Goal: Task Accomplishment & Management: Manage account settings

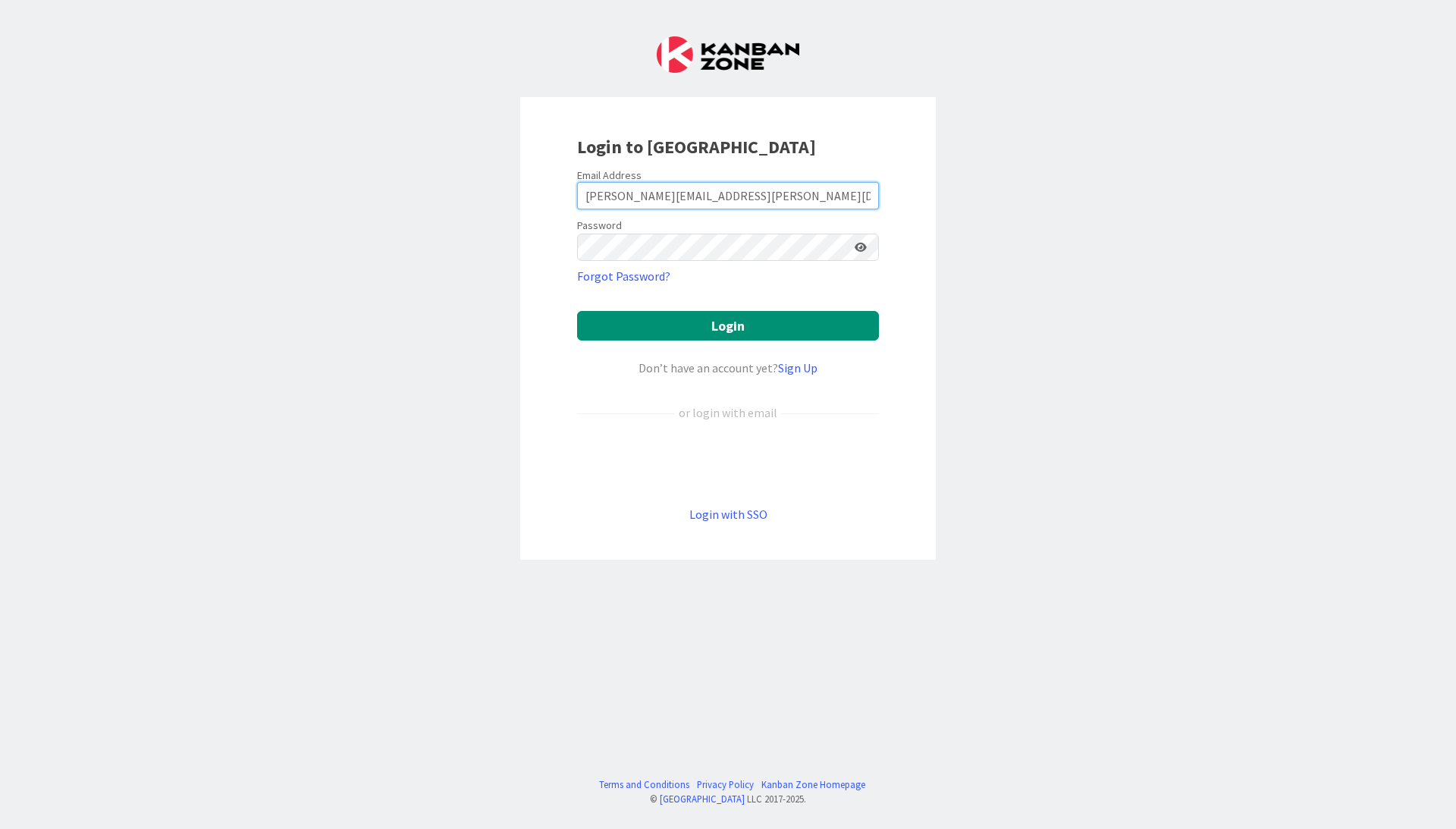
type input "[PERSON_NAME][EMAIL_ADDRESS][PERSON_NAME][DOMAIN_NAME]"
click at [721, 329] on button "Login" at bounding box center [728, 326] width 302 height 29
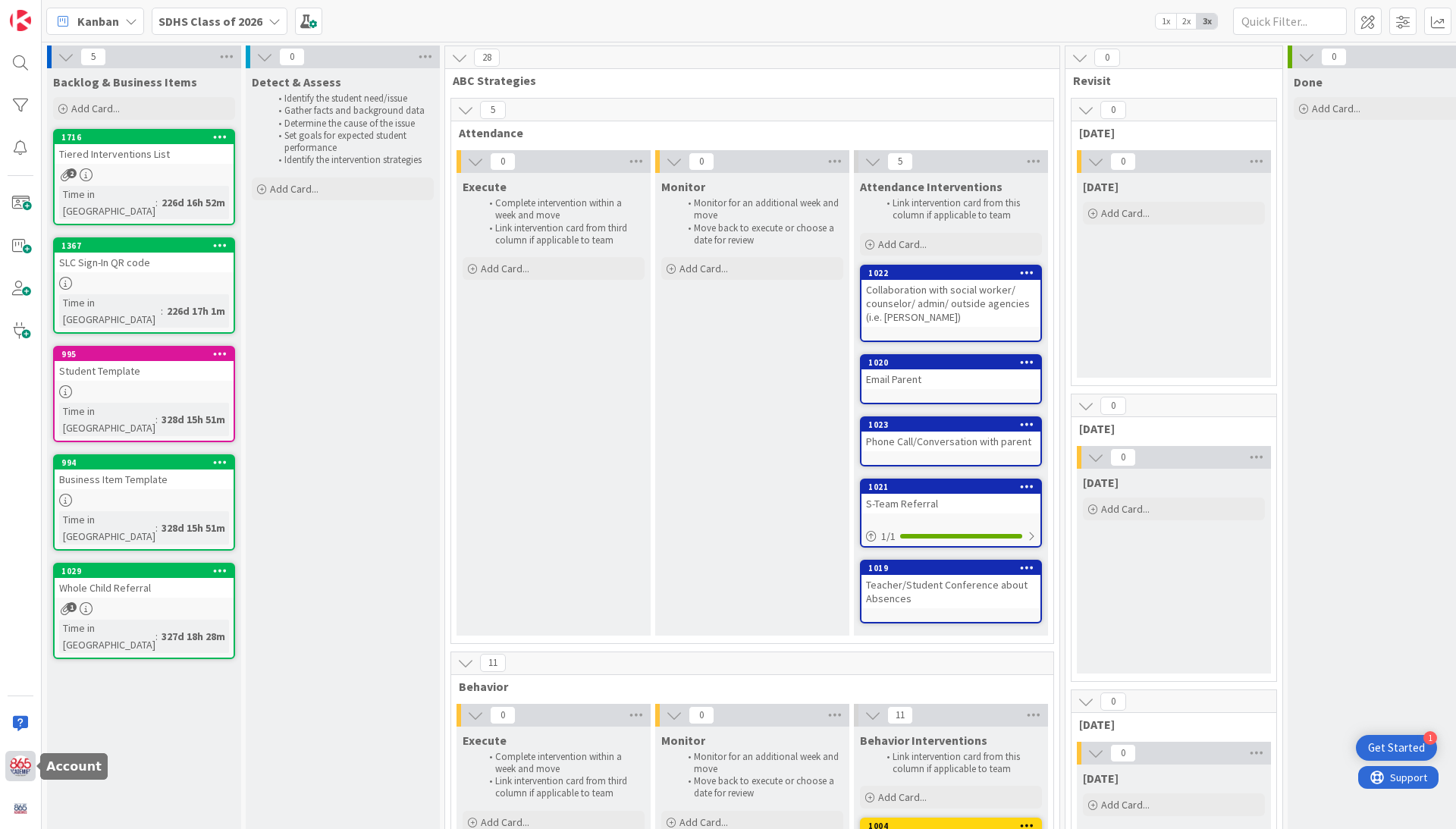
click at [17, 765] on img at bounding box center [20, 766] width 21 height 21
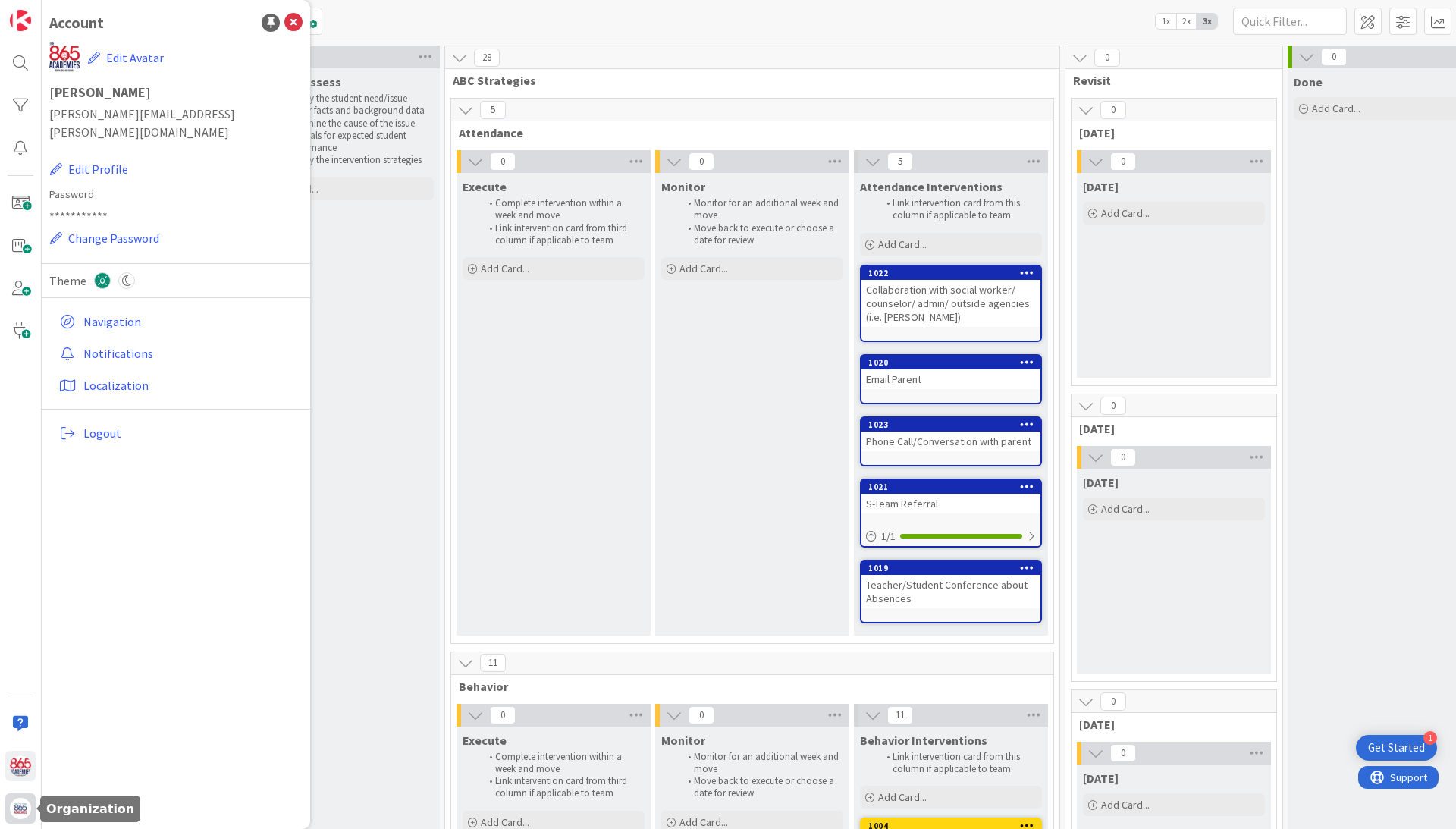
click at [14, 810] on img at bounding box center [20, 808] width 21 height 21
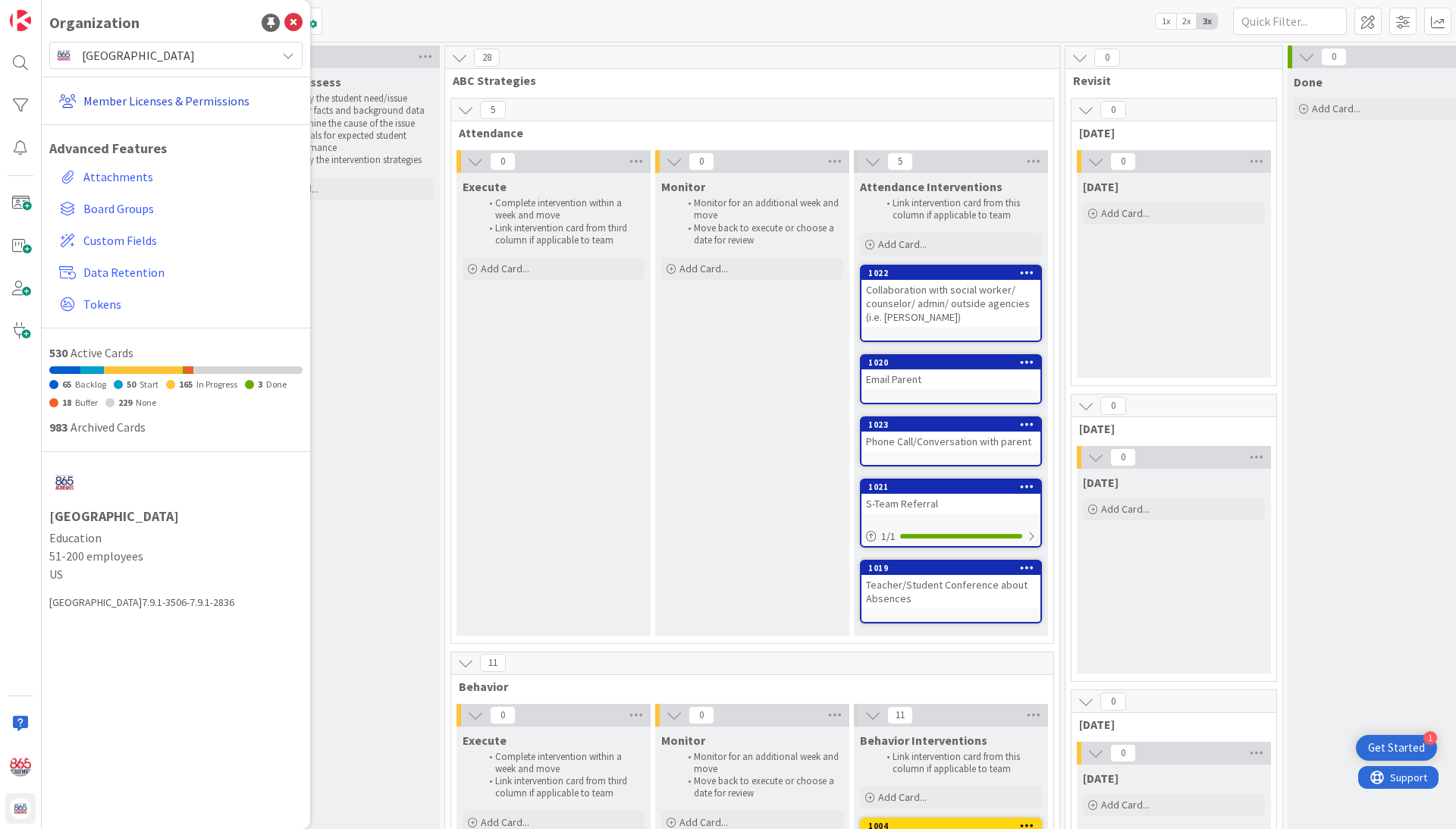
click at [161, 94] on link "Member Licenses & Permissions" at bounding box center [178, 101] width 250 height 27
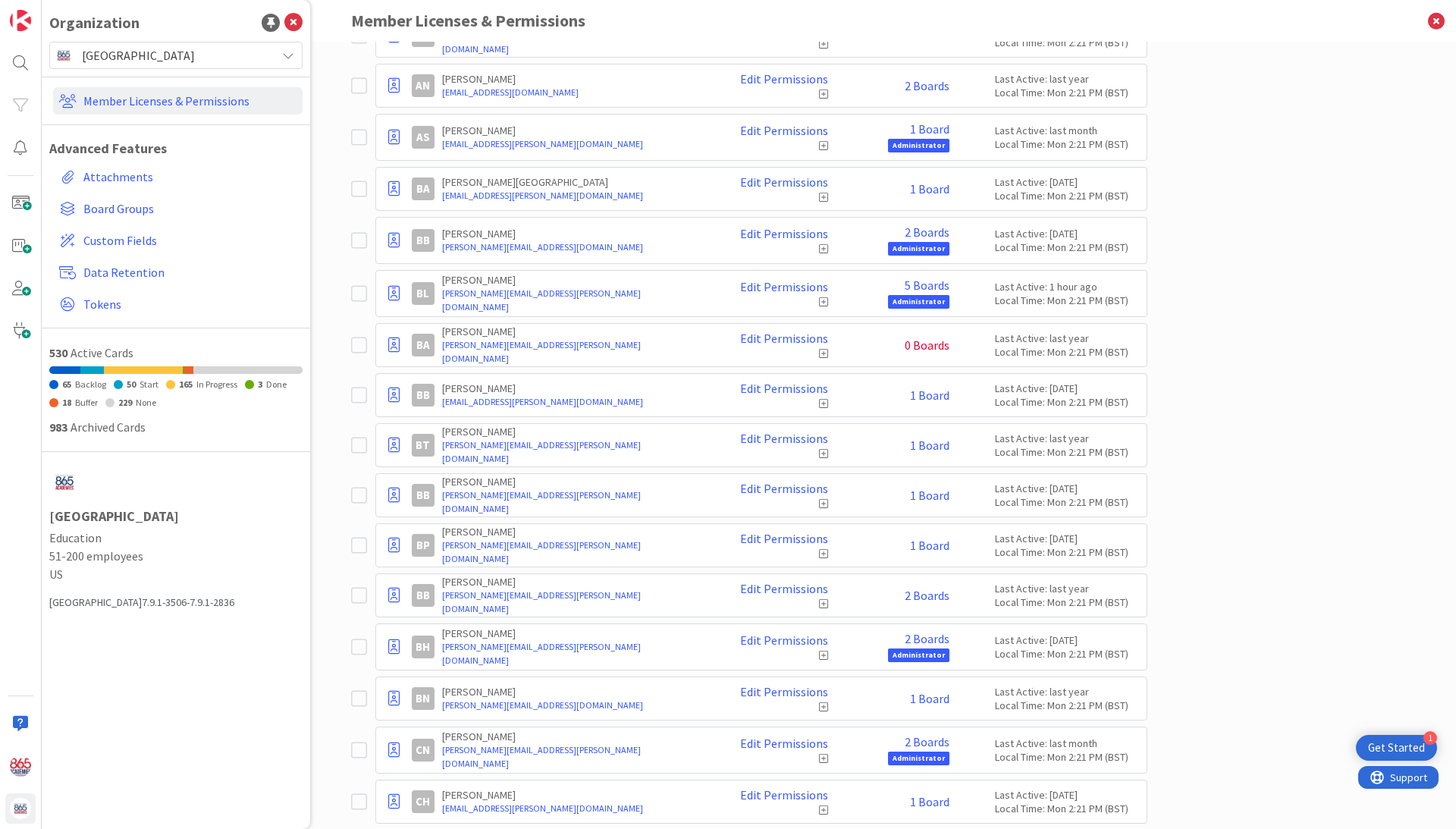
scroll to position [701, 0]
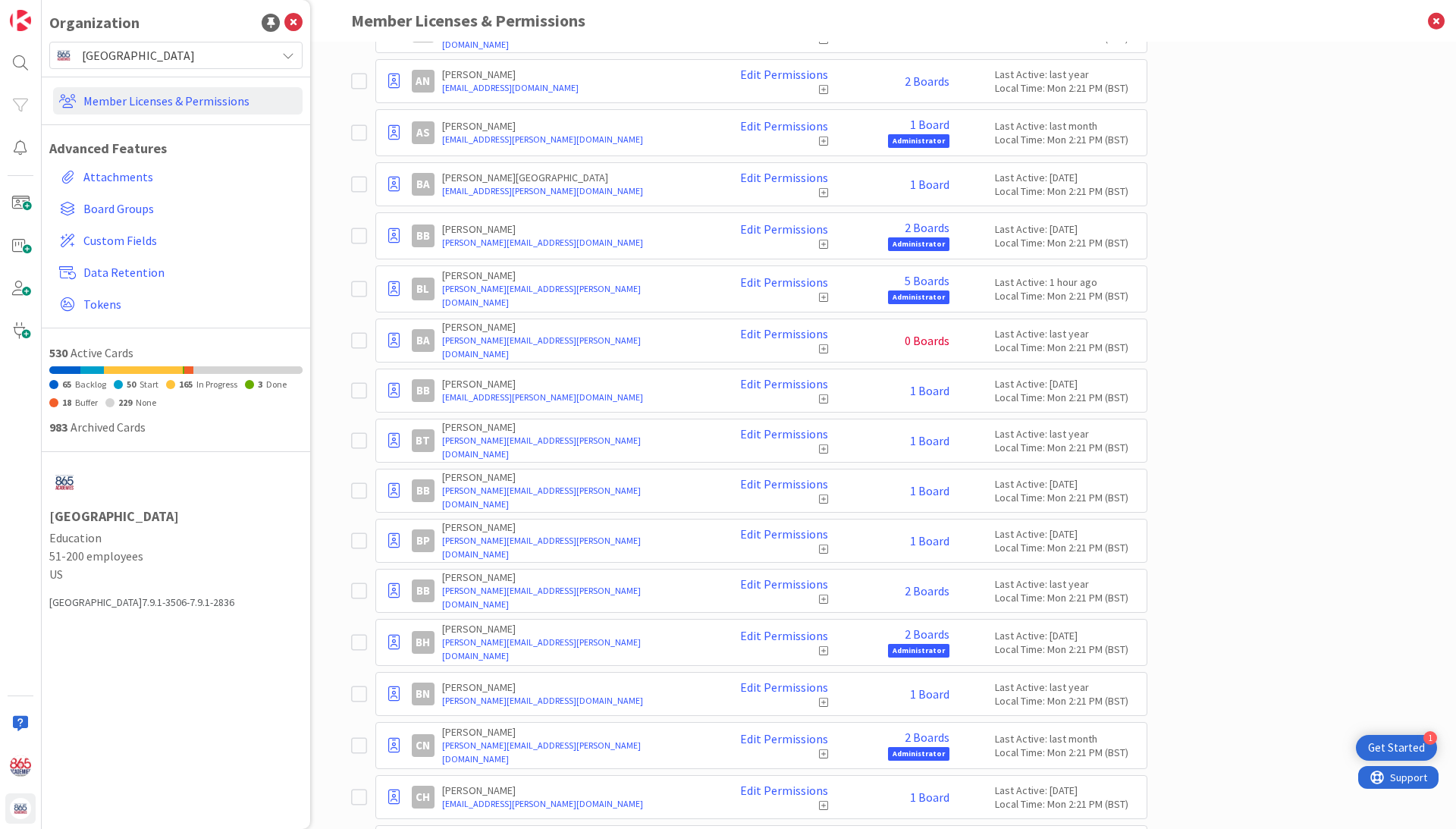
click at [364, 337] on icon at bounding box center [362, 341] width 22 height 19
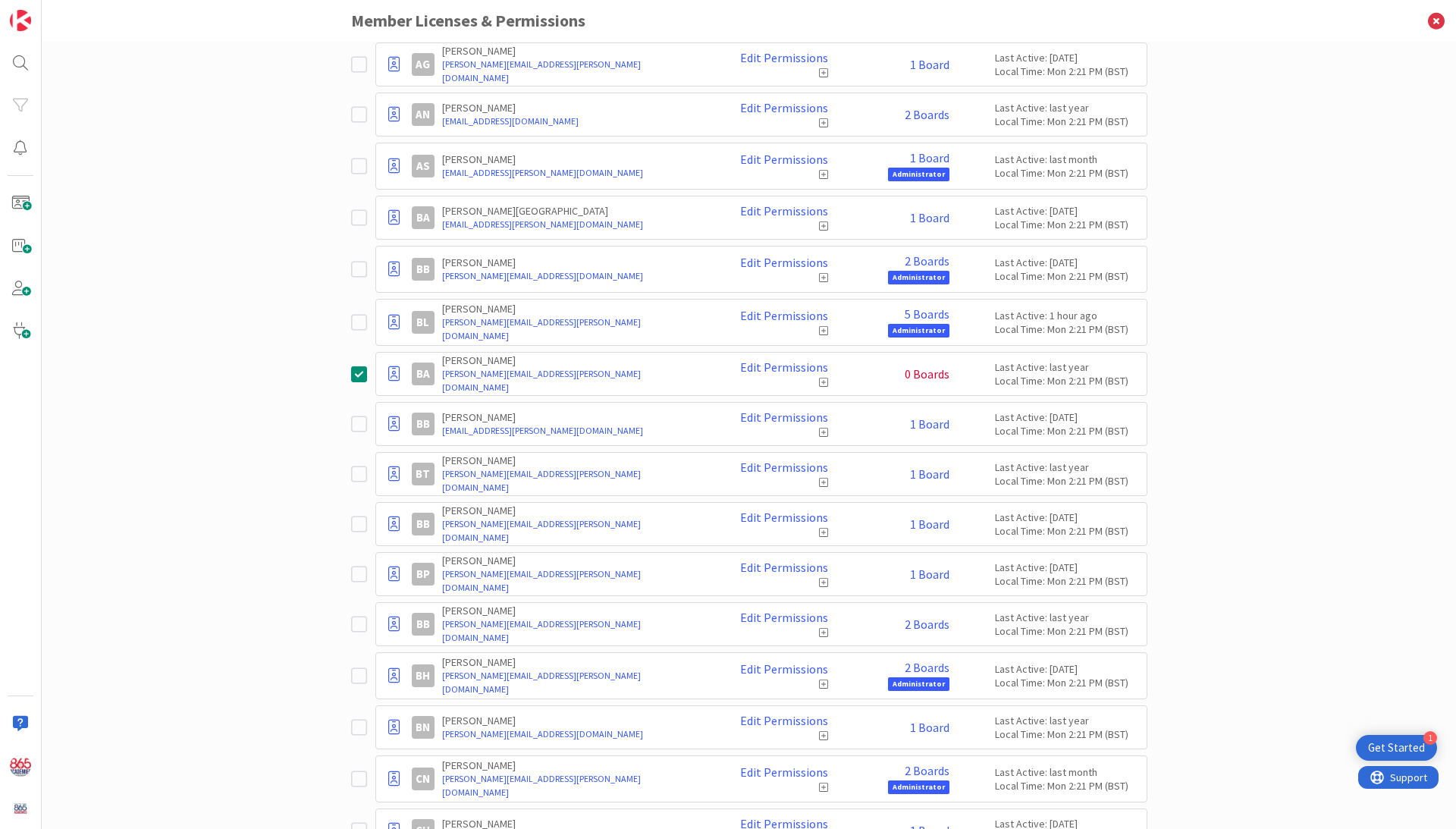
click at [359, 319] on icon at bounding box center [362, 322] width 22 height 19
click at [356, 371] on icon at bounding box center [362, 374] width 22 height 19
click at [393, 320] on icon at bounding box center [394, 322] width 12 height 15
click at [428, 366] on span "Demote to Free Guest" at bounding box center [467, 368] width 114 height 22
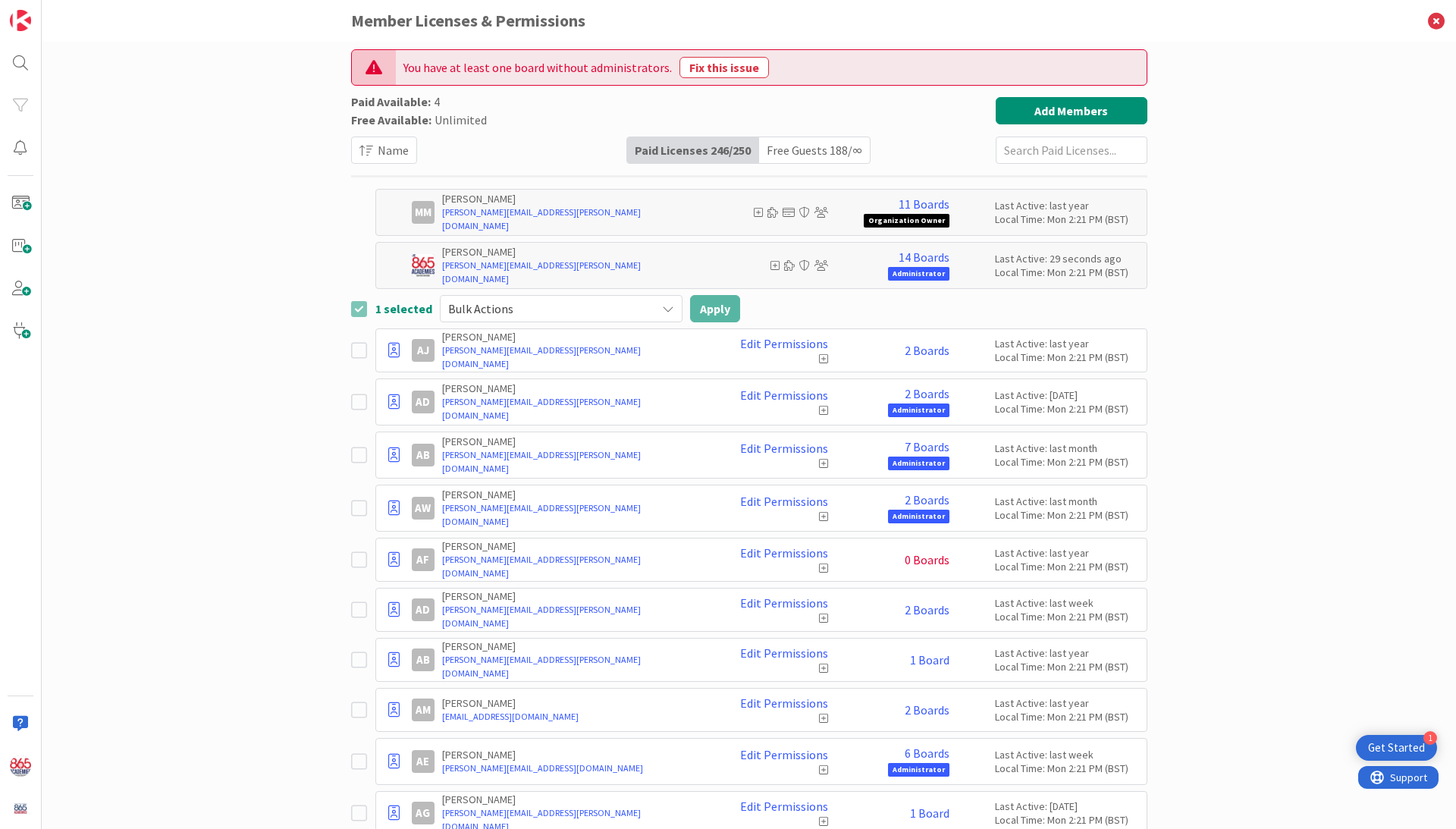
scroll to position [0, 0]
click at [705, 68] on button "Fix this issue" at bounding box center [725, 67] width 90 height 21
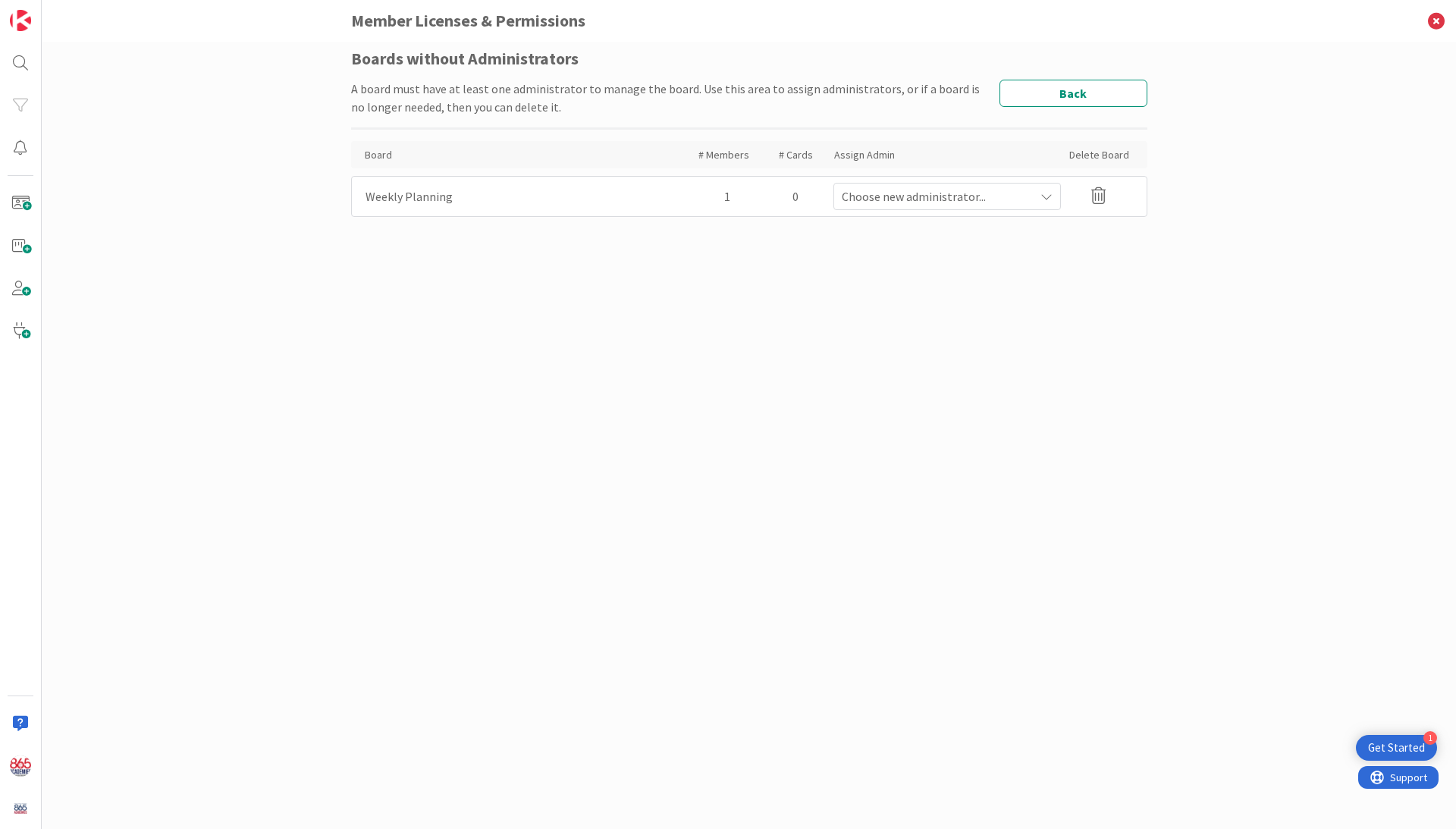
click at [1045, 199] on icon at bounding box center [1047, 196] width 12 height 12
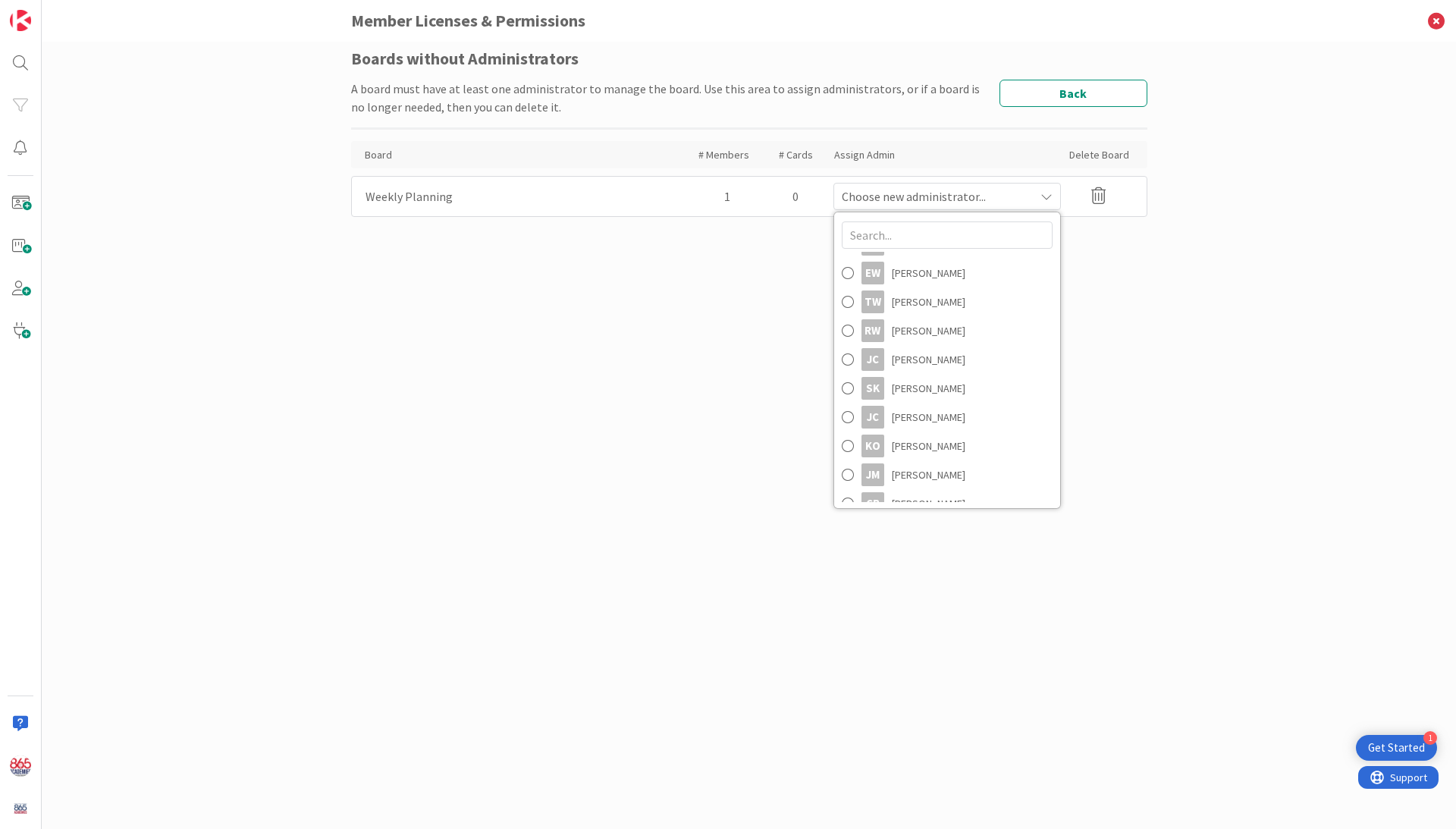
scroll to position [1268, 0]
click at [1213, 404] on div "Boards without Administrators A board must have at least one administrator to m…" at bounding box center [748, 435] width 1414 height 787
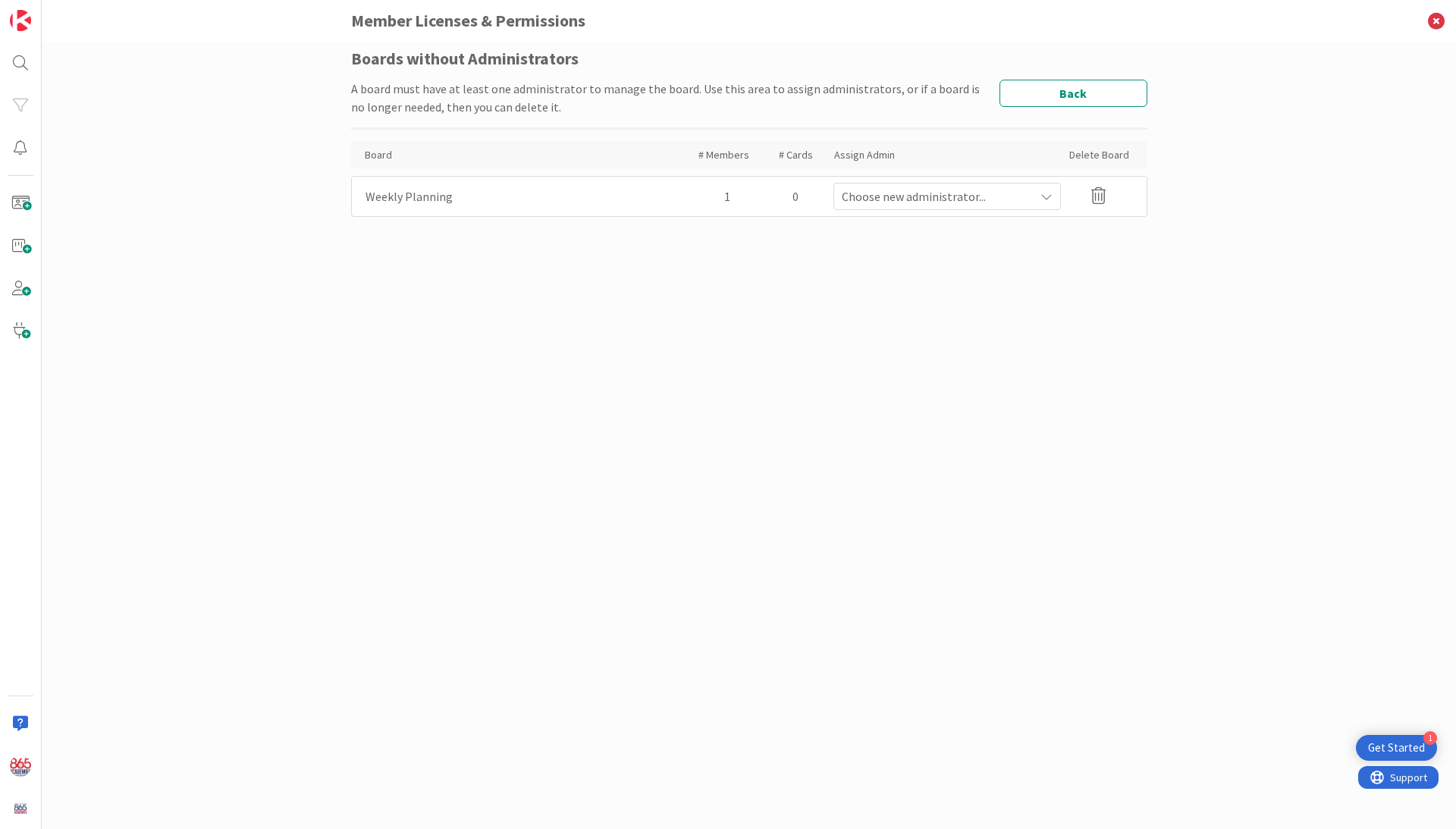
click at [1098, 197] on icon at bounding box center [1098, 196] width 15 height 17
click at [943, 268] on button "Delete" at bounding box center [953, 268] width 57 height 27
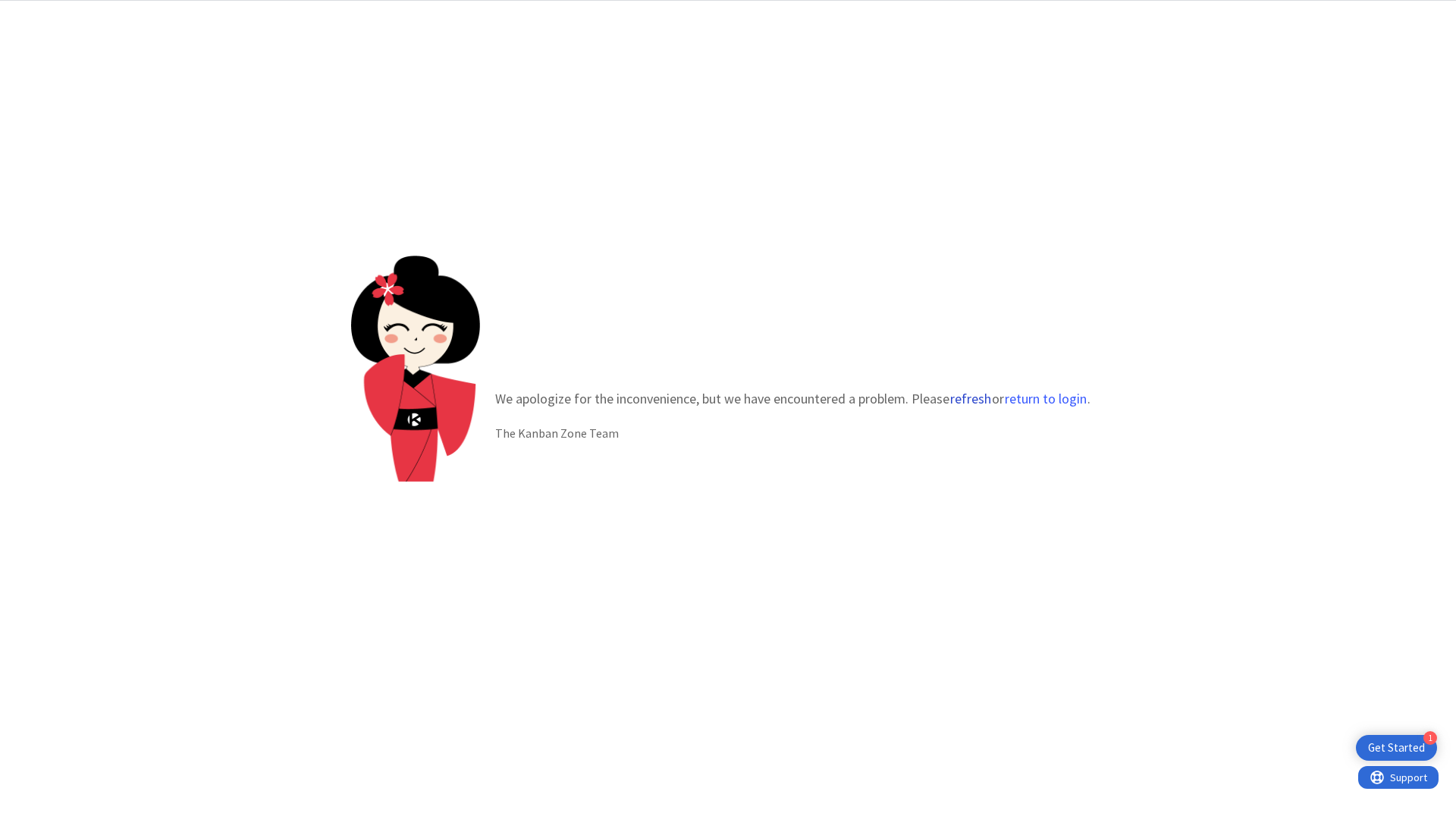
click at [975, 397] on button "refresh" at bounding box center [970, 399] width 43 height 15
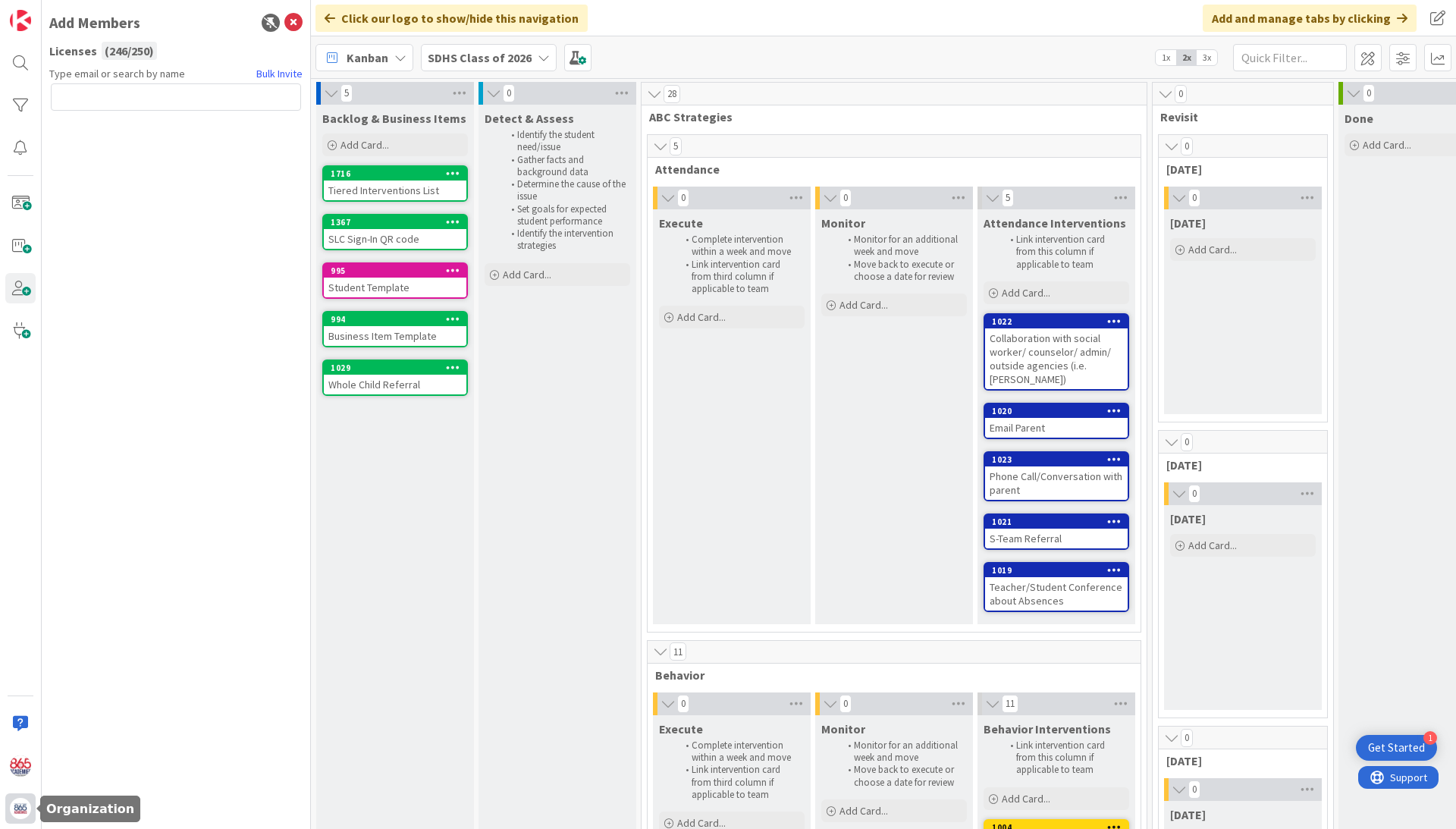
click at [19, 805] on img at bounding box center [20, 808] width 21 height 21
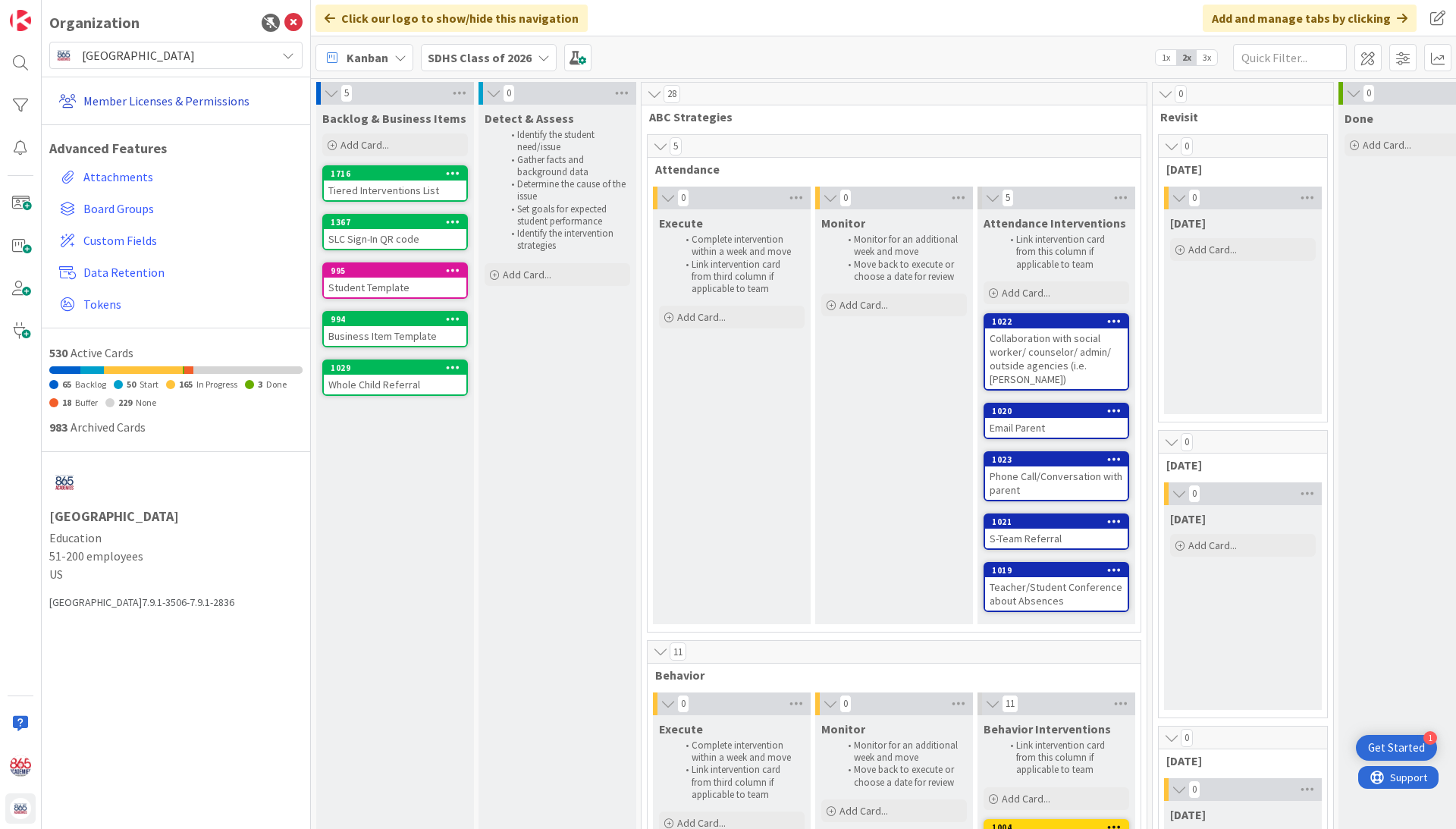
click at [169, 98] on link "Member Licenses & Permissions" at bounding box center [178, 101] width 250 height 27
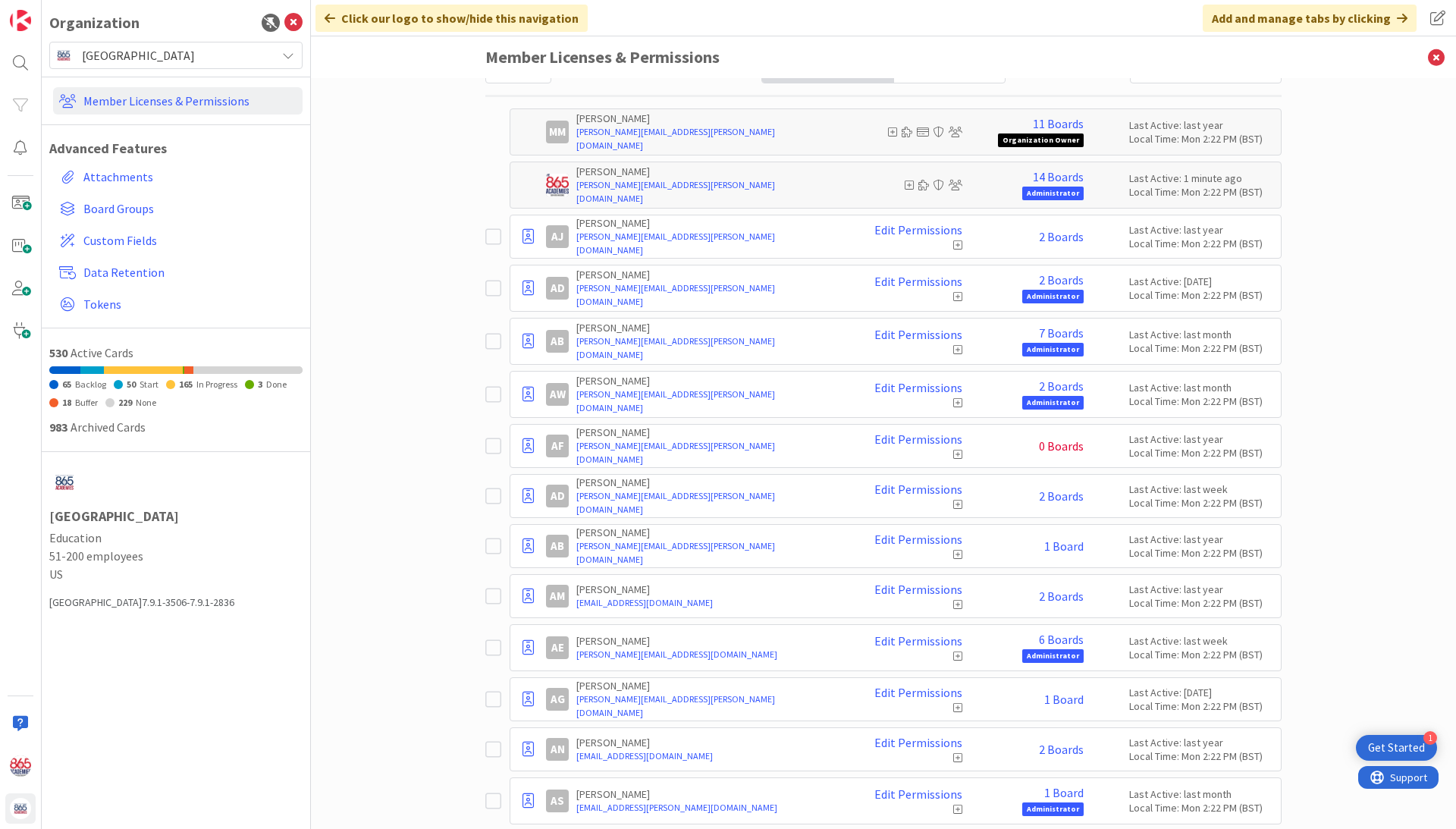
scroll to position [122, 0]
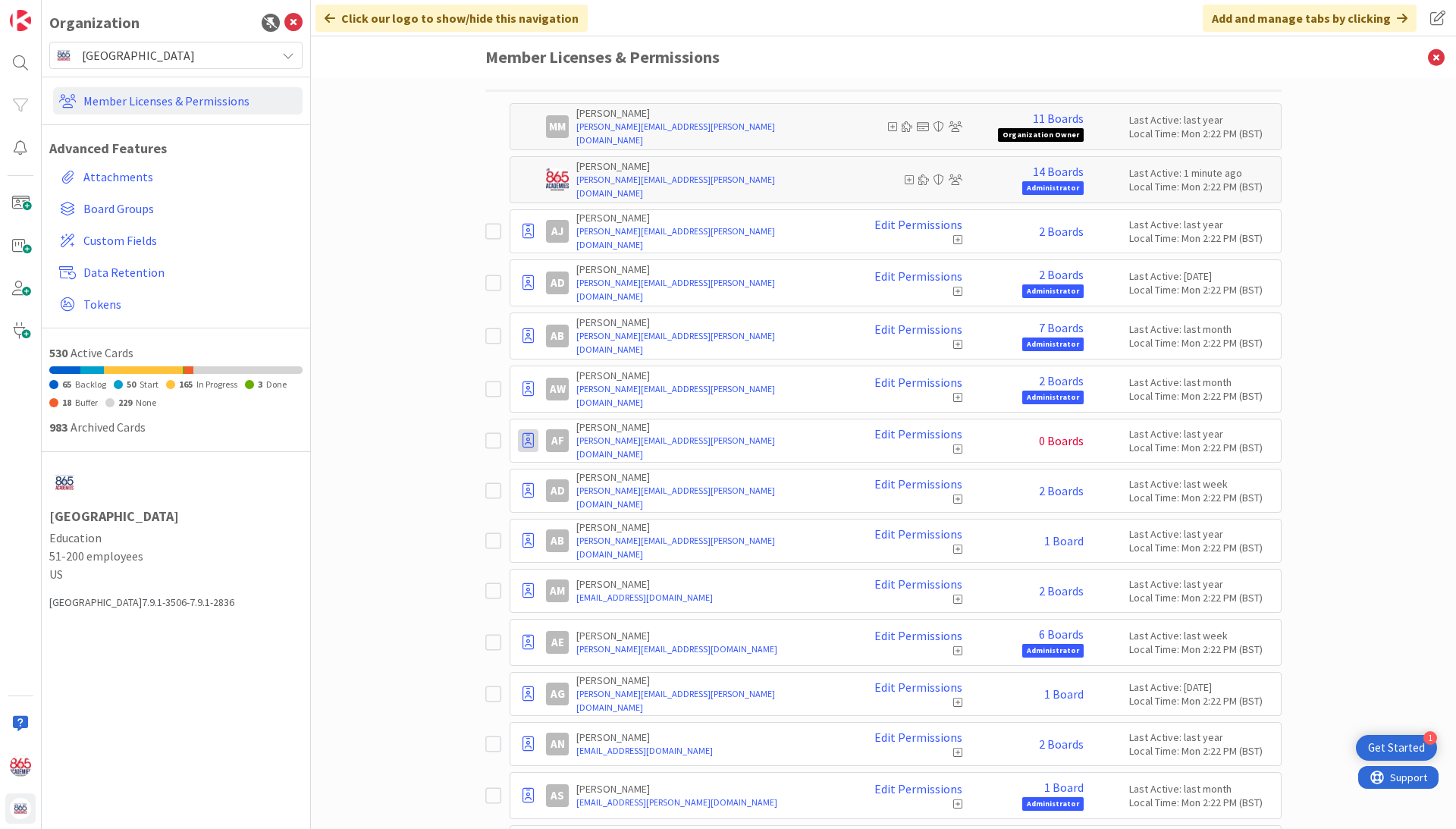
click at [525, 442] on icon at bounding box center [528, 441] width 12 height 15
click at [558, 486] on span "Demote to Free Guest" at bounding box center [601, 486] width 114 height 22
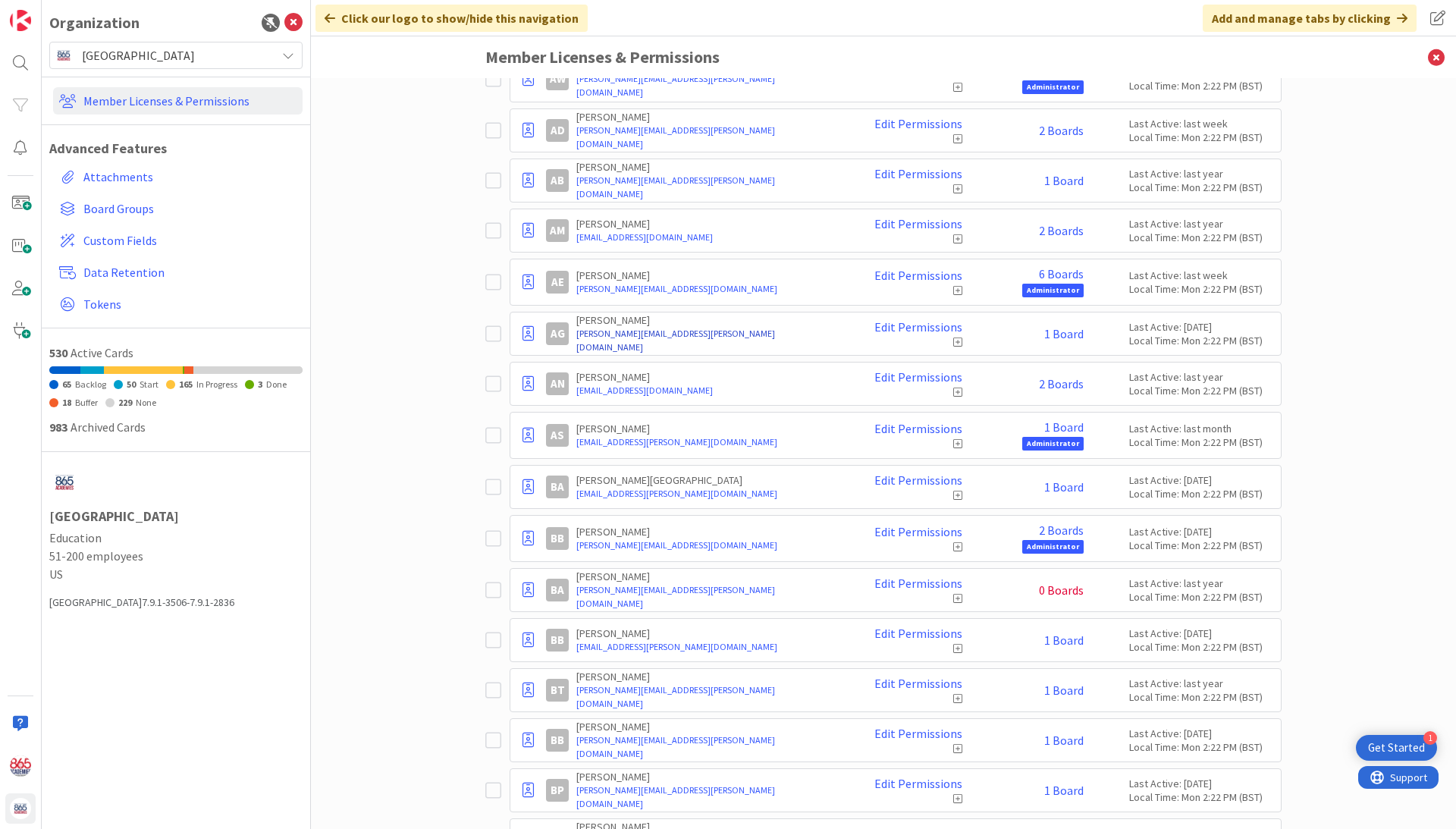
scroll to position [453, 0]
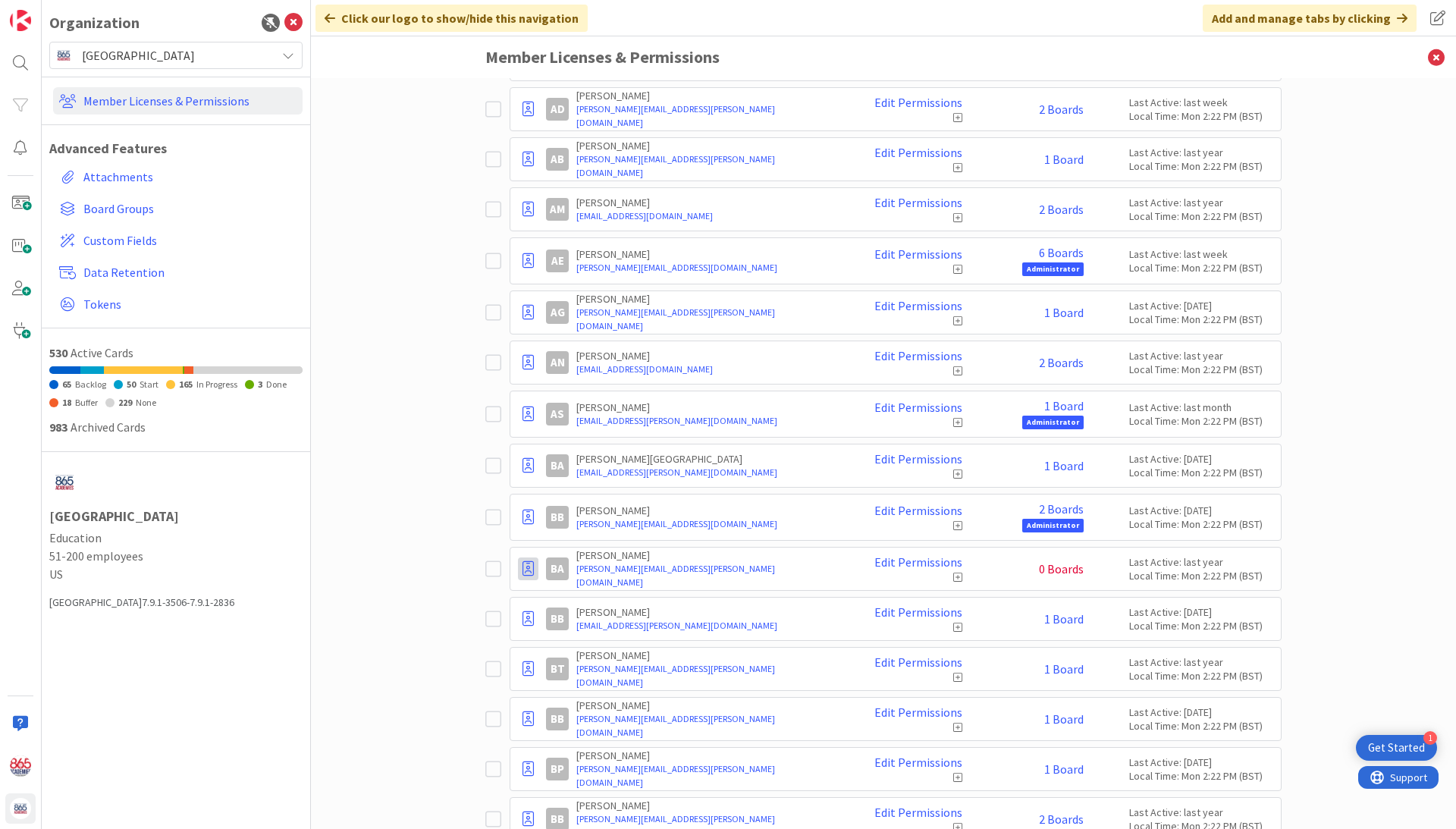
click at [528, 566] on icon at bounding box center [528, 569] width 12 height 15
click at [573, 617] on span "Demote to Free Guest" at bounding box center [601, 615] width 114 height 22
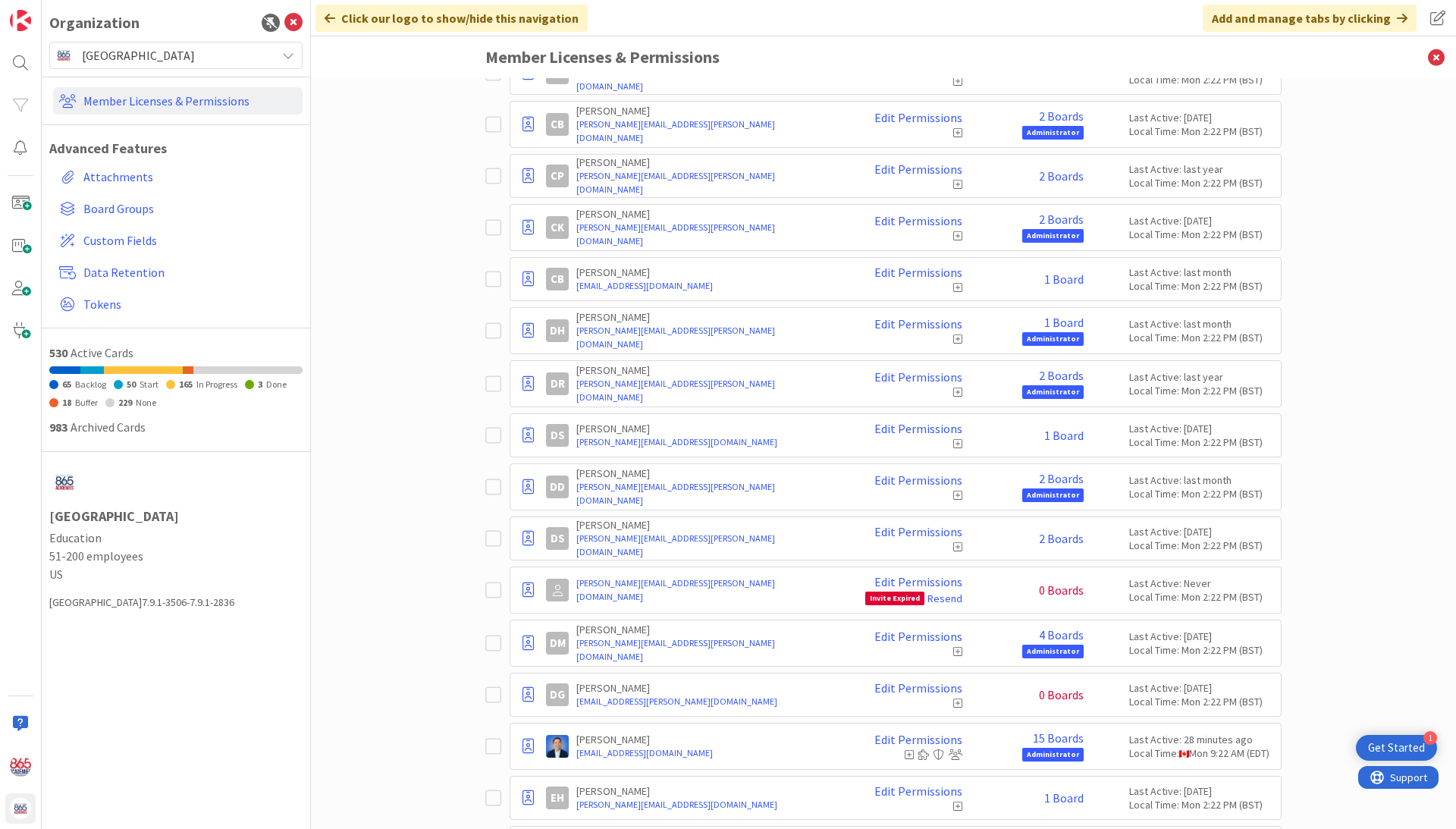
scroll to position [2160, 0]
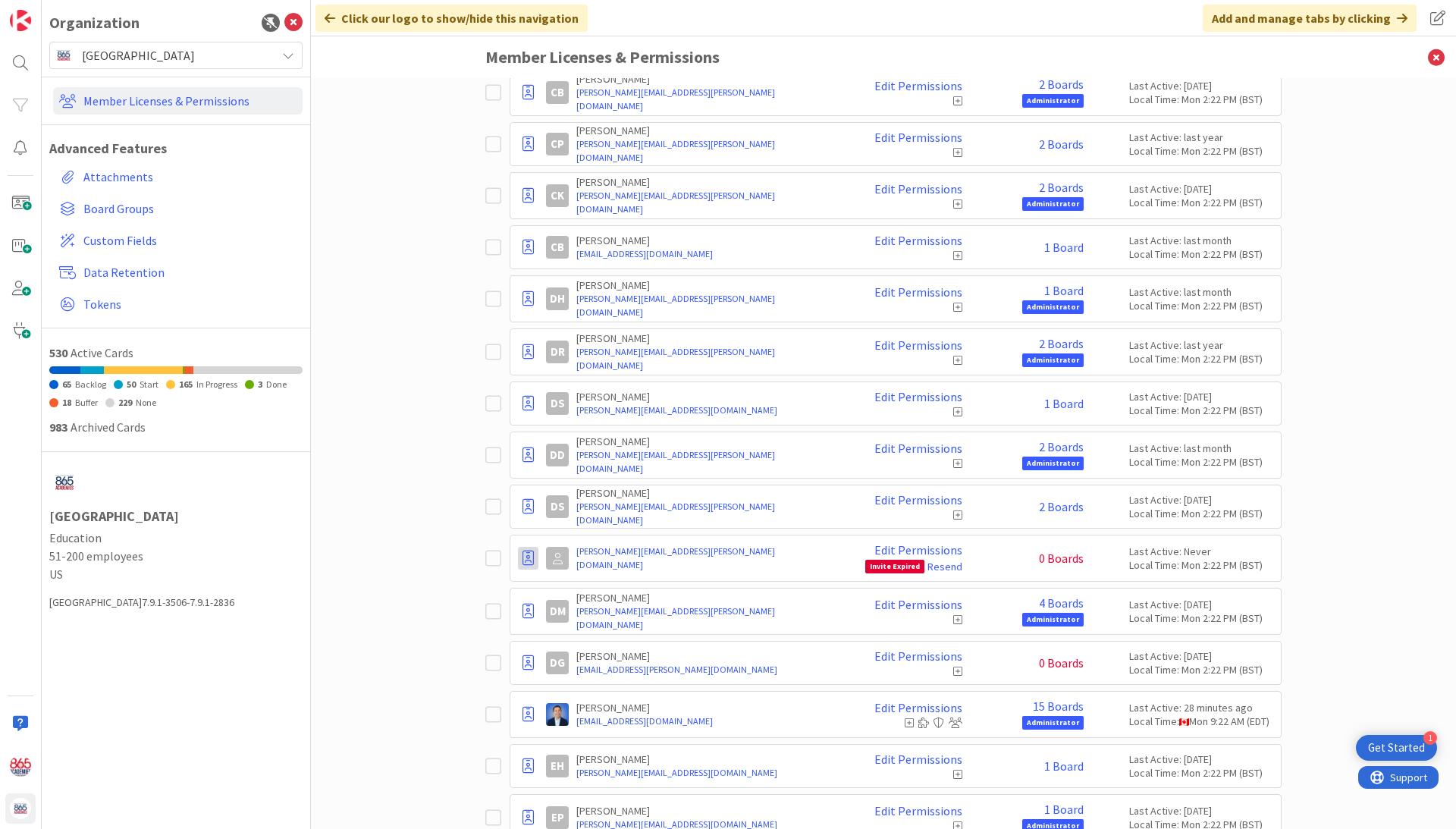
click at [523, 565] on icon at bounding box center [528, 558] width 12 height 15
click at [554, 605] on span "Demote to Free Guest" at bounding box center [601, 604] width 114 height 22
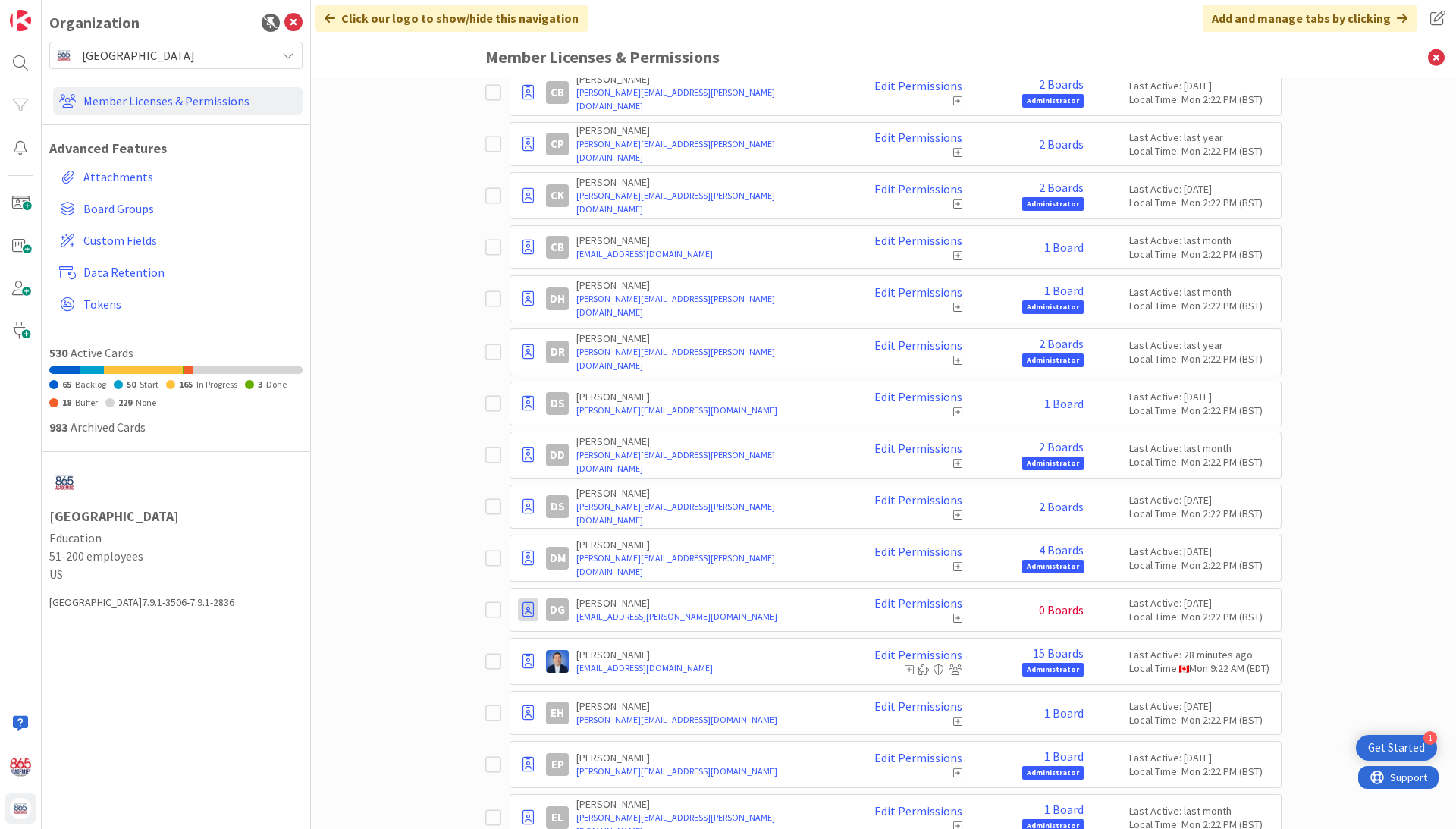
click at [528, 614] on icon at bounding box center [528, 610] width 12 height 15
click at [563, 657] on span "Demote to Free Guest" at bounding box center [601, 656] width 114 height 22
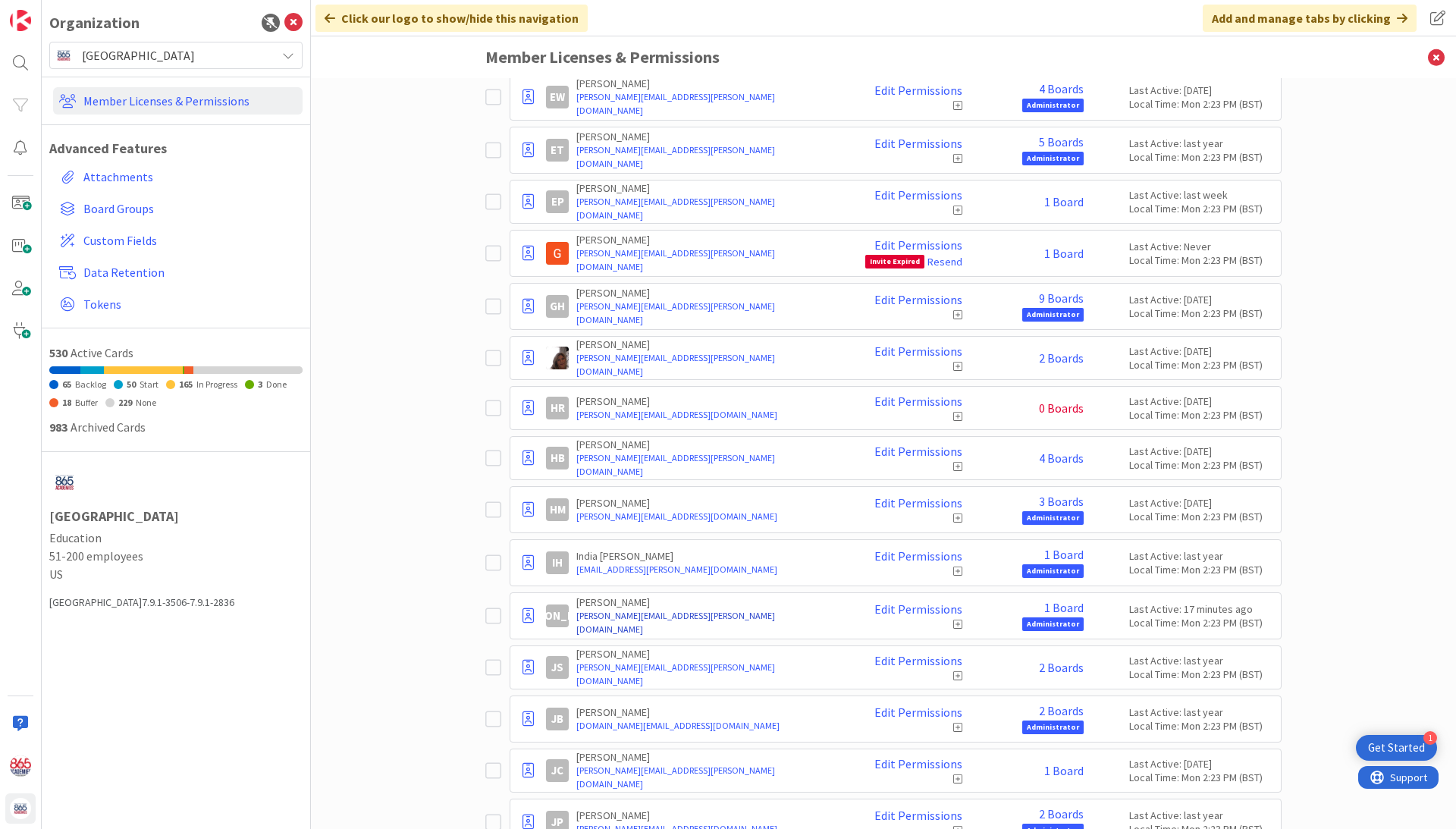
scroll to position [2938, 0]
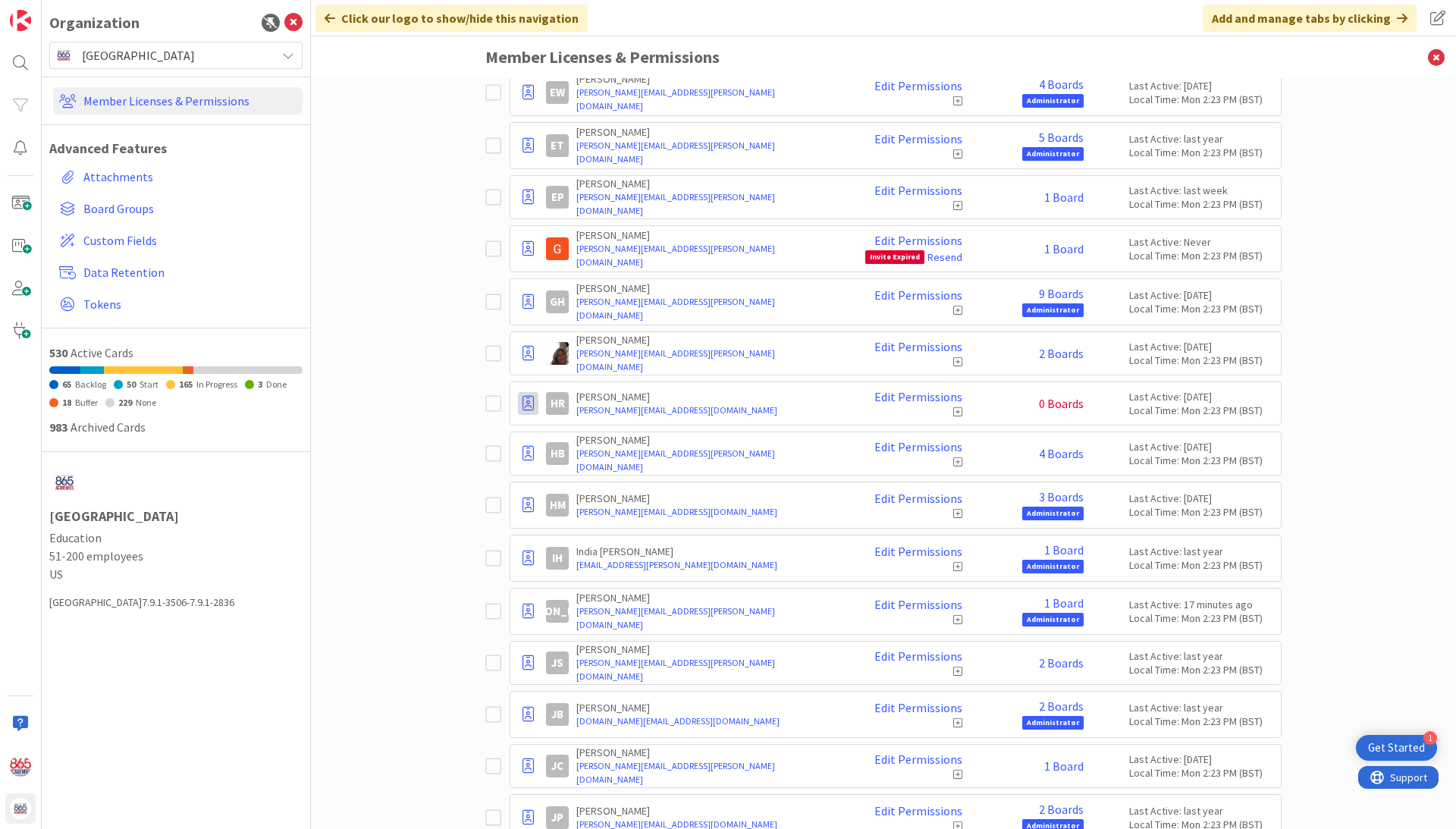
click at [527, 405] on icon at bounding box center [528, 404] width 12 height 15
click at [562, 452] on span "Demote to Free Guest" at bounding box center [601, 449] width 114 height 22
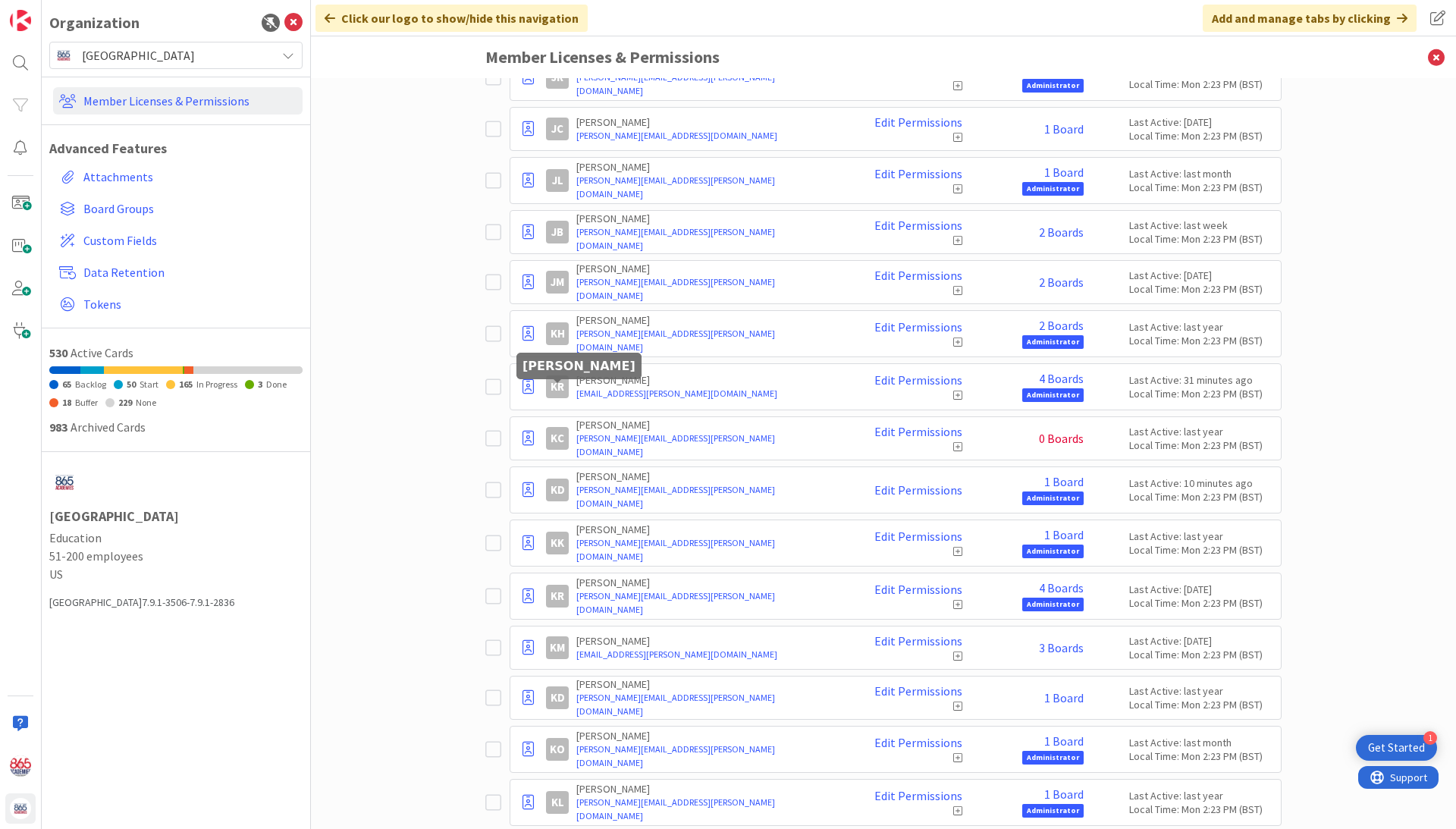
scroll to position [4157, 0]
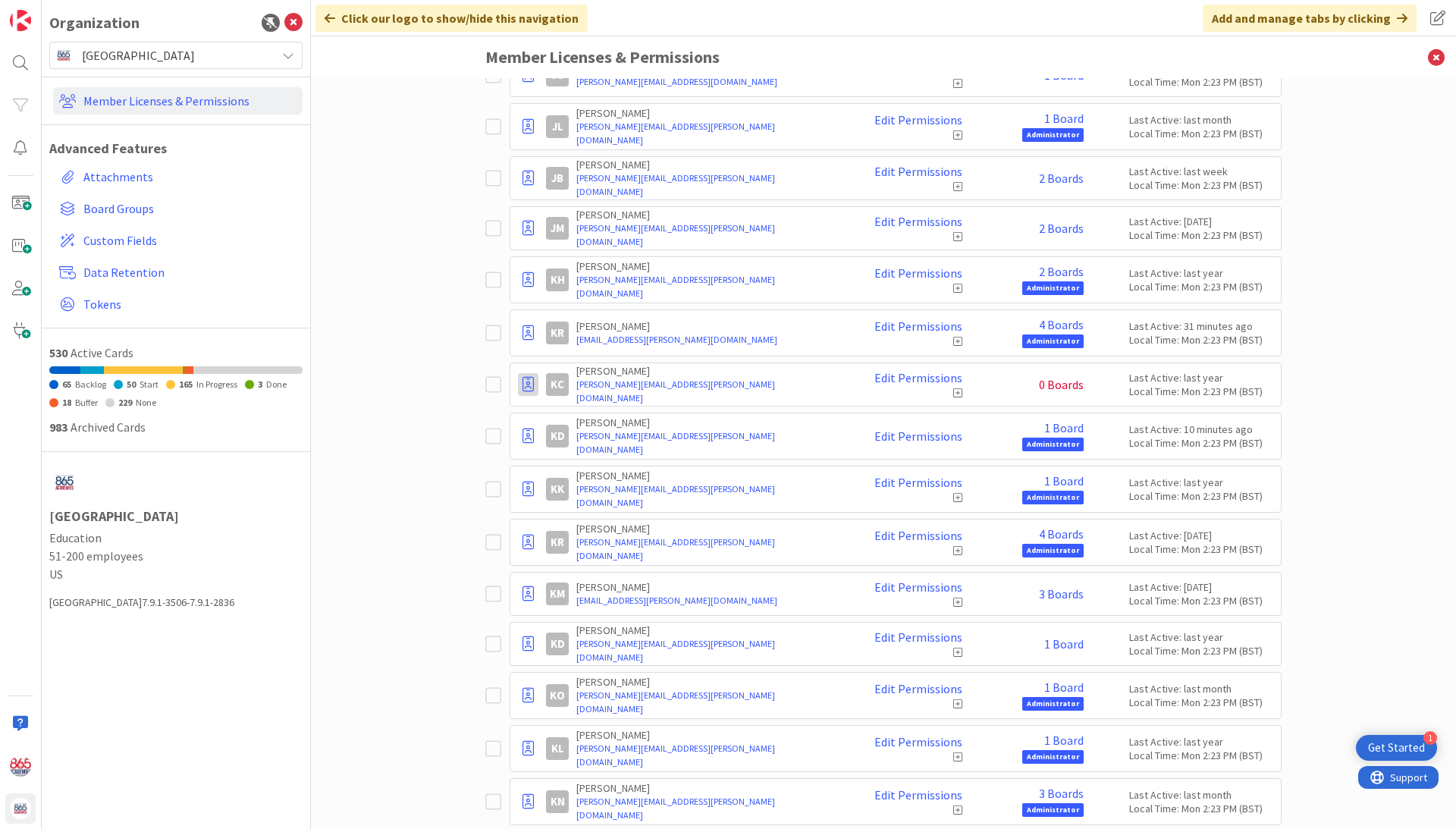
click at [531, 383] on icon at bounding box center [528, 384] width 12 height 15
click at [568, 426] on span "Demote to Free Guest" at bounding box center [601, 430] width 114 height 22
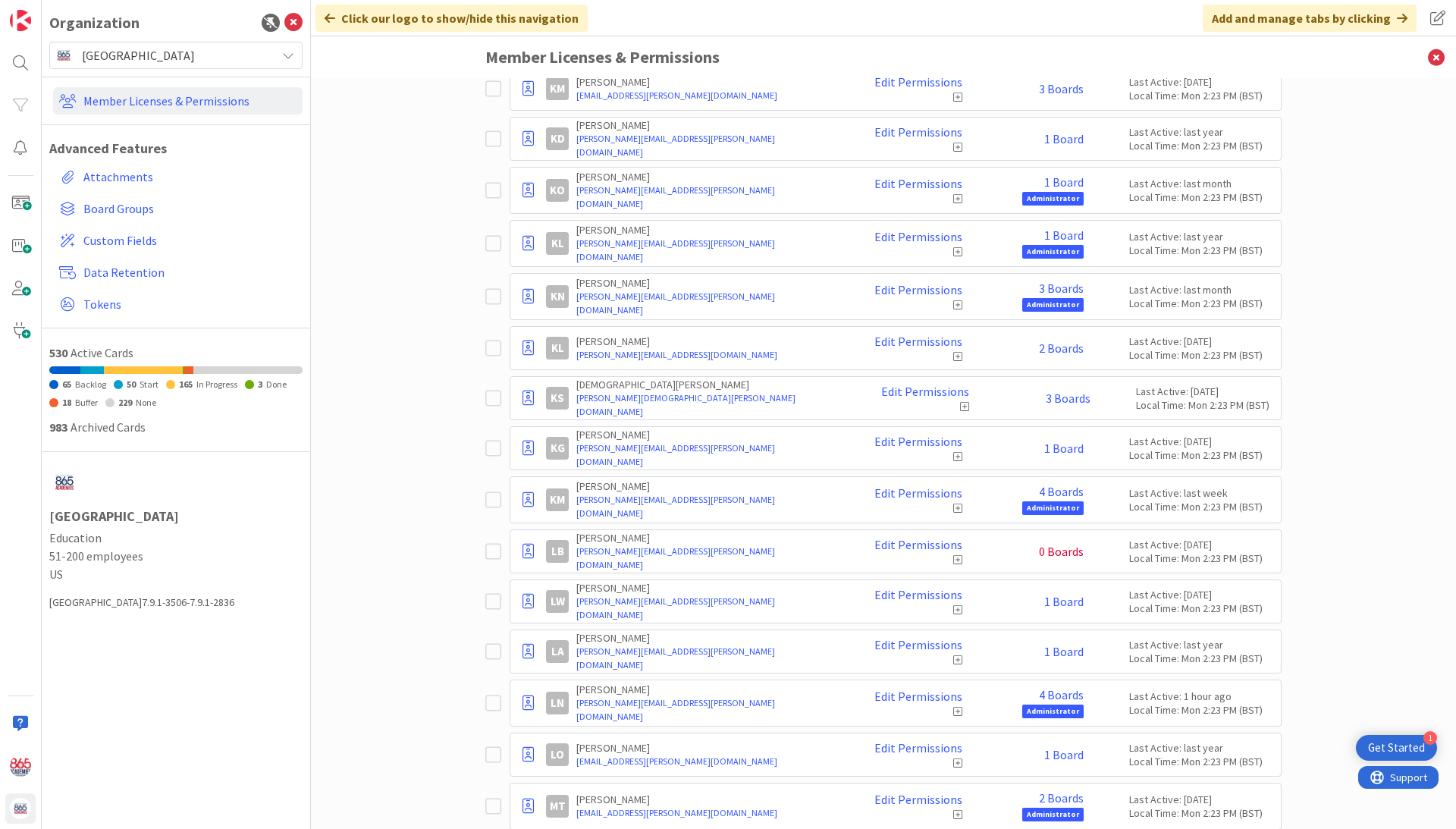
scroll to position [4625, 0]
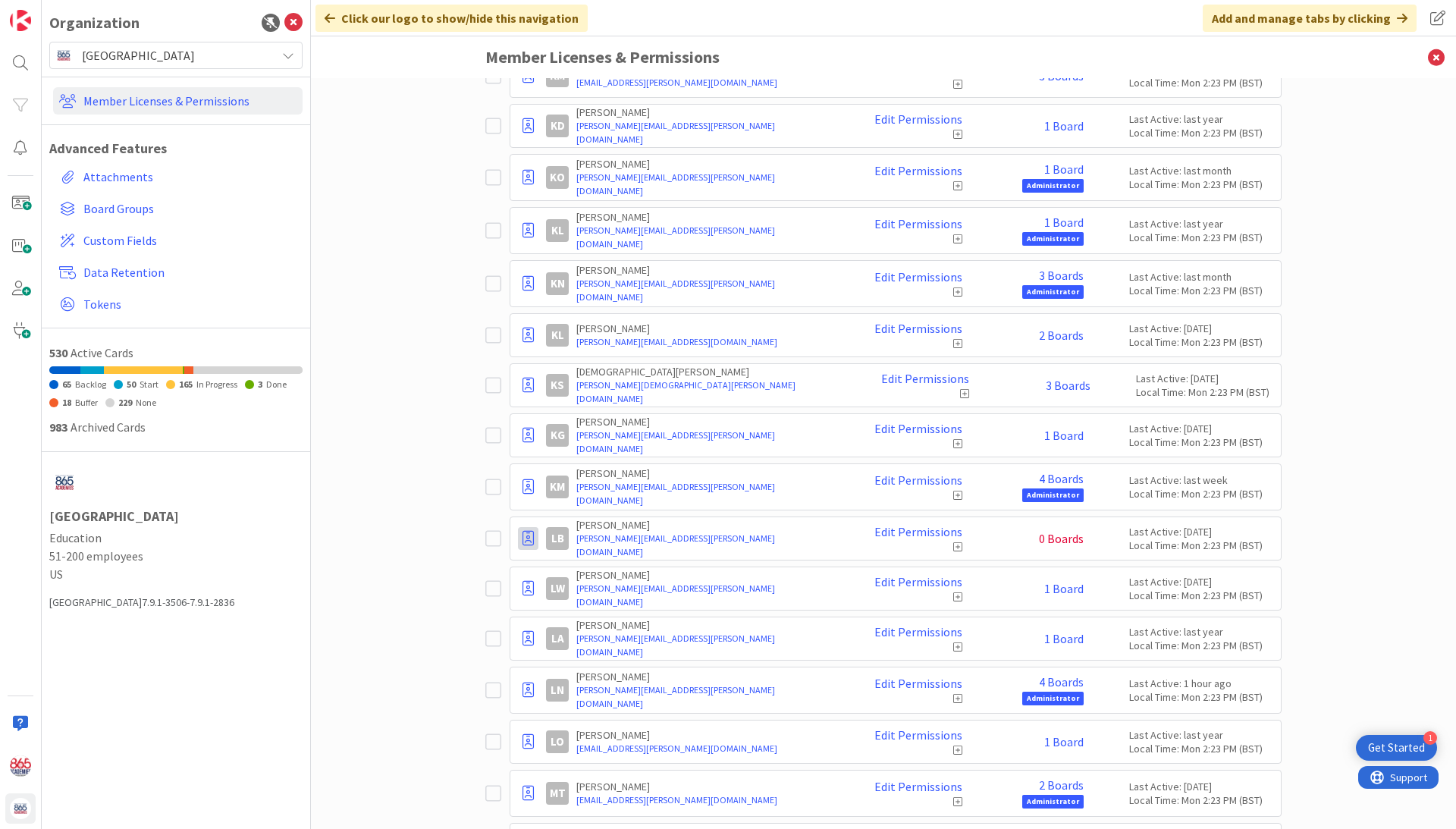
click at [528, 537] on icon at bounding box center [528, 539] width 12 height 15
click at [547, 577] on span "Demote to Free Guest" at bounding box center [601, 584] width 114 height 22
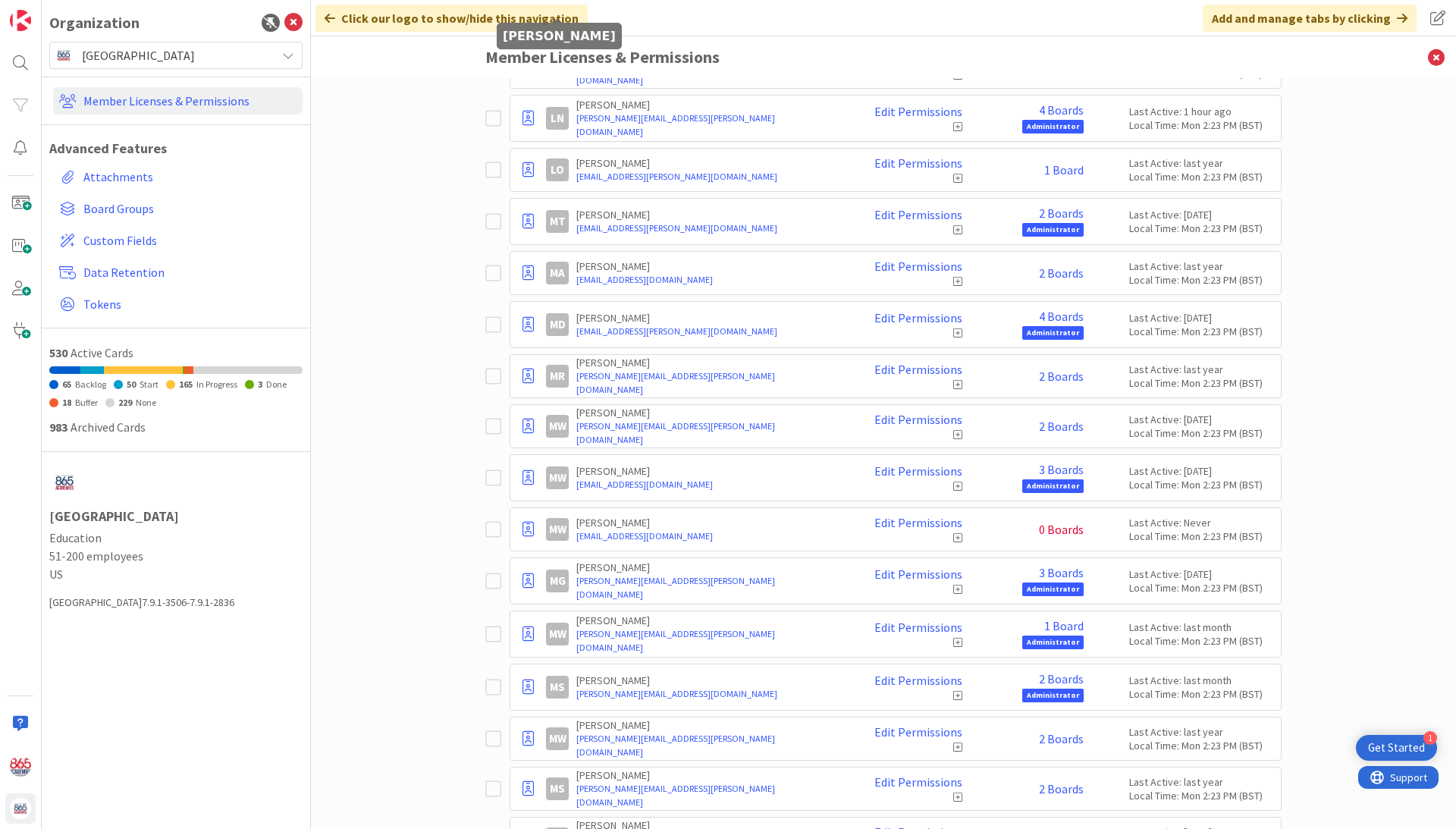
scroll to position [5151, 0]
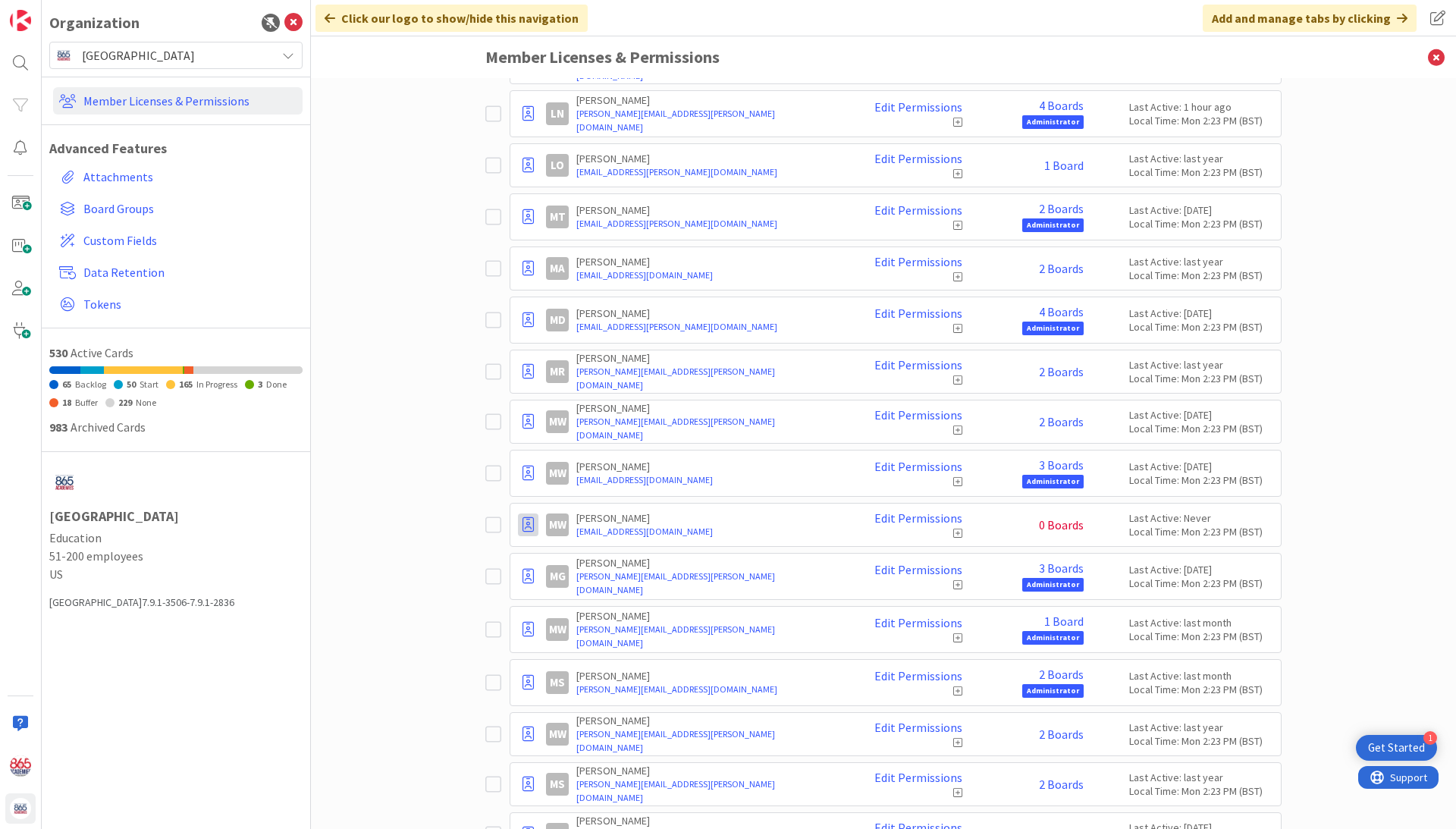
click at [528, 517] on icon at bounding box center [528, 525] width 12 height 15
click at [568, 569] on span "Demote to Free Guest" at bounding box center [601, 571] width 114 height 22
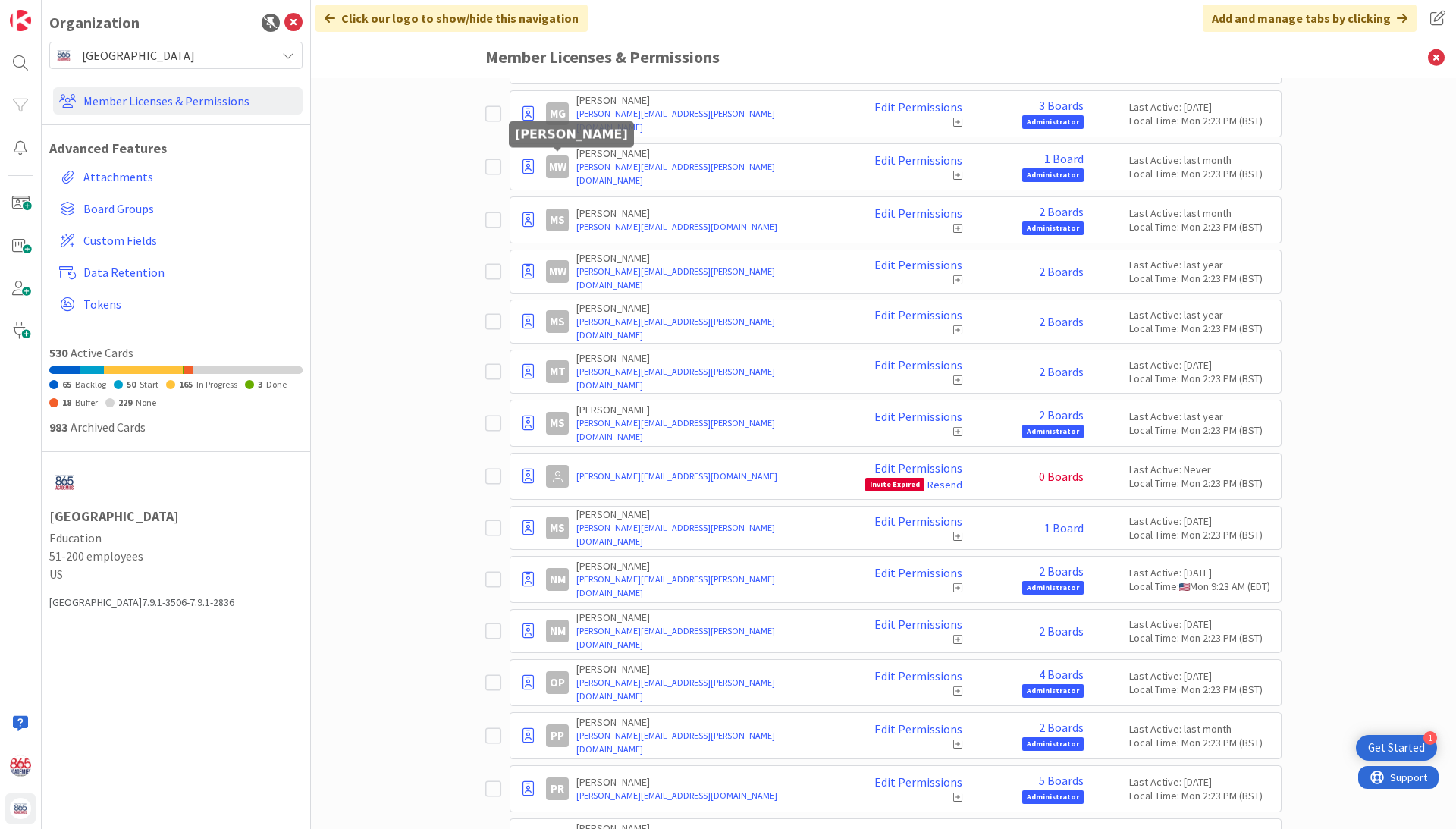
scroll to position [5565, 0]
click at [532, 471] on icon at bounding box center [528, 476] width 12 height 15
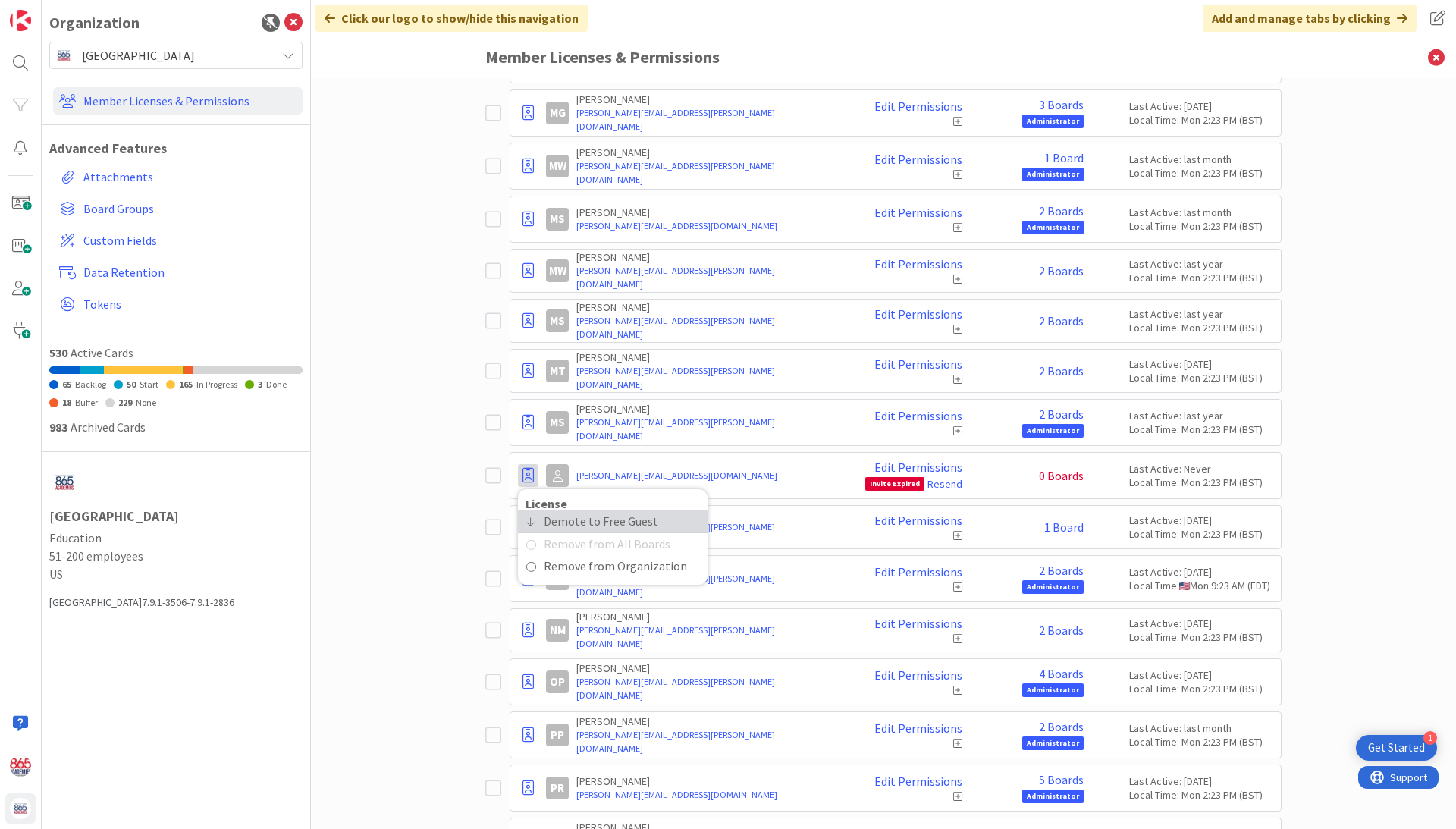
click at [554, 516] on span "Demote to Free Guest" at bounding box center [601, 521] width 114 height 22
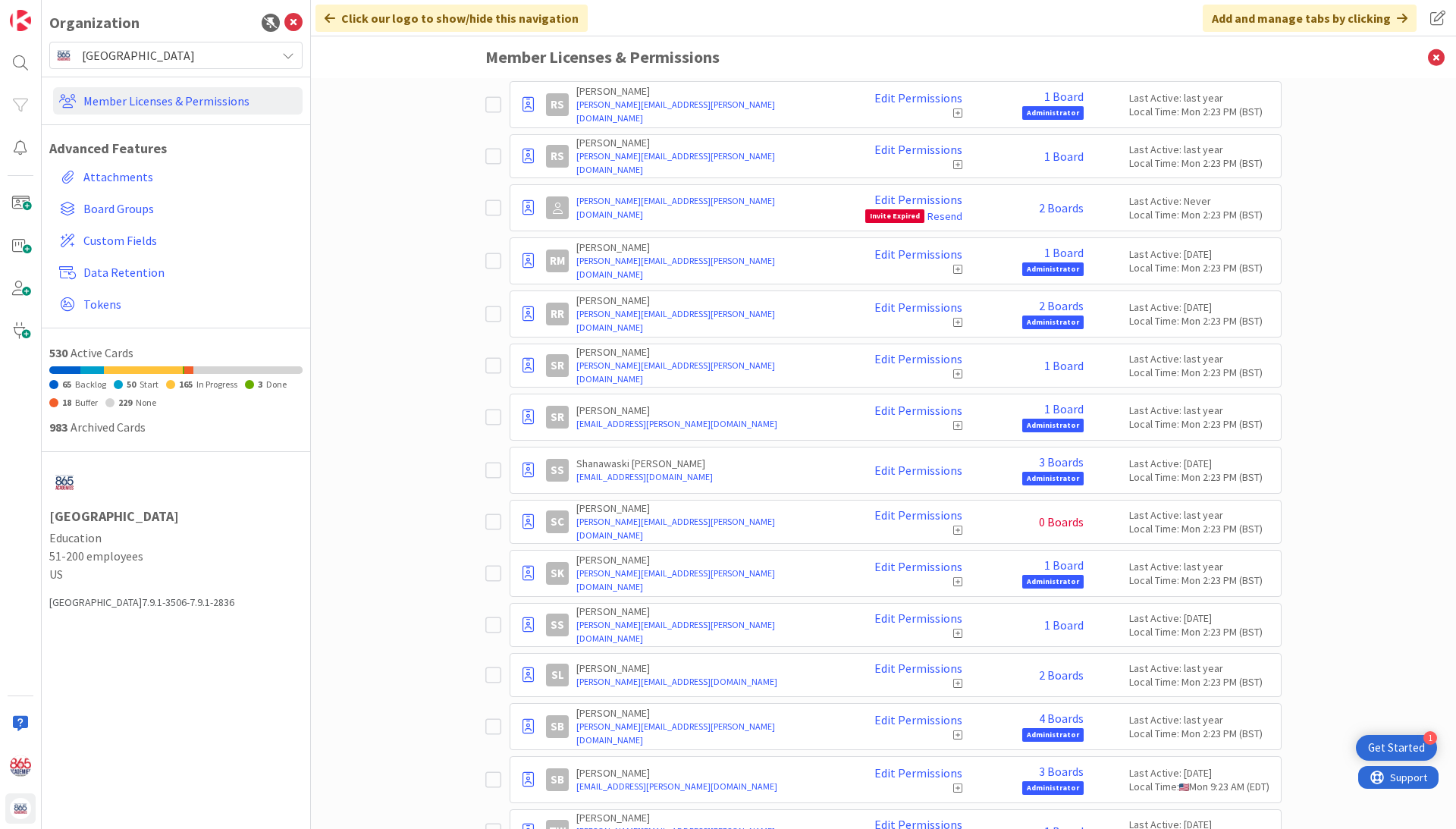
scroll to position [6366, 0]
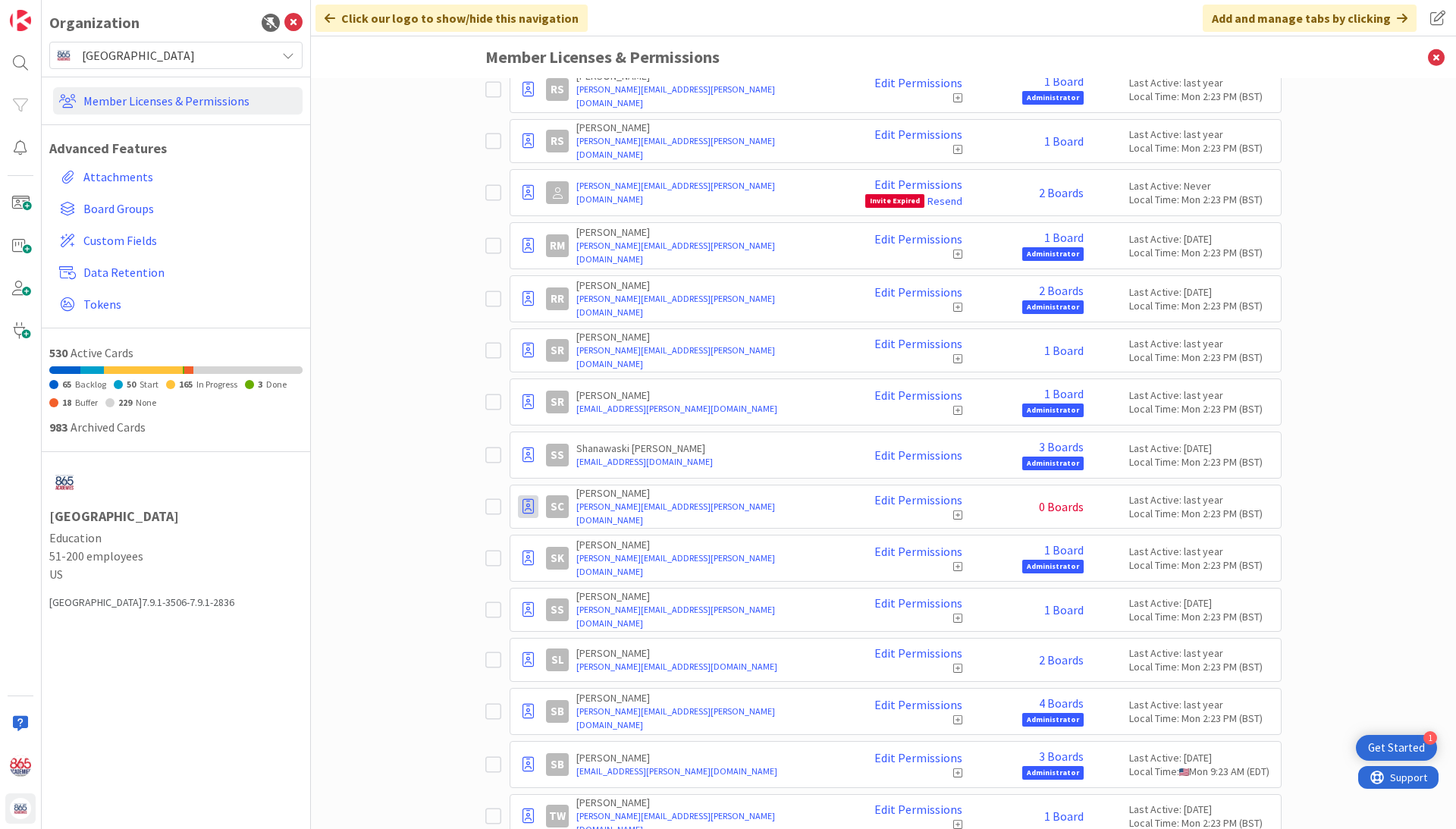
click at [528, 500] on icon at bounding box center [528, 507] width 12 height 15
click at [564, 541] on span "Demote to Free Guest" at bounding box center [601, 552] width 114 height 22
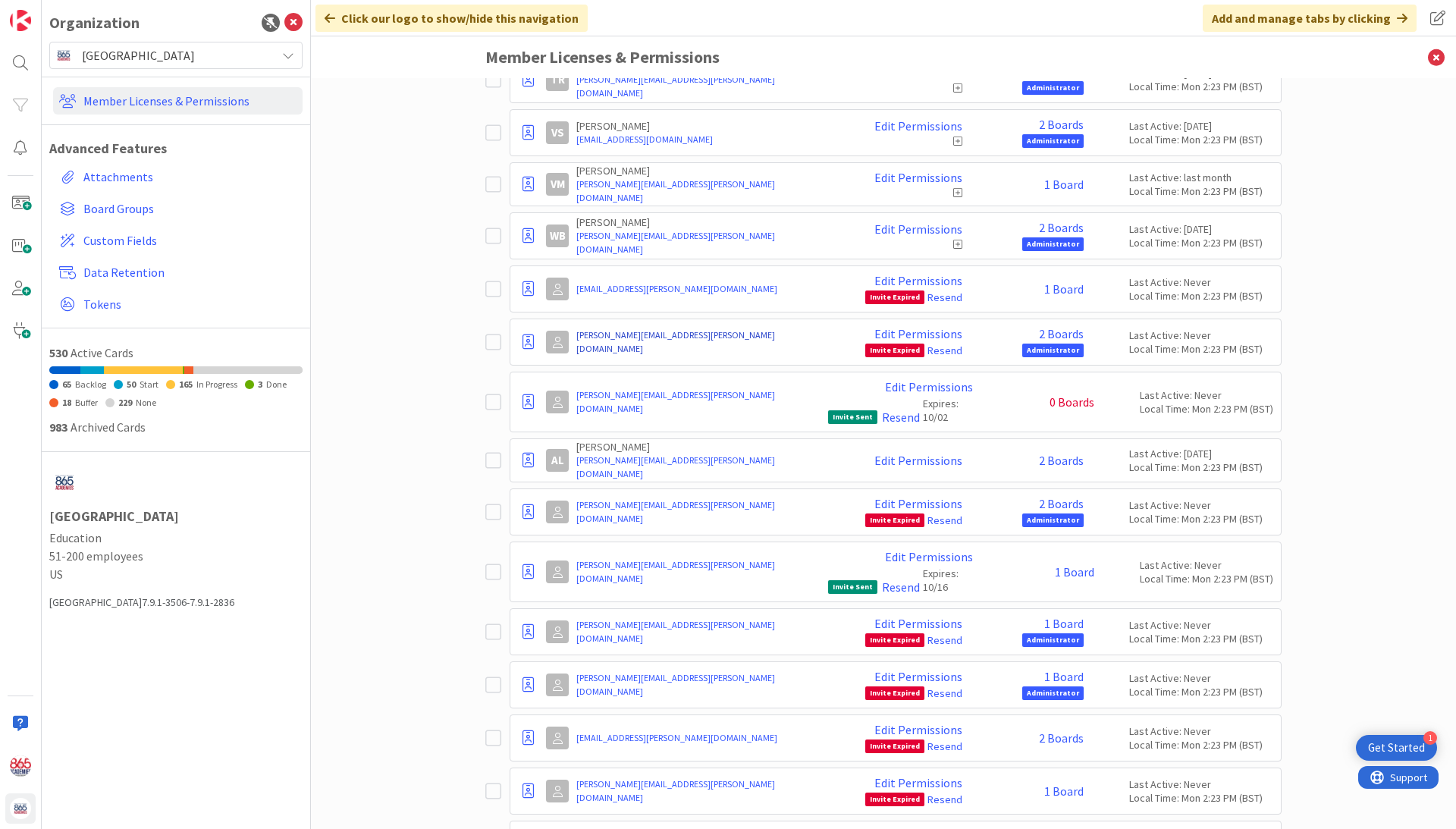
scroll to position [7575, 0]
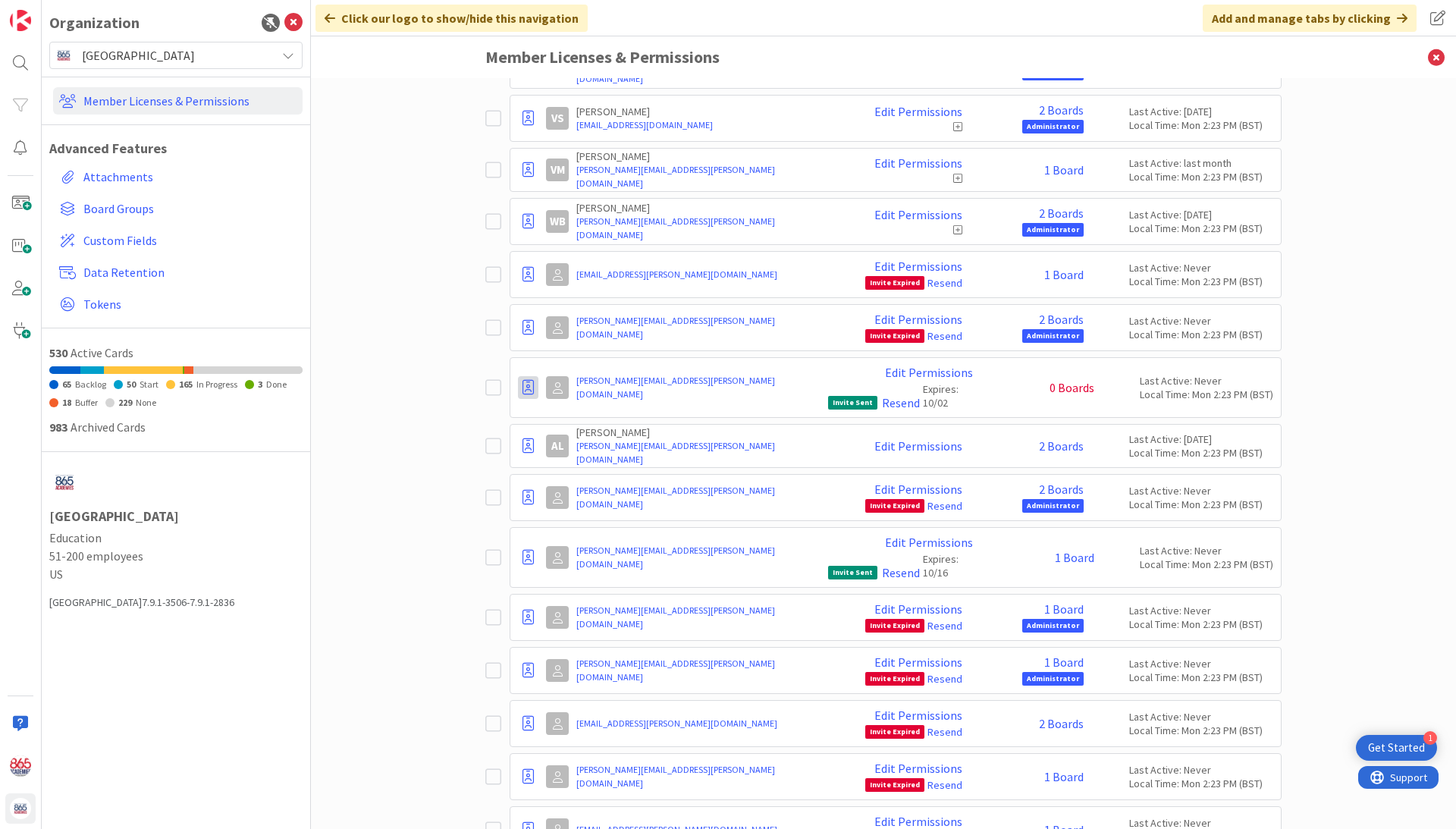
click at [526, 380] on icon at bounding box center [528, 387] width 12 height 15
click at [557, 422] on span "Demote to Free Guest" at bounding box center [601, 433] width 114 height 22
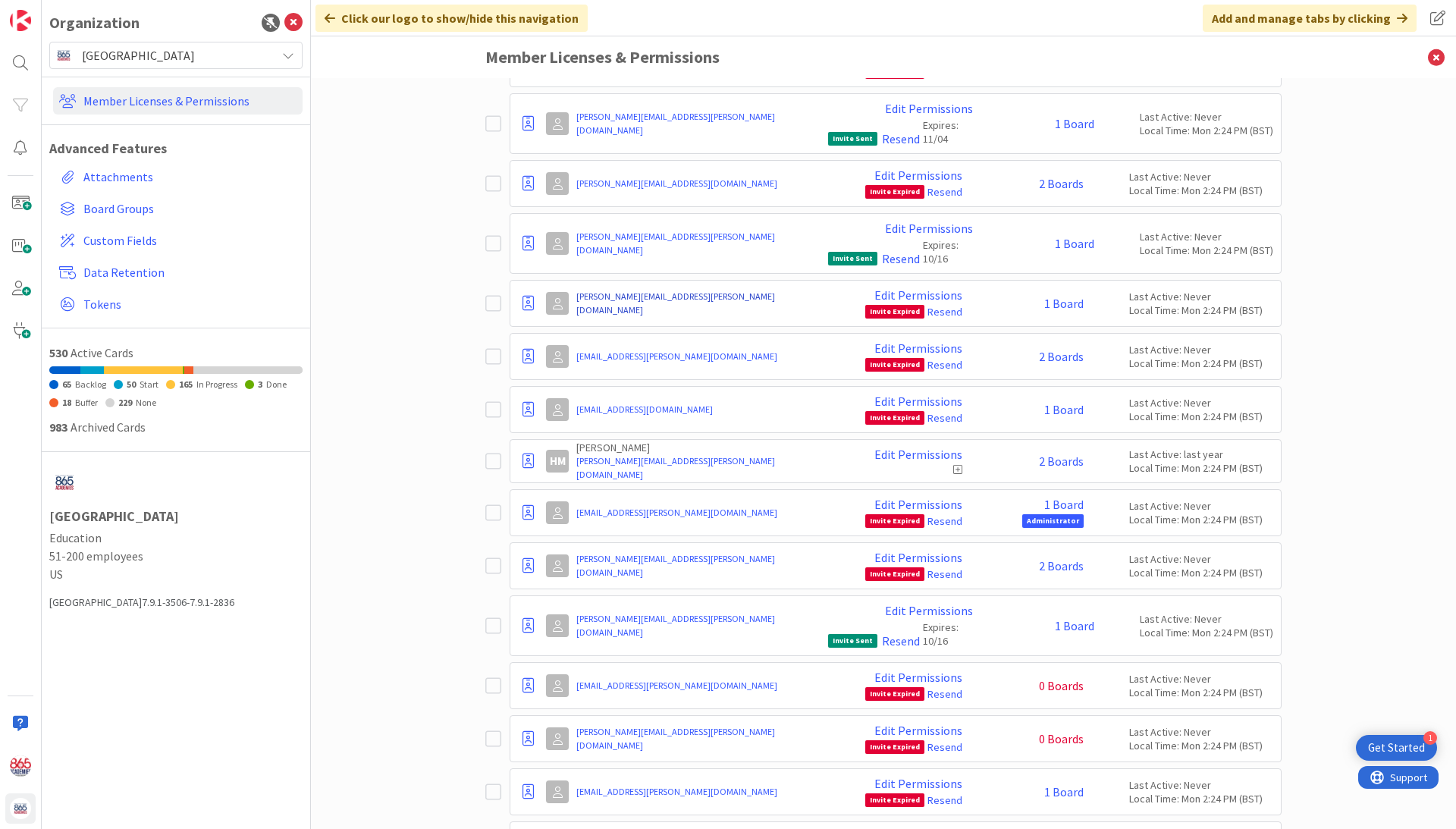
scroll to position [9109, 0]
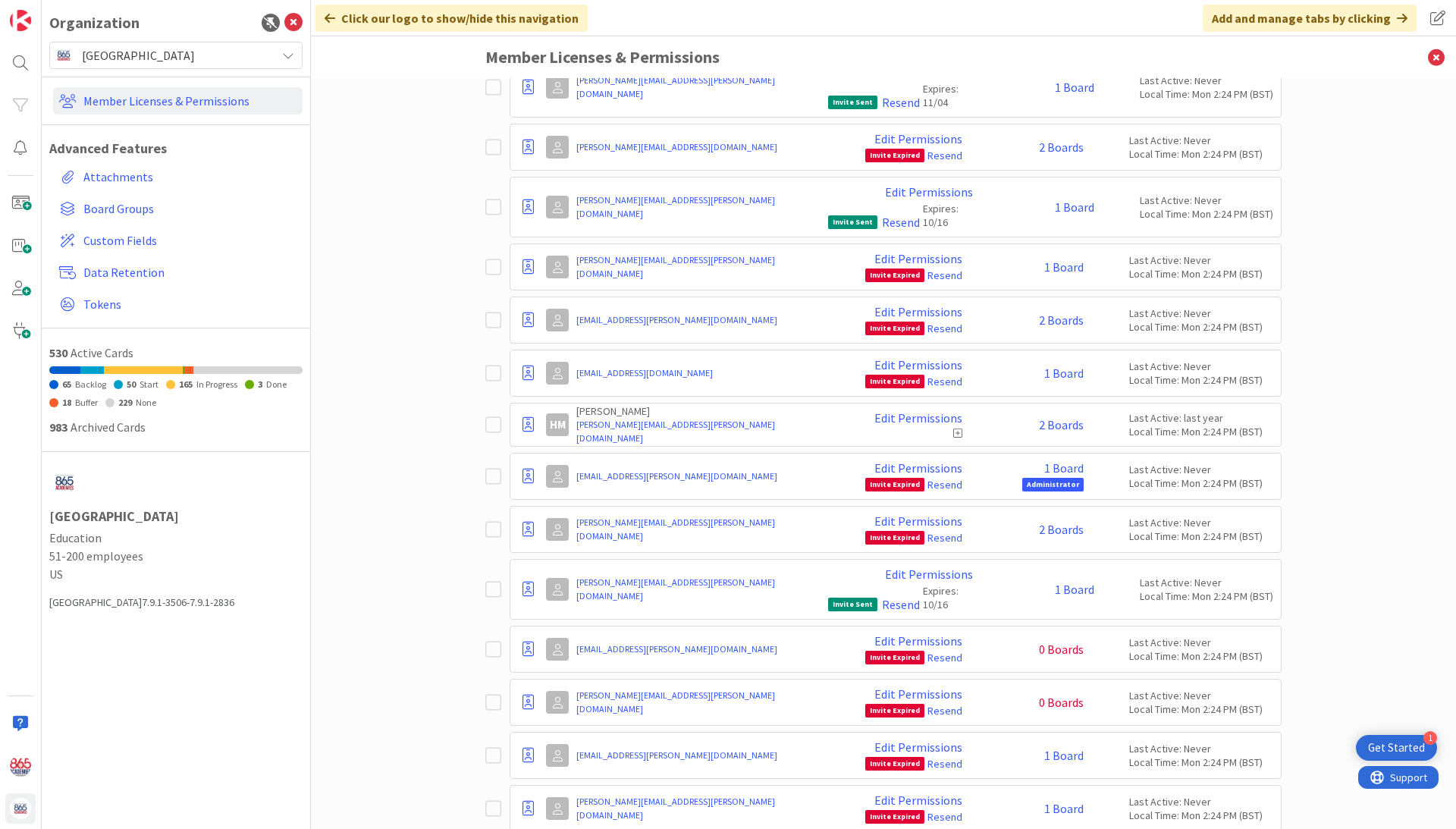
click at [494, 640] on icon at bounding box center [496, 650] width 22 height 19
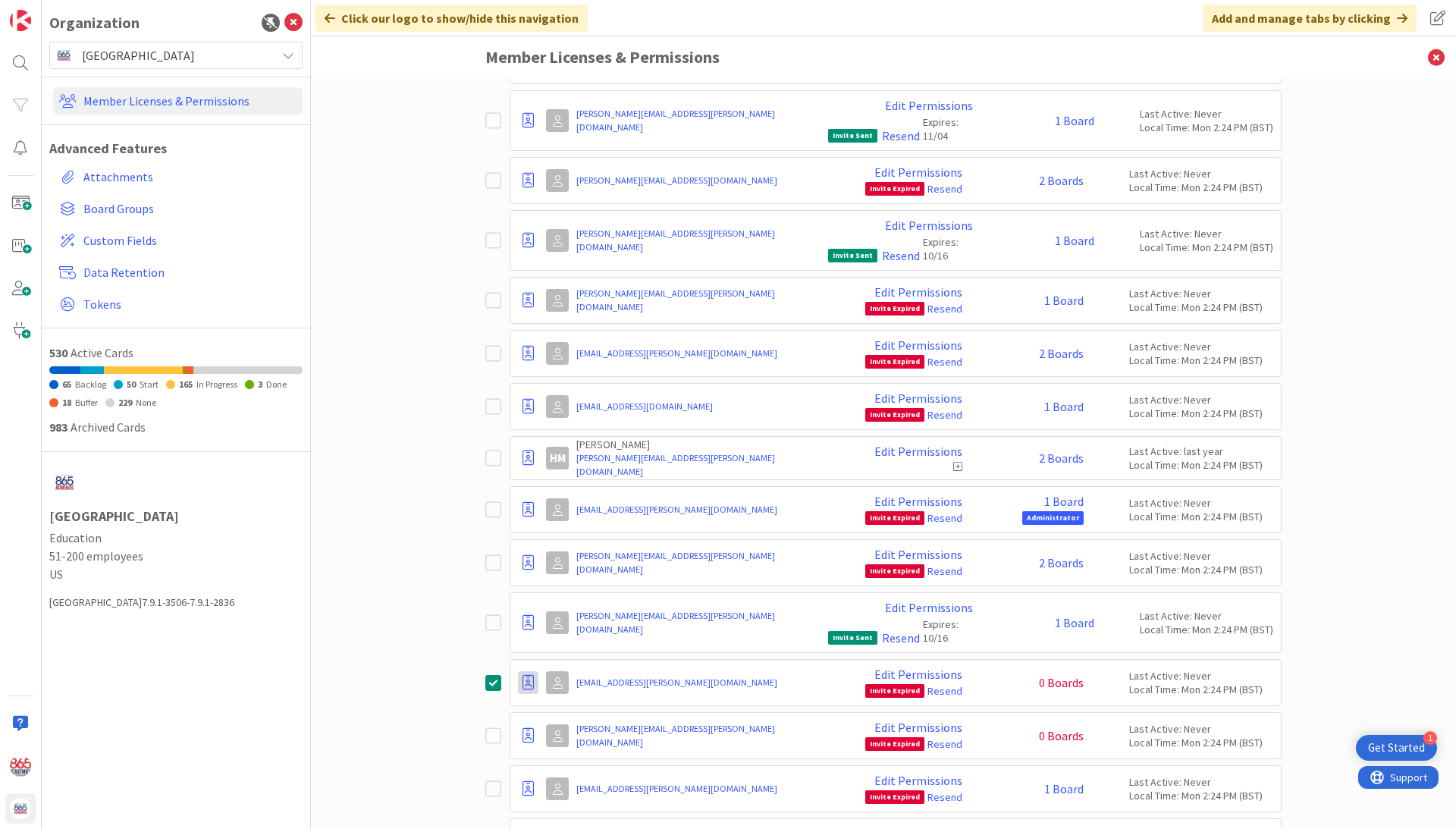
click at [528, 675] on icon at bounding box center [528, 683] width 12 height 15
click at [544, 718] on span "Demote to Free Guest" at bounding box center [601, 728] width 114 height 22
click at [526, 728] on icon at bounding box center [528, 736] width 12 height 15
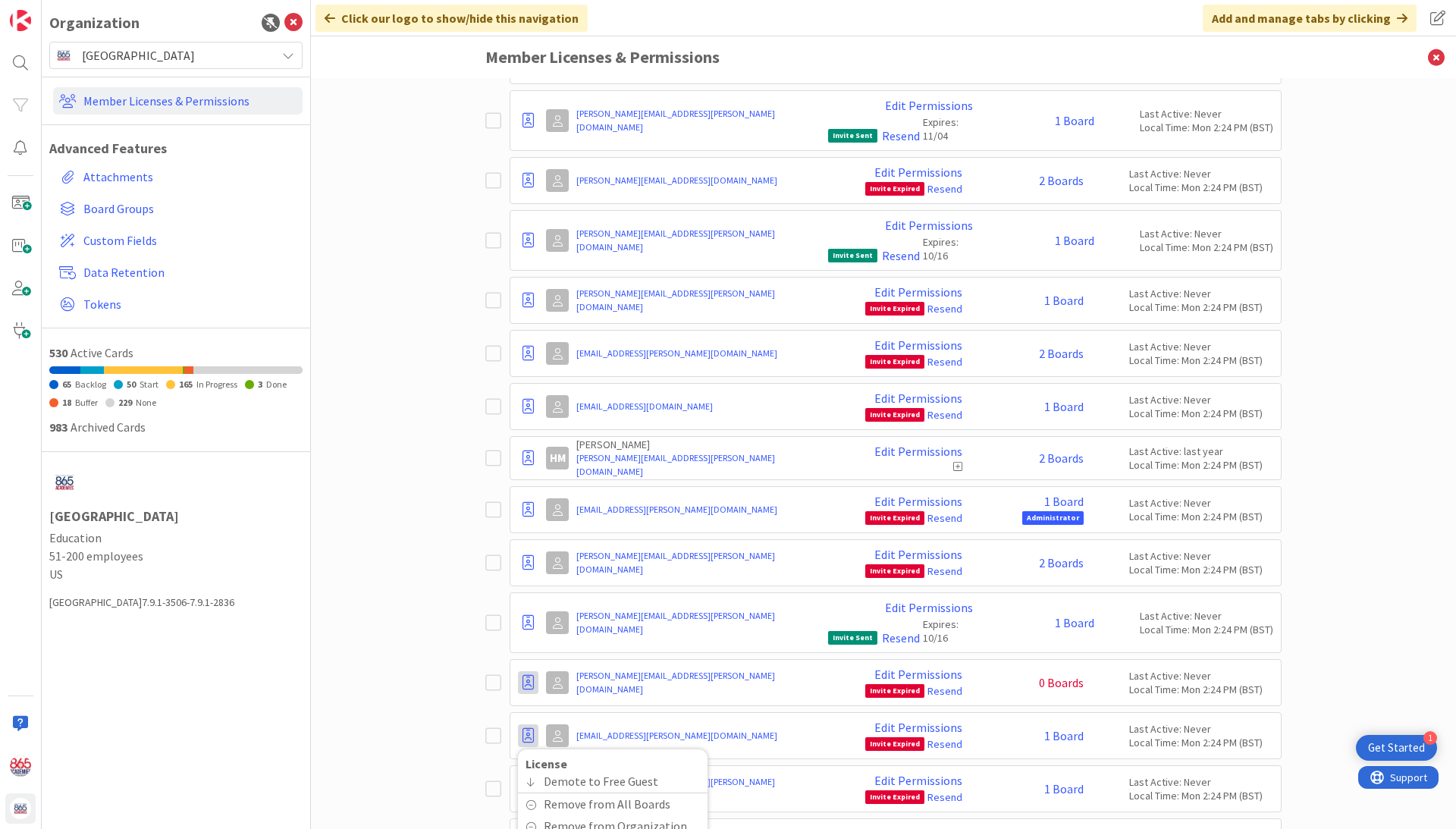
click at [532, 675] on icon at bounding box center [528, 683] width 12 height 15
click at [554, 718] on span "Demote to Free Guest" at bounding box center [601, 728] width 114 height 22
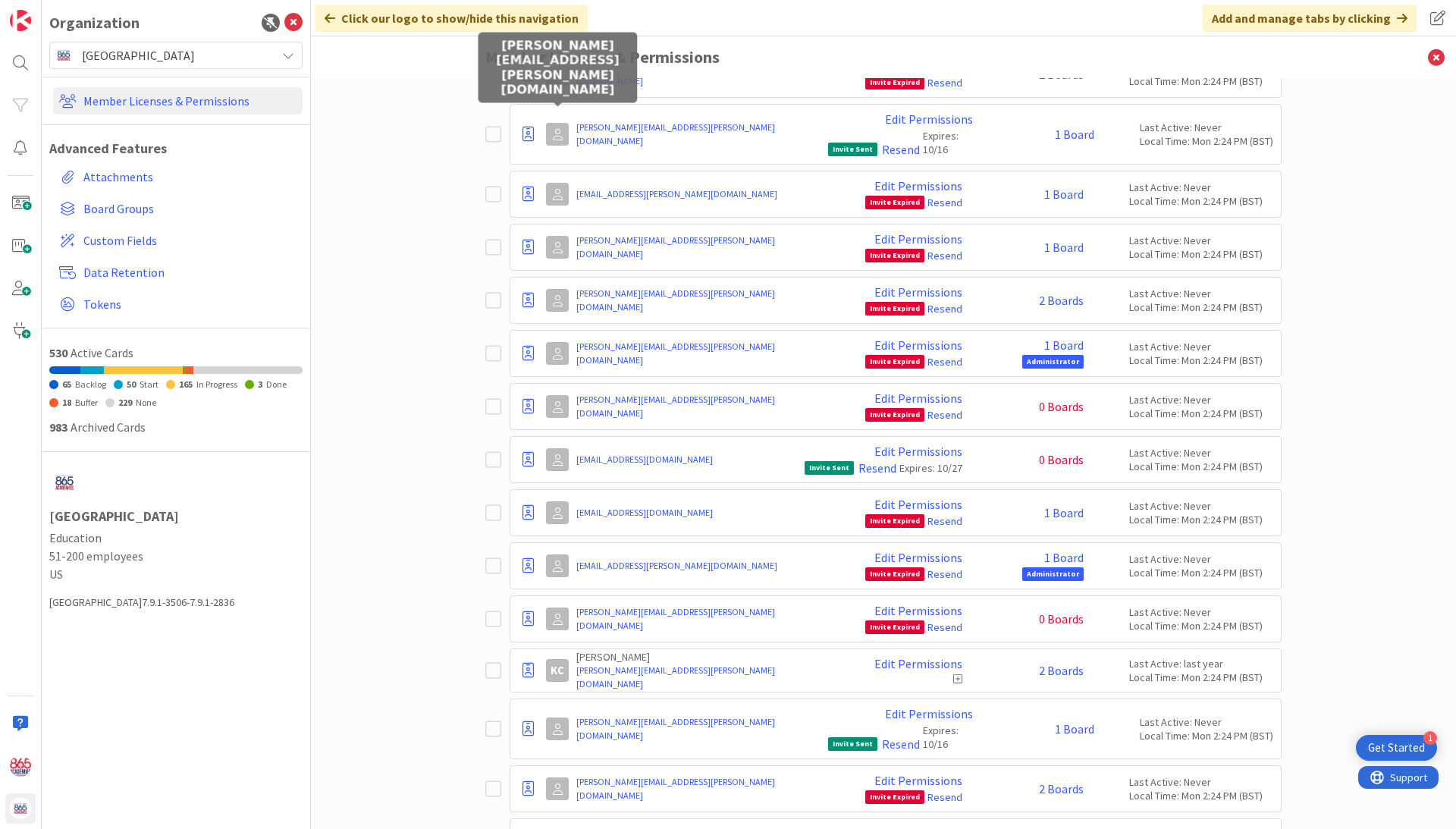
scroll to position [9619, 0]
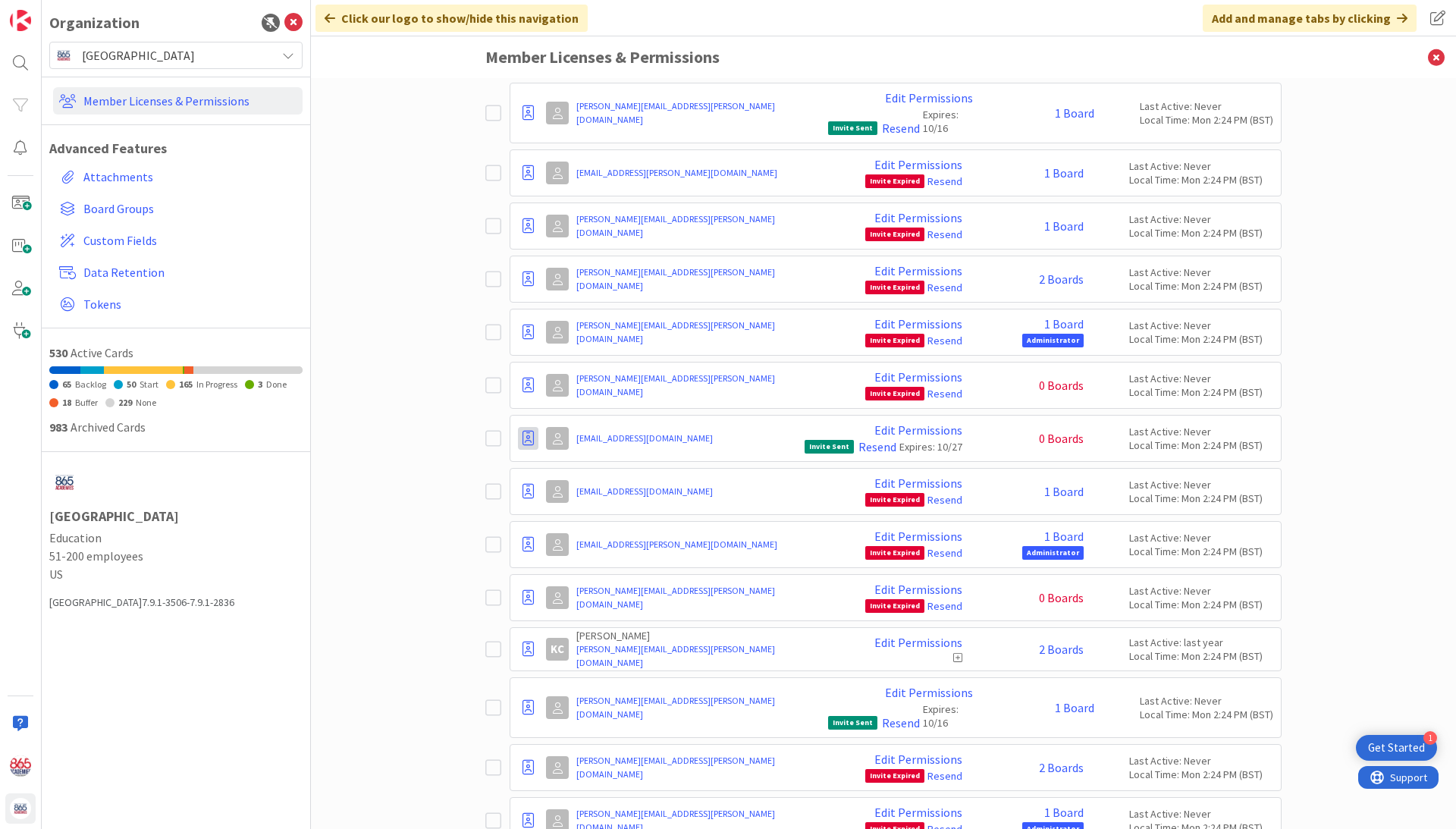
click at [537, 427] on div at bounding box center [528, 438] width 20 height 22
click at [595, 518] on span "Remove from Organization" at bounding box center [615, 529] width 143 height 22
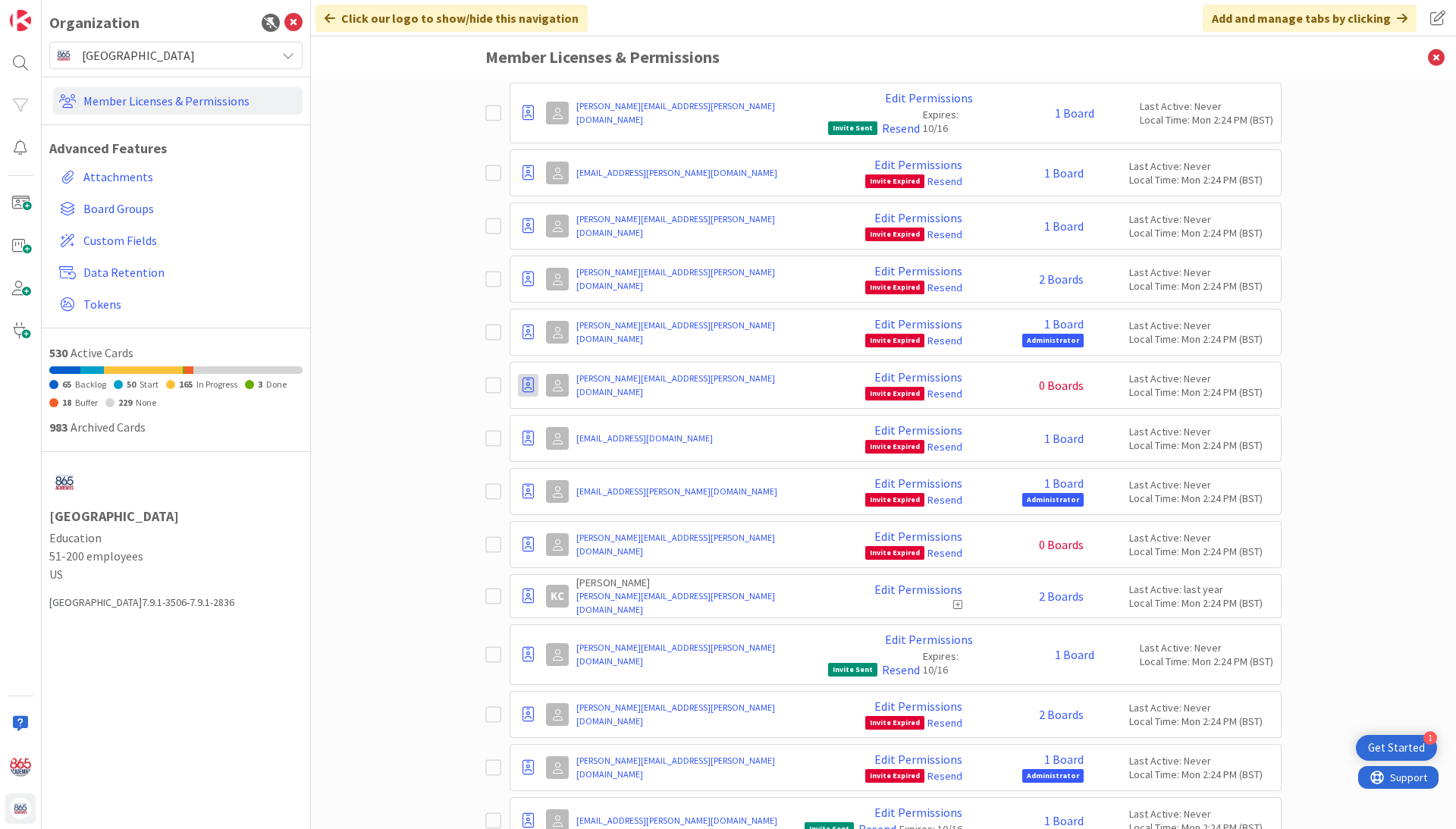
click at [530, 377] on icon at bounding box center [528, 385] width 12 height 15
click at [546, 420] on span "Demote to Free Guest" at bounding box center [601, 431] width 114 height 22
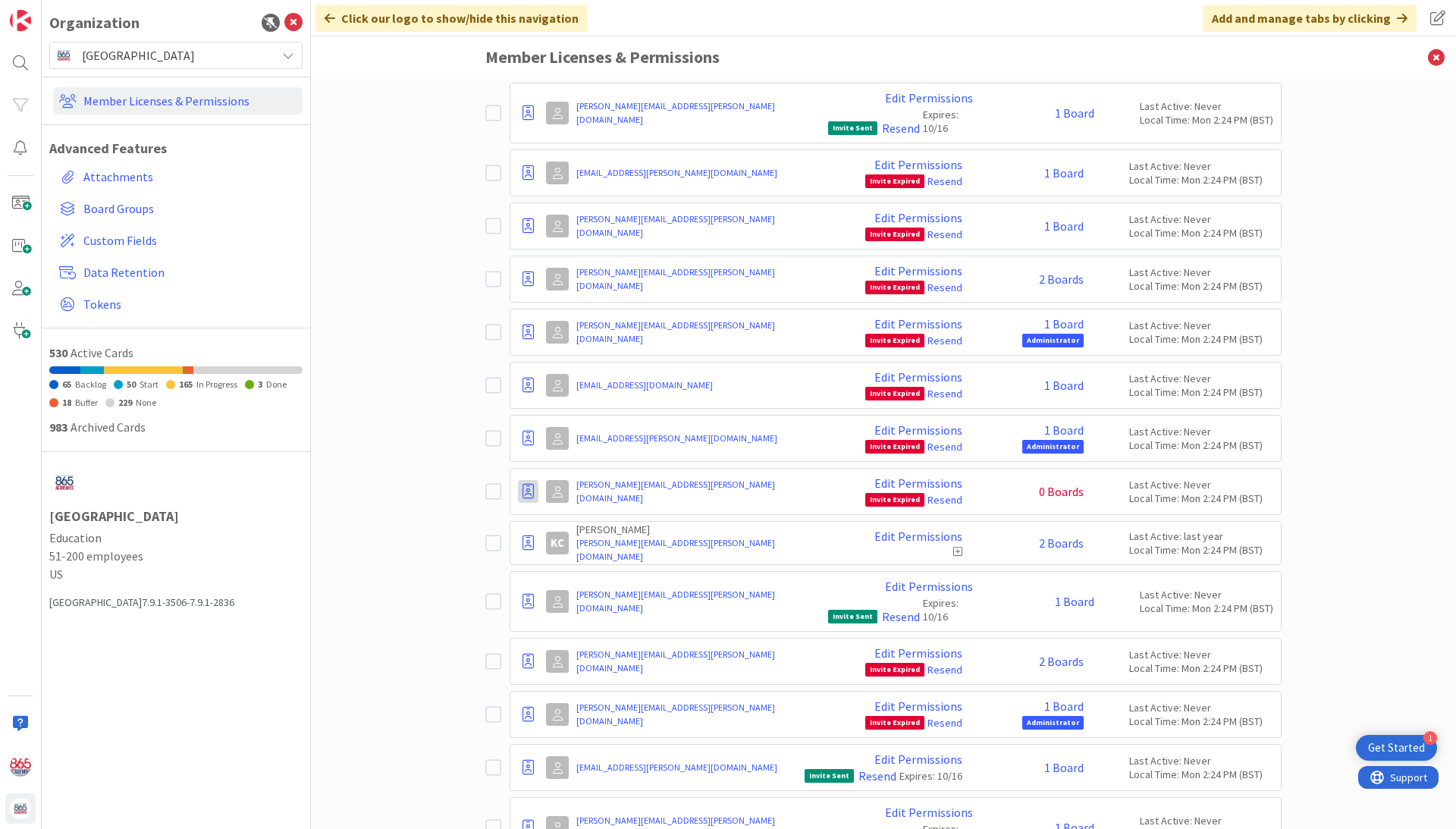
click at [534, 480] on div at bounding box center [528, 491] width 20 height 22
click at [568, 527] on span "Demote to Free Guest" at bounding box center [601, 537] width 114 height 22
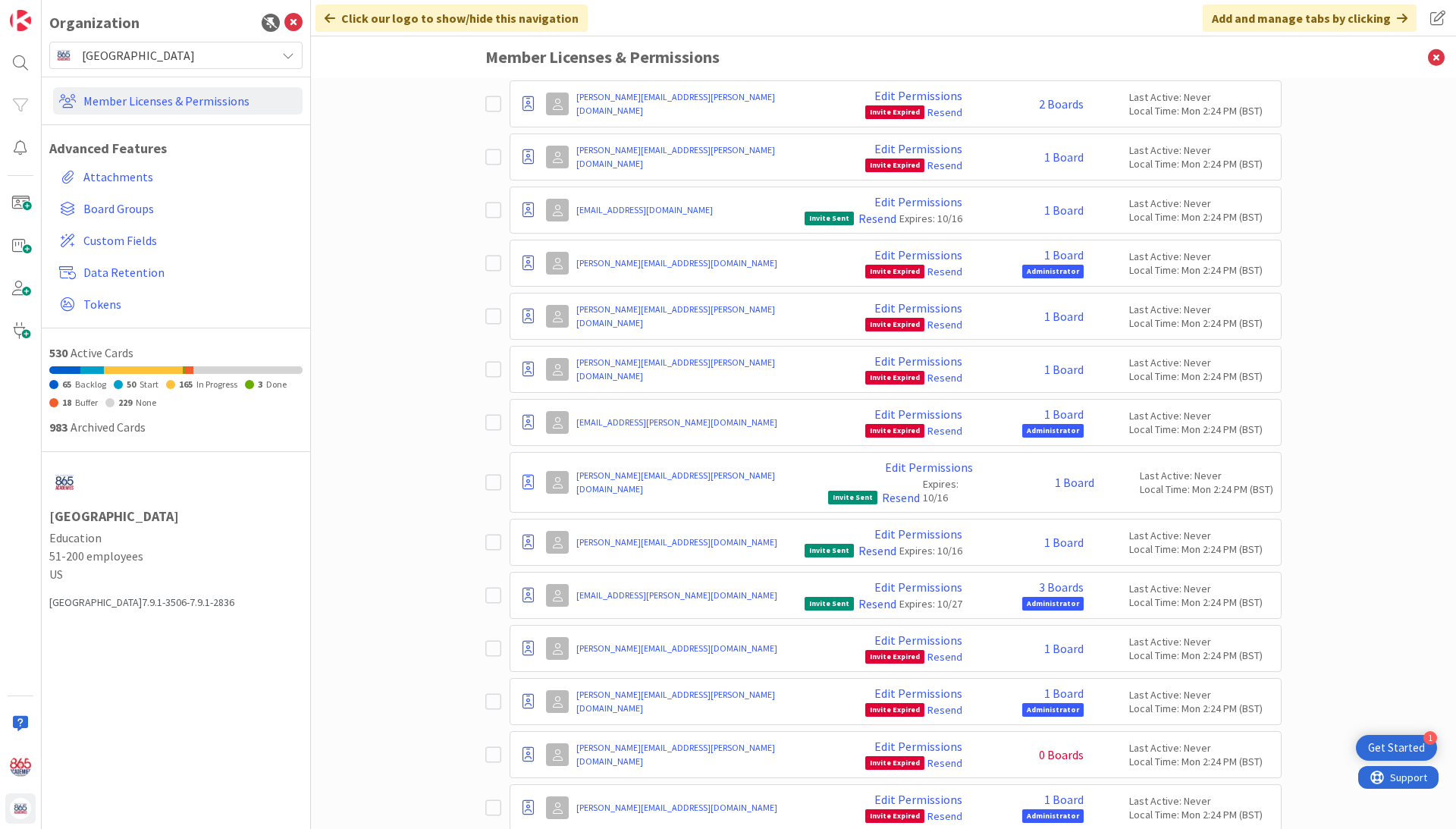
scroll to position [10844, 0]
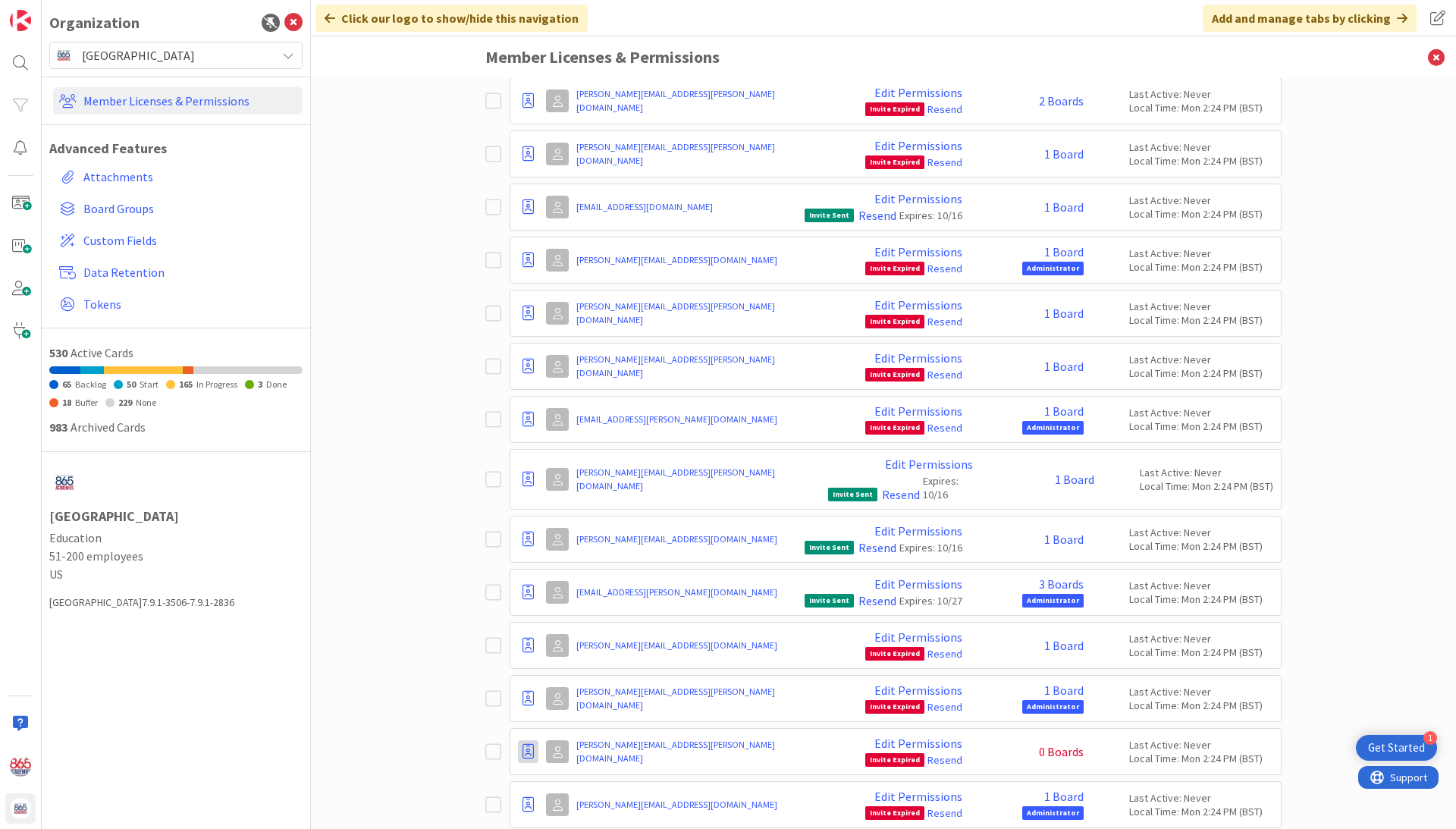
click at [522, 740] on div at bounding box center [528, 751] width 20 height 22
click at [590, 786] on span "Demote to Free Guest" at bounding box center [601, 797] width 114 height 22
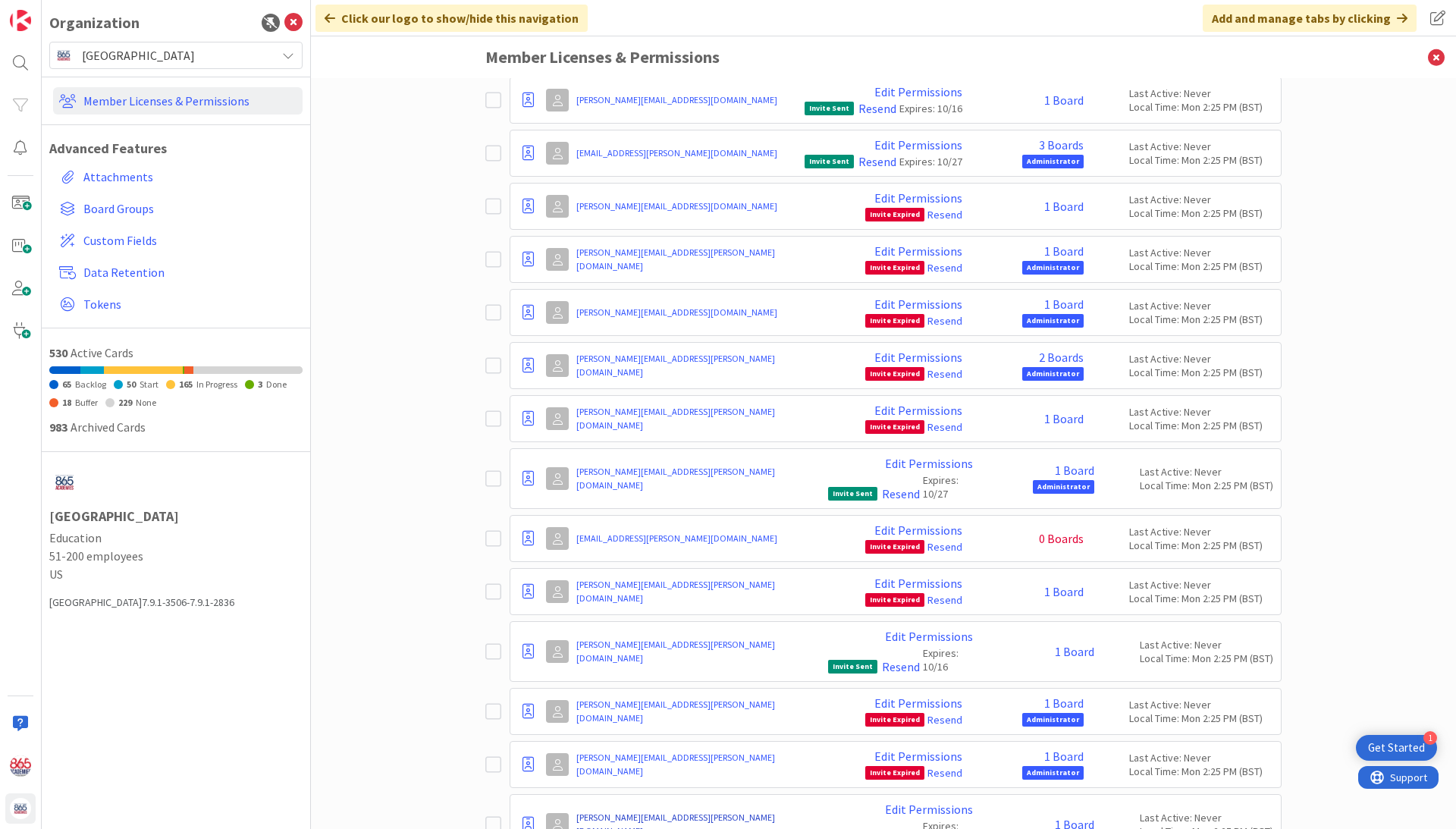
scroll to position [11286, 0]
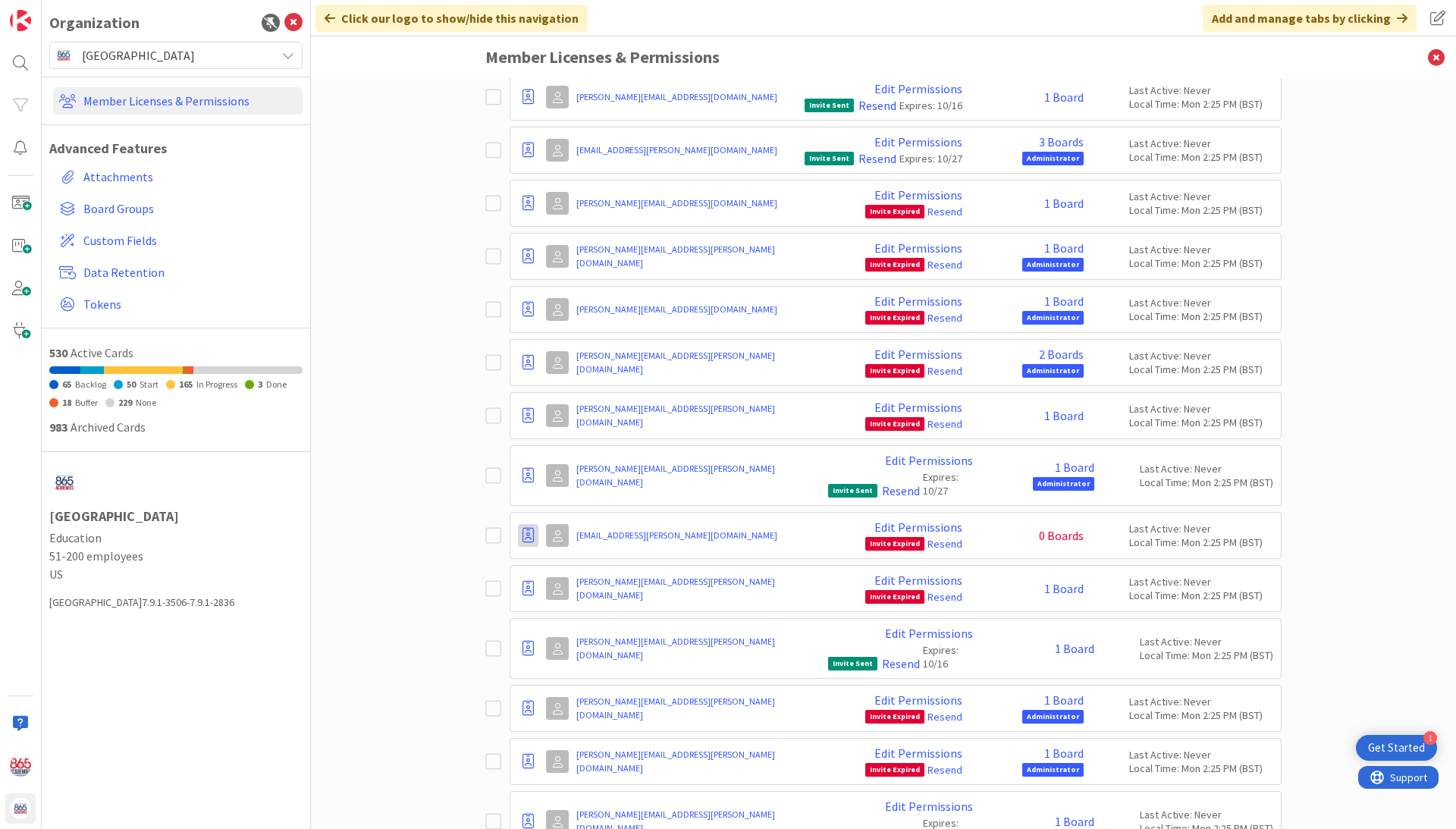
click at [526, 528] on icon at bounding box center [528, 536] width 12 height 15
click at [582, 571] on span "Demote to Free Guest" at bounding box center [601, 582] width 114 height 22
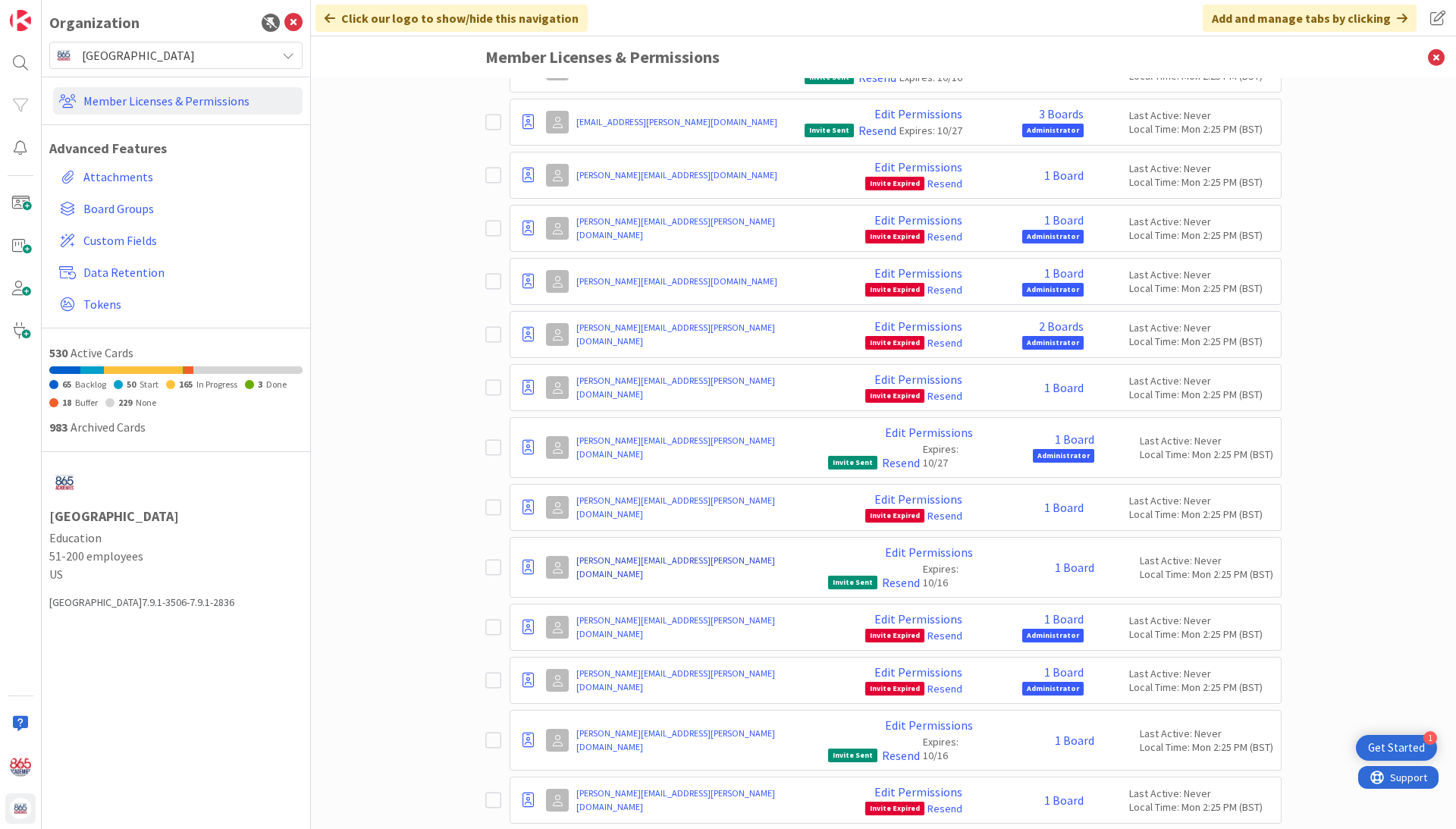
scroll to position [11313, 0]
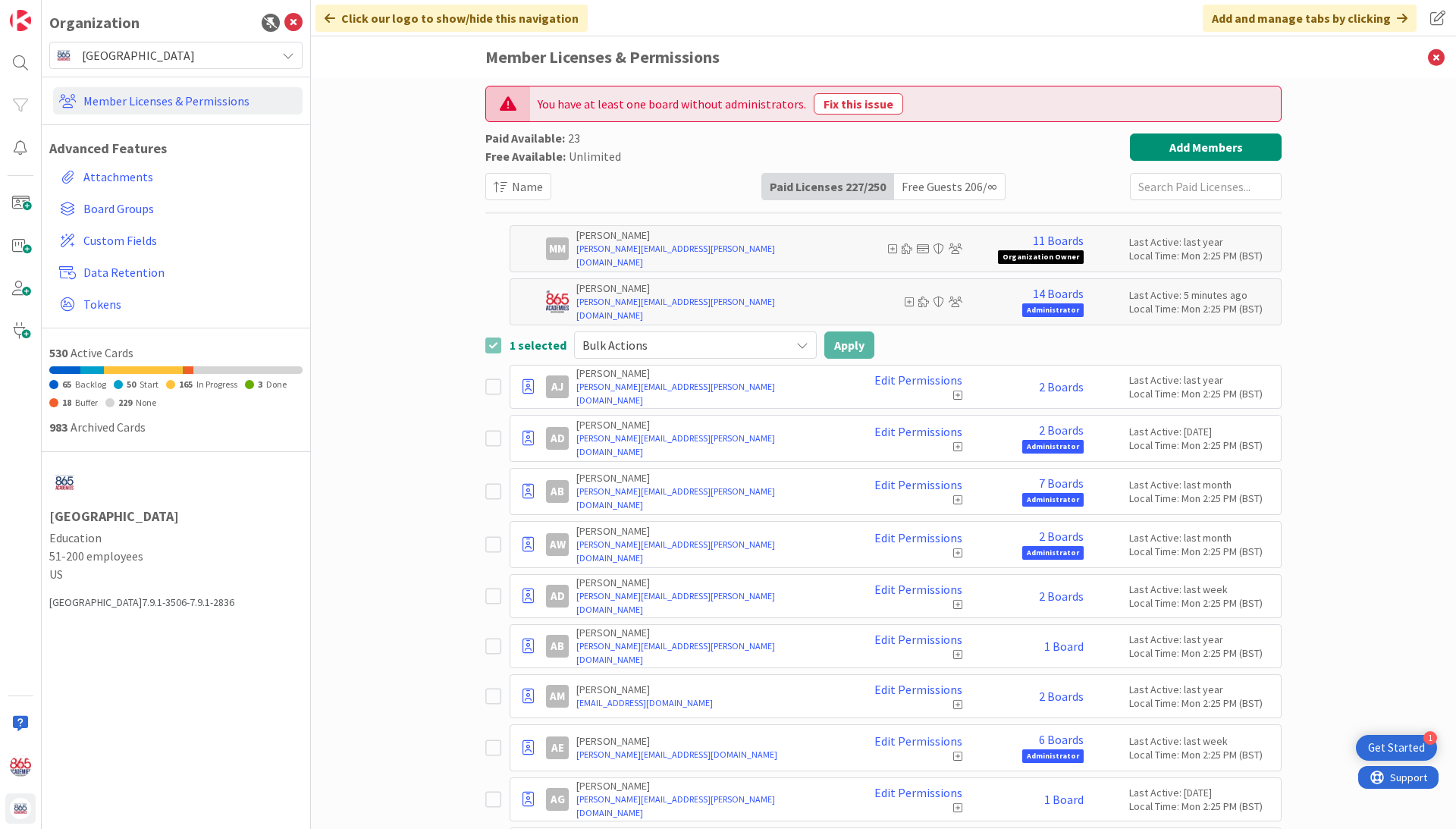
scroll to position [0, 0]
click at [487, 343] on icon at bounding box center [496, 345] width 22 height 19
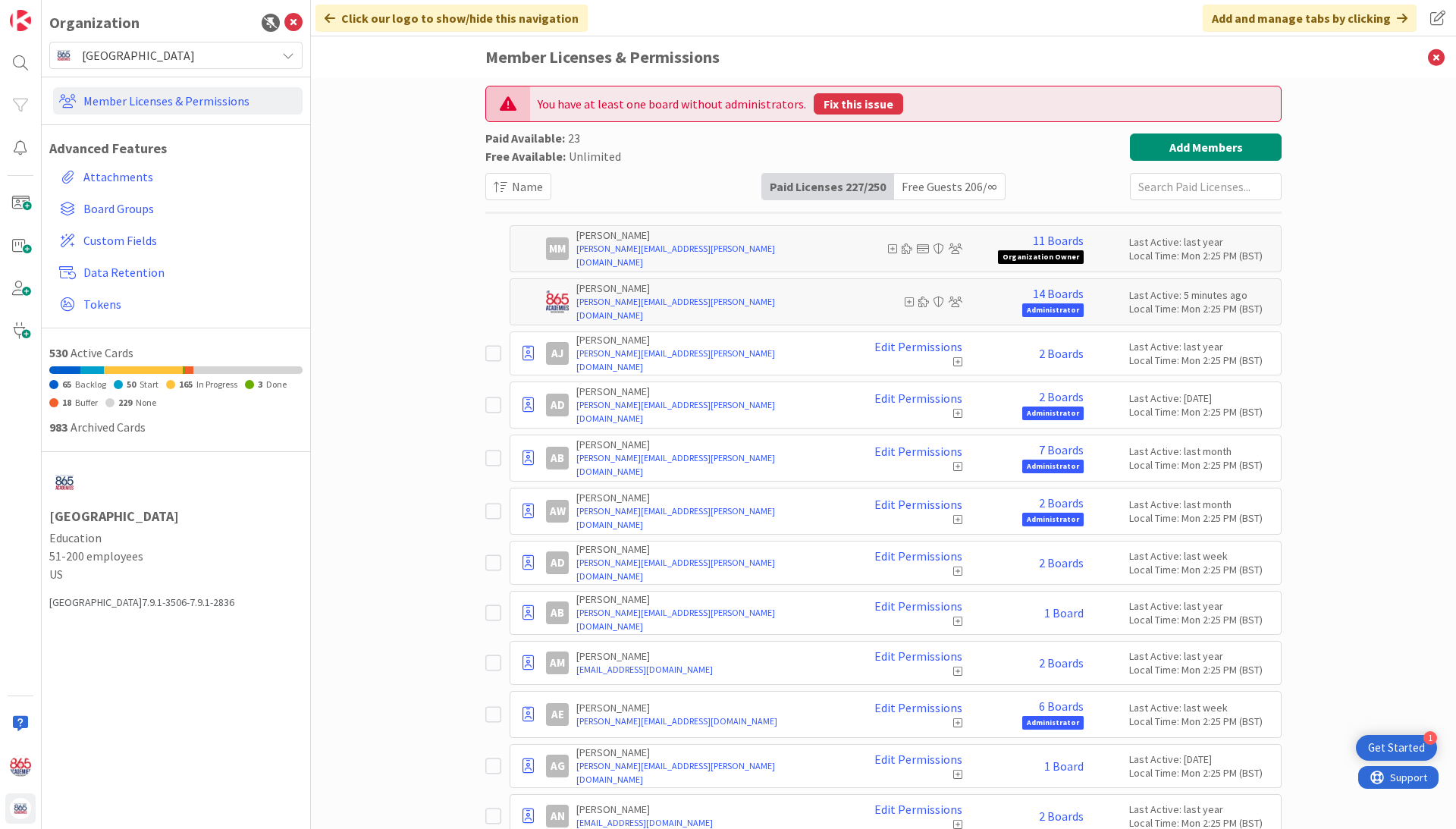
click at [852, 101] on button "Fix this issue" at bounding box center [858, 104] width 90 height 21
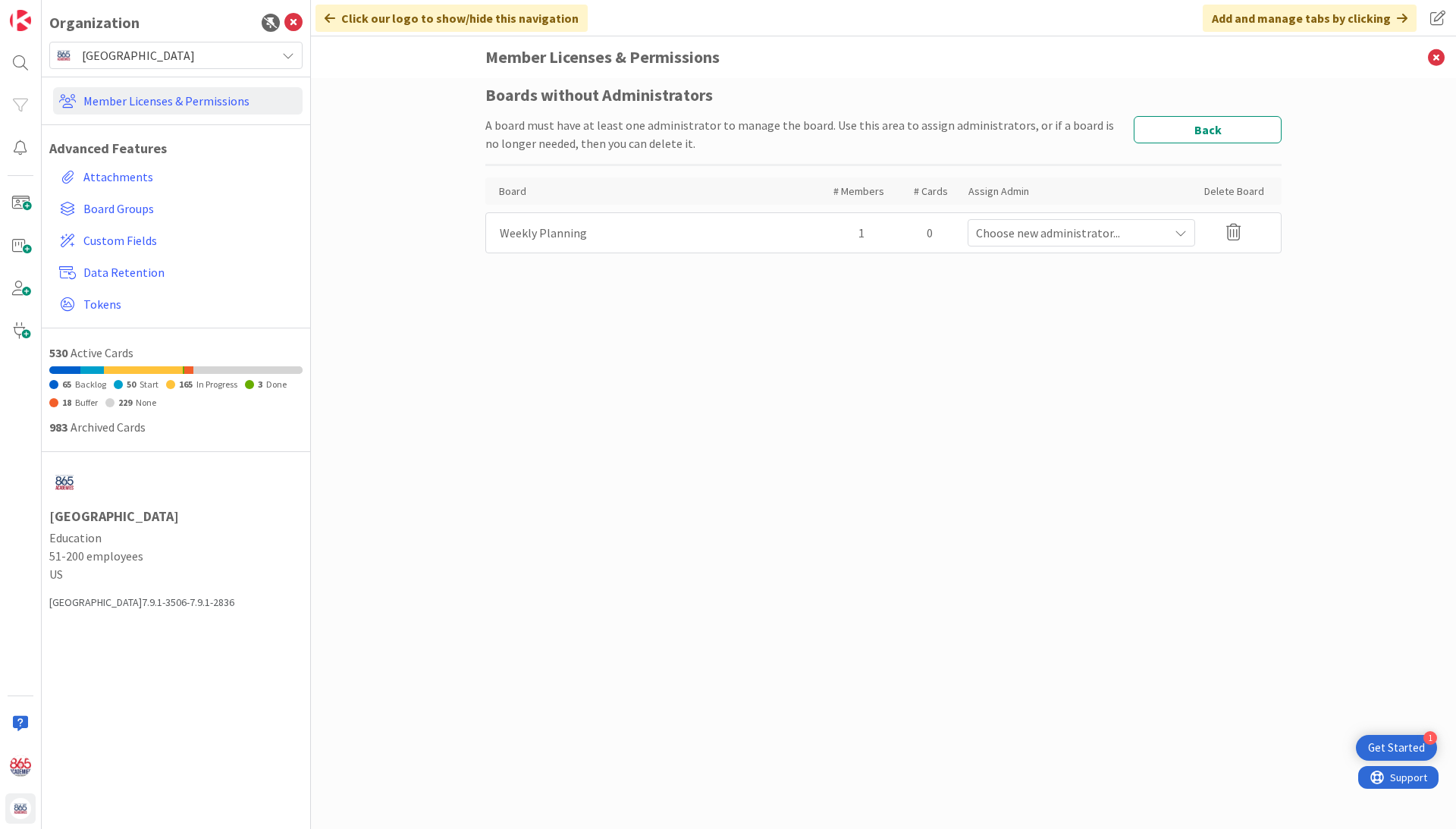
click at [1236, 227] on icon at bounding box center [1233, 232] width 15 height 17
click at [1080, 307] on button "Delete" at bounding box center [1087, 305] width 57 height 27
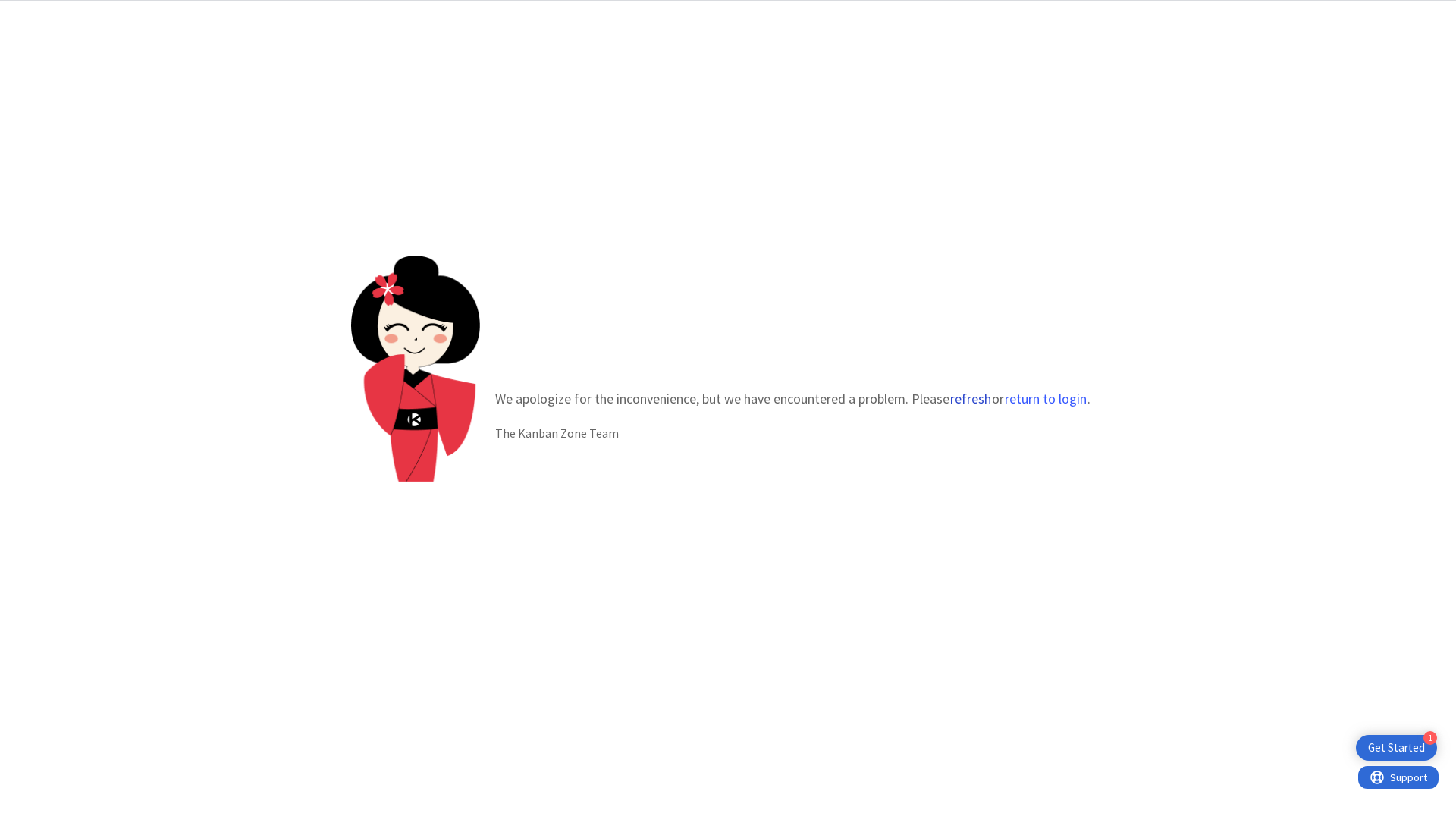
click at [971, 401] on button "refresh" at bounding box center [970, 399] width 43 height 15
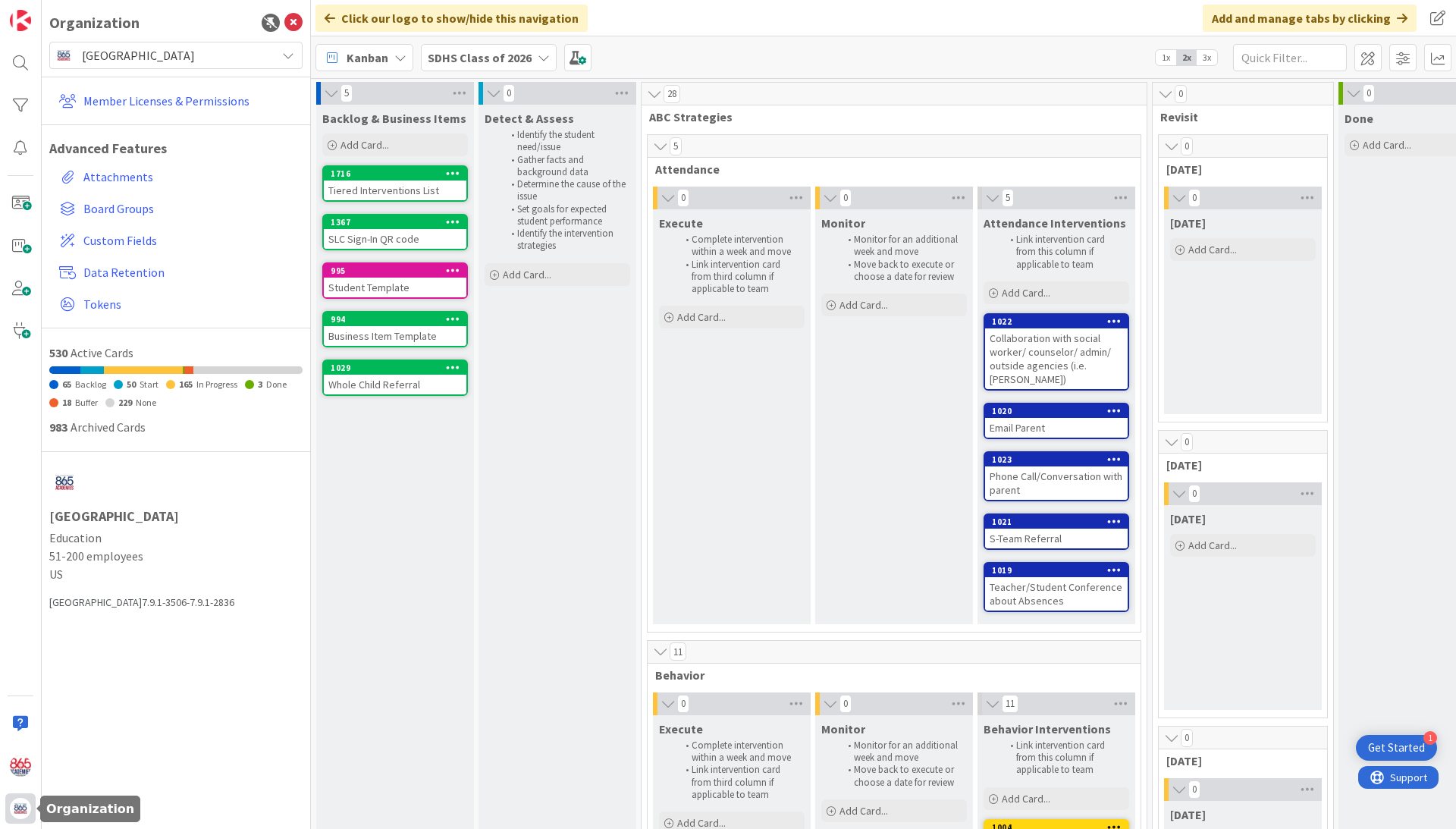
click at [17, 807] on img at bounding box center [20, 808] width 21 height 21
click at [19, 806] on img at bounding box center [20, 808] width 21 height 21
click at [125, 95] on link "Member Licenses & Permissions" at bounding box center [178, 101] width 250 height 27
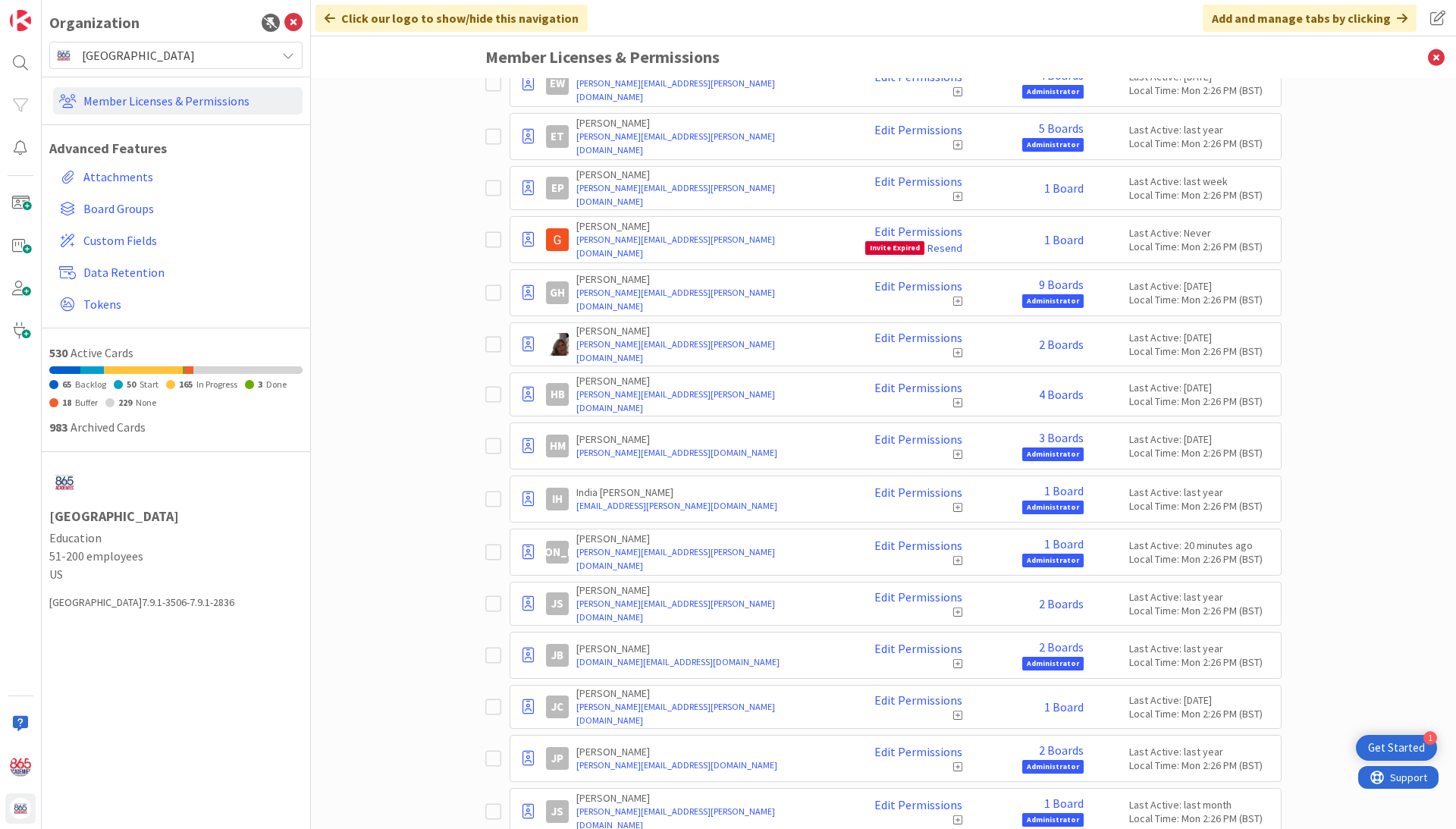
scroll to position [2949, 0]
click at [492, 237] on icon at bounding box center [496, 238] width 22 height 19
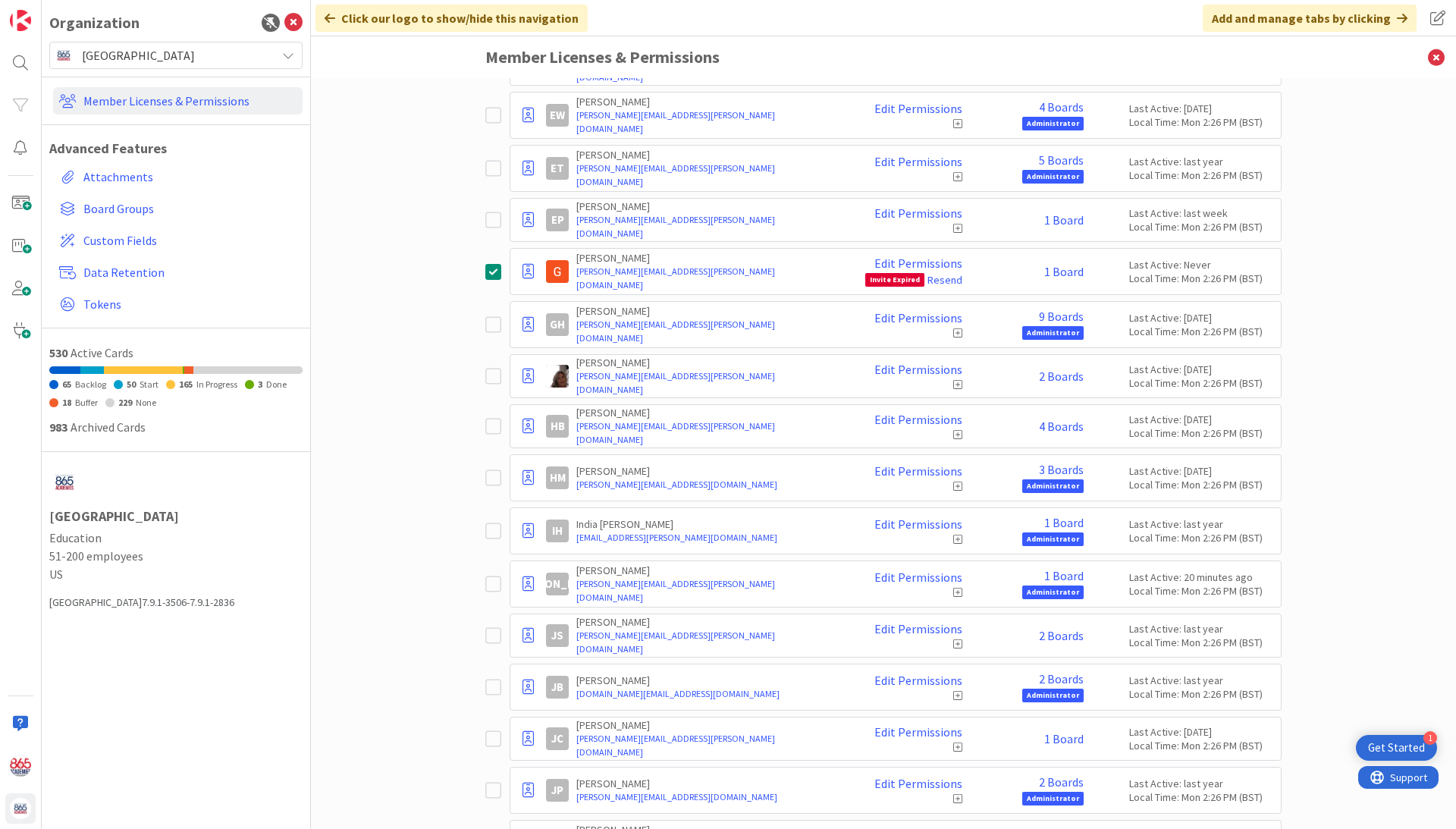
click at [492, 271] on icon at bounding box center [496, 271] width 22 height 19
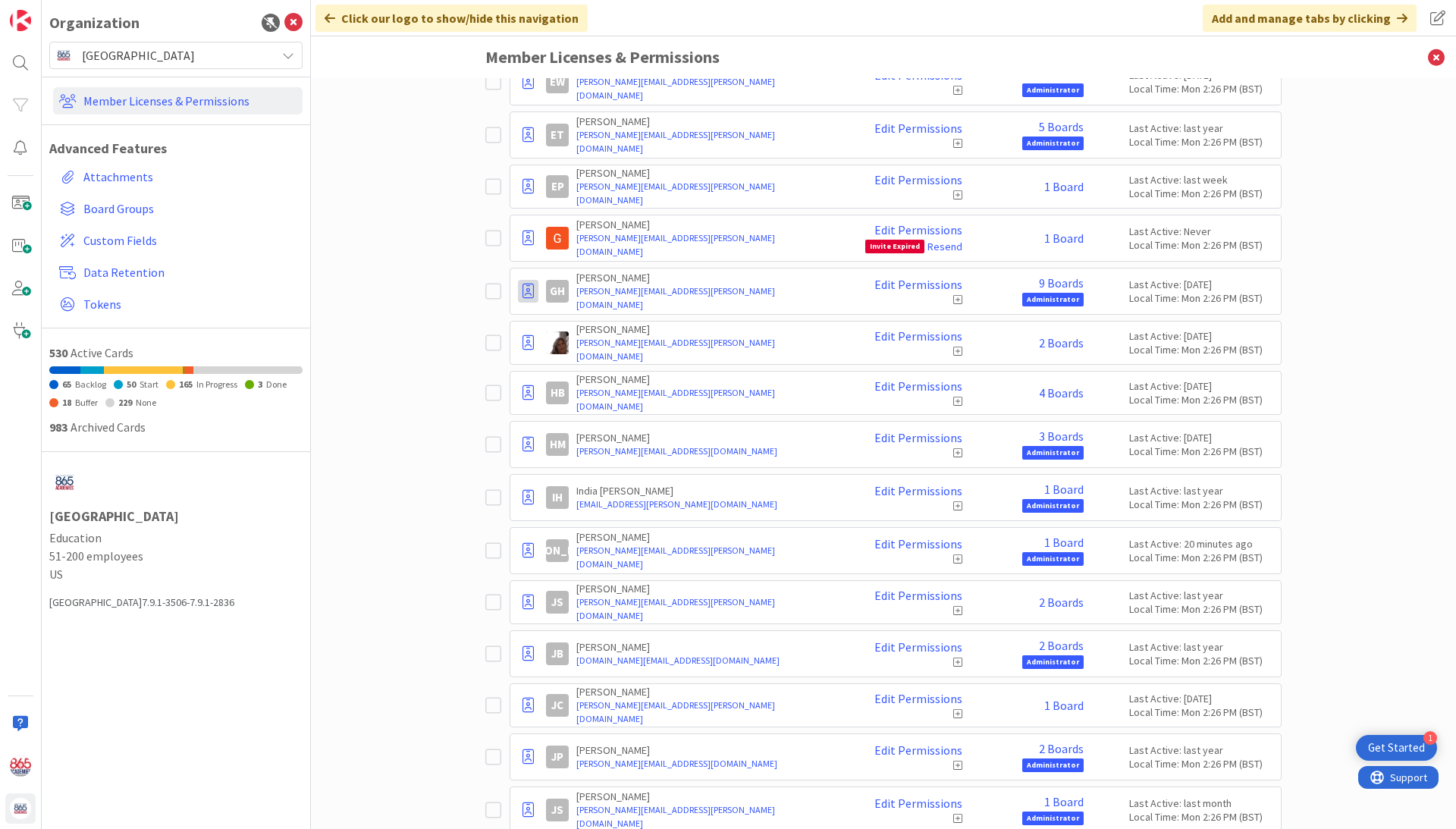
click at [528, 295] on icon at bounding box center [528, 292] width 12 height 15
click at [562, 338] on span "Demote to Free Guest" at bounding box center [601, 337] width 114 height 22
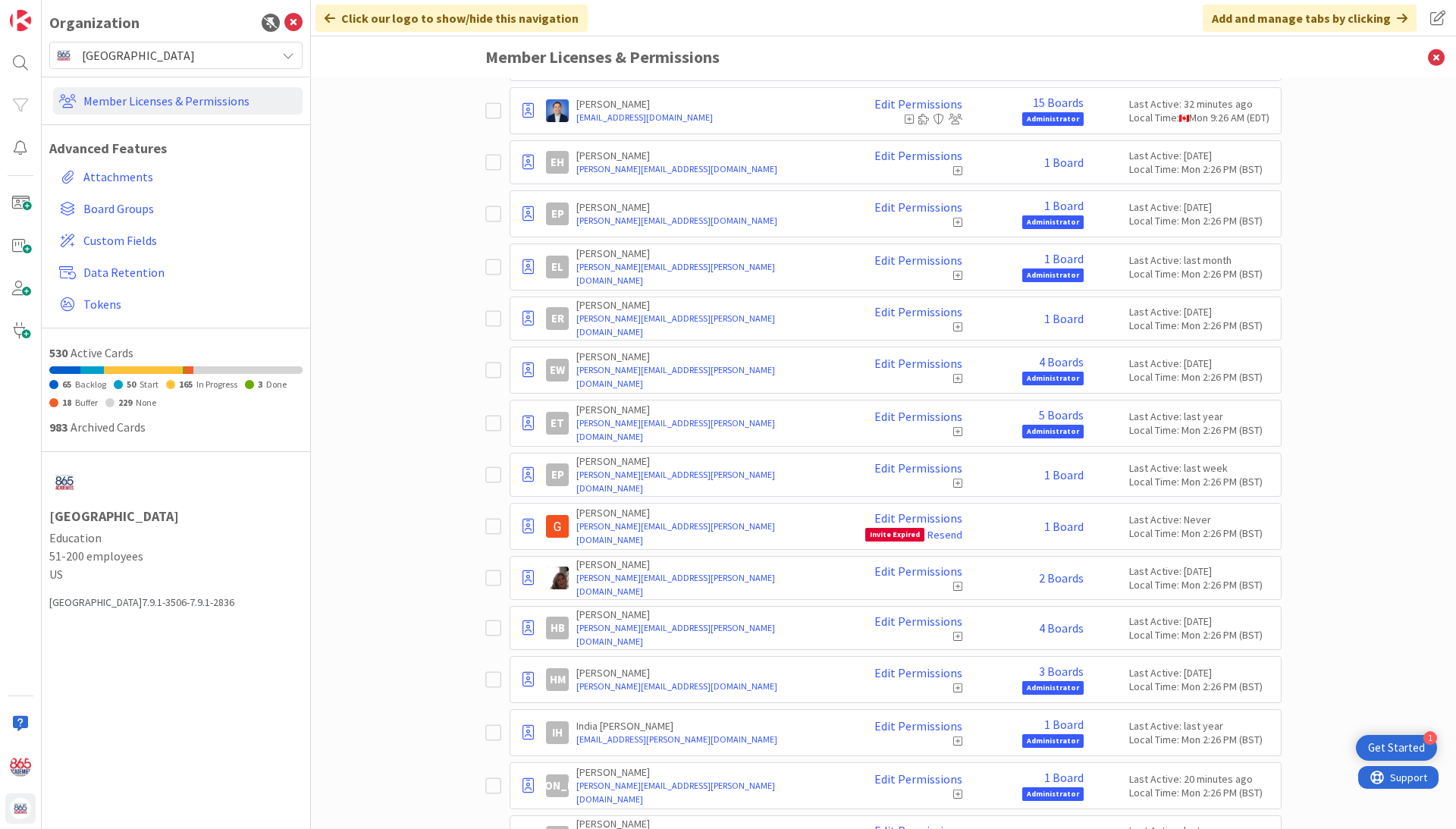
scroll to position [2670, 0]
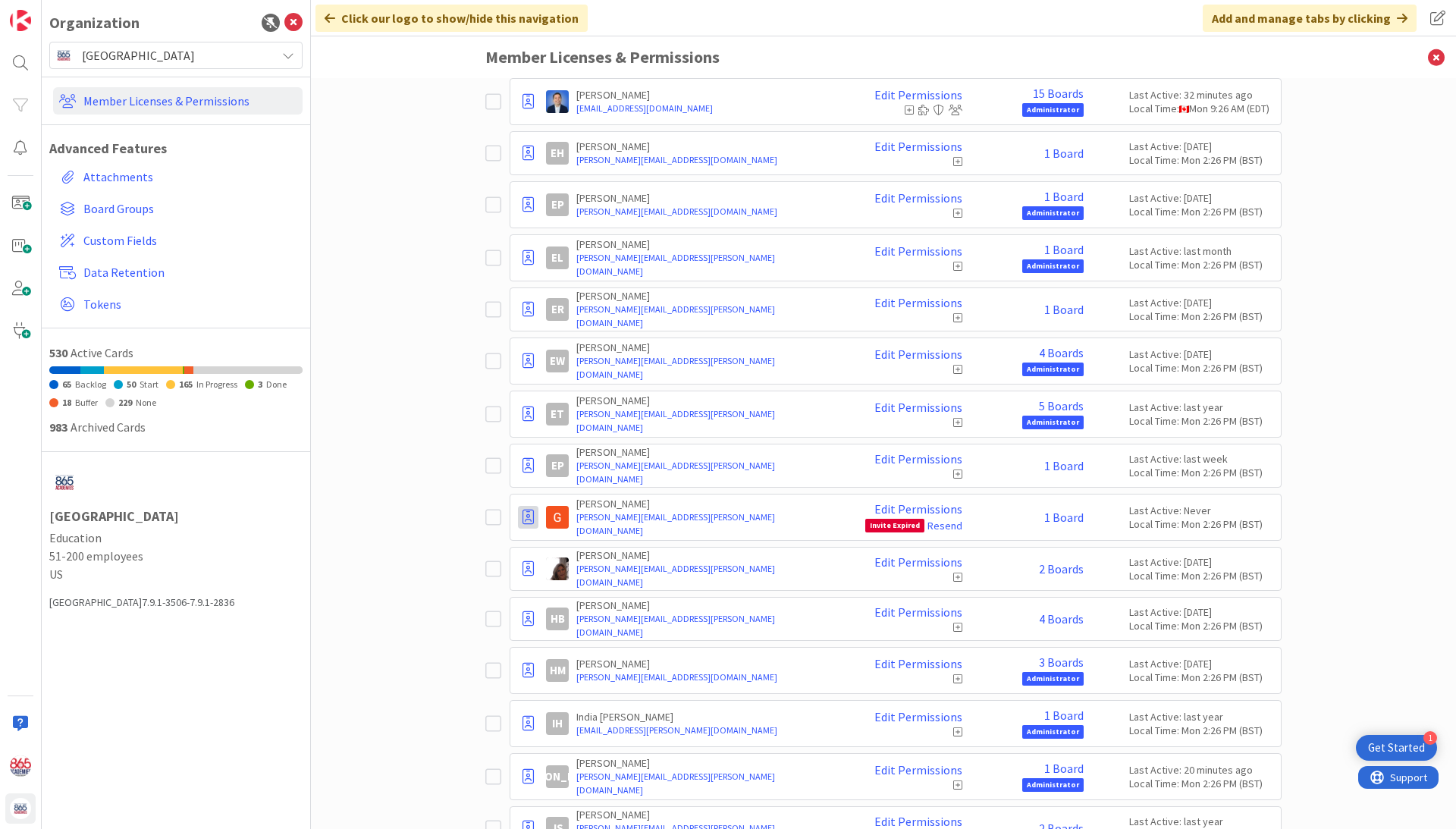
click at [532, 517] on icon at bounding box center [528, 517] width 12 height 15
click at [568, 566] on span "Demote to Free Guest" at bounding box center [601, 563] width 114 height 22
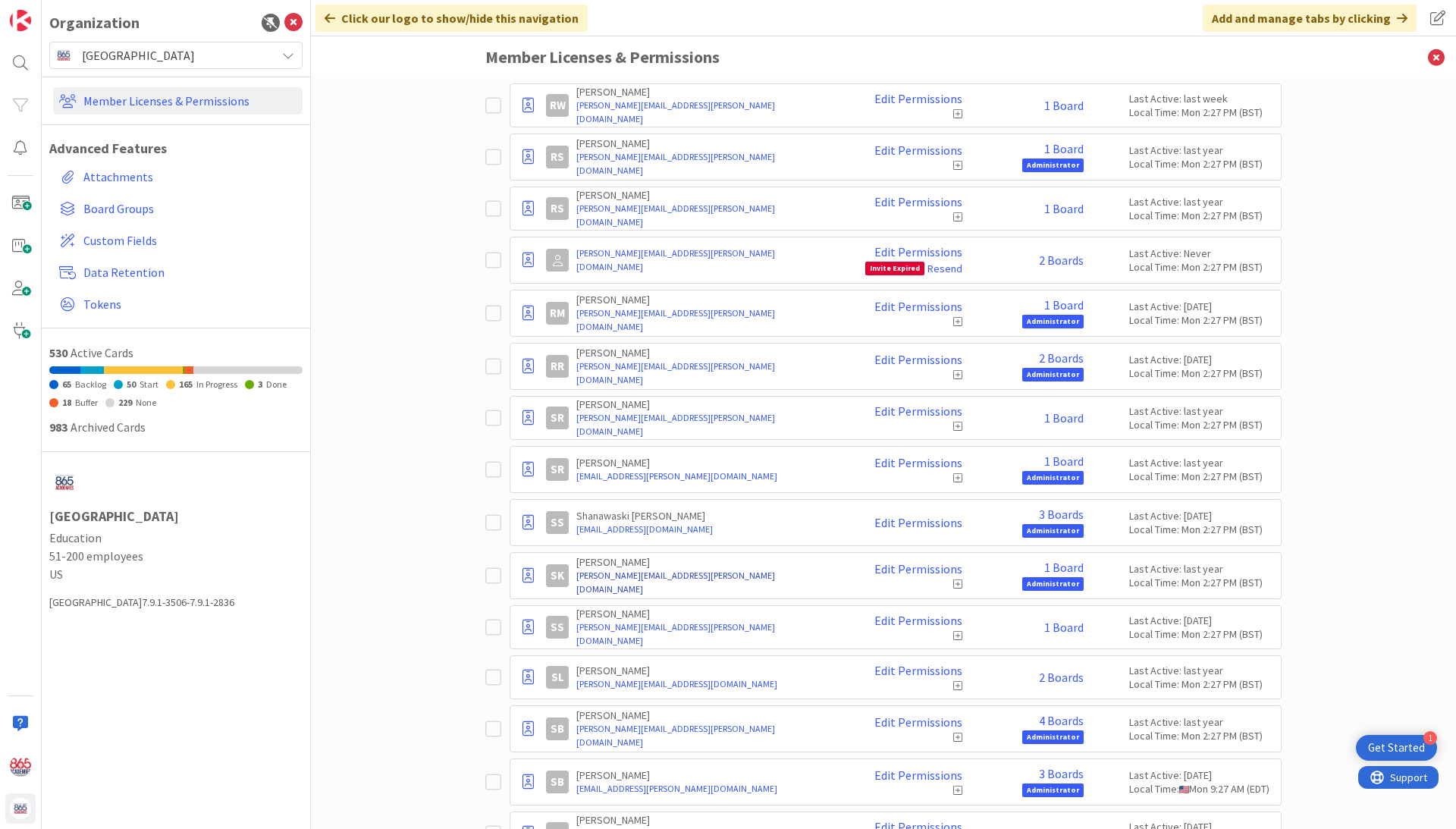
scroll to position [6194, 0]
click at [946, 261] on link "Resend" at bounding box center [944, 268] width 35 height 14
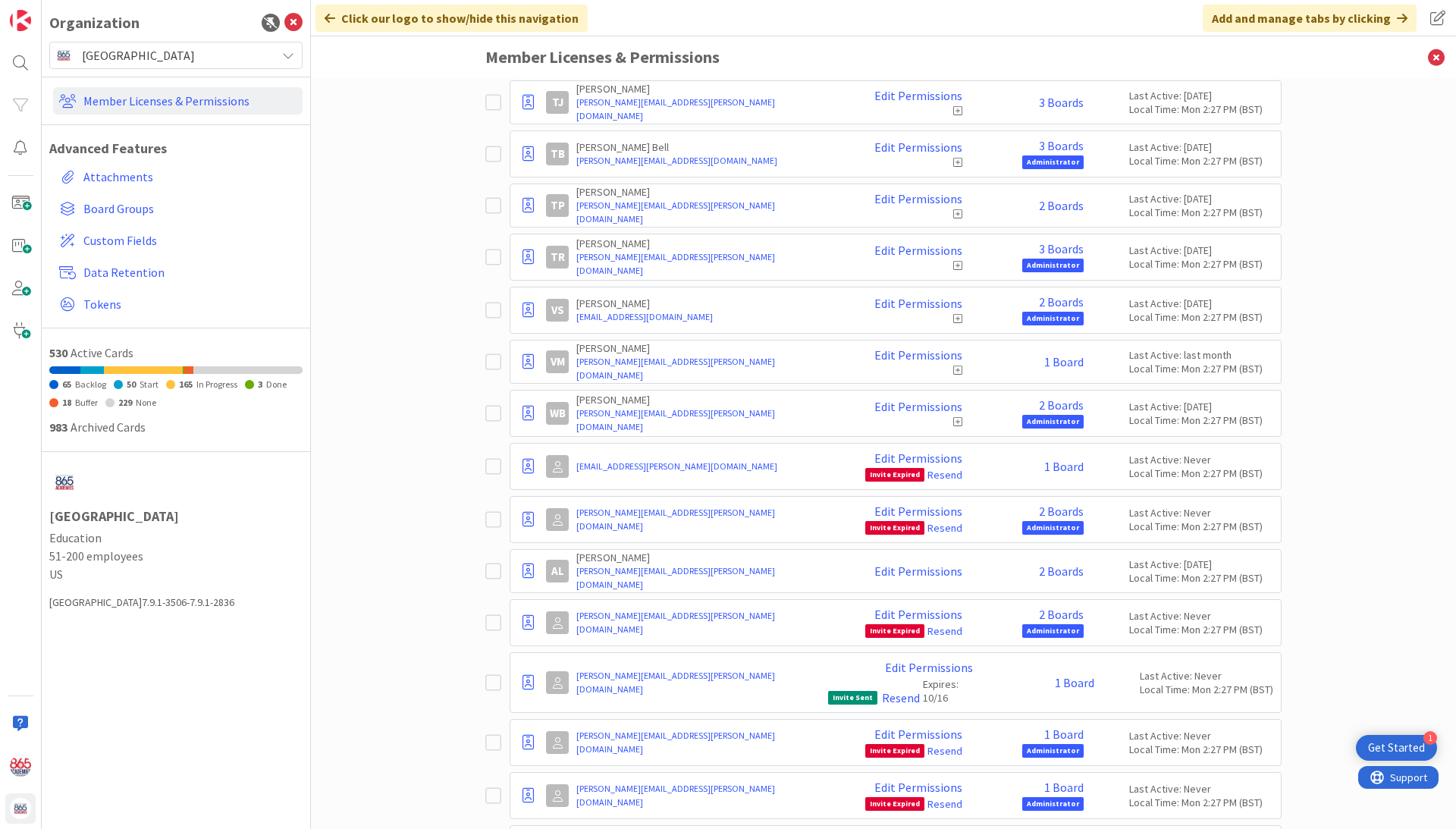
scroll to position [7292, 0]
click at [951, 467] on link "Resend" at bounding box center [944, 474] width 35 height 14
click at [950, 520] on link "Resend" at bounding box center [944, 527] width 35 height 14
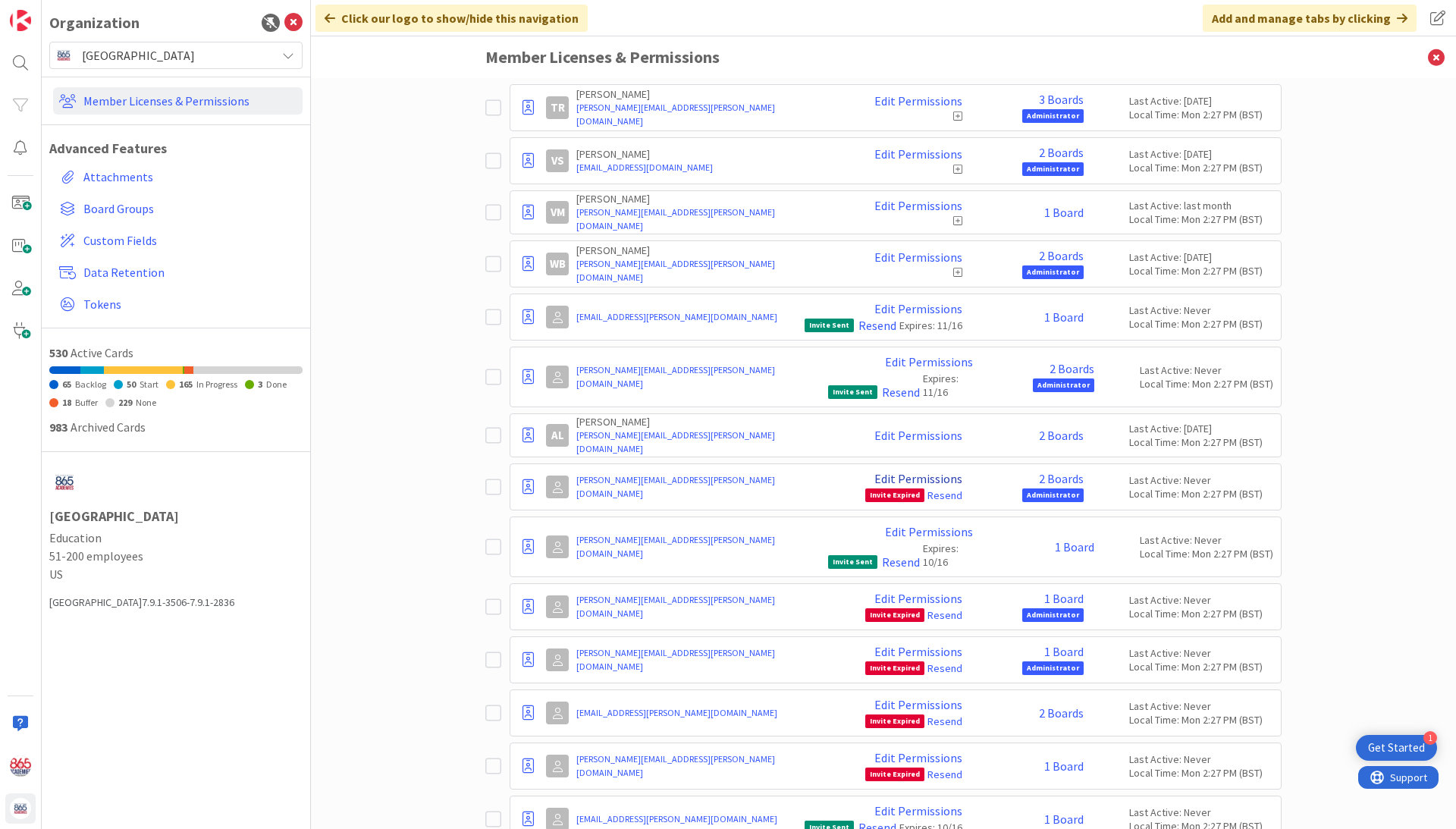
scroll to position [7451, 0]
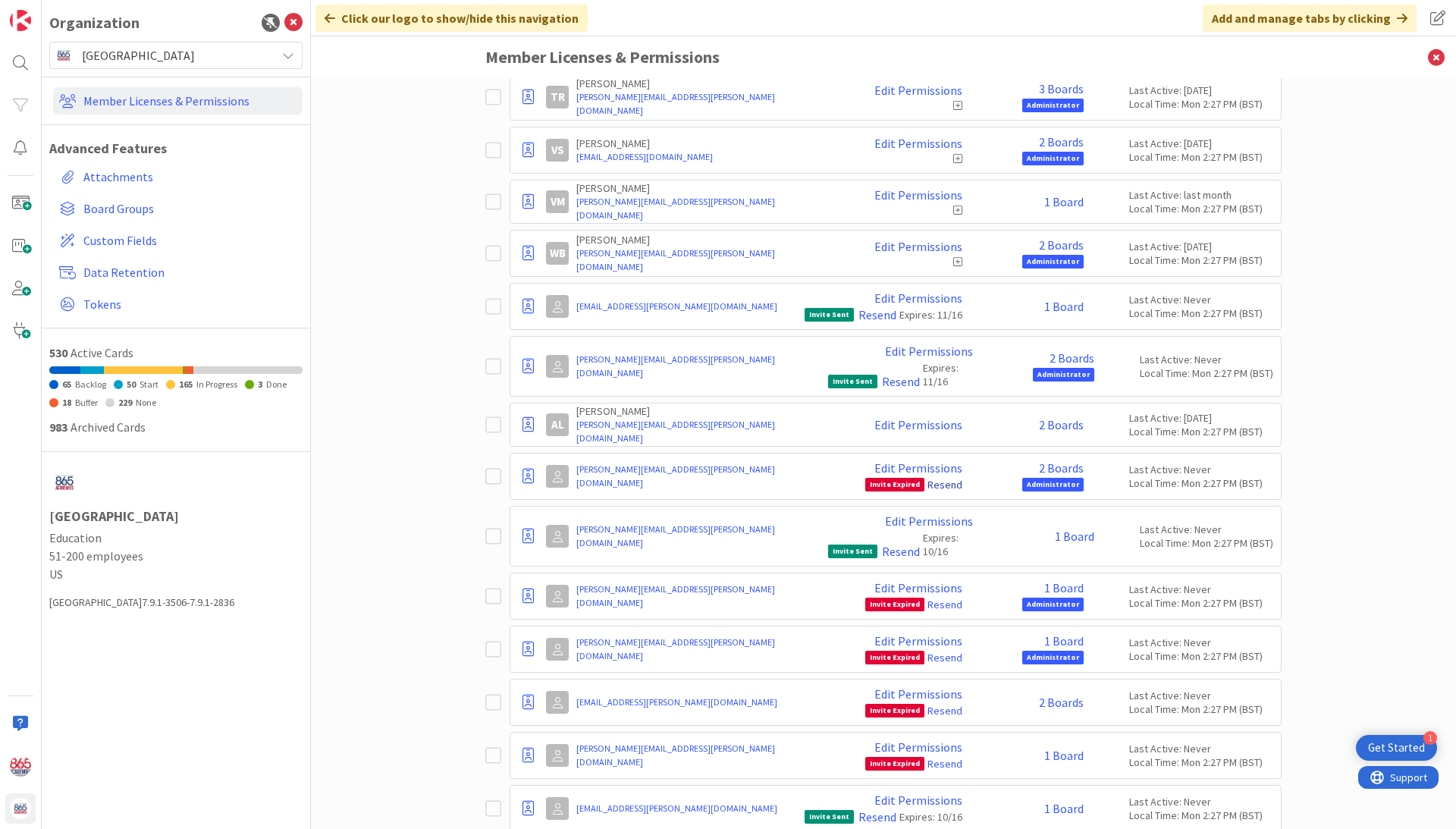
click at [950, 478] on link "Resend" at bounding box center [944, 485] width 35 height 14
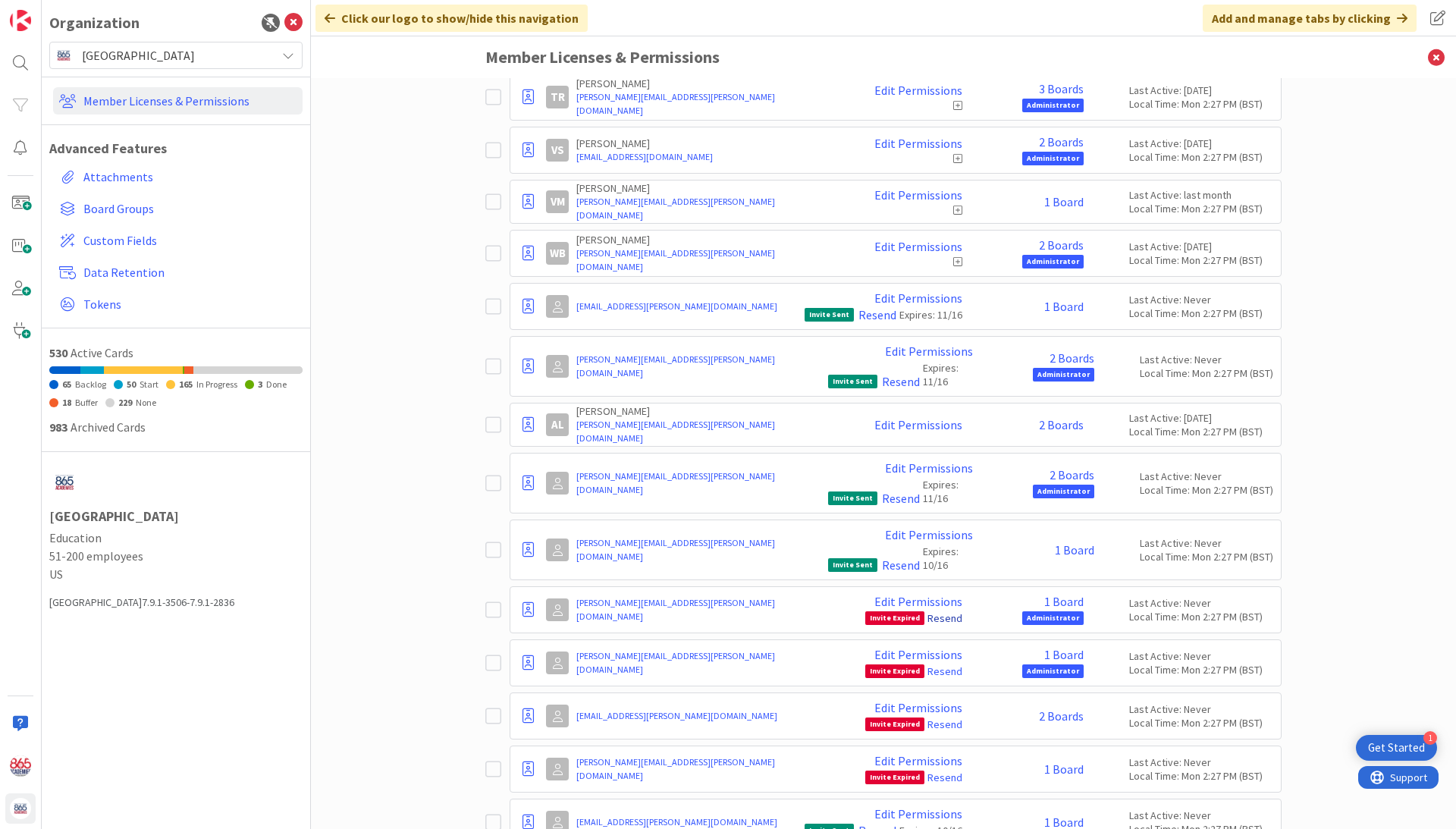
click at [942, 611] on link "Resend" at bounding box center [944, 618] width 35 height 14
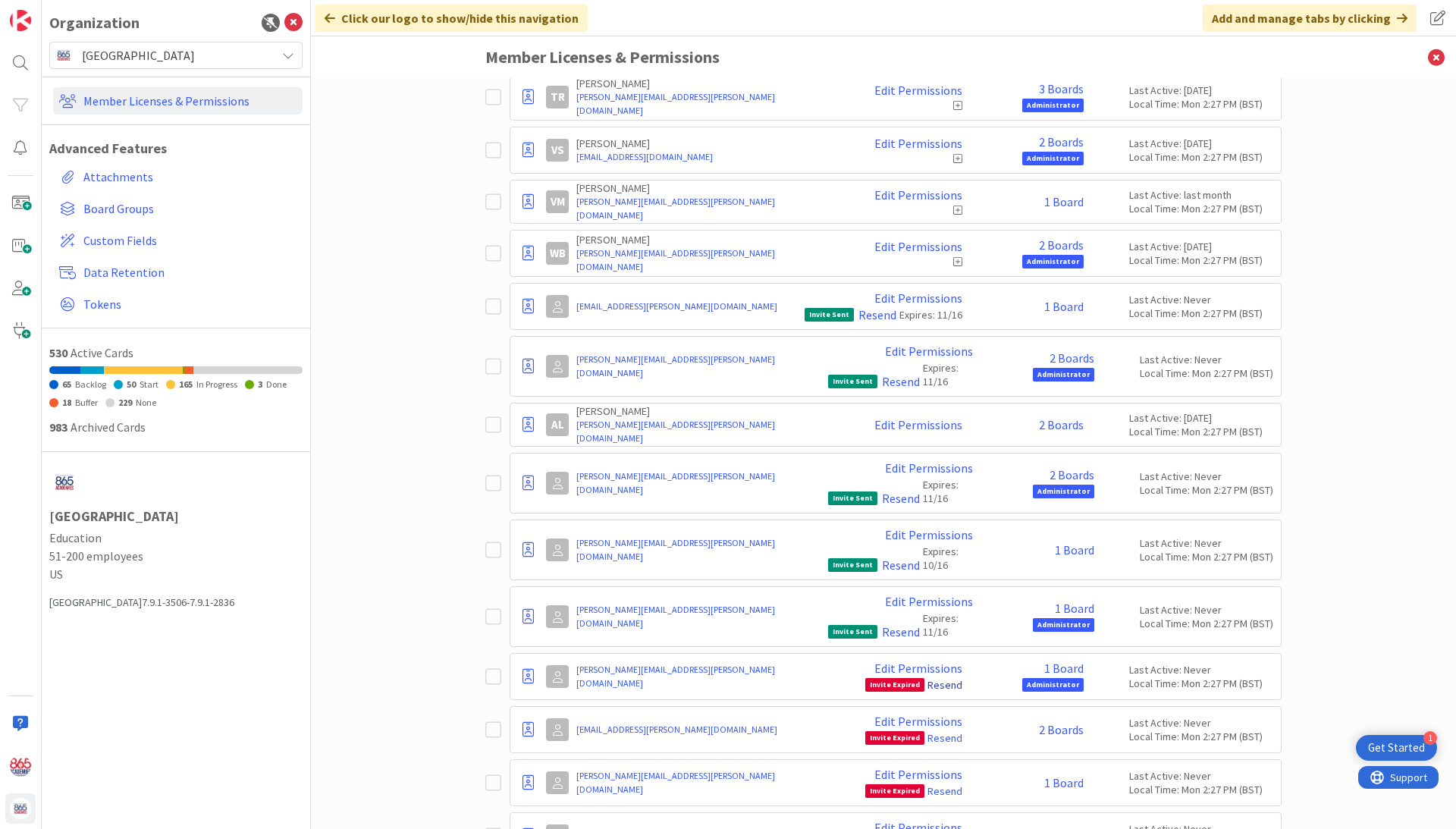
click at [943, 678] on link "Resend" at bounding box center [944, 685] width 35 height 14
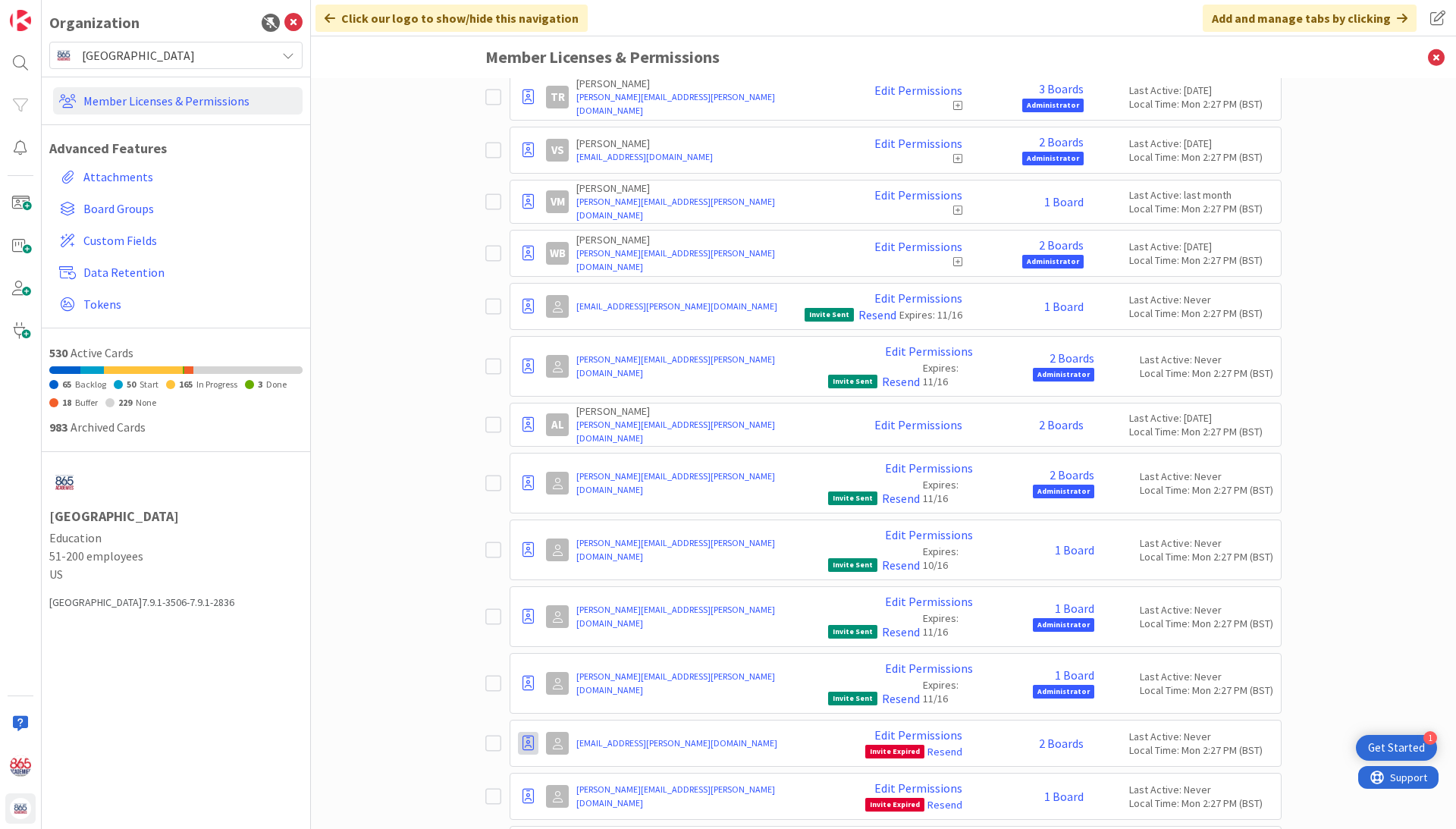
click at [528, 735] on icon at bounding box center [528, 743] width 12 height 15
click at [596, 778] on span "Demote to Free Guest" at bounding box center [601, 789] width 114 height 22
click at [526, 735] on icon at bounding box center [528, 743] width 12 height 15
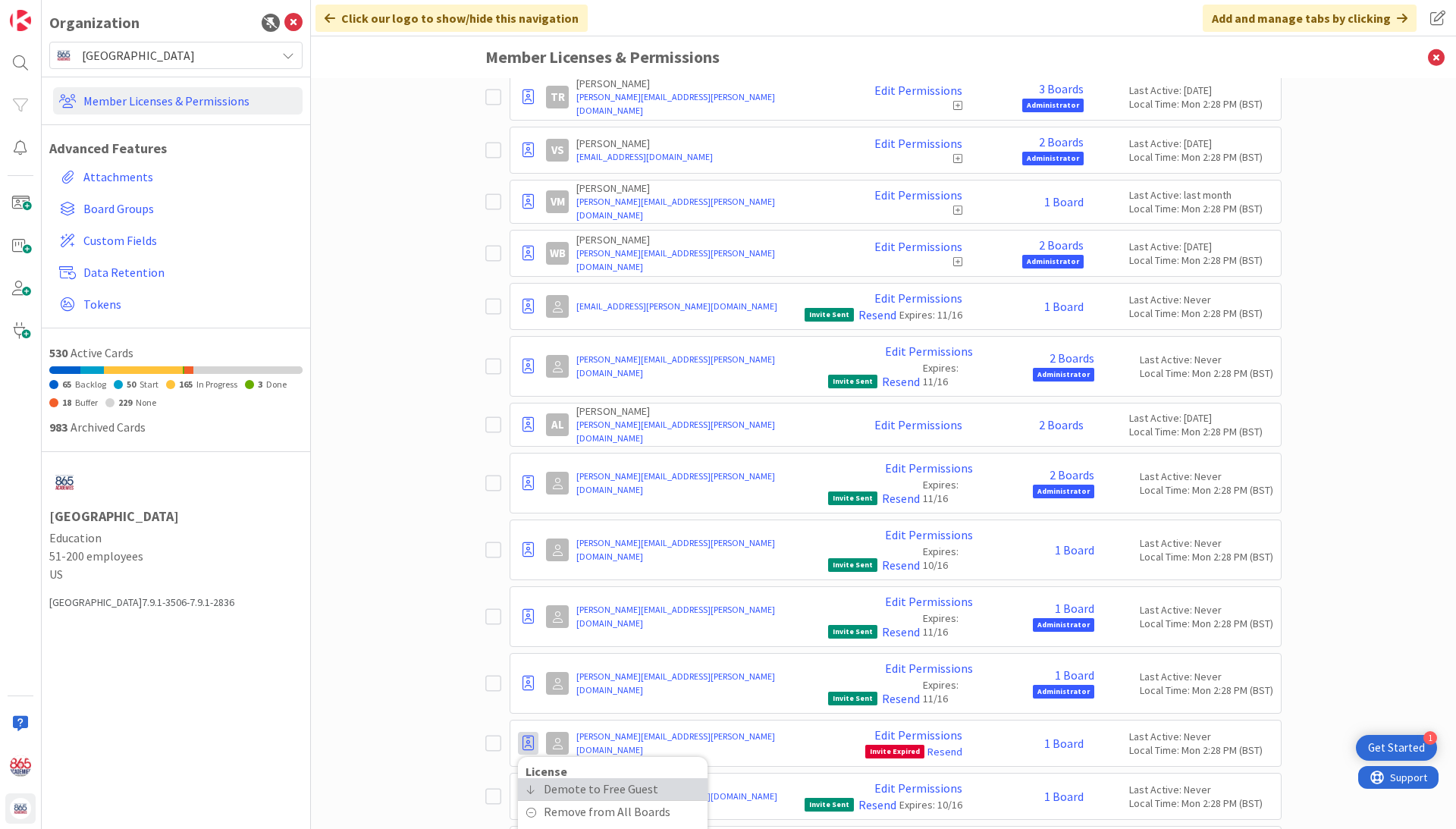
click at [555, 778] on span "Demote to Free Guest" at bounding box center [601, 789] width 114 height 22
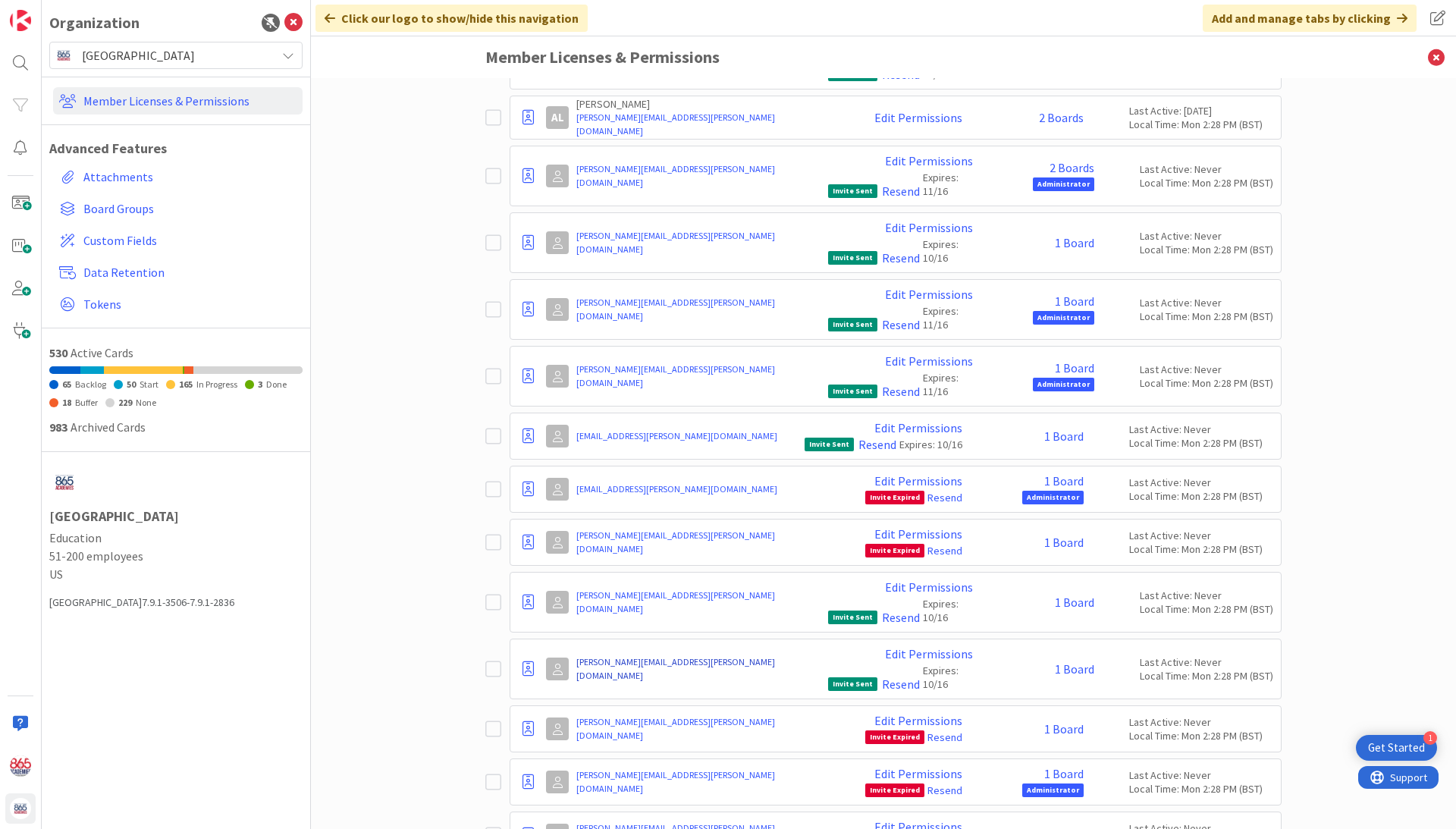
scroll to position [7764, 0]
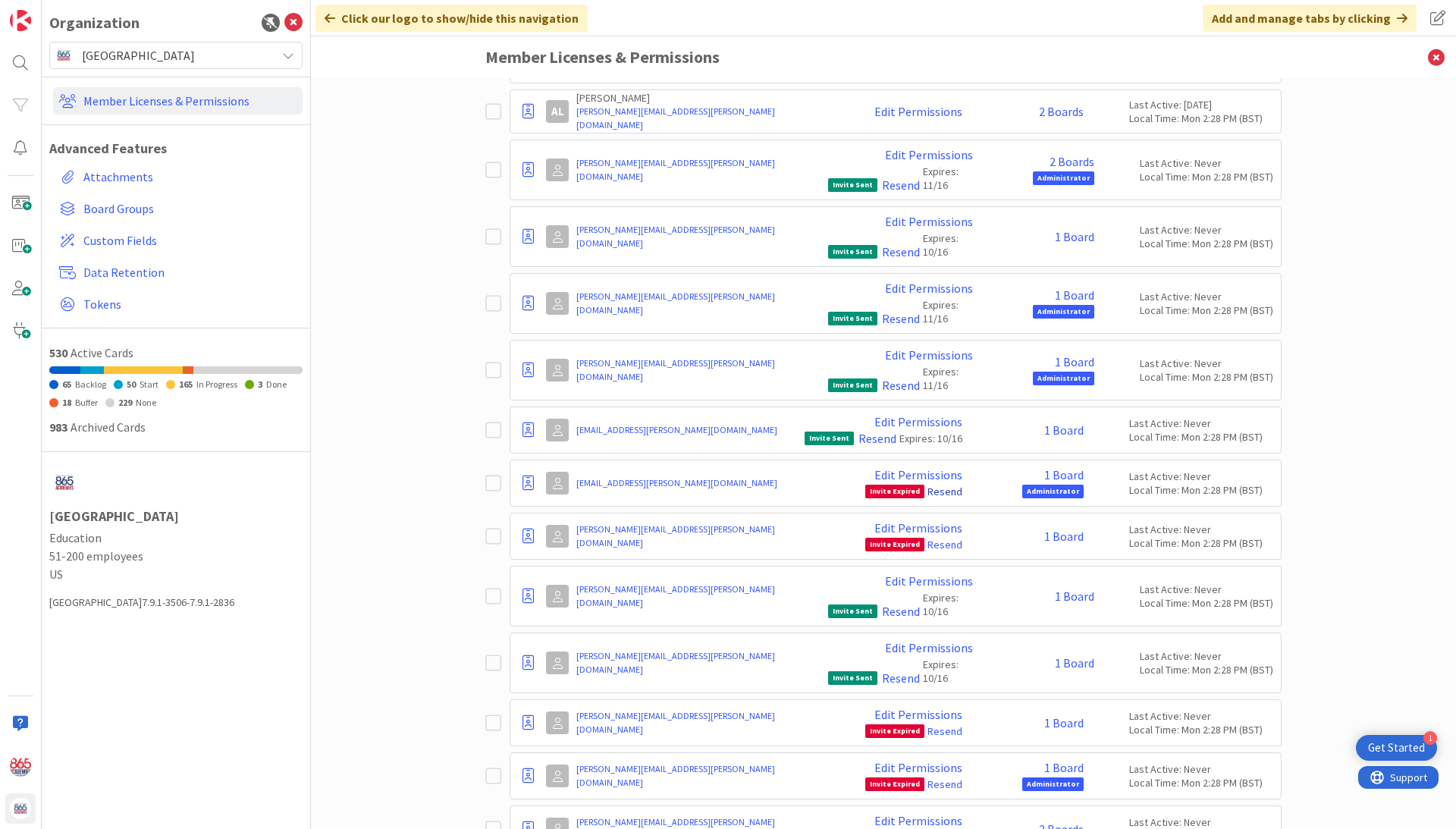
click at [953, 485] on link "Resend" at bounding box center [944, 492] width 35 height 14
click at [530, 529] on icon at bounding box center [528, 537] width 12 height 15
click at [565, 571] on span "Demote to Free Guest" at bounding box center [601, 582] width 114 height 22
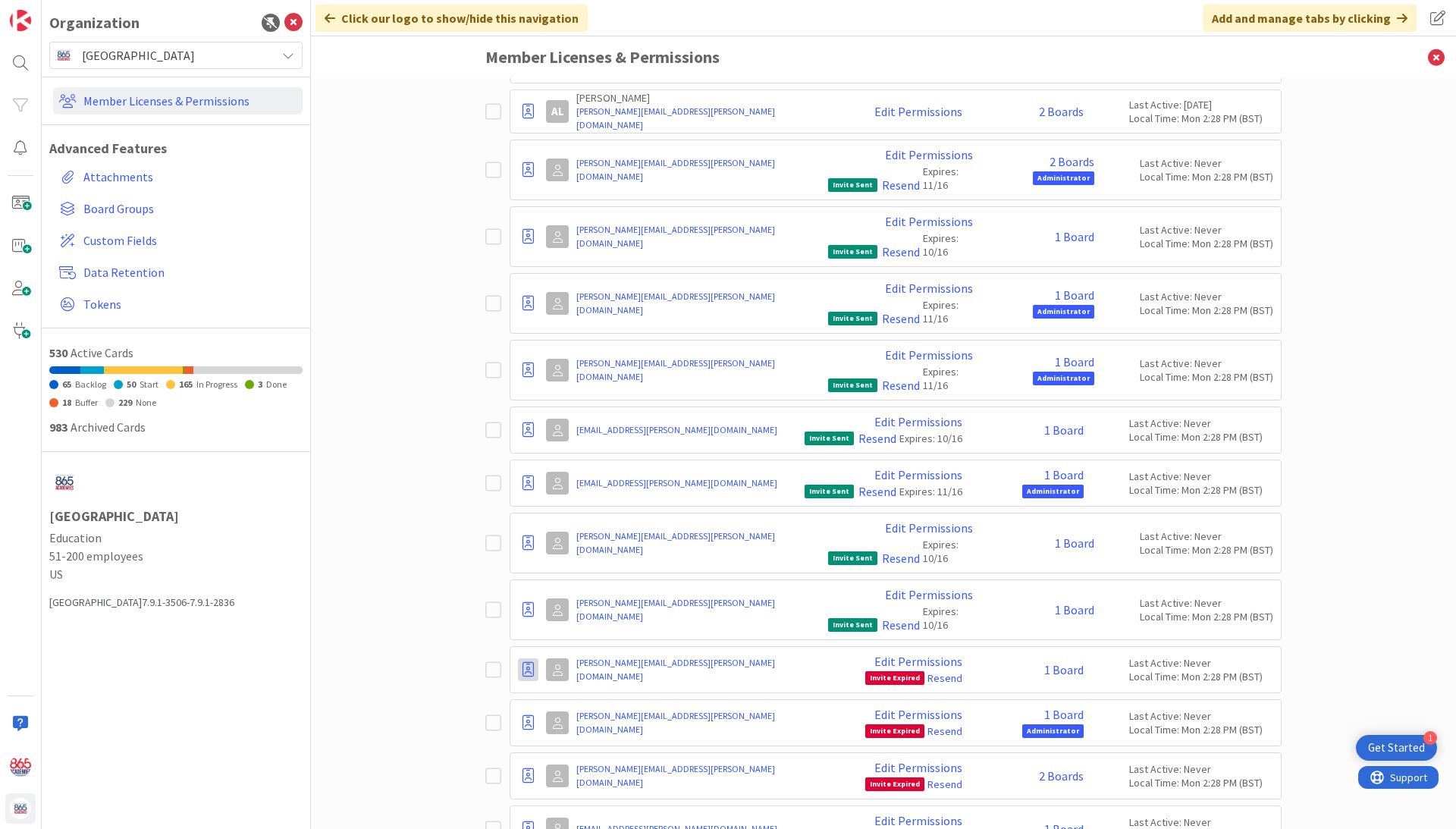
click at [529, 662] on icon at bounding box center [528, 670] width 12 height 15
click at [571, 704] on span "Demote to Free Guest" at bounding box center [601, 715] width 114 height 22
click at [940, 671] on link "Resend" at bounding box center [944, 678] width 35 height 14
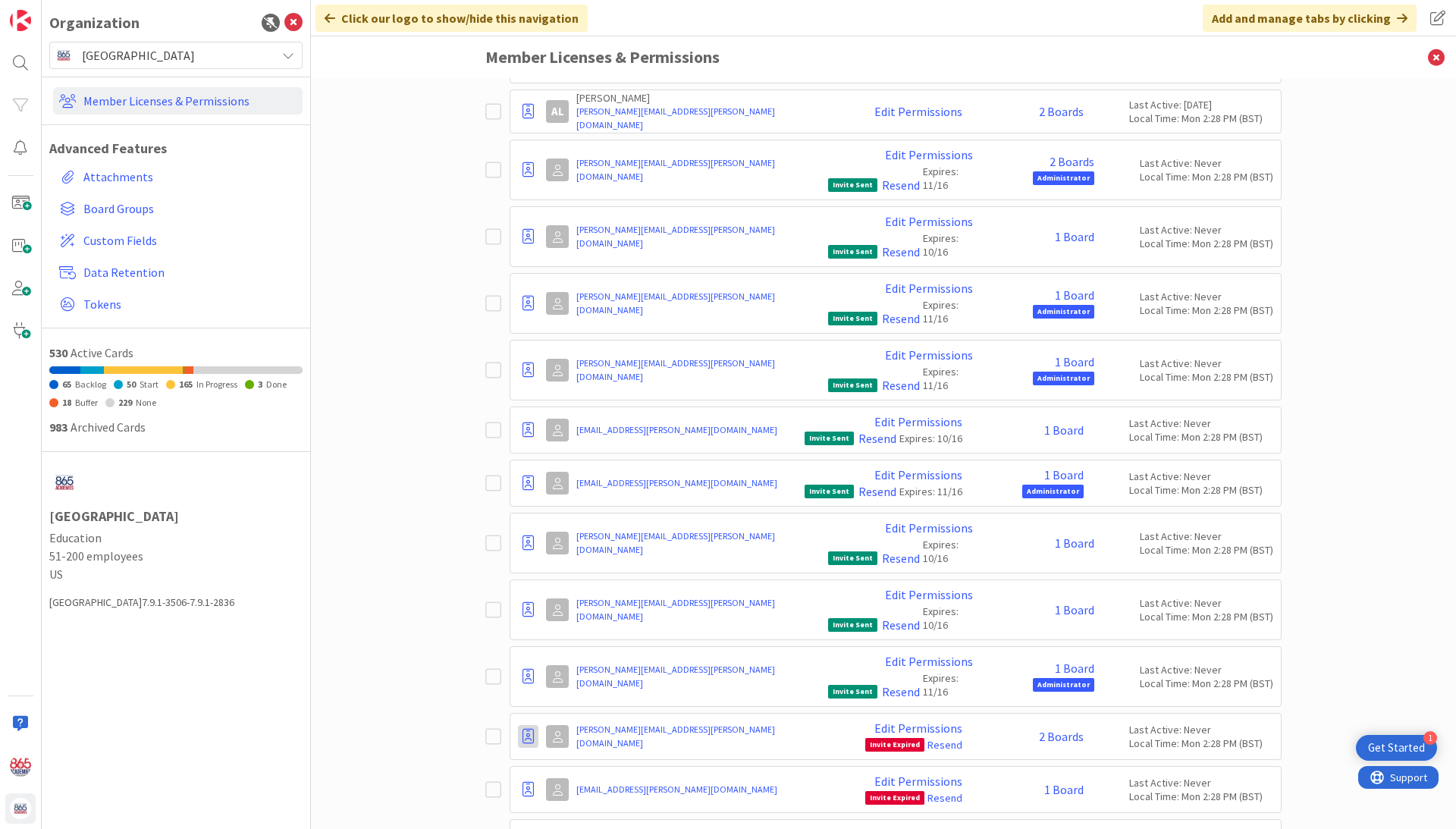
click at [531, 728] on icon at bounding box center [528, 736] width 12 height 15
click at [582, 771] on span "Demote to Free Guest" at bounding box center [601, 782] width 114 height 22
click at [530, 728] on icon at bounding box center [528, 736] width 12 height 15
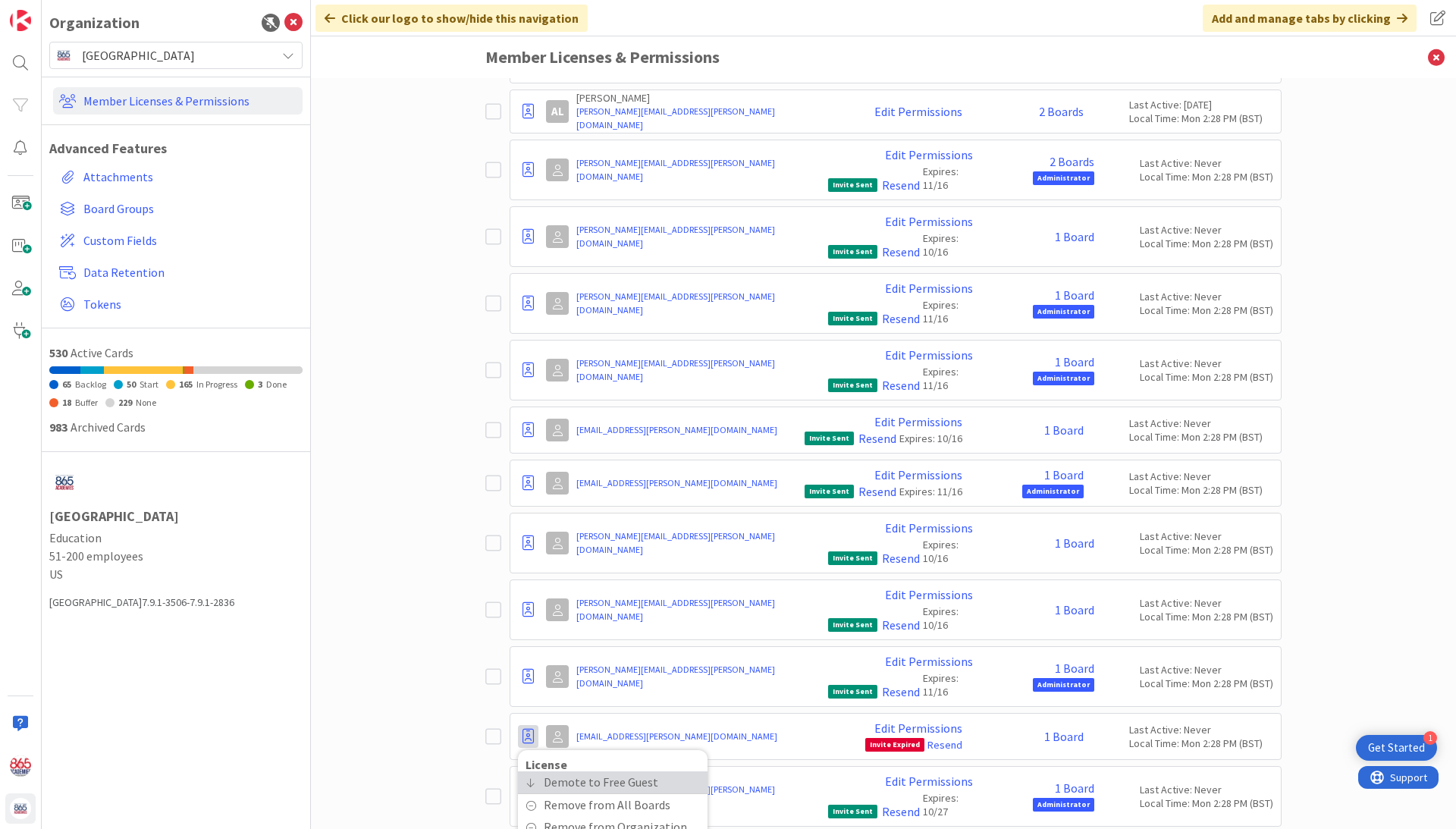
click at [565, 771] on span "Demote to Free Guest" at bounding box center [601, 782] width 114 height 22
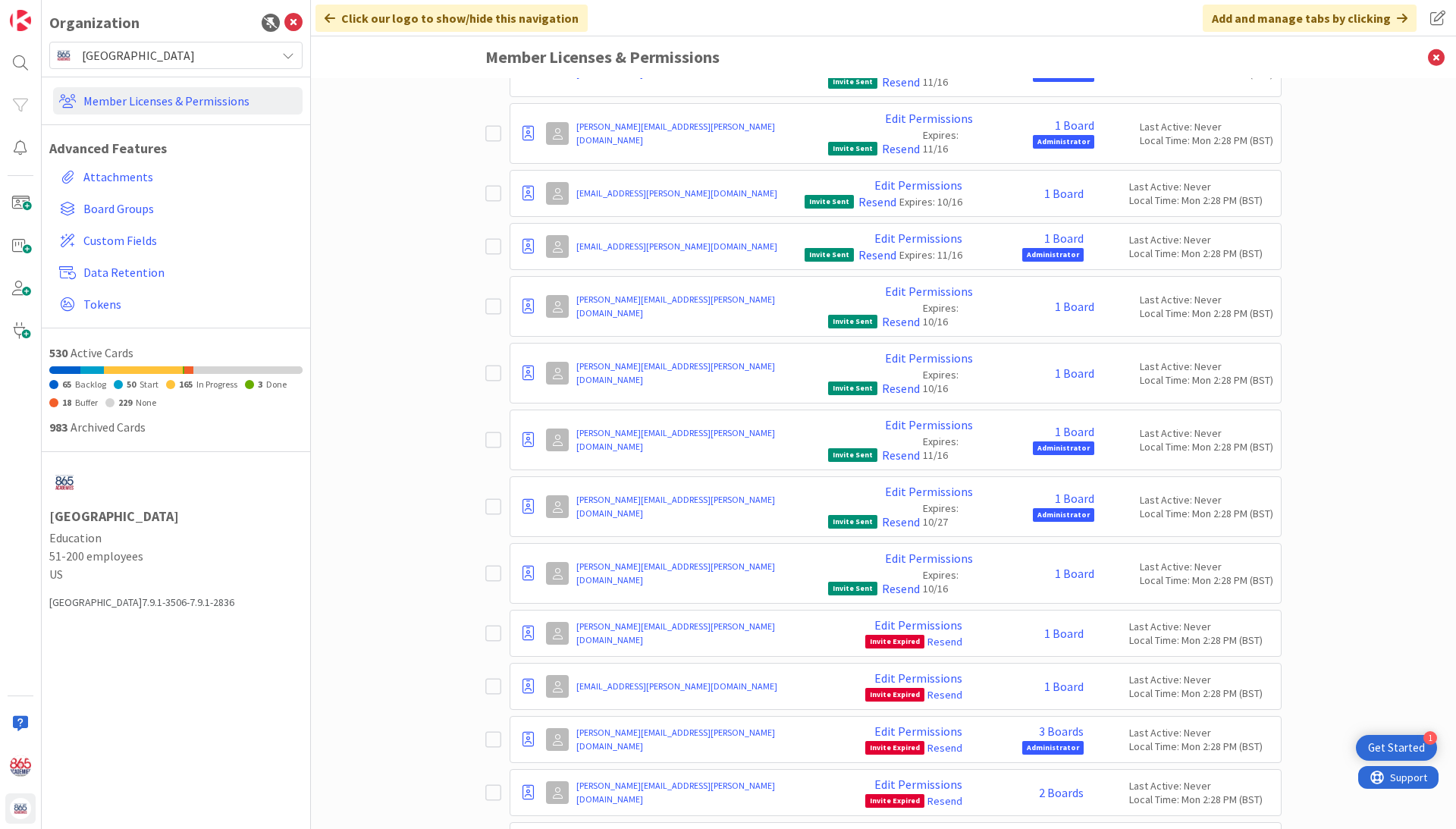
scroll to position [8015, 0]
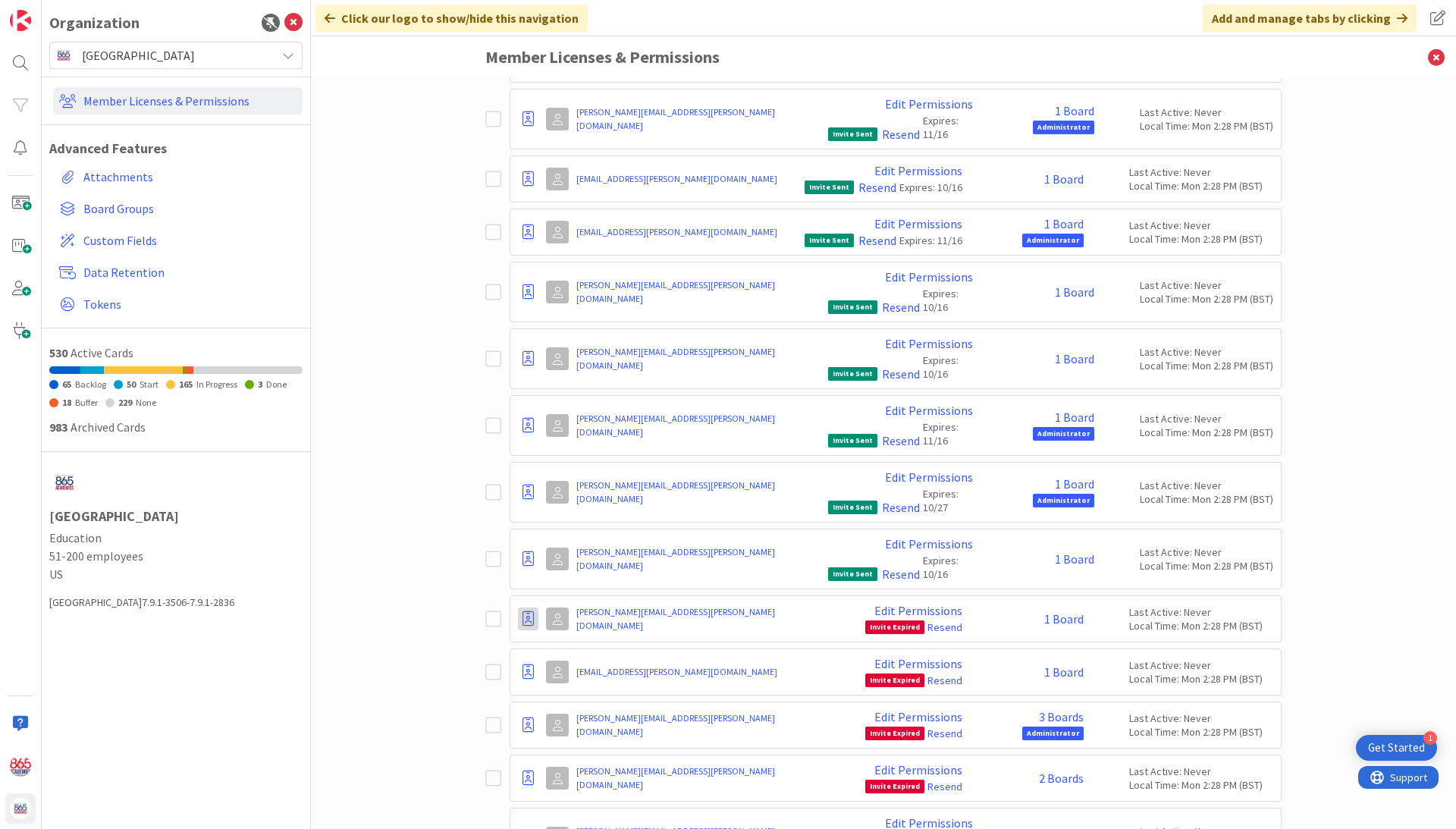
click at [531, 611] on icon at bounding box center [528, 619] width 12 height 15
click at [558, 653] on span "Demote to Free Guest" at bounding box center [601, 664] width 114 height 22
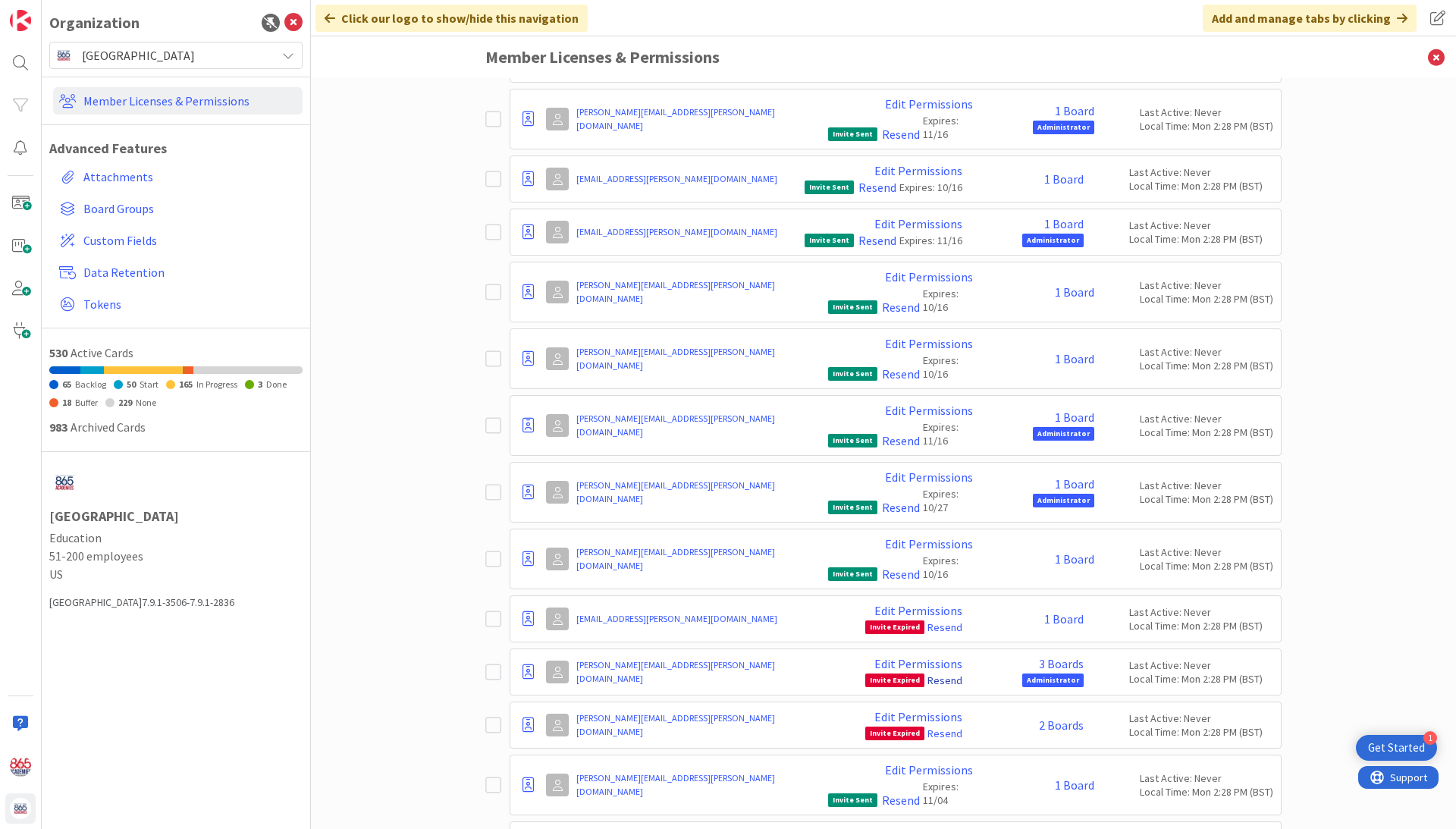
click at [951, 674] on link "Resend" at bounding box center [944, 681] width 35 height 14
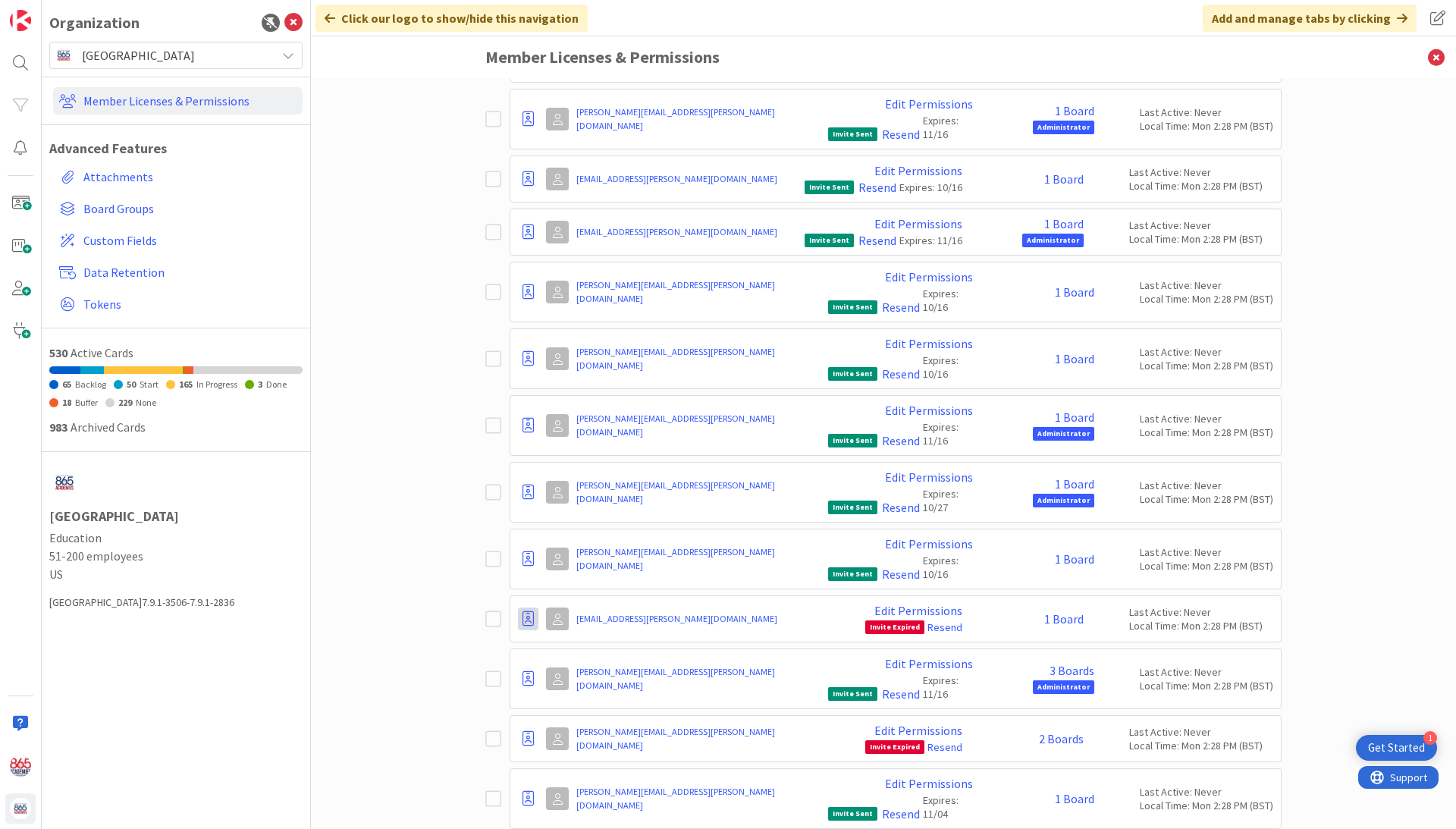
click at [530, 611] on icon at bounding box center [528, 619] width 12 height 15
click at [585, 653] on span "Demote to Free Guest" at bounding box center [601, 664] width 114 height 22
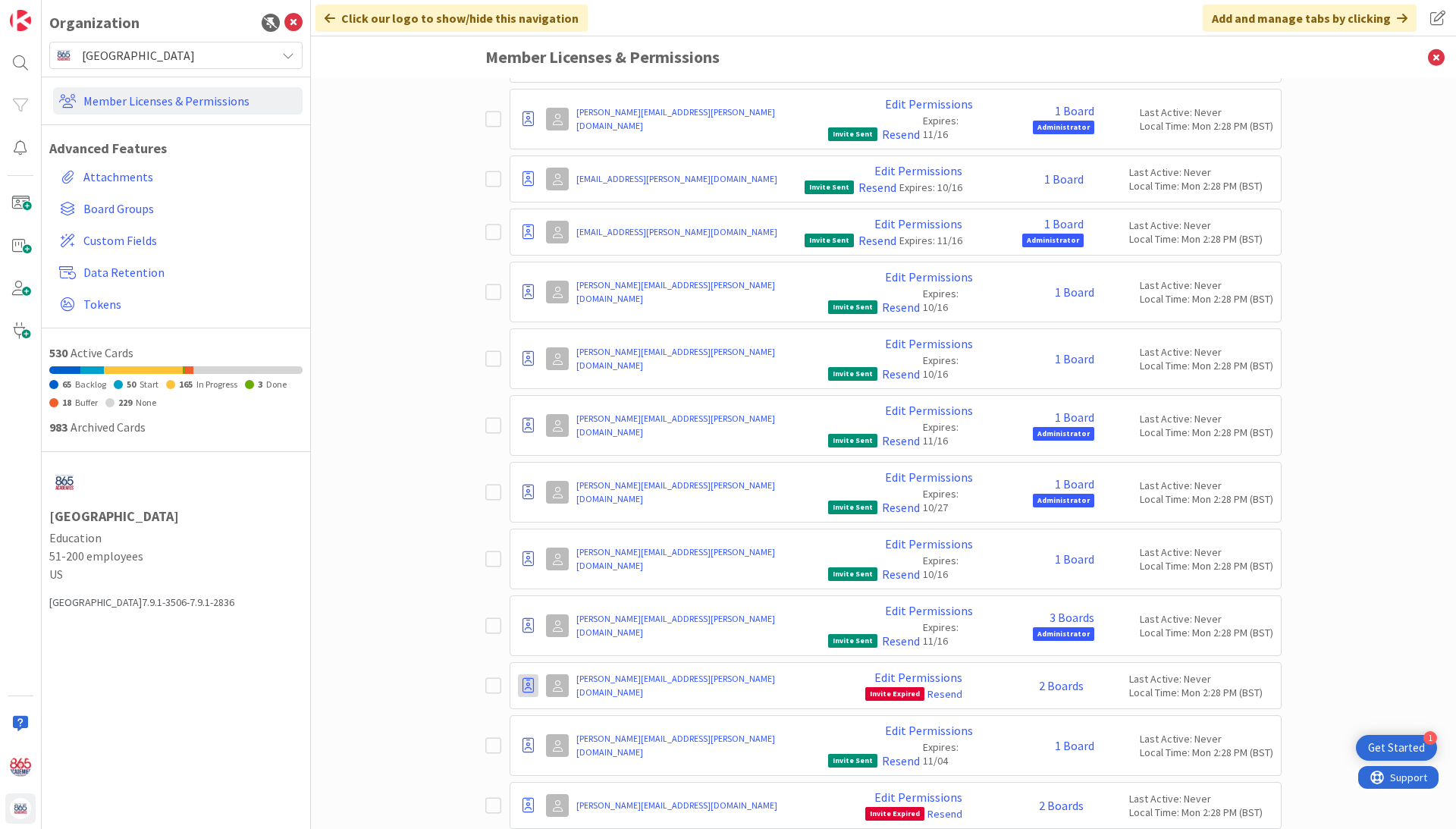
click at [529, 678] on icon at bounding box center [528, 686] width 12 height 15
click at [573, 721] on span "Demote to Free Guest" at bounding box center [601, 732] width 114 height 22
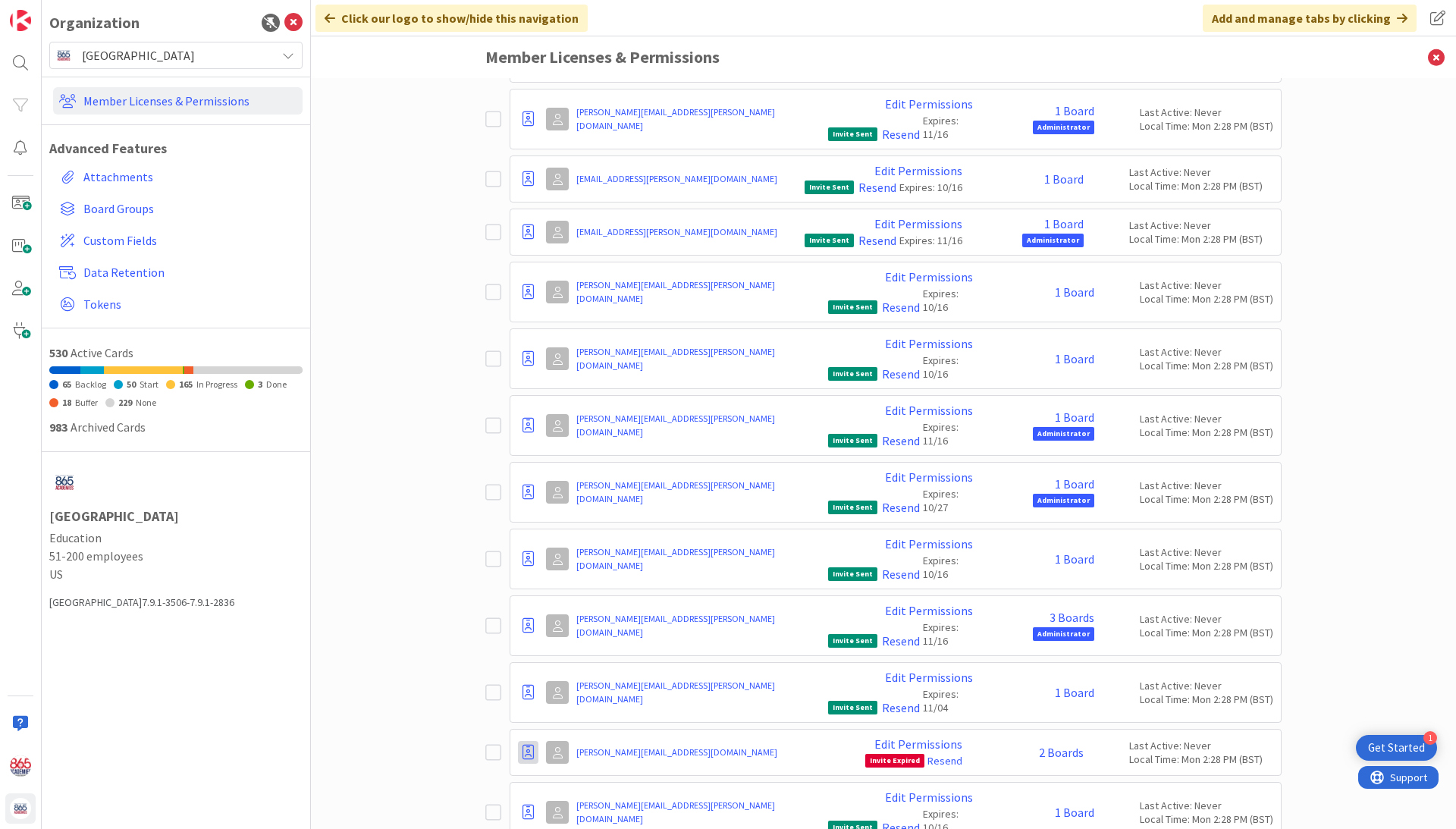
click at [529, 745] on icon at bounding box center [528, 752] width 12 height 15
click at [559, 787] on span "Demote to Free Guest" at bounding box center [601, 798] width 114 height 22
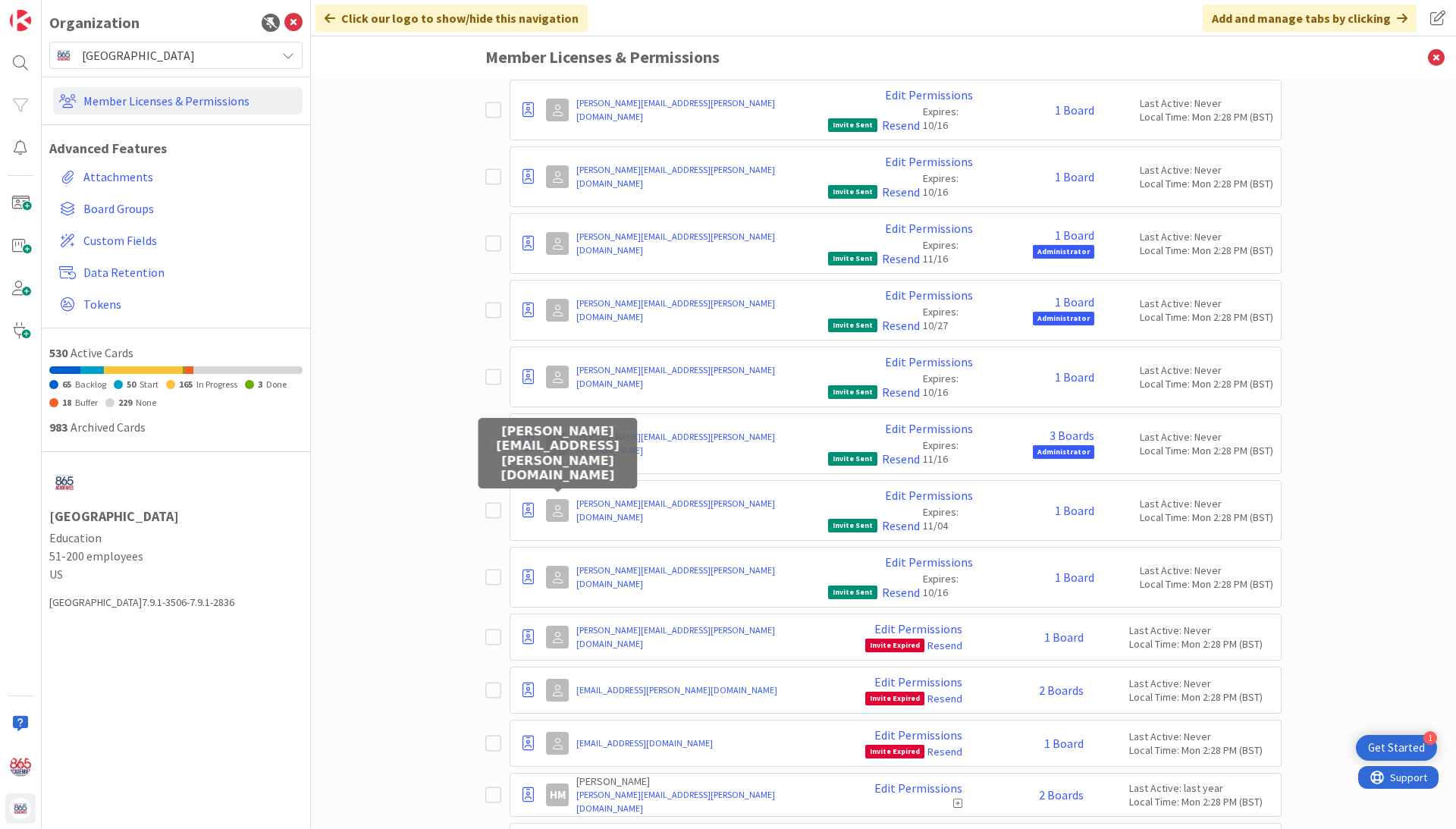
scroll to position [8214, 0]
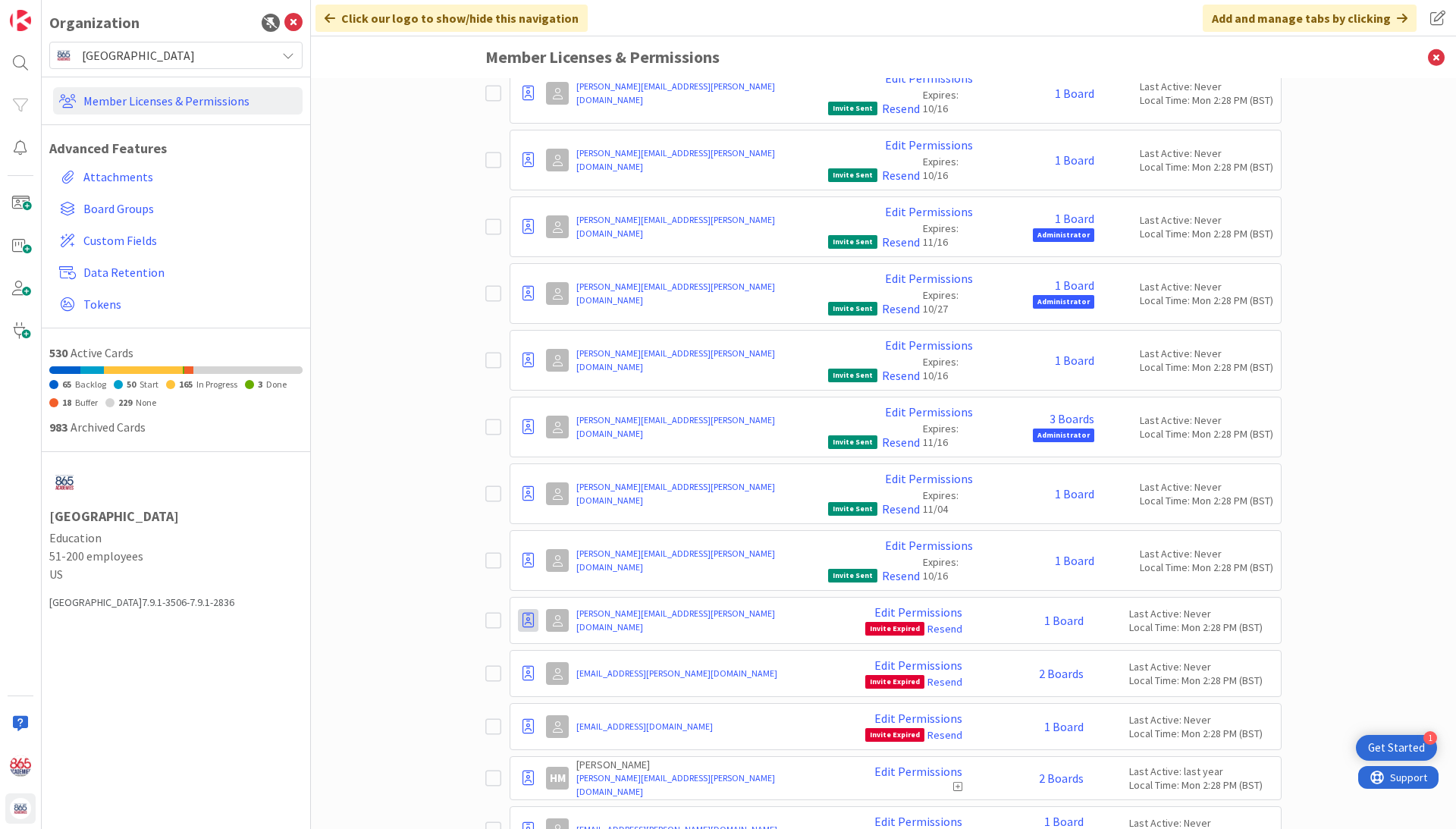
click at [526, 612] on icon at bounding box center [528, 620] width 12 height 15
click at [593, 655] on span "Demote to Free Guest" at bounding box center [601, 666] width 114 height 22
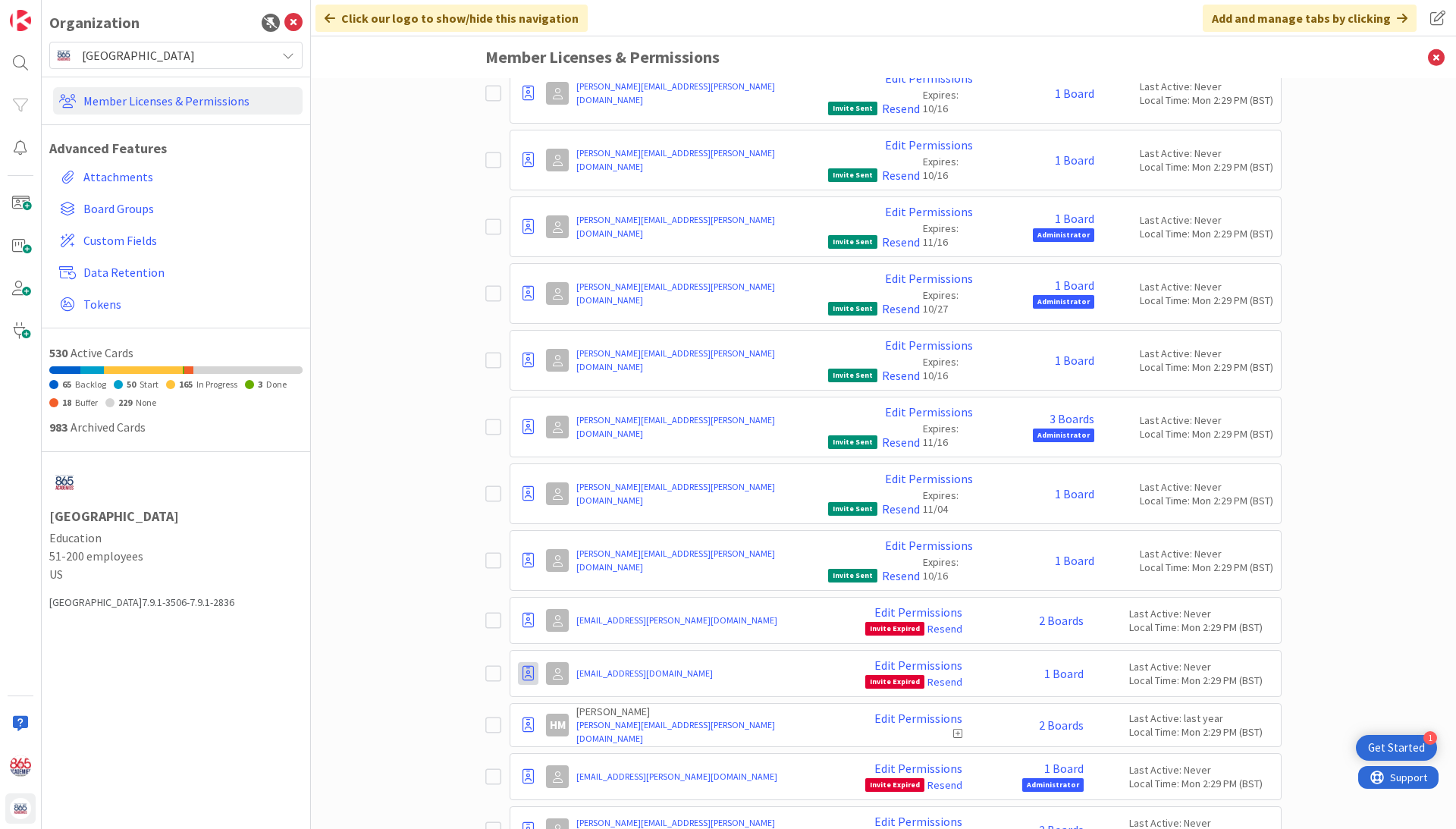
click at [532, 666] on icon at bounding box center [528, 674] width 12 height 15
click at [574, 708] on span "Demote to Free Guest" at bounding box center [601, 719] width 114 height 22
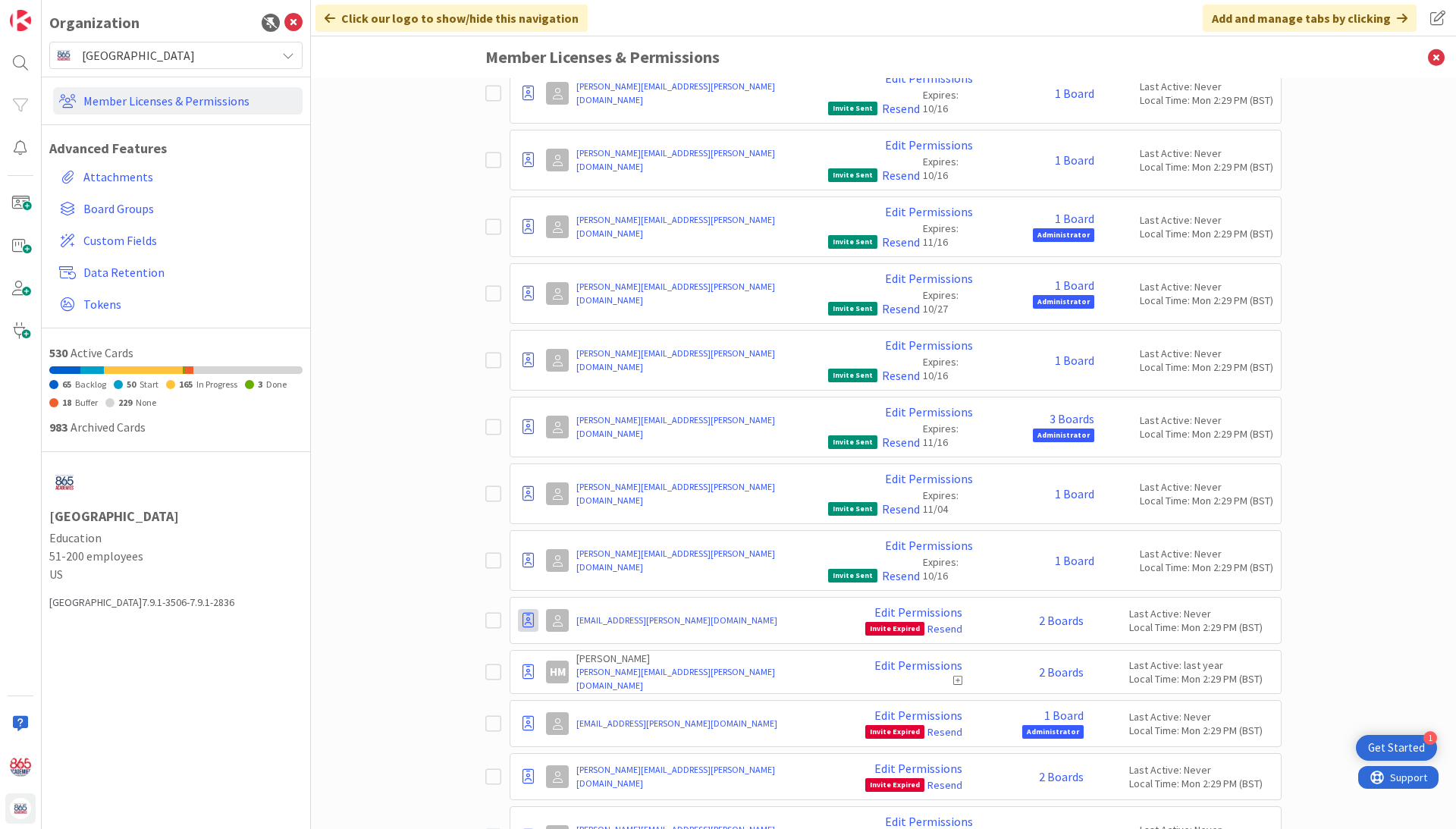
click at [532, 612] on icon at bounding box center [528, 620] width 12 height 15
click at [571, 655] on span "Demote to Free Guest" at bounding box center [601, 666] width 114 height 22
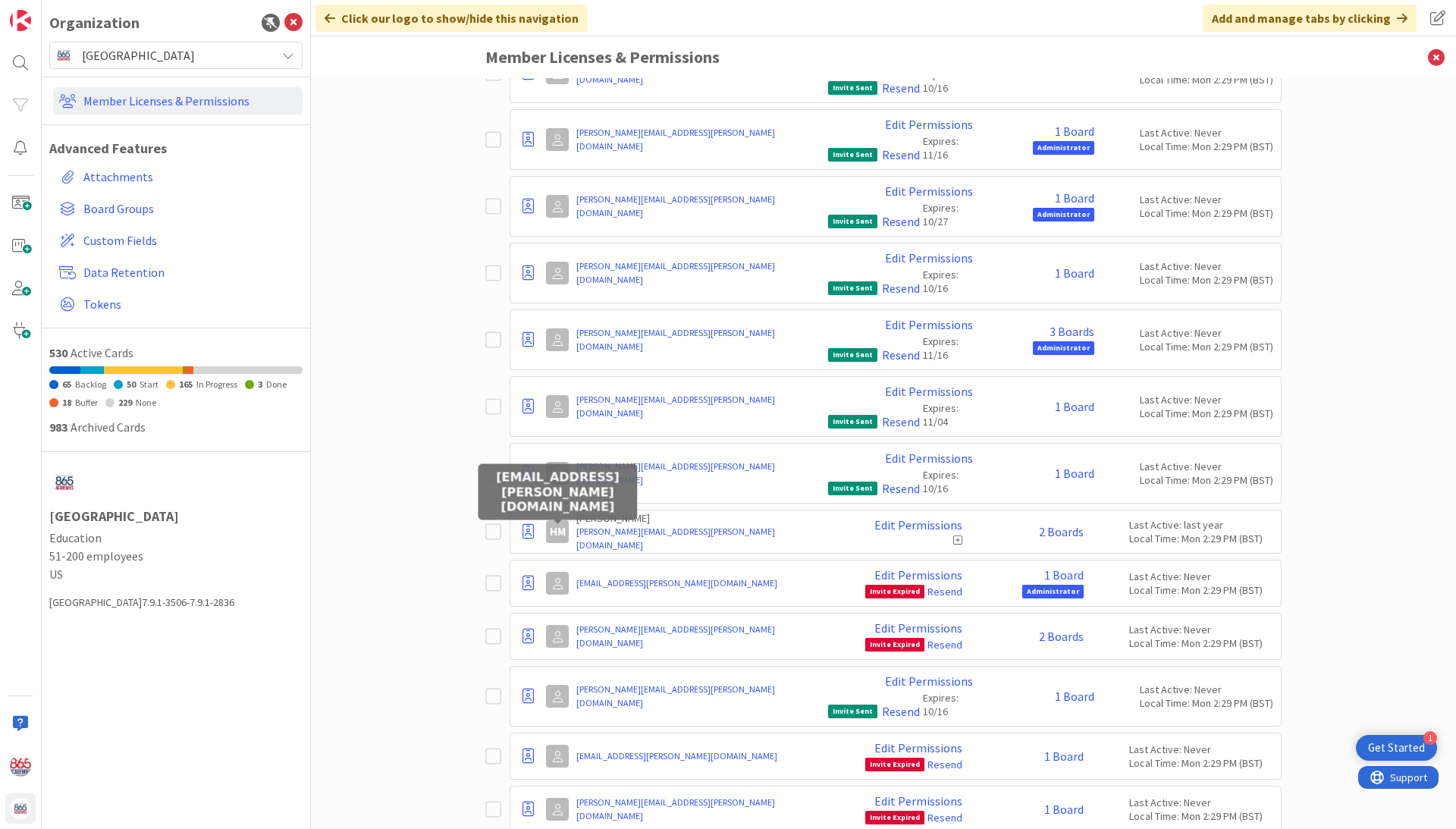
scroll to position [8302, 0]
click at [527, 628] on icon at bounding box center [528, 636] width 12 height 15
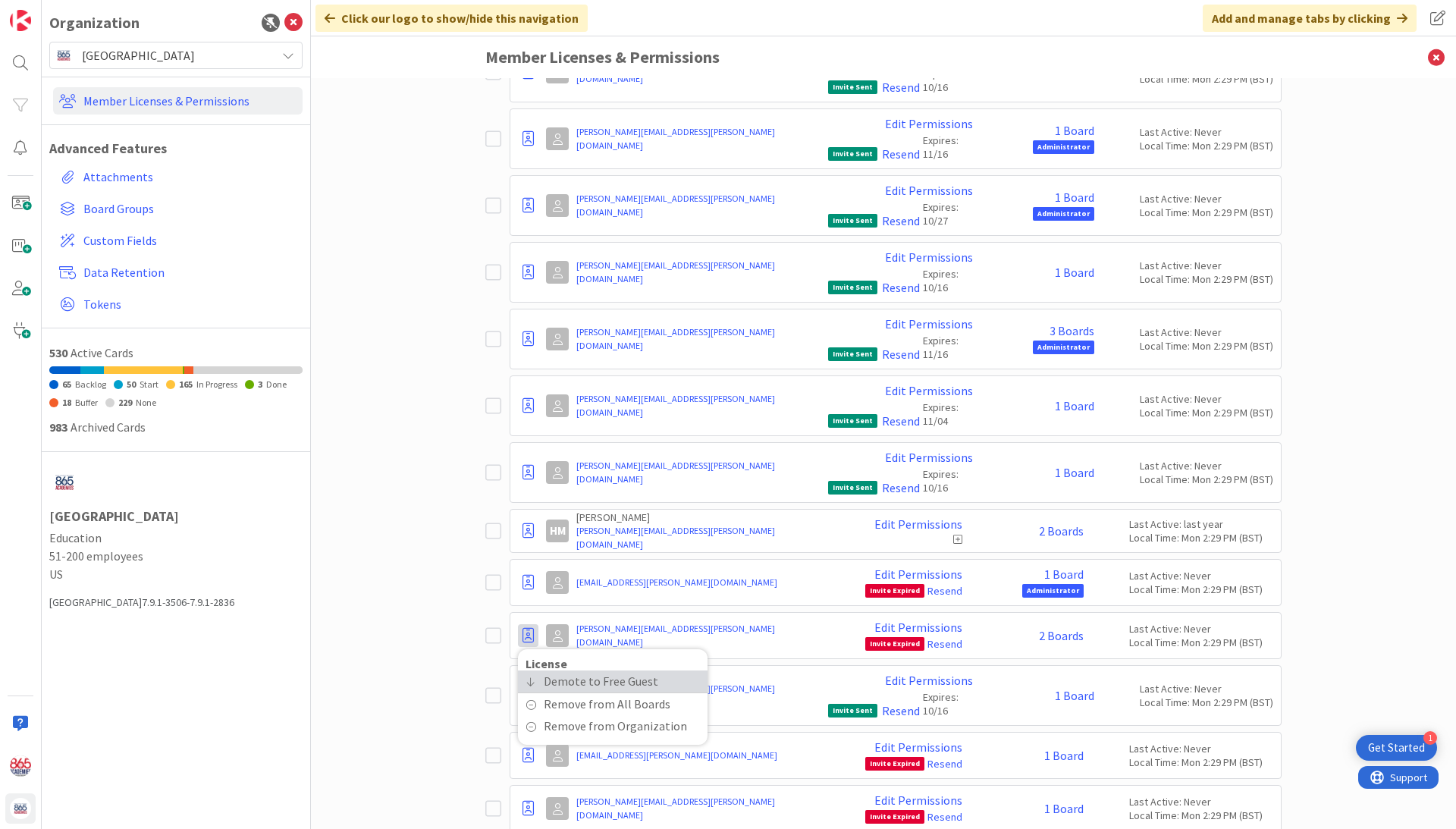
click at [561, 670] on span "Demote to Free Guest" at bounding box center [601, 681] width 114 height 22
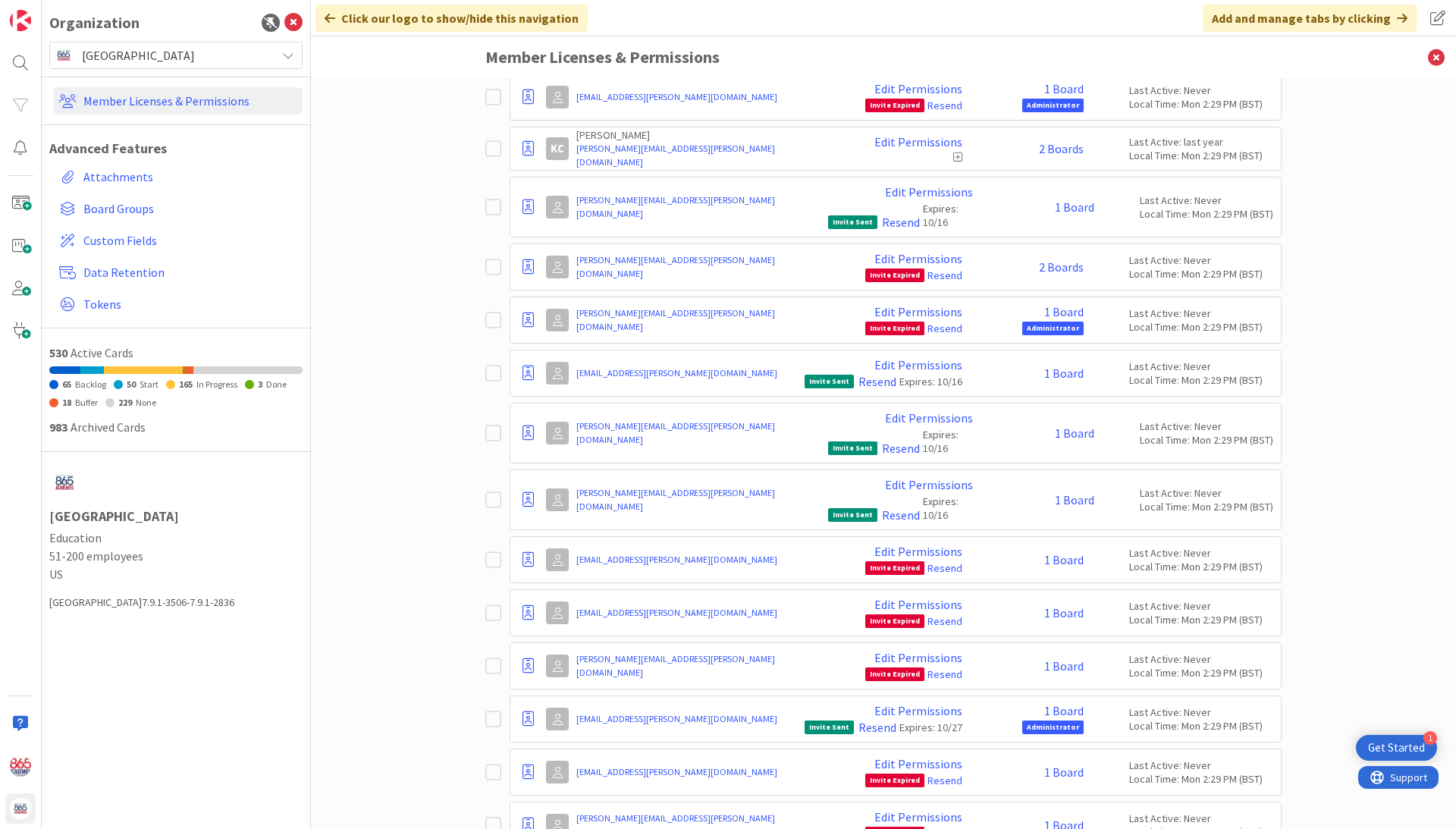
scroll to position [9171, 0]
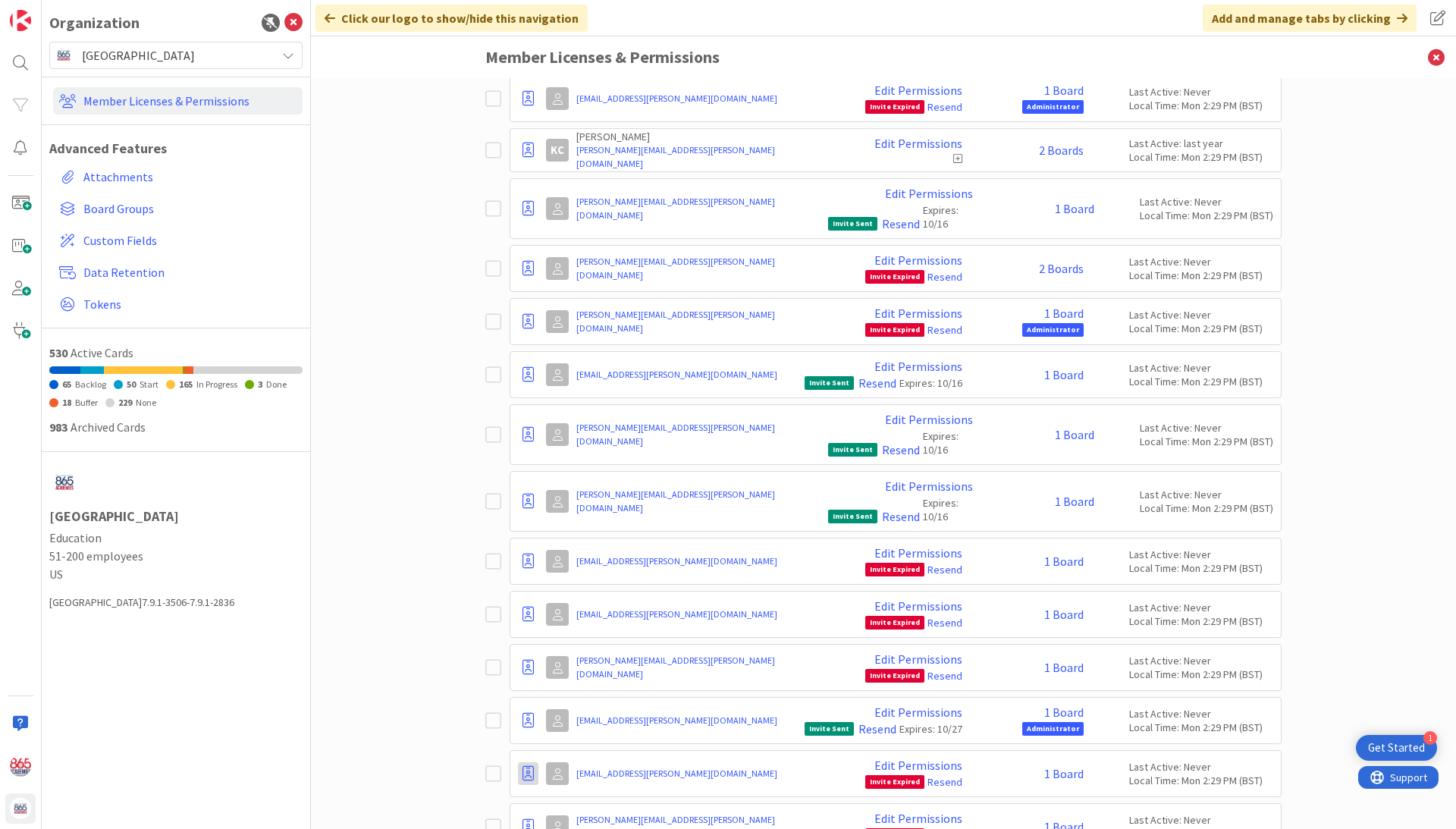
click at [529, 766] on icon at bounding box center [528, 774] width 12 height 15
click at [556, 808] on span "Demote to Free Guest" at bounding box center [601, 819] width 114 height 22
click at [523, 766] on icon at bounding box center [528, 774] width 12 height 15
click at [550, 808] on span "Demote to Free Guest" at bounding box center [601, 819] width 114 height 22
click at [530, 819] on icon at bounding box center [528, 827] width 12 height 15
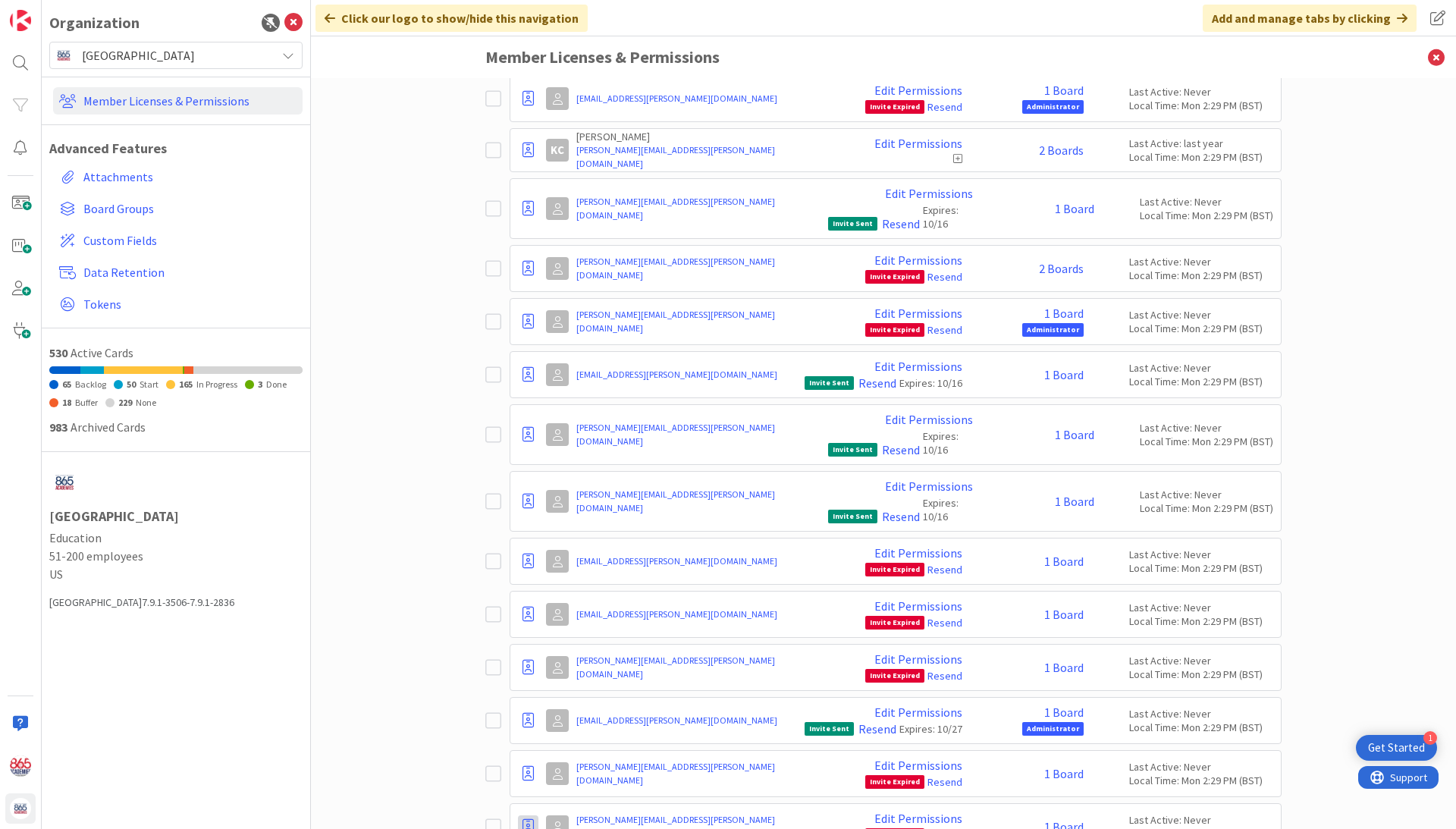
click at [529, 766] on icon at bounding box center [528, 774] width 12 height 15
click at [561, 808] on span "Demote to Free Guest" at bounding box center [601, 819] width 114 height 22
click at [529, 766] on icon at bounding box center [528, 774] width 12 height 15
click at [571, 808] on span "Demote to Free Guest" at bounding box center [601, 819] width 114 height 22
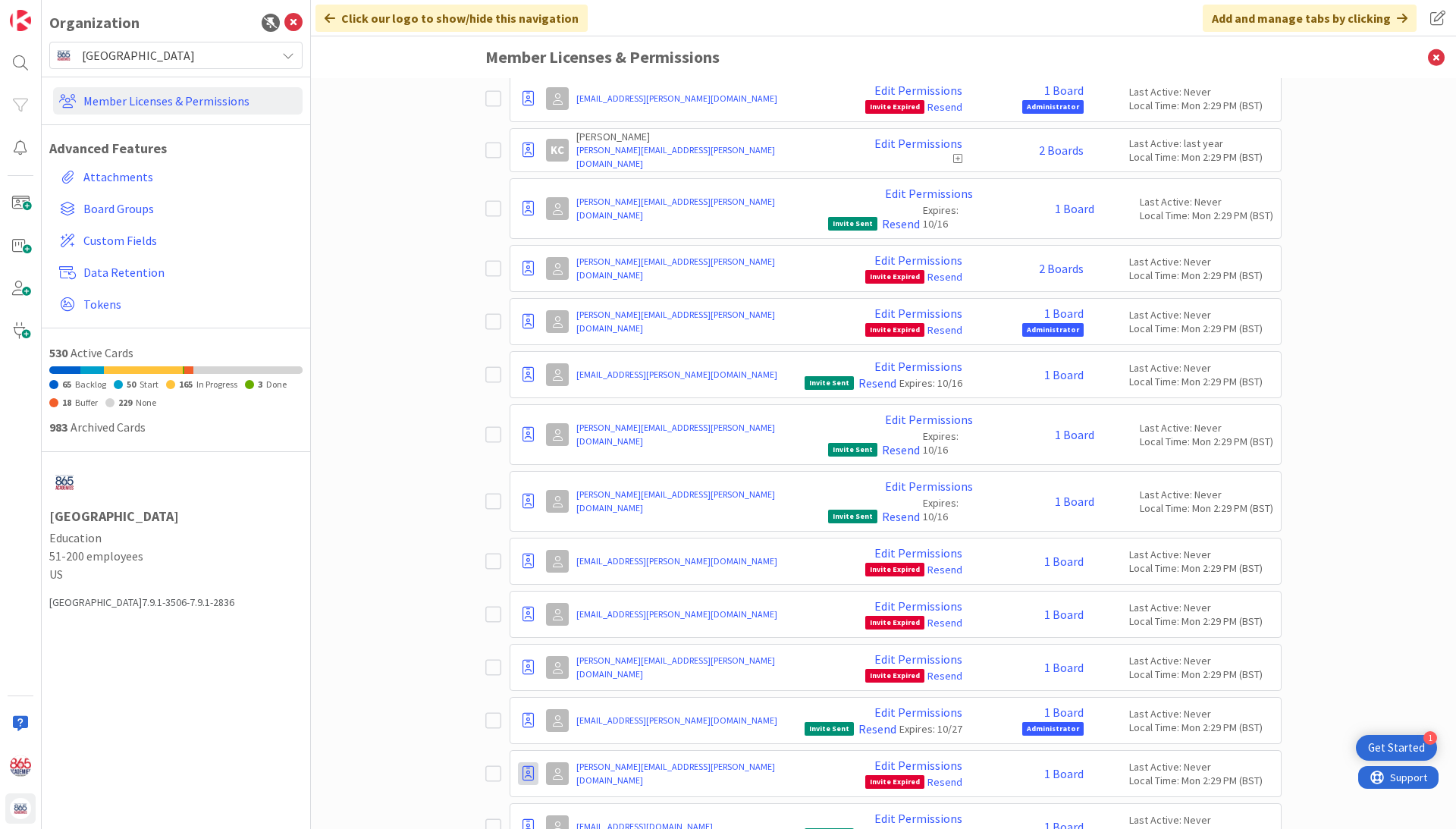
click at [529, 766] on icon at bounding box center [528, 774] width 12 height 15
click at [566, 808] on span "Demote to Free Guest" at bounding box center [601, 819] width 114 height 22
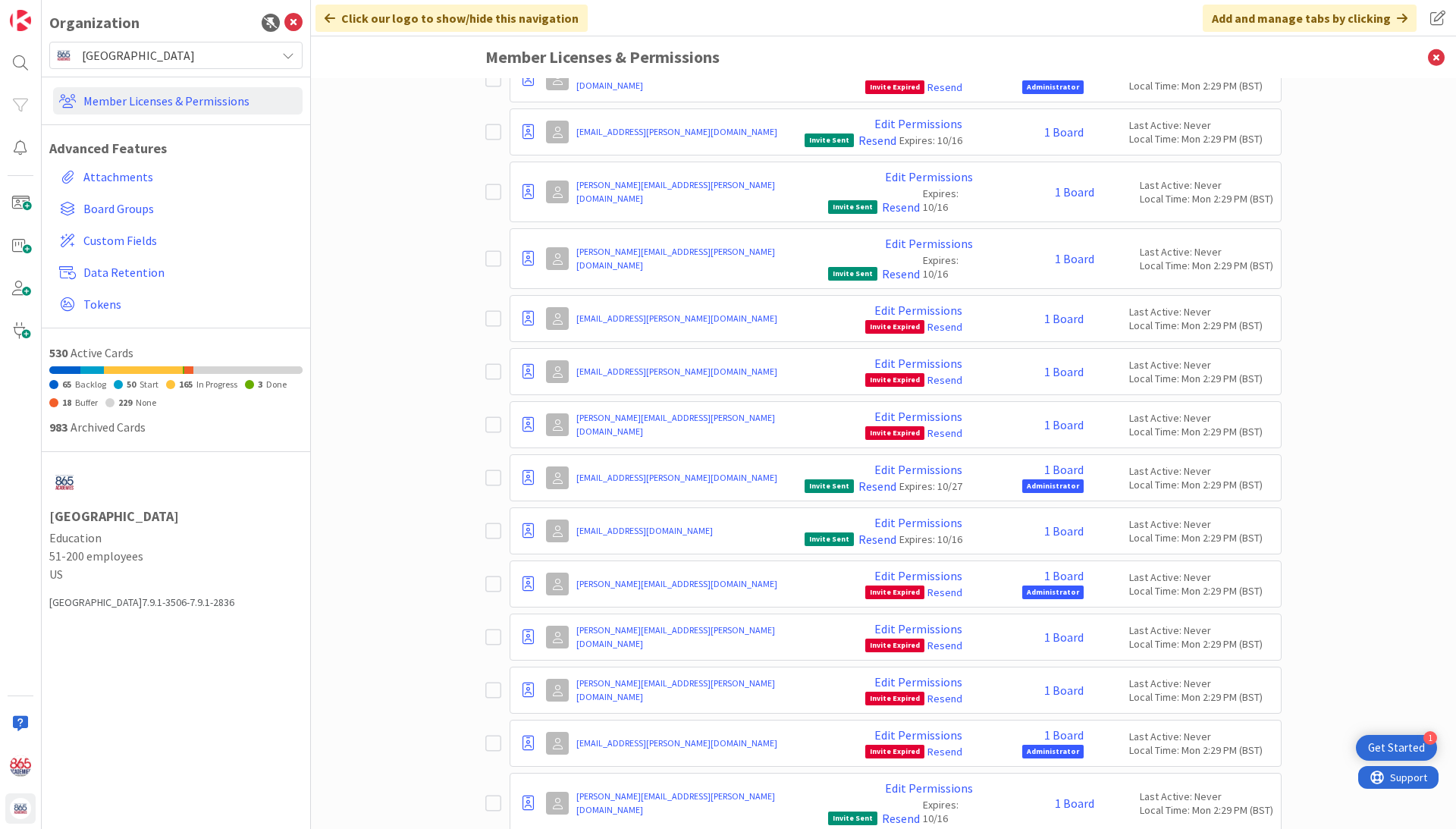
scroll to position [9417, 0]
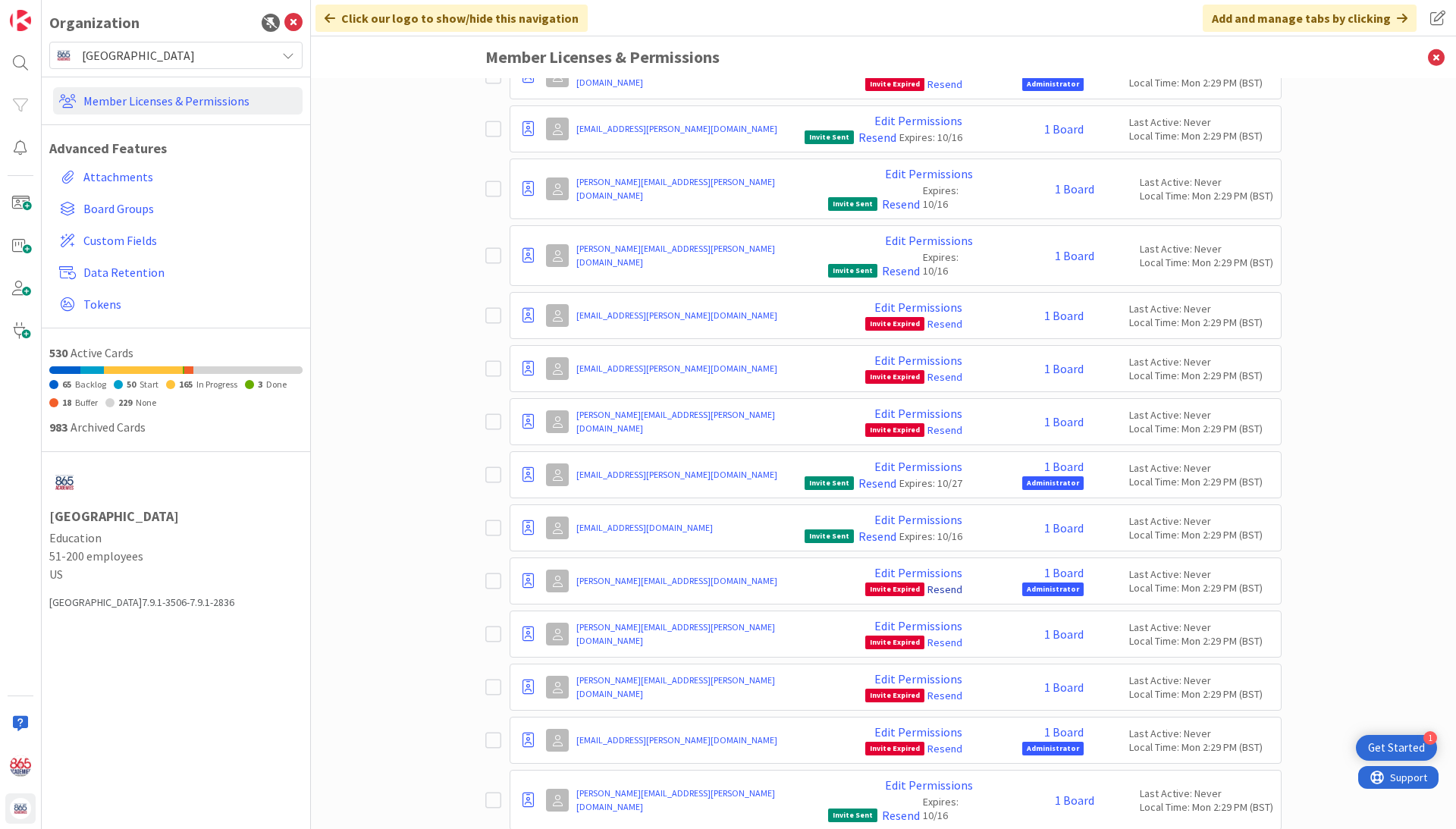
click at [950, 582] on link "Resend" at bounding box center [944, 589] width 35 height 14
click at [941, 742] on link "Resend" at bounding box center [944, 749] width 35 height 14
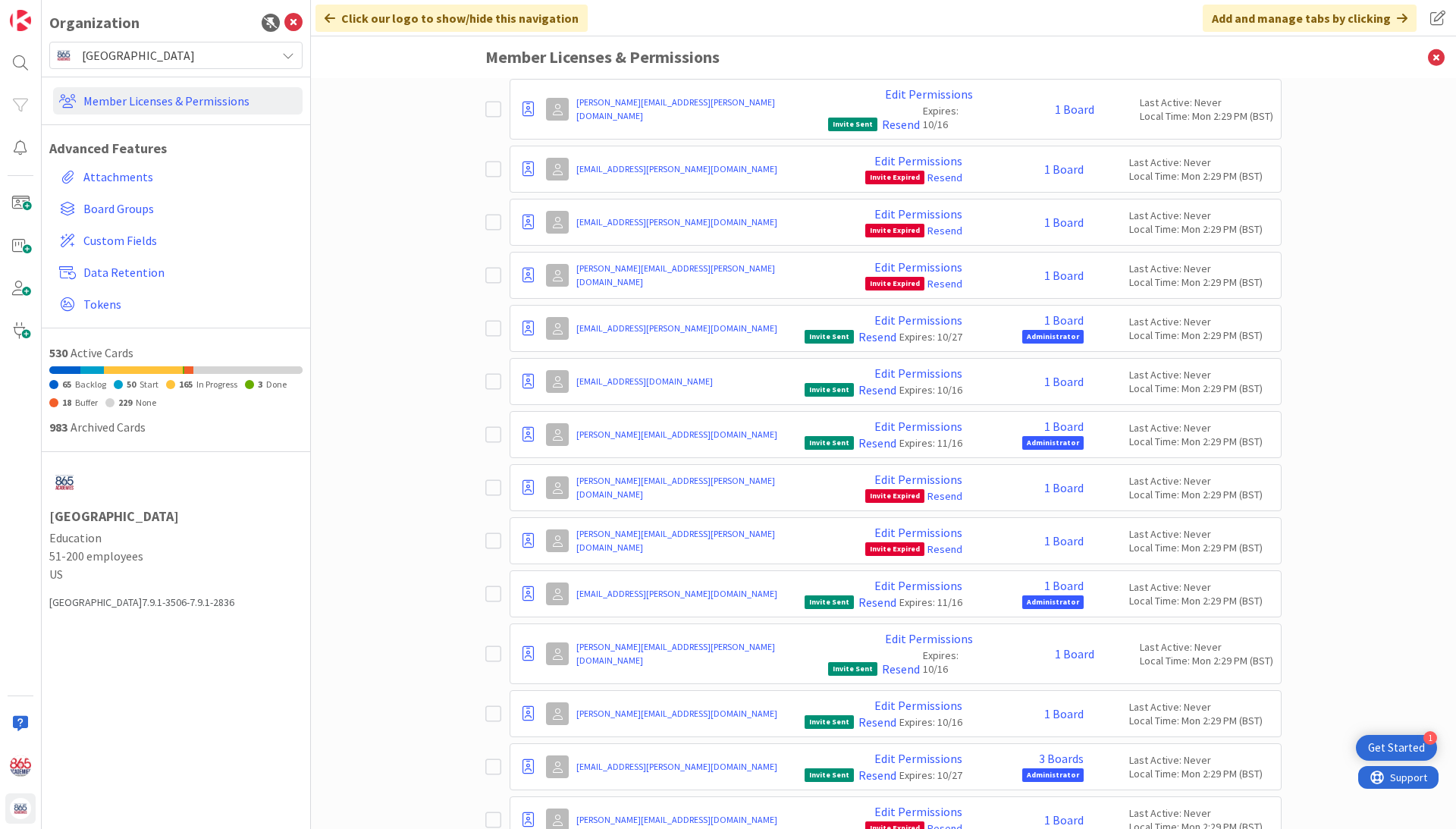
scroll to position [9565, 0]
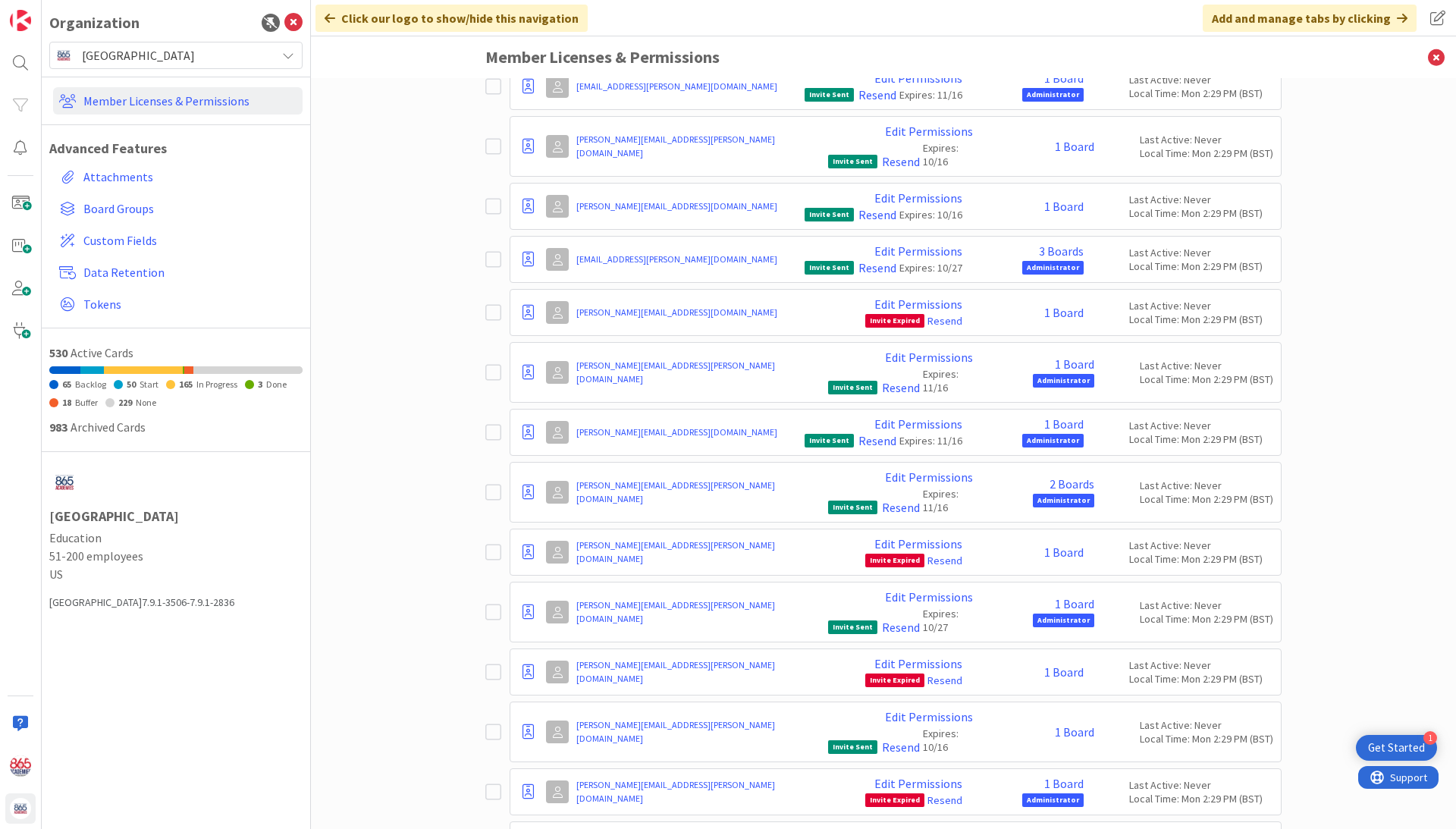
scroll to position [10069, 0]
click at [947, 794] on link "Resend" at bounding box center [944, 801] width 35 height 14
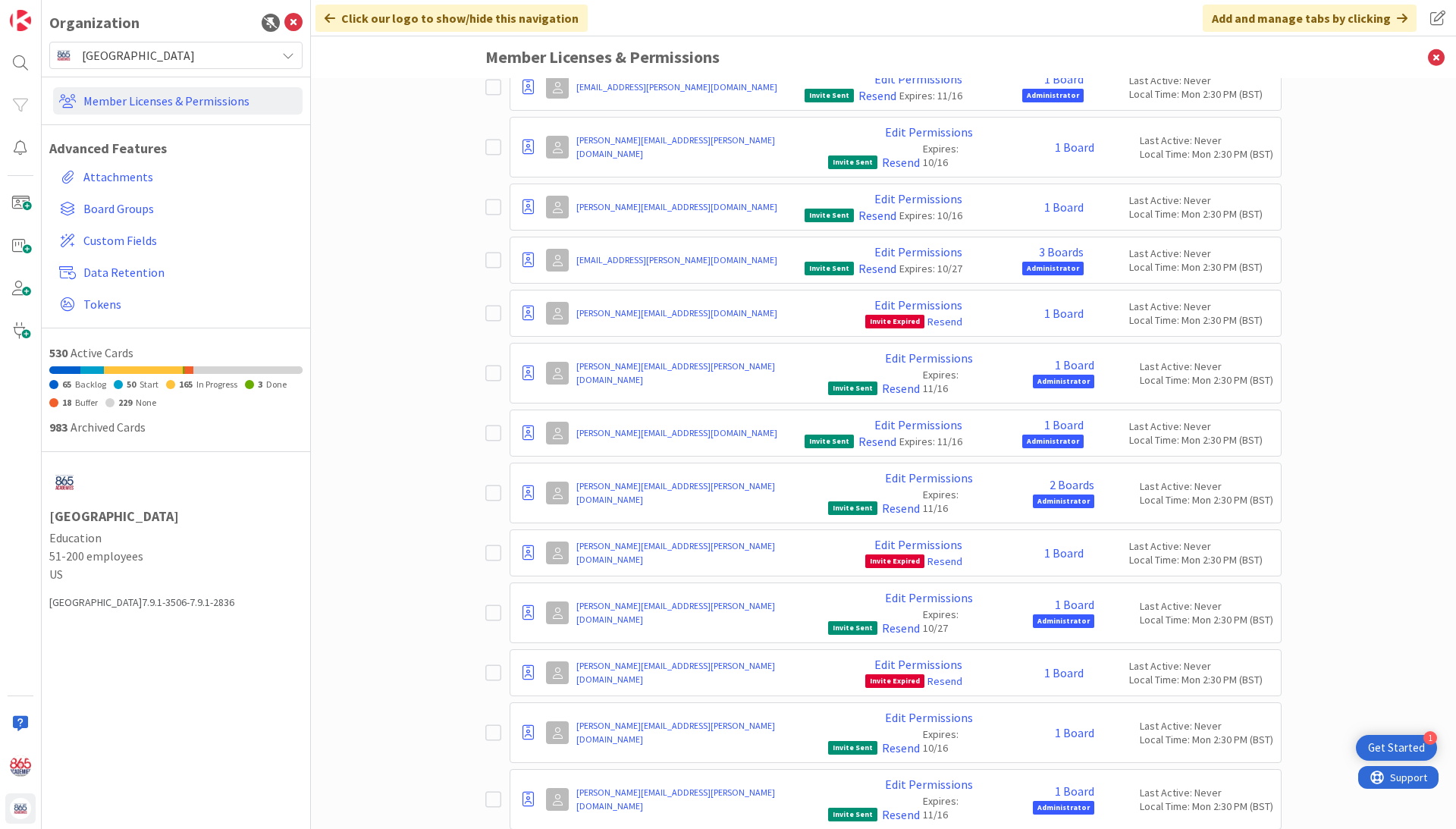
scroll to position [0, 0]
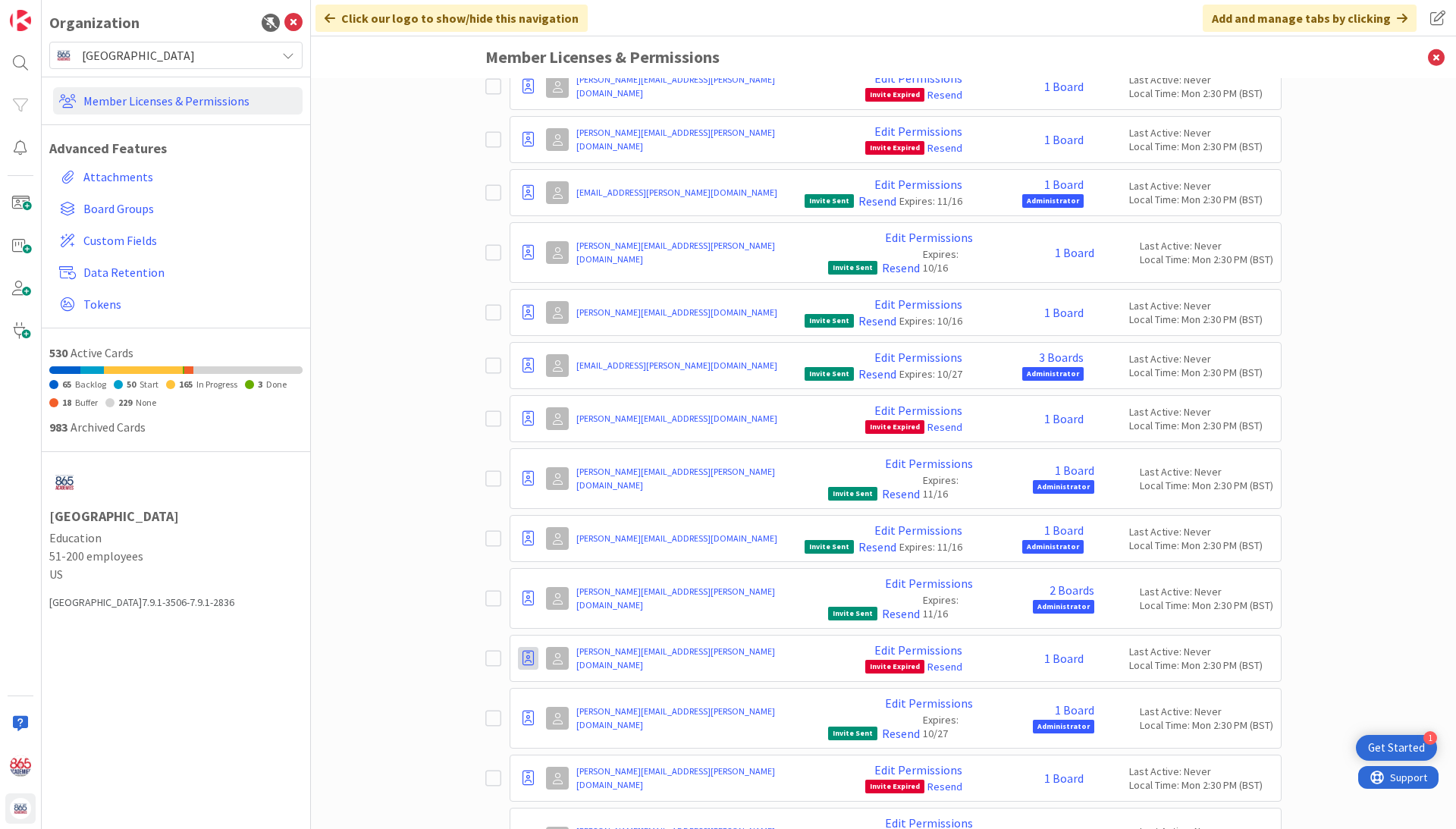
click at [534, 650] on icon at bounding box center [528, 658] width 12 height 15
click at [556, 693] on span "Demote to Free Guest" at bounding box center [601, 704] width 114 height 22
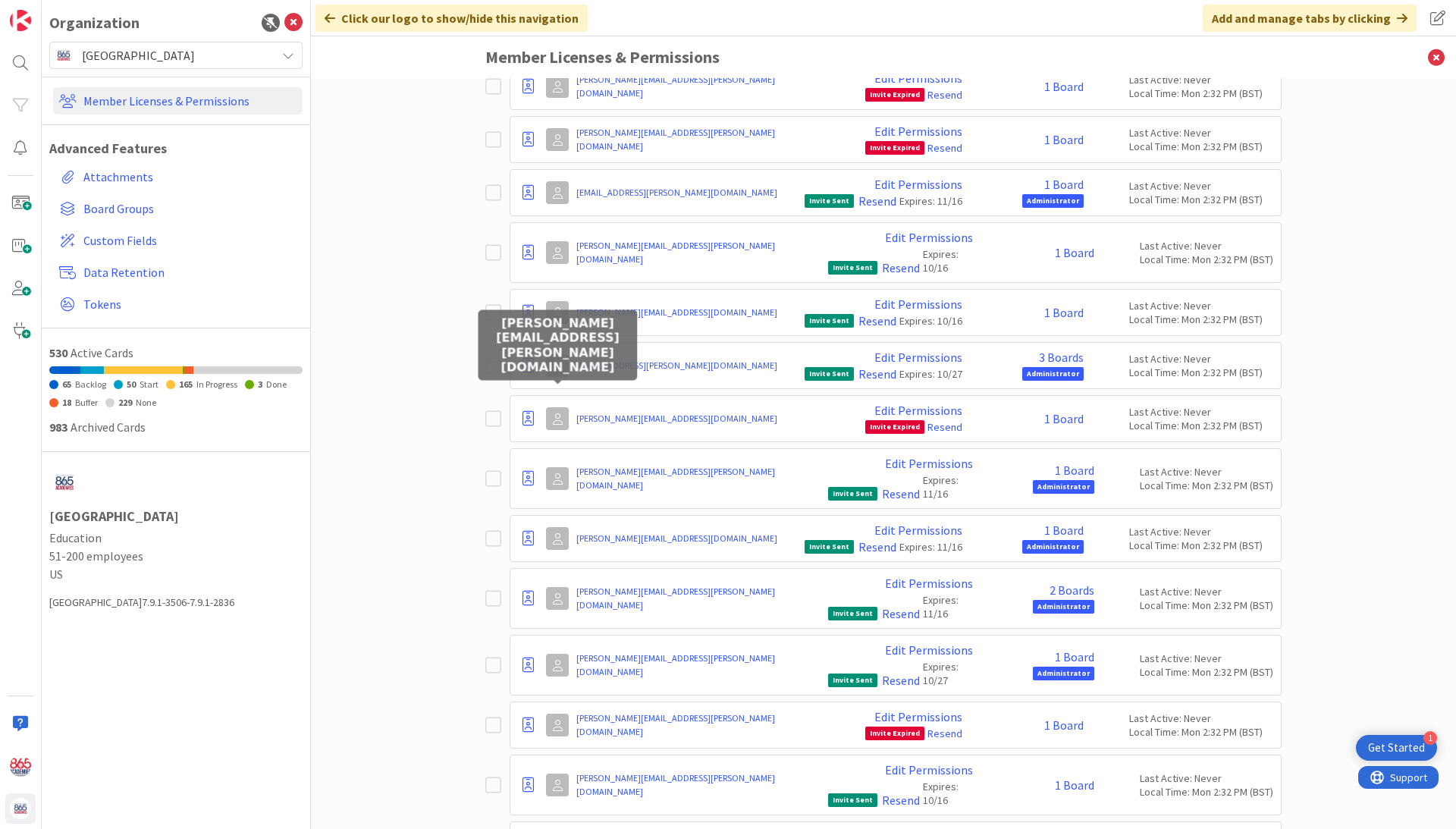
scroll to position [9912, 0]
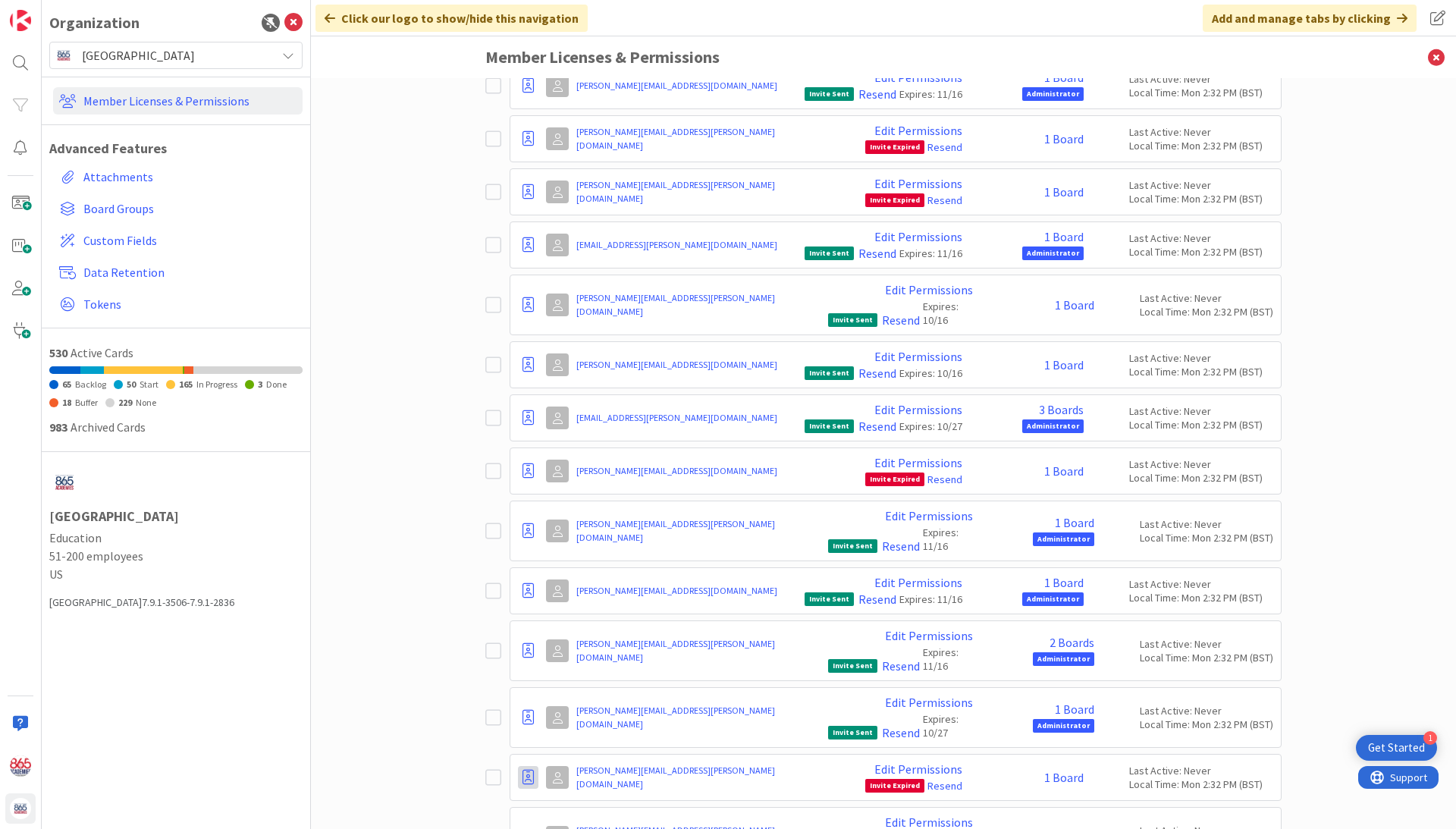
click at [523, 769] on icon at bounding box center [528, 777] width 12 height 15
click at [562, 812] on span "Demote to Free Guest" at bounding box center [601, 823] width 114 height 22
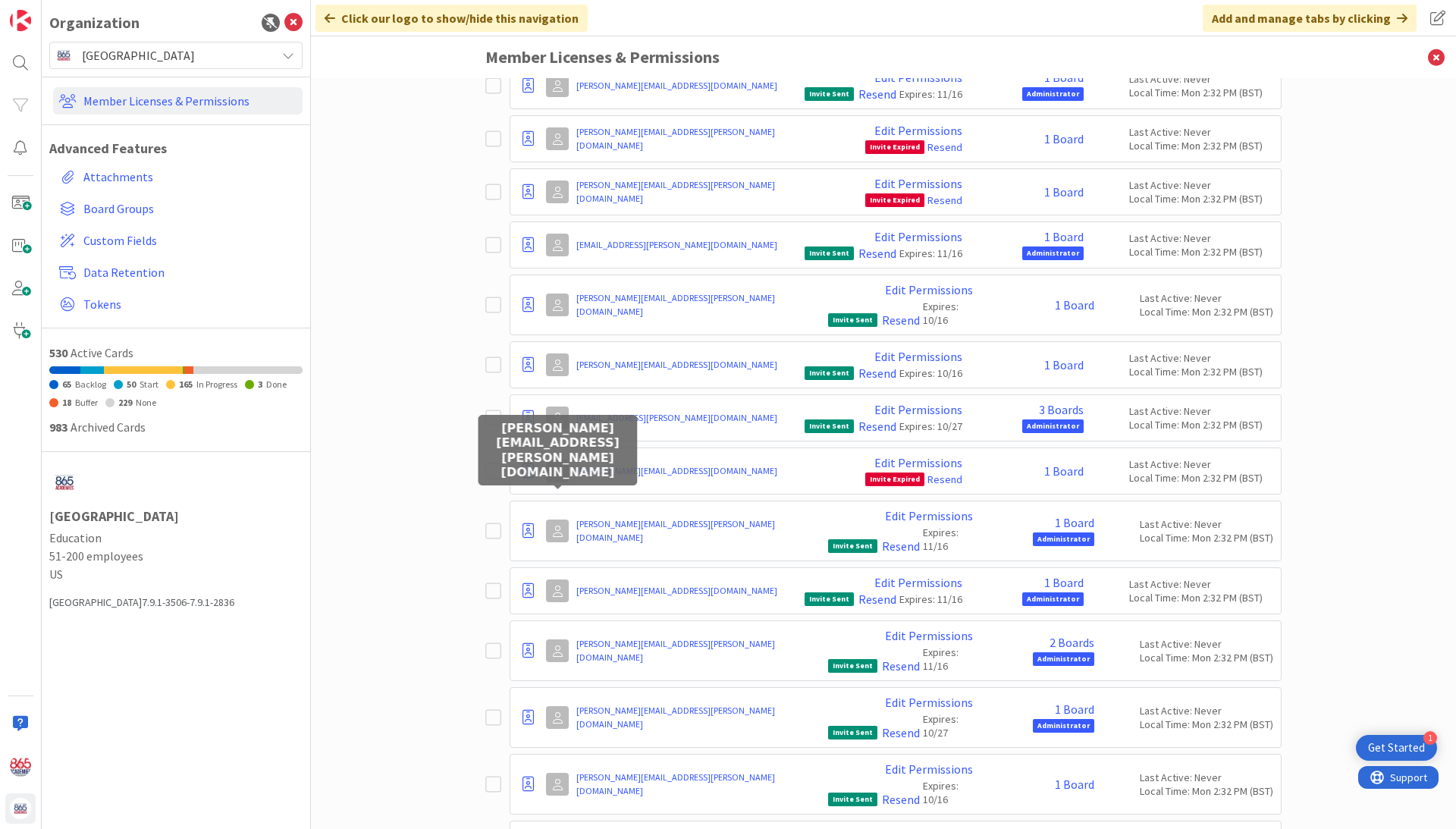
scroll to position [9860, 0]
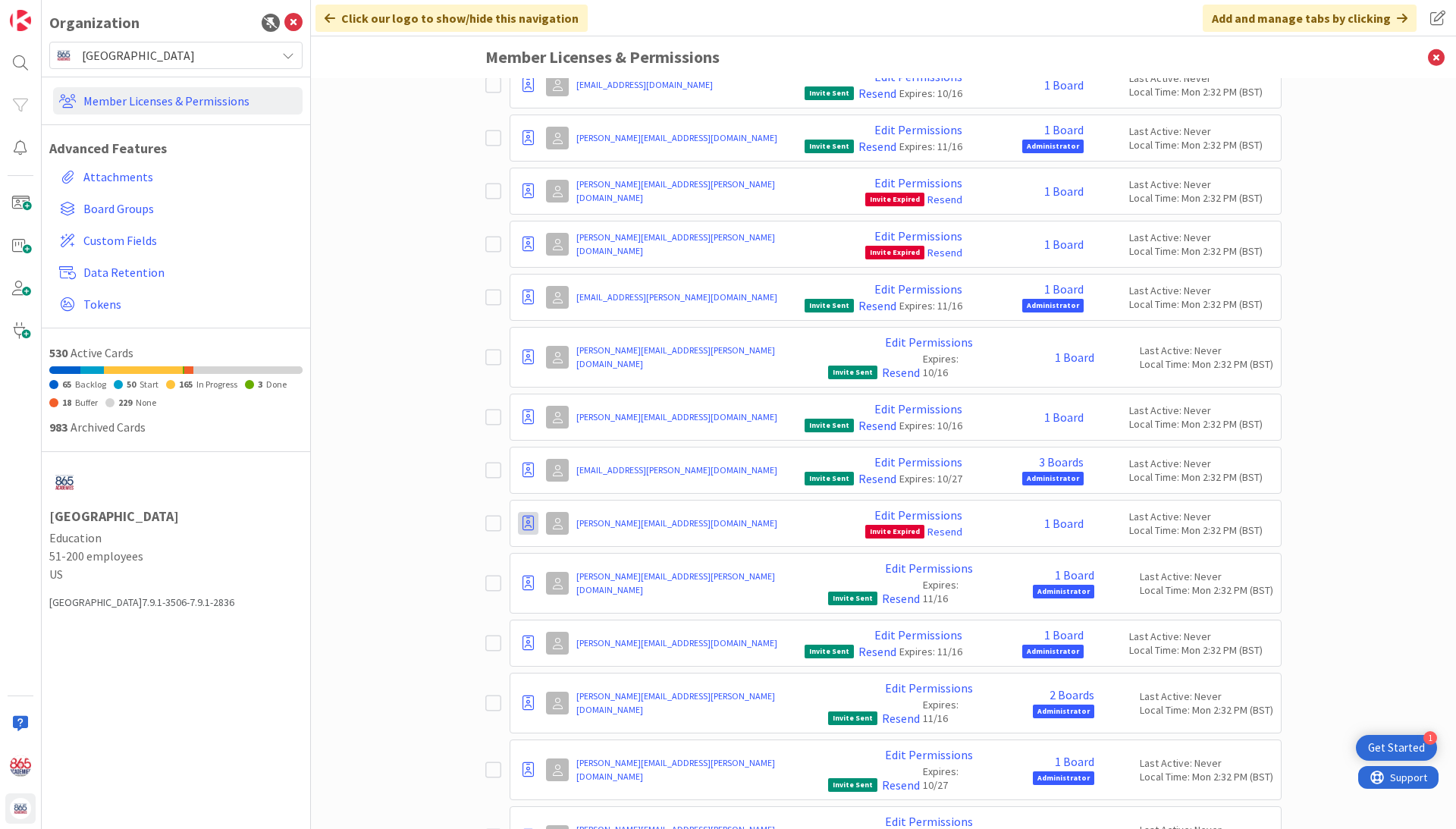
click at [529, 516] on icon at bounding box center [528, 524] width 12 height 15
click at [547, 558] on span "Demote to Free Guest" at bounding box center [601, 569] width 114 height 22
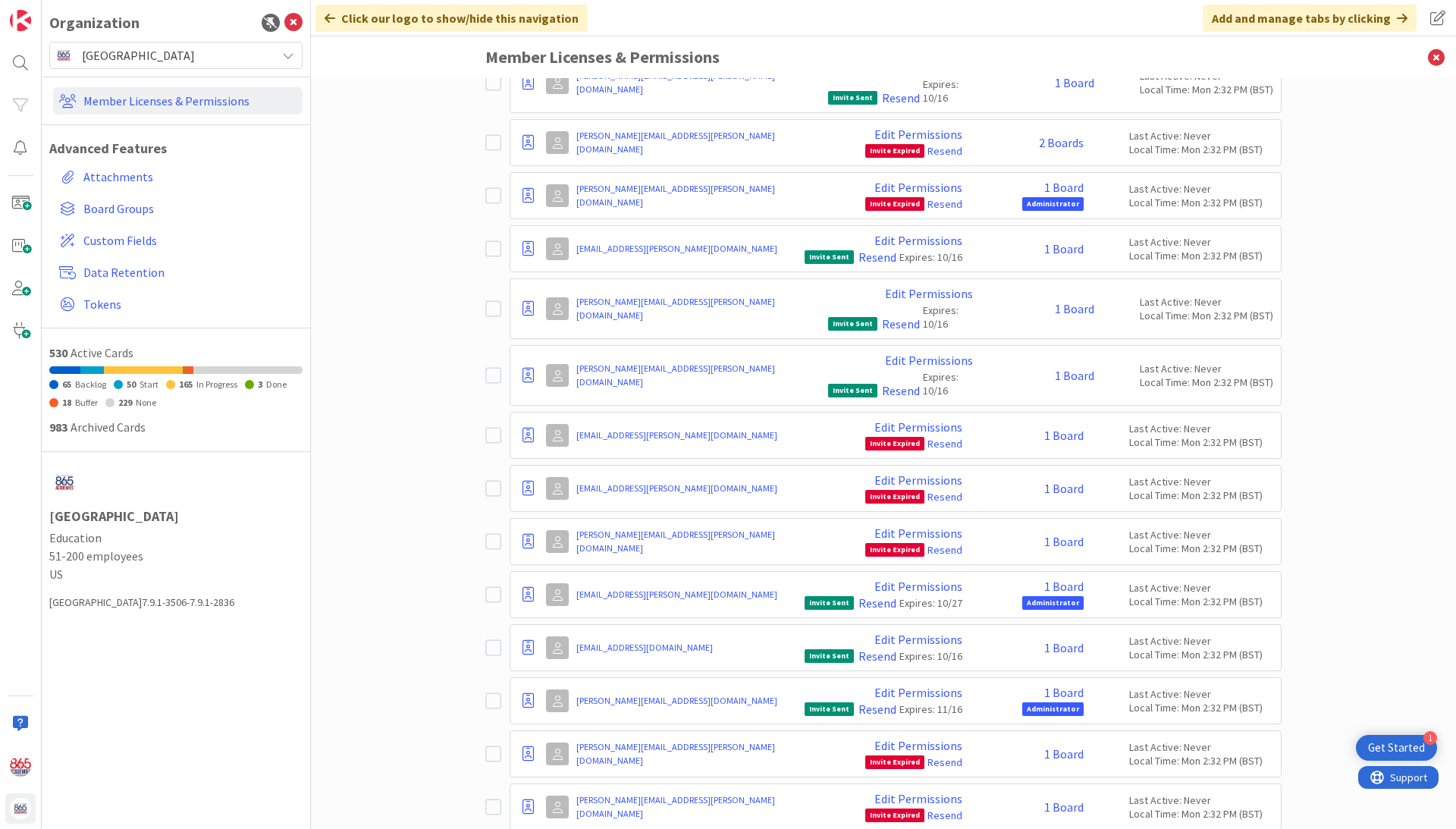
scroll to position [9296, 0]
click at [526, 747] on icon at bounding box center [528, 755] width 12 height 15
click at [554, 790] on span "Demote to Free Guest" at bounding box center [601, 800] width 114 height 22
click at [531, 747] on icon at bounding box center [528, 755] width 12 height 15
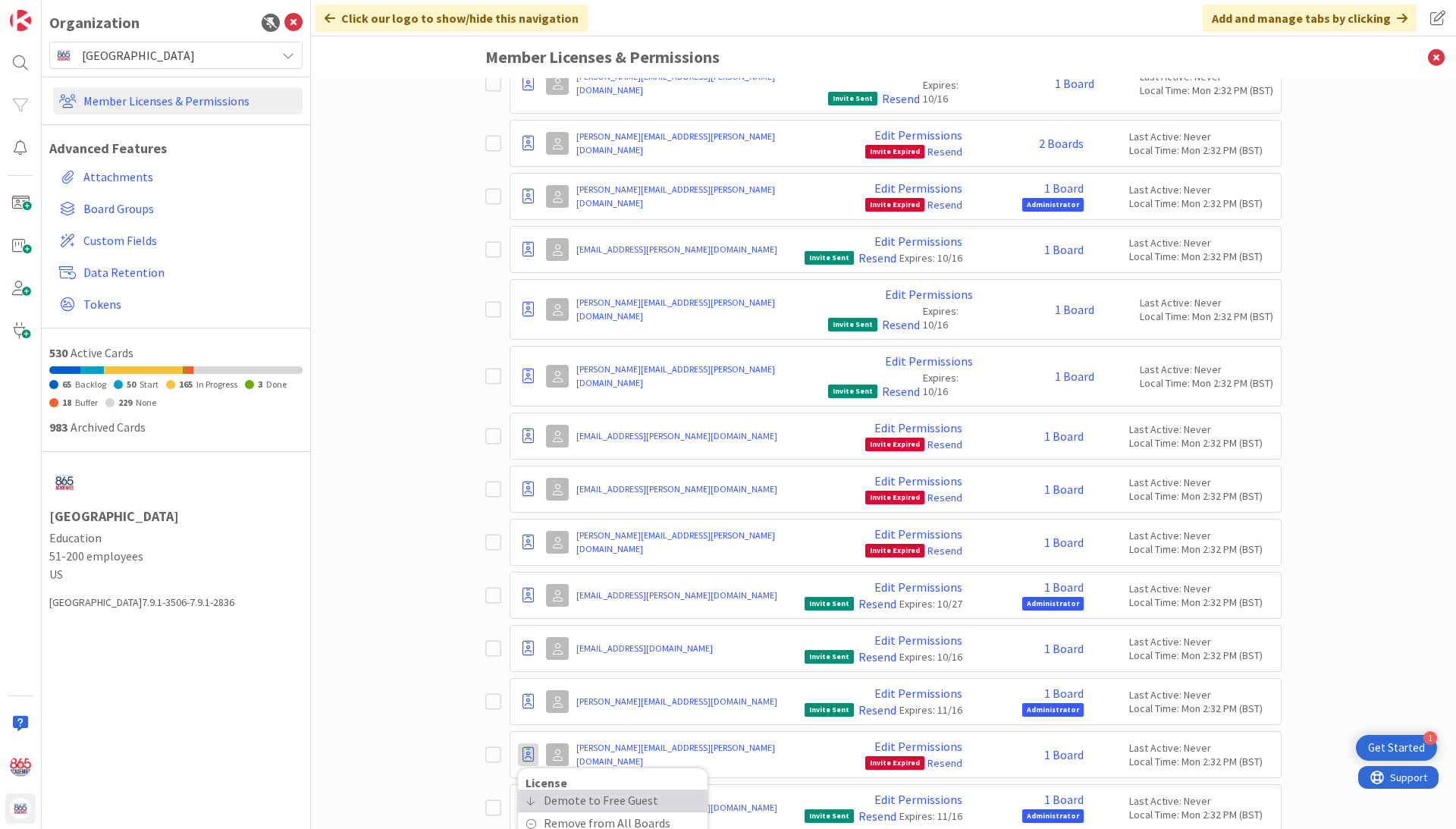
click at [559, 790] on span "Demote to Free Guest" at bounding box center [601, 800] width 114 height 22
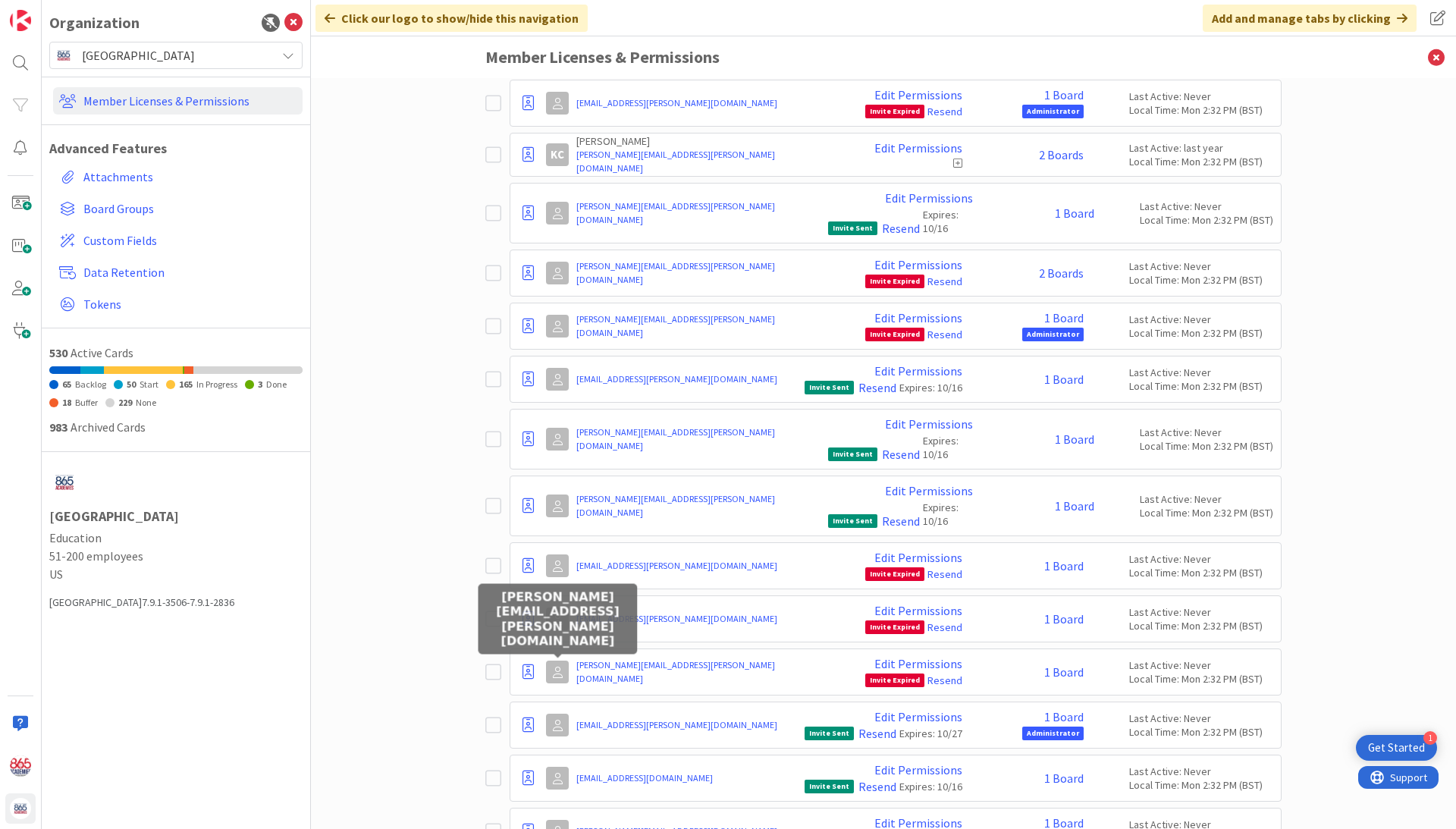
scroll to position [9165, 0]
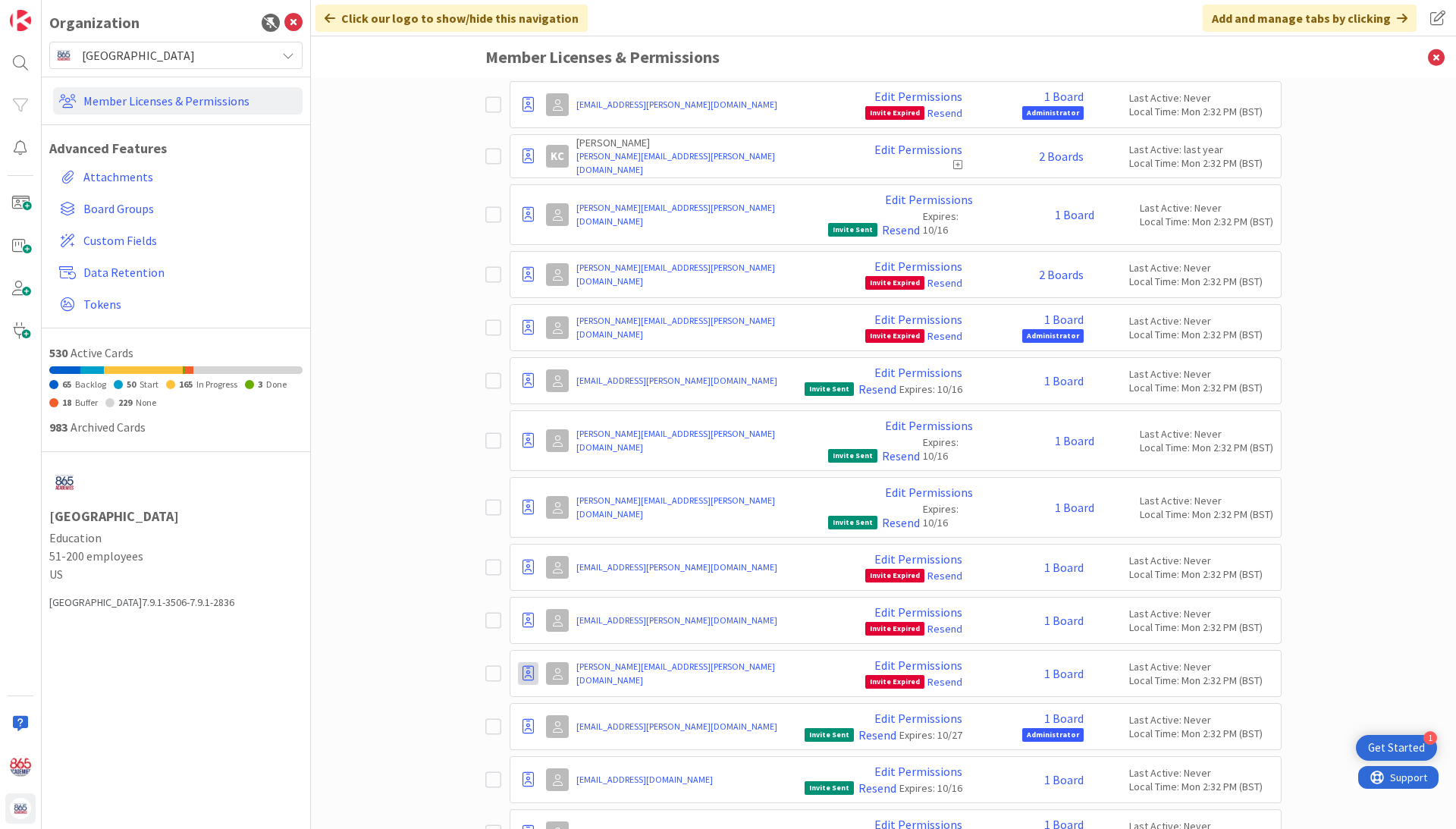
click at [526, 666] on icon at bounding box center [528, 674] width 12 height 15
click at [562, 708] on span "Demote to Free Guest" at bounding box center [601, 719] width 114 height 22
click at [527, 612] on icon at bounding box center [528, 620] width 12 height 15
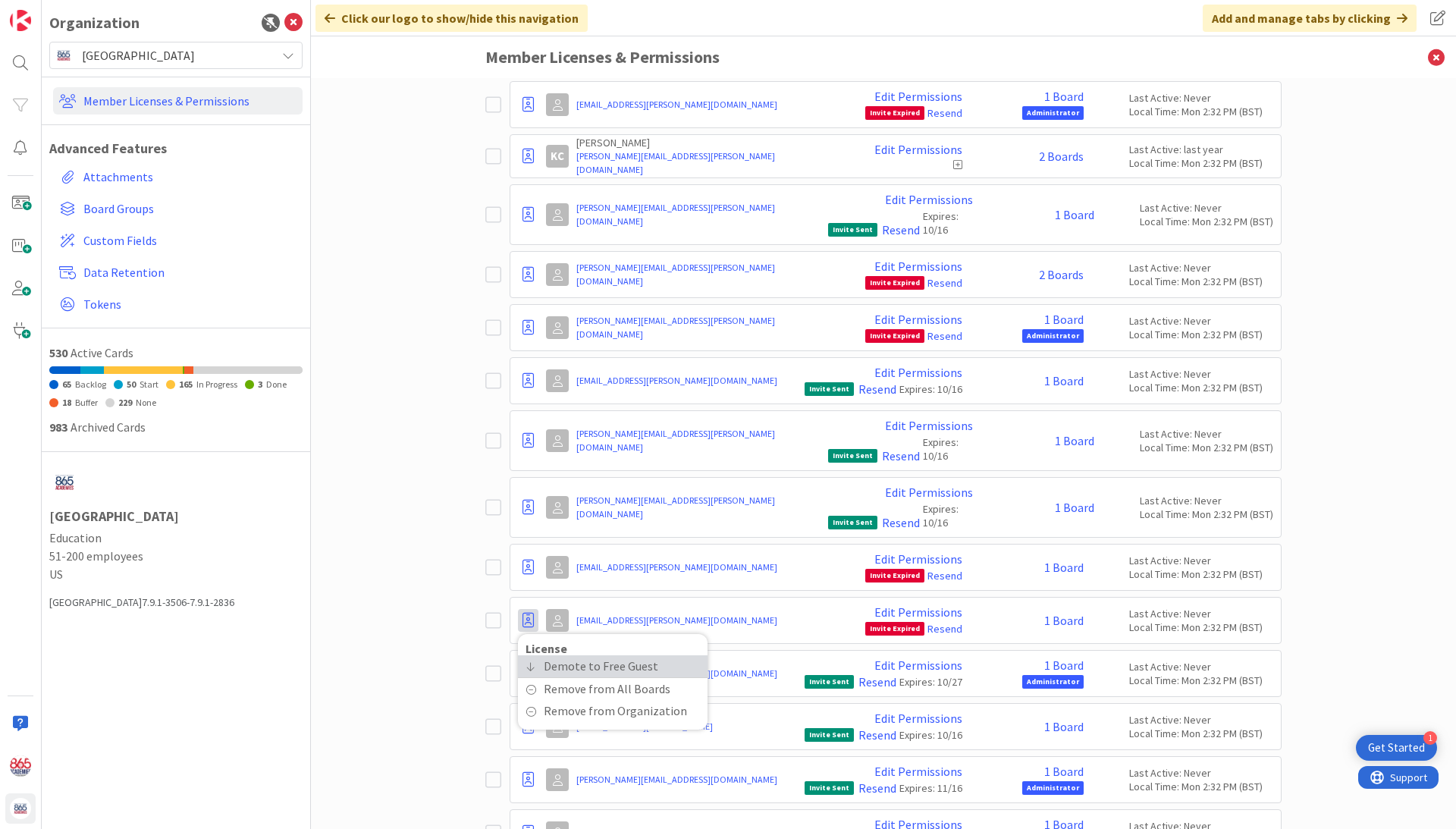
click at [563, 655] on span "Demote to Free Guest" at bounding box center [601, 666] width 114 height 22
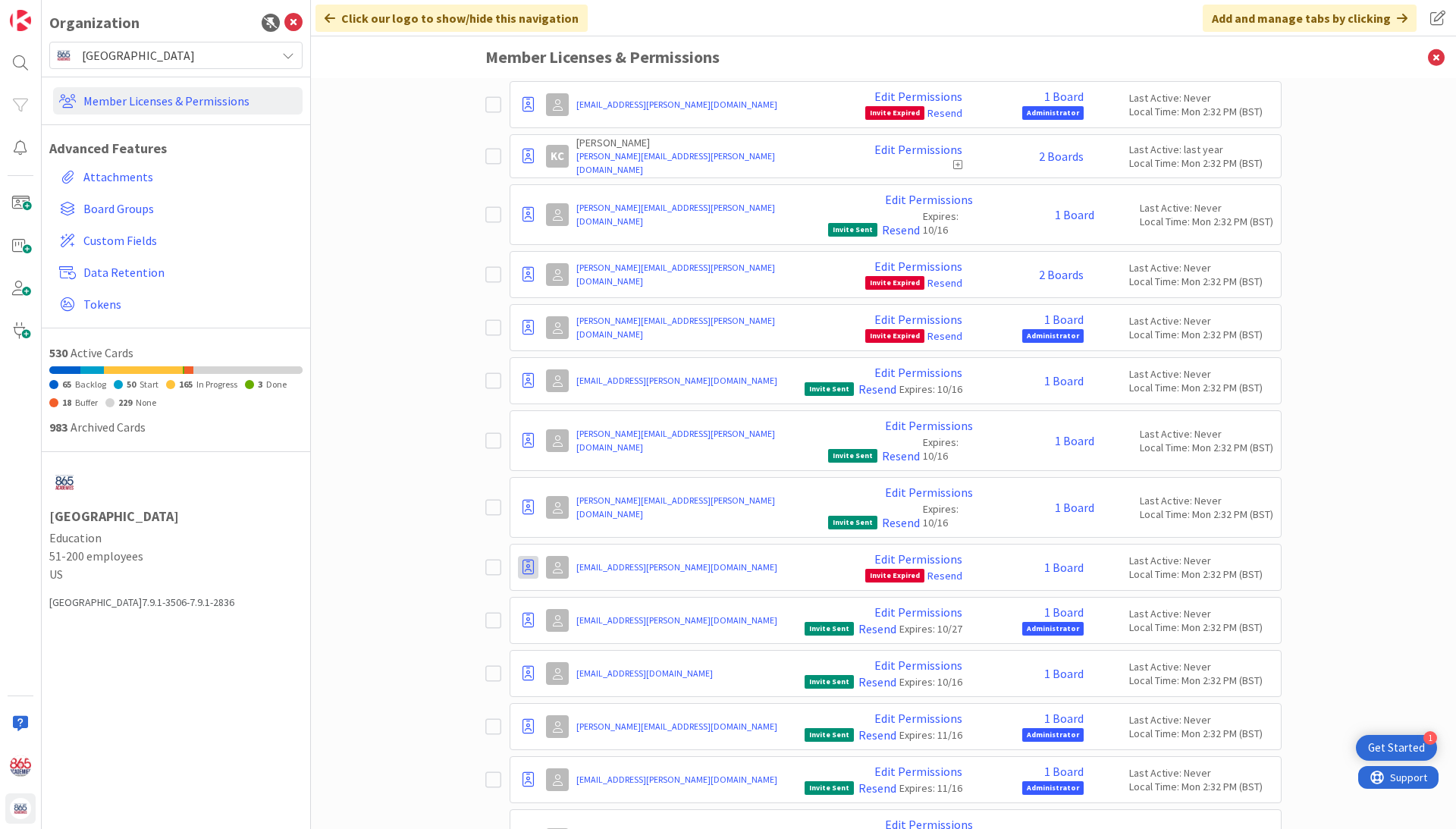
click at [523, 560] on icon at bounding box center [528, 568] width 12 height 15
click at [551, 602] on span "Demote to Free Guest" at bounding box center [601, 613] width 114 height 22
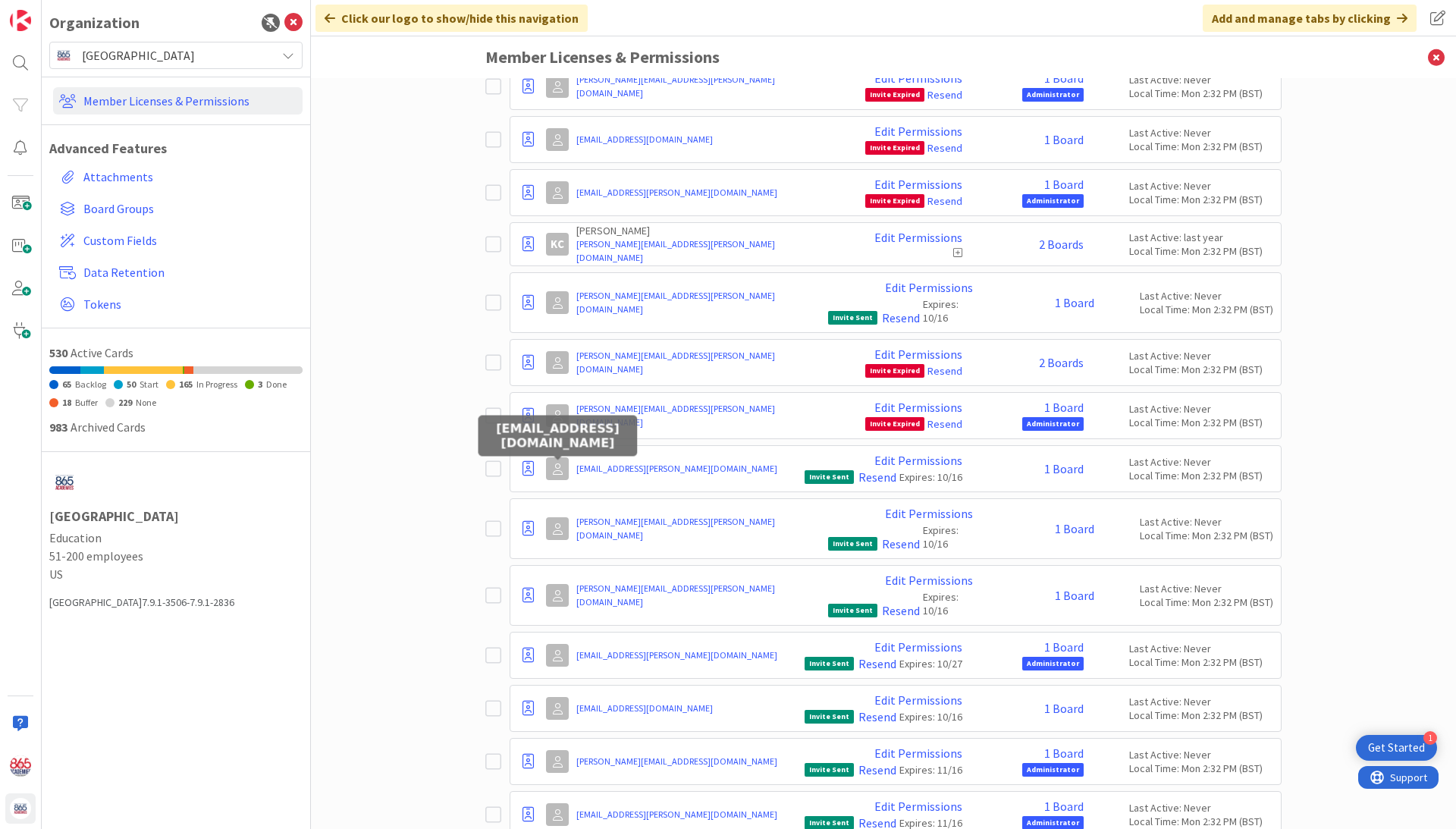
scroll to position [9027, 0]
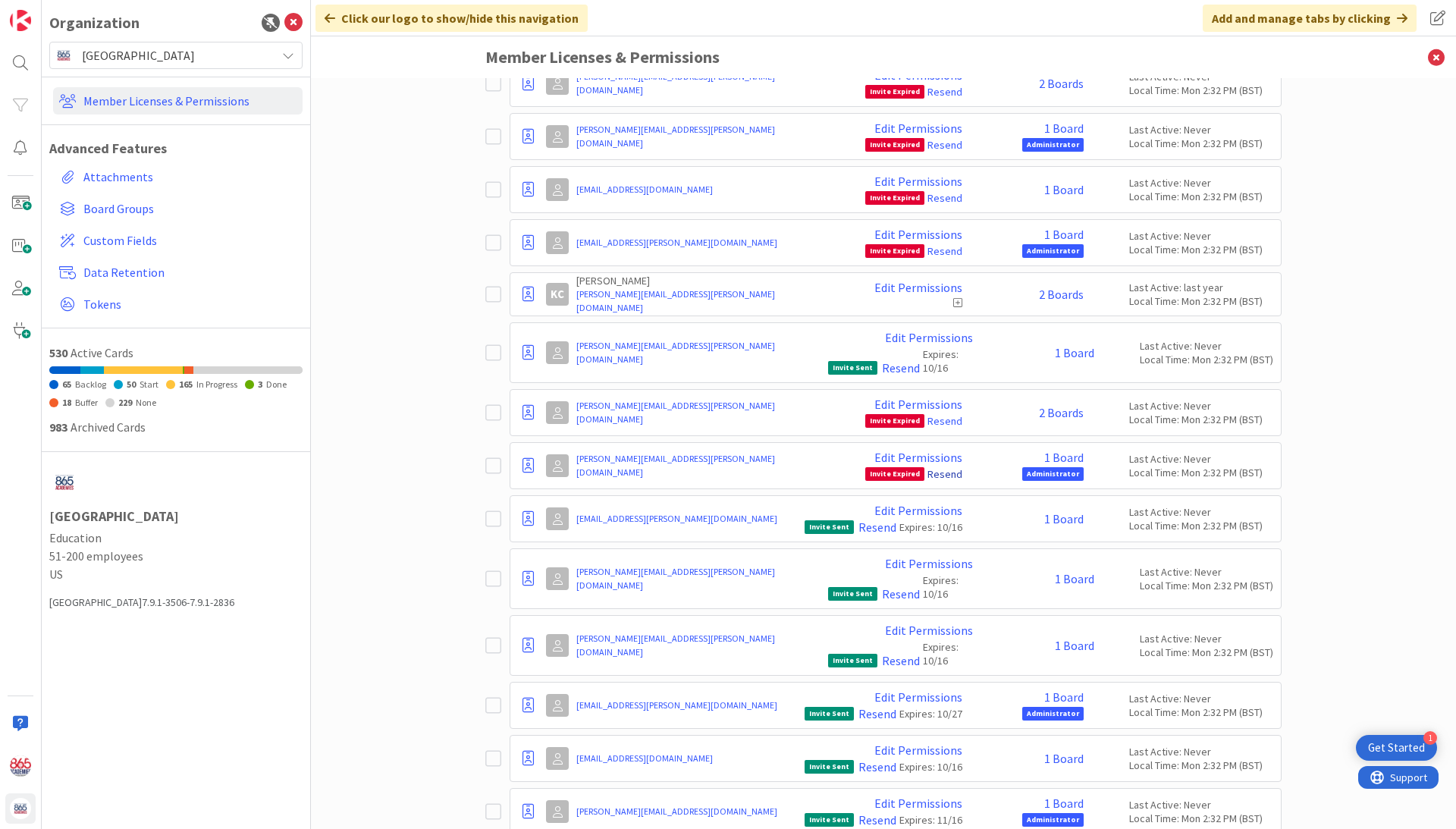
click at [945, 467] on link "Resend" at bounding box center [944, 474] width 35 height 14
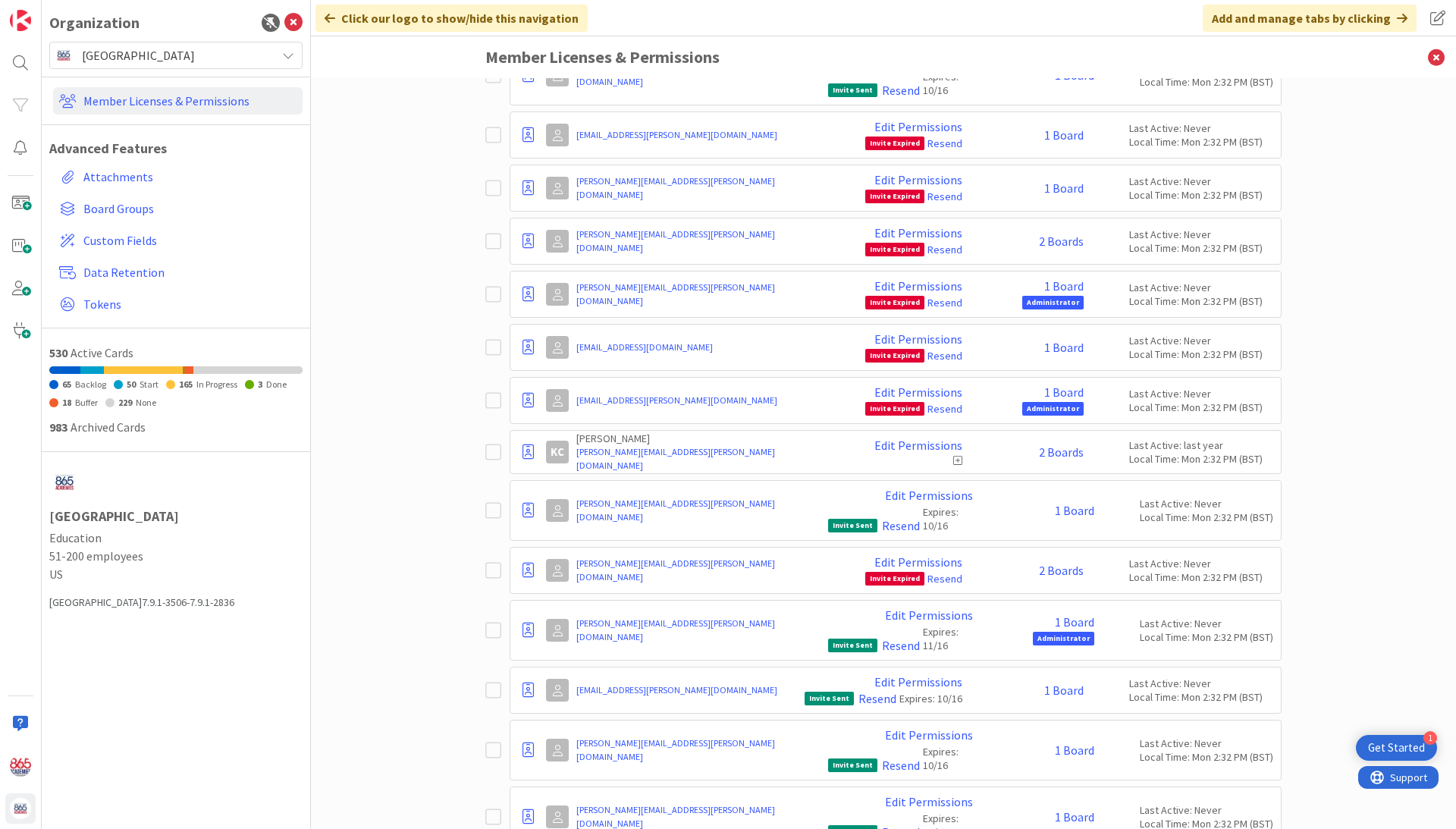
scroll to position [8853, 0]
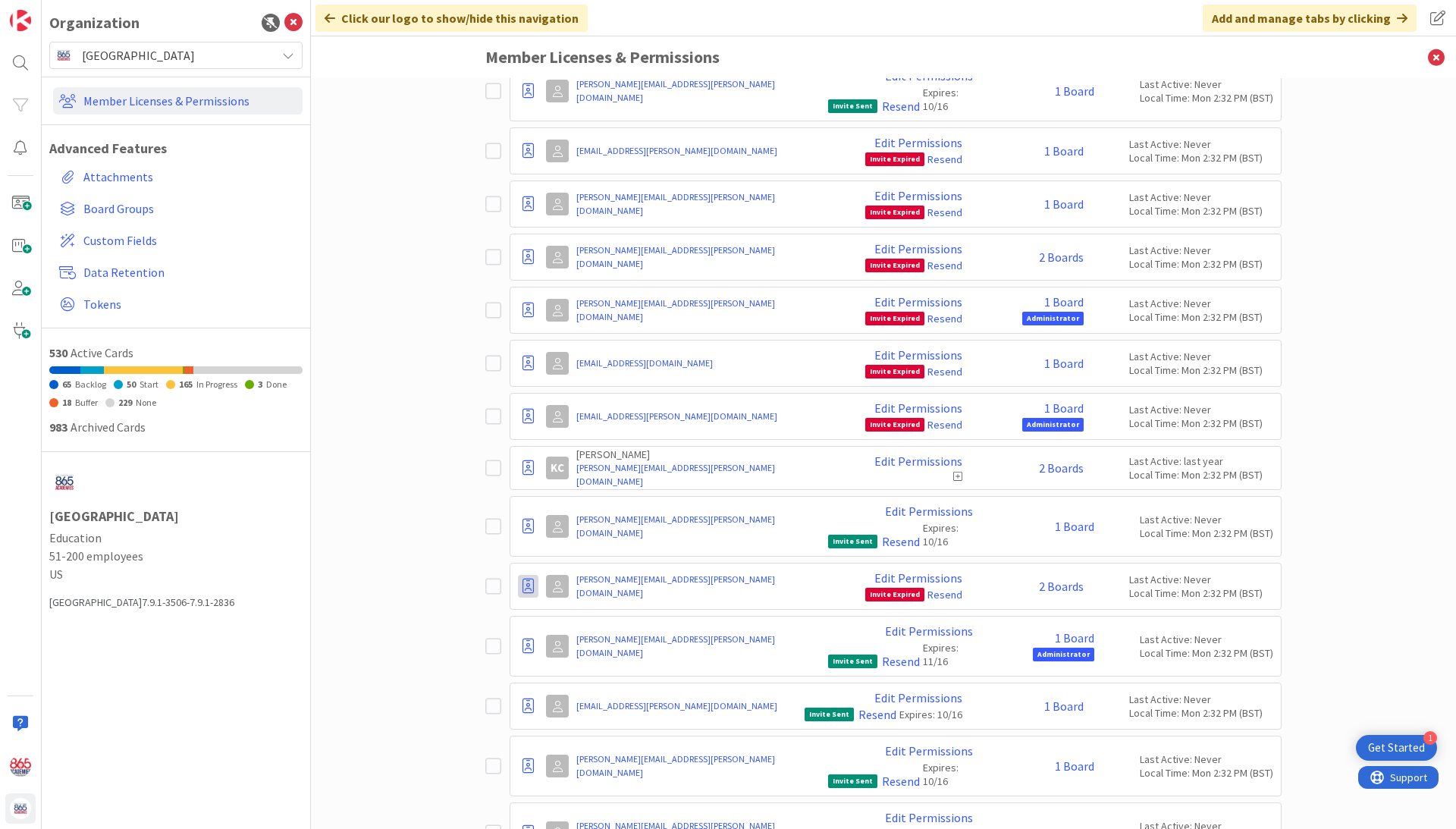
click at [523, 578] on icon at bounding box center [528, 586] width 12 height 15
click at [582, 621] on span "Demote to Free Guest" at bounding box center [601, 632] width 114 height 22
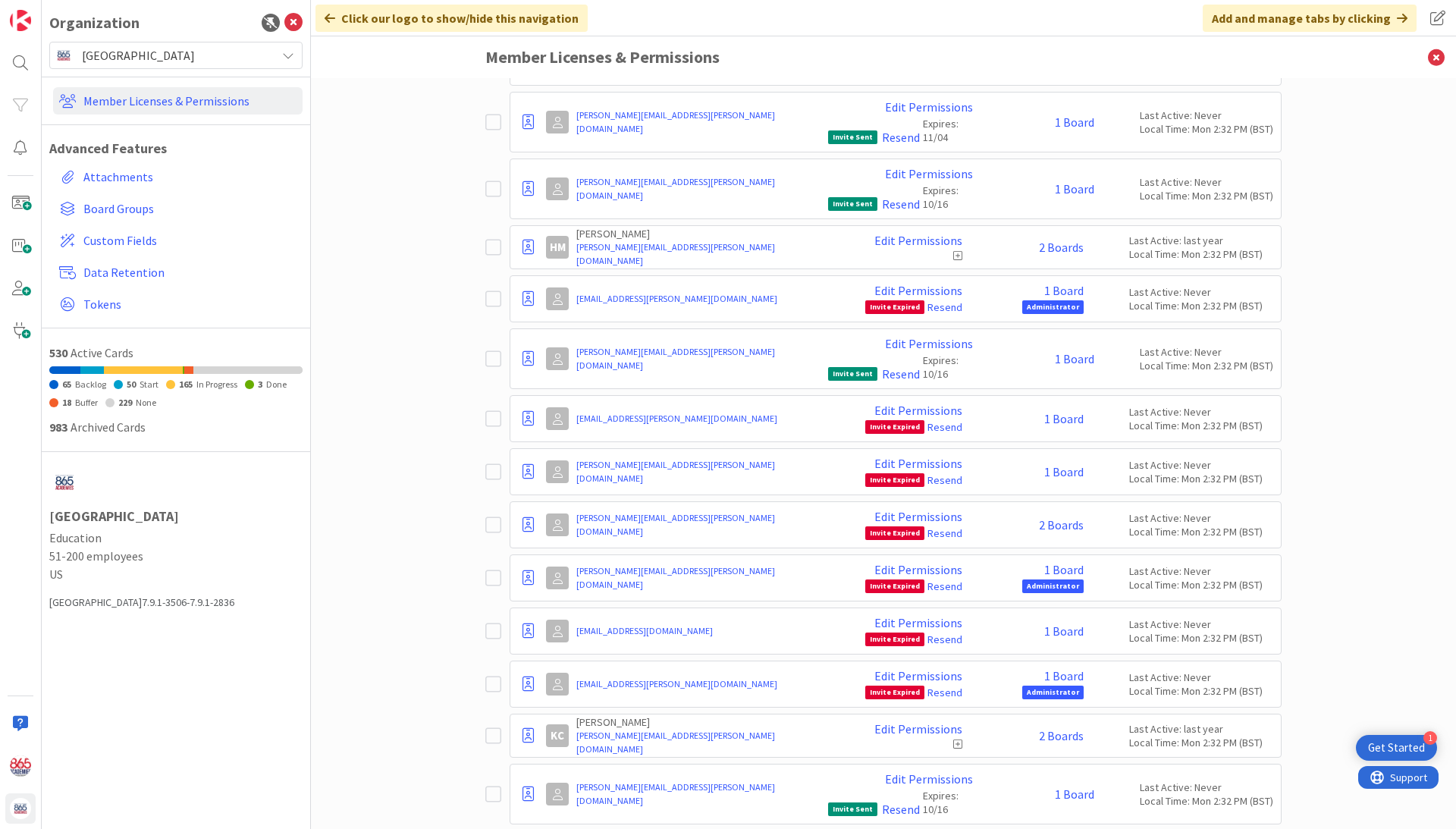
scroll to position [8584, 0]
click at [943, 687] on link "Resend" at bounding box center [944, 694] width 35 height 14
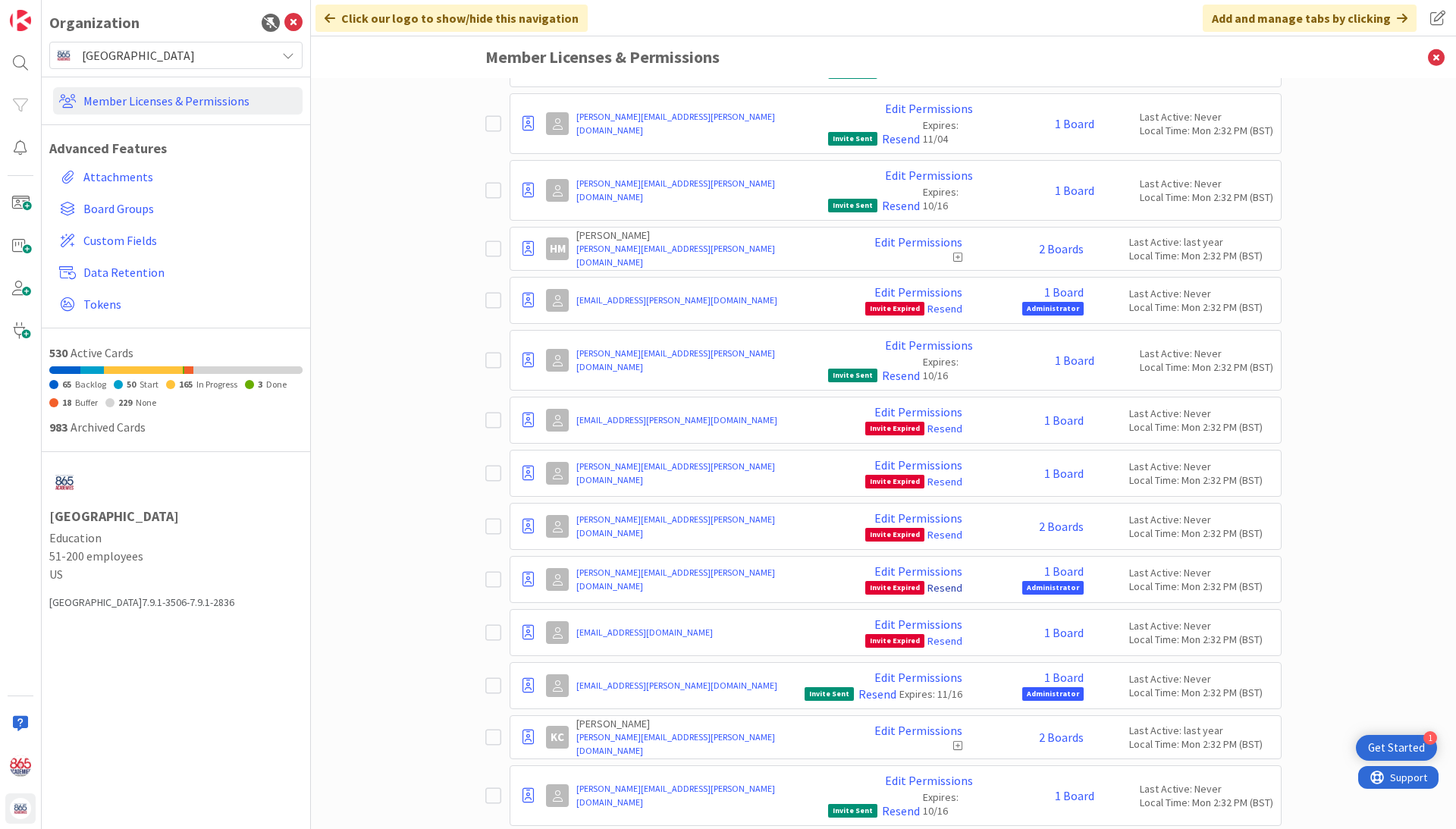
click at [943, 581] on link "Resend" at bounding box center [944, 588] width 35 height 14
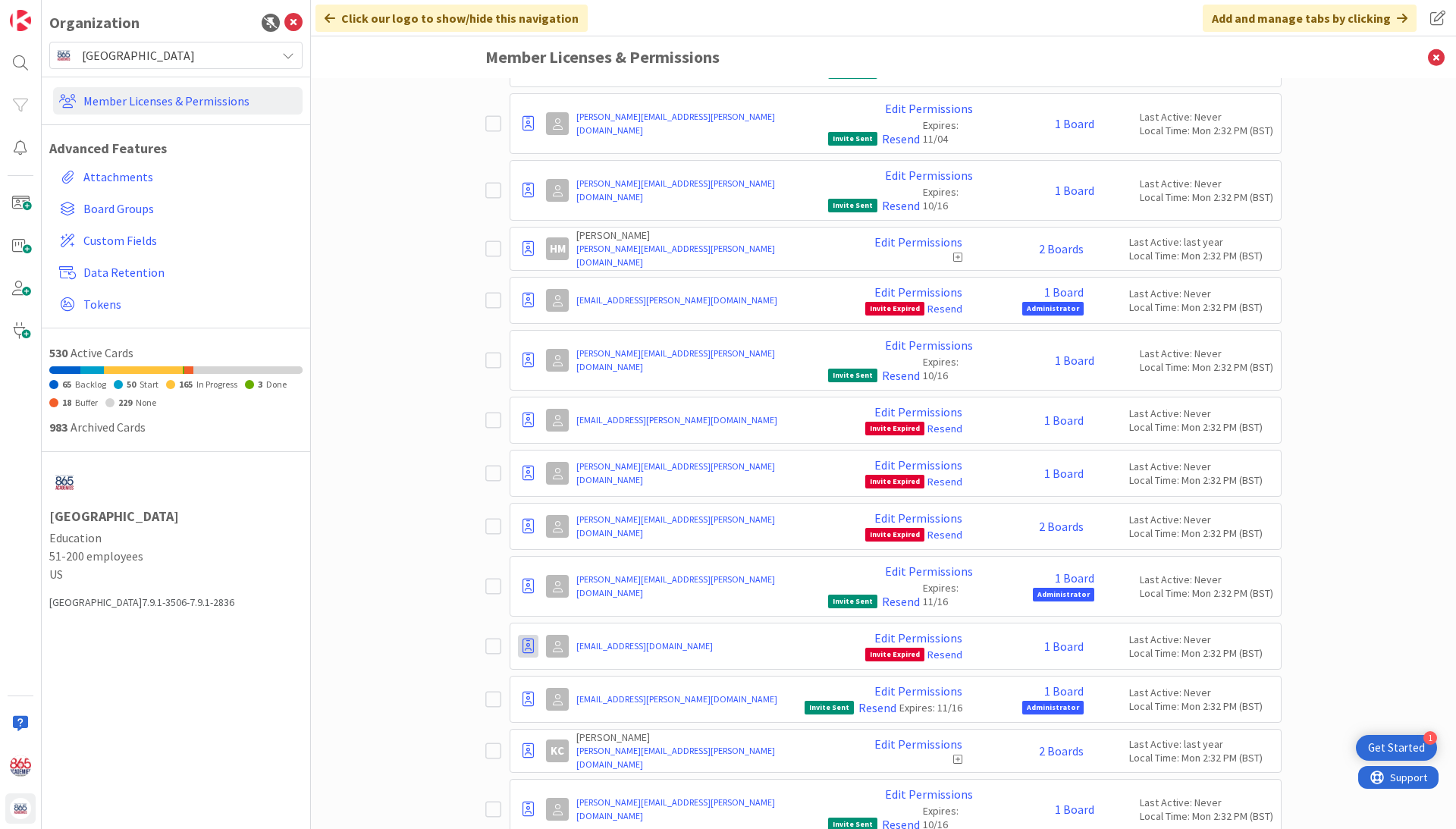
click at [526, 639] on icon at bounding box center [528, 646] width 12 height 15
click at [571, 681] on span "Demote to Free Guest" at bounding box center [601, 692] width 114 height 22
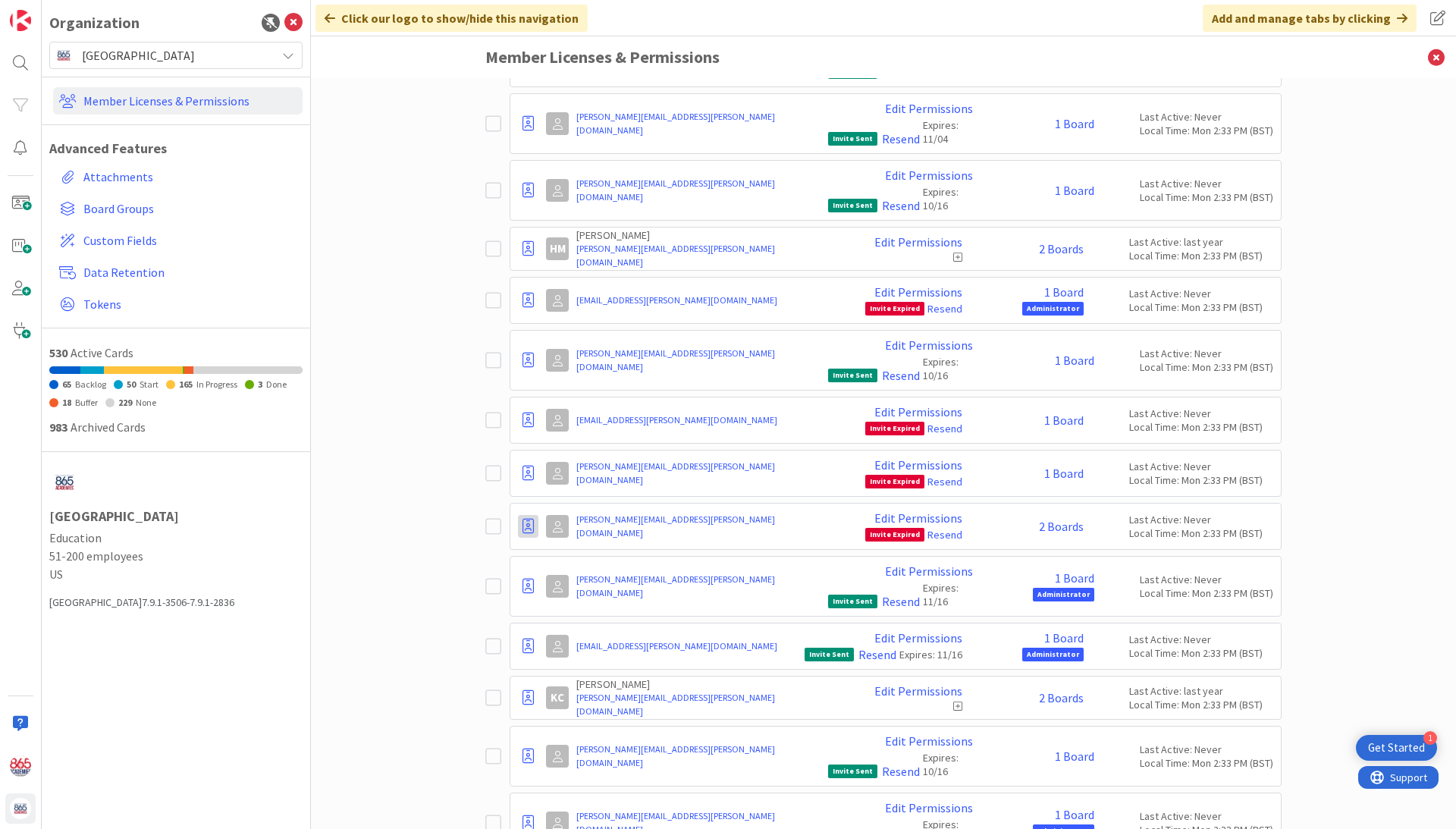
click at [528, 519] on icon at bounding box center [528, 527] width 12 height 15
click at [552, 561] on span "Demote to Free Guest" at bounding box center [601, 572] width 114 height 22
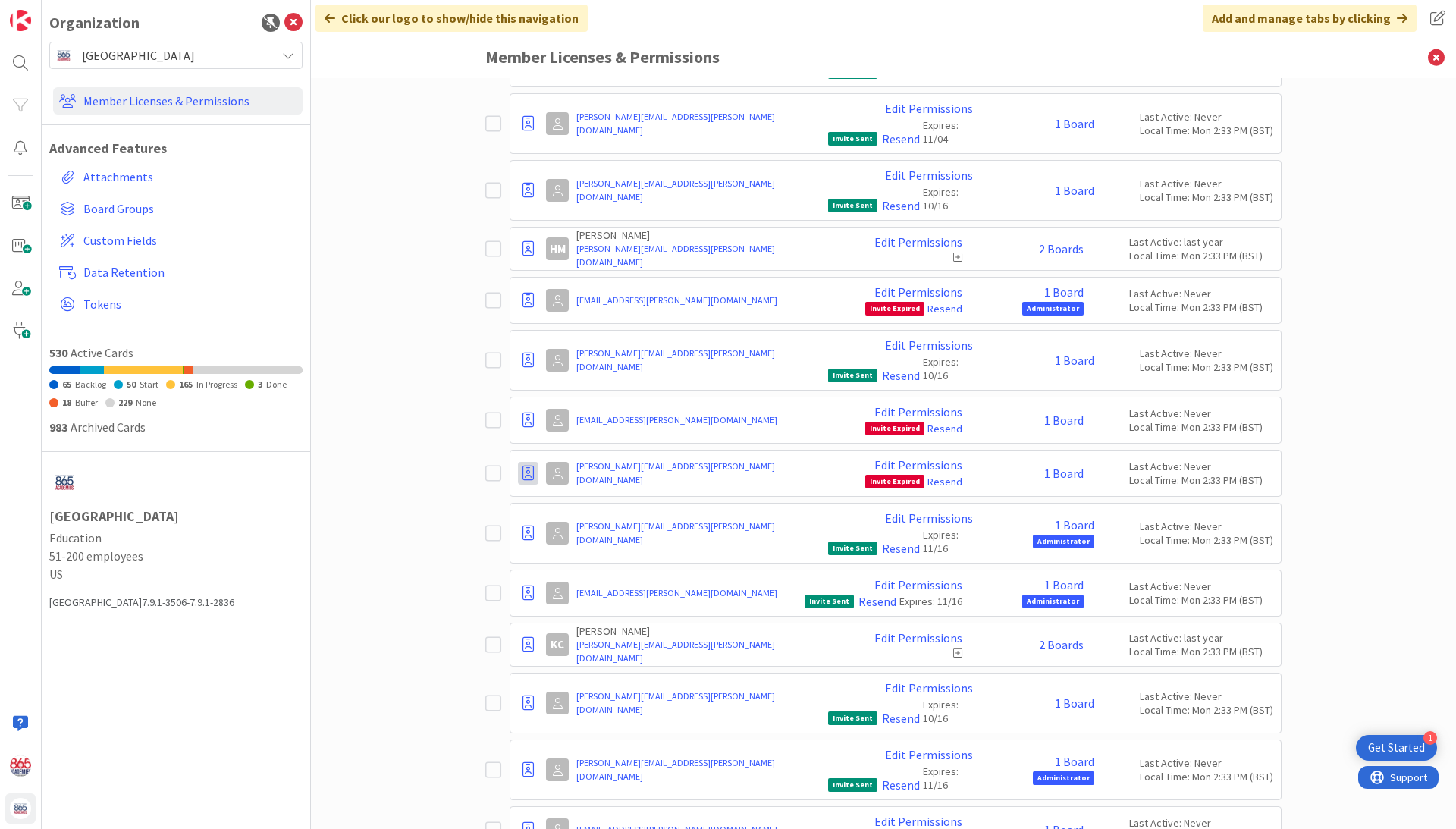
click at [527, 466] on icon at bounding box center [528, 473] width 12 height 15
click at [559, 508] on span "Demote to Free Guest" at bounding box center [601, 519] width 114 height 22
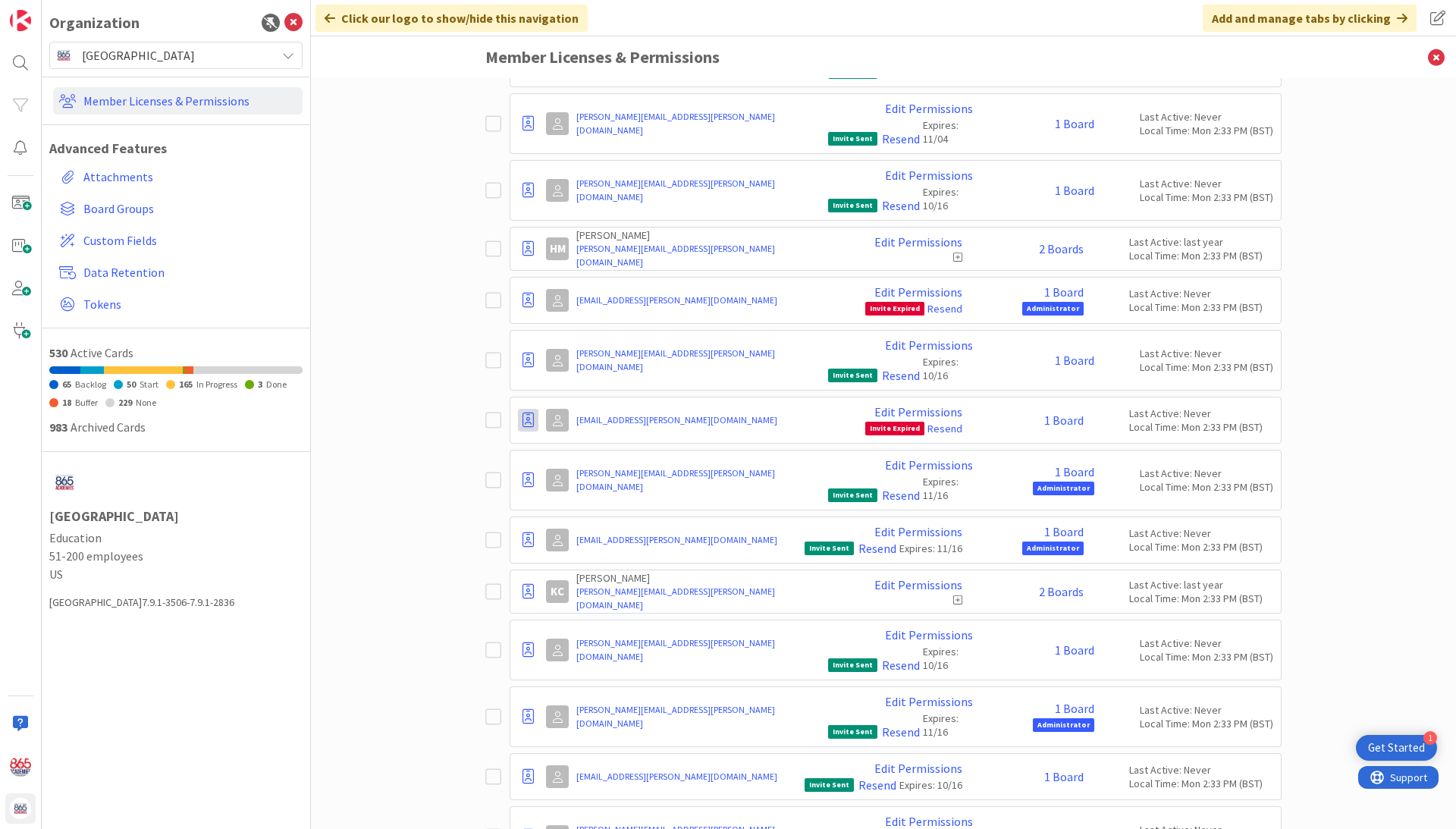
click at [529, 413] on icon at bounding box center [528, 421] width 12 height 15
click at [553, 455] on span "Demote to Free Guest" at bounding box center [601, 466] width 114 height 22
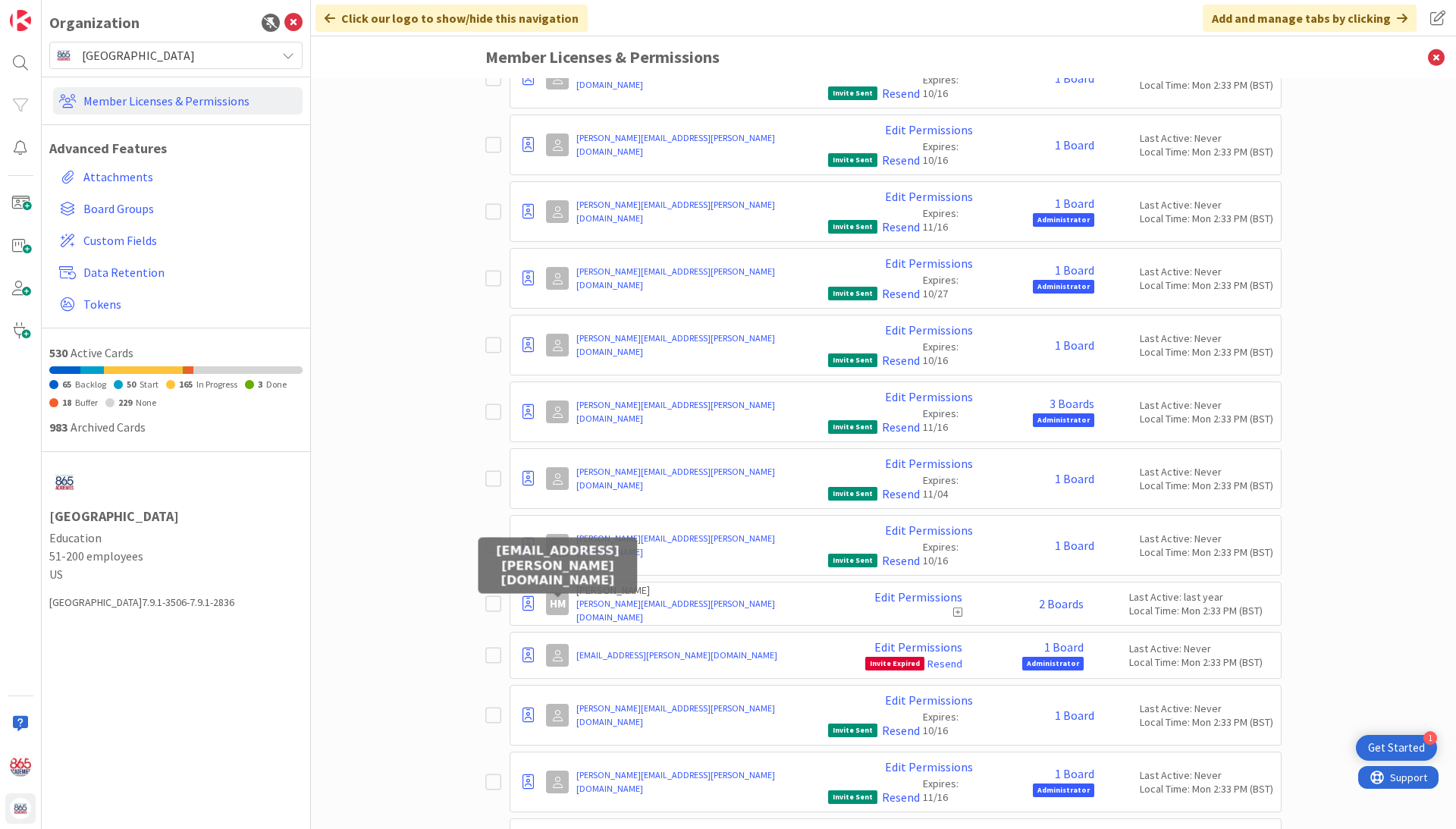
scroll to position [8228, 0]
click at [945, 657] on link "Resend" at bounding box center [944, 664] width 35 height 14
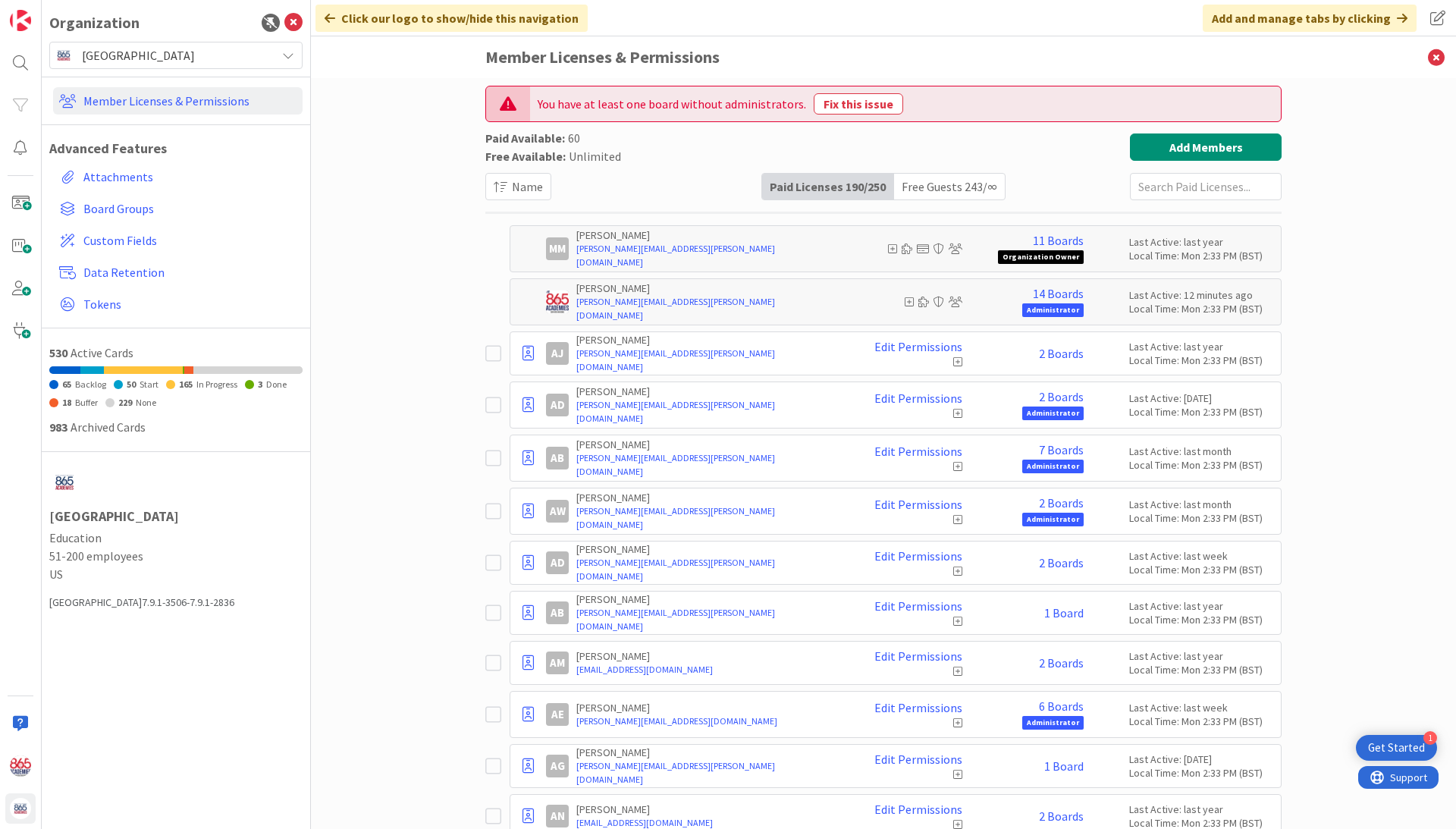
scroll to position [0, 0]
click at [849, 98] on button "Fix this issue" at bounding box center [858, 104] width 90 height 21
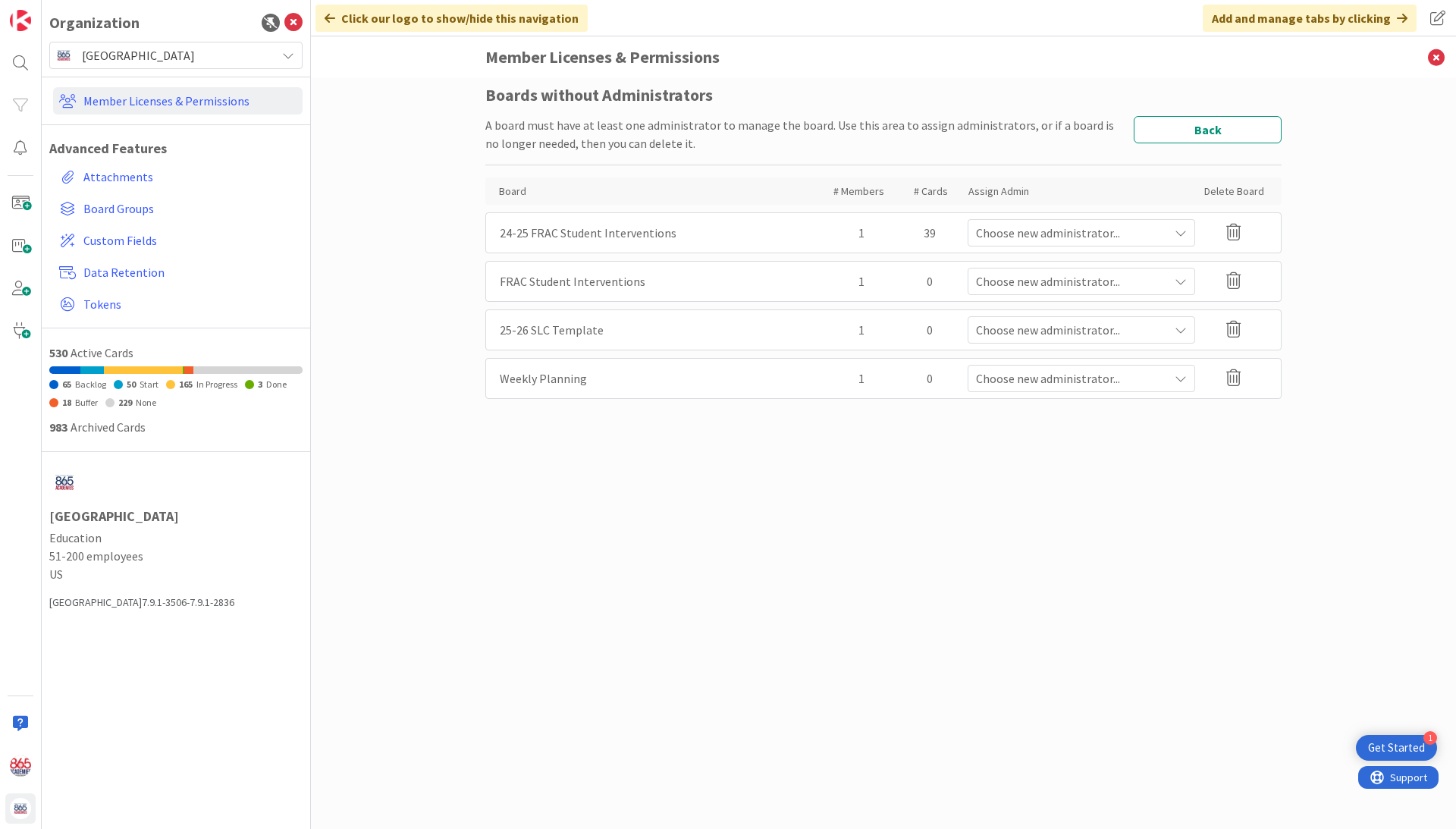
click at [1181, 229] on icon at bounding box center [1181, 233] width 12 height 12
click at [1188, 234] on div "Choose new administrator..." at bounding box center [1081, 232] width 227 height 27
click at [1277, 477] on div "Boards without Administrators A board must have at least one administrator to m…" at bounding box center [884, 438] width 796 height 705
click at [564, 232] on span "24-25 FRAC Student Interventions" at bounding box center [588, 233] width 177 height 12
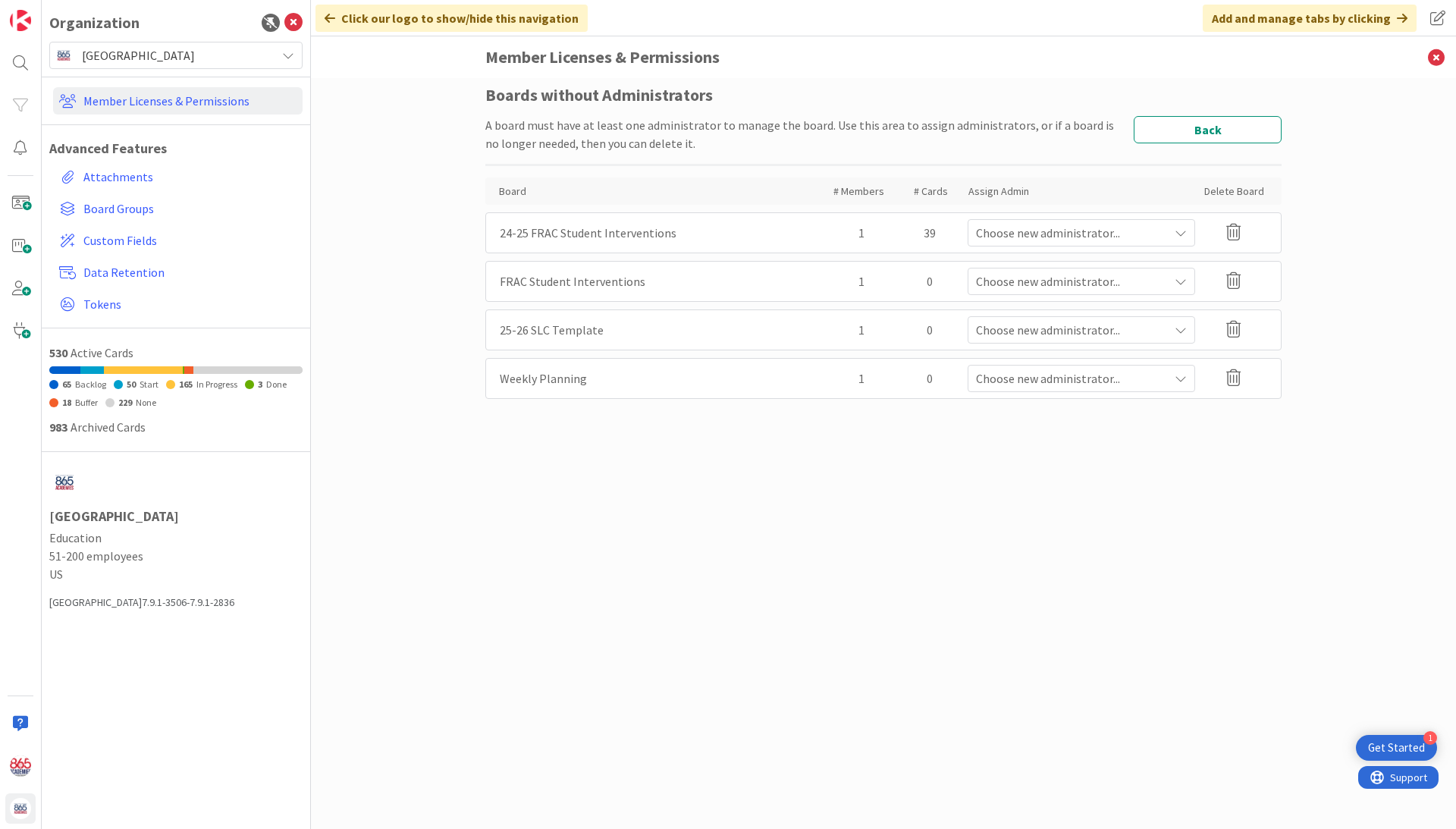
click at [1186, 234] on icon at bounding box center [1181, 233] width 12 height 12
click at [1437, 295] on div "Boards without Administrators A board must have at least one administrator to m…" at bounding box center [883, 453] width 1145 height 751
click at [158, 98] on link "Member Licenses & Permissions" at bounding box center [178, 101] width 250 height 27
click at [1193, 131] on button "Back" at bounding box center [1207, 129] width 148 height 27
